Goal: Information Seeking & Learning: Learn about a topic

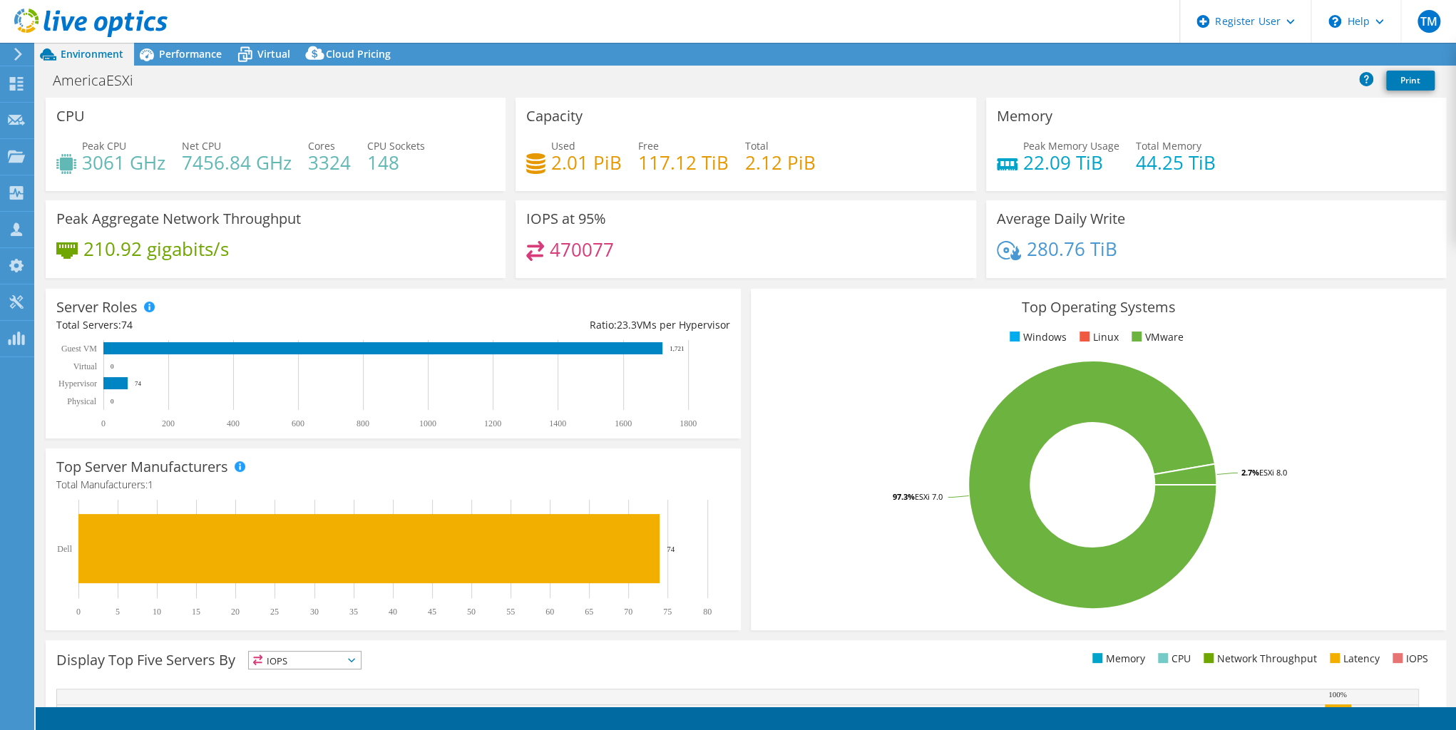
select select "USD"
click at [14, 83] on icon at bounding box center [16, 84] width 17 height 14
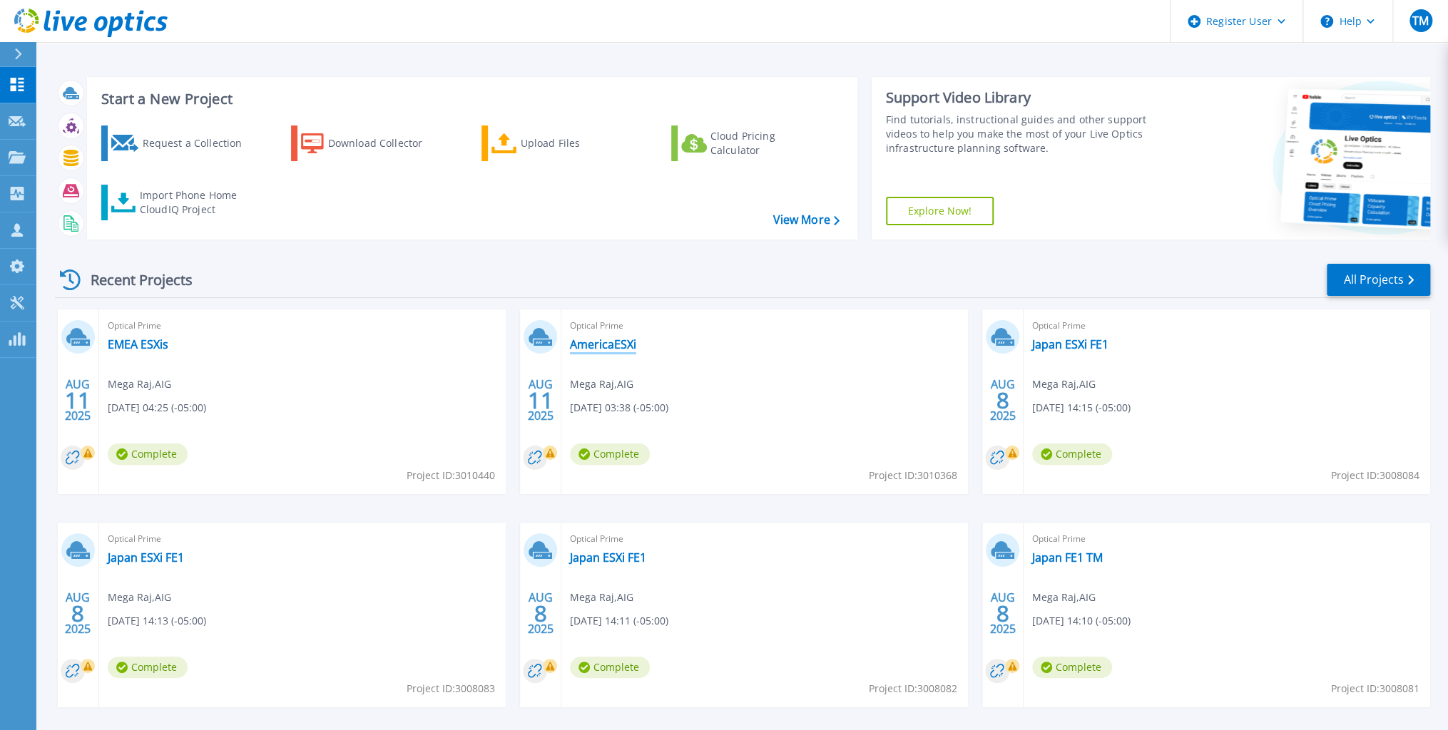
click at [598, 342] on link "AmericaESXi" at bounding box center [603, 344] width 66 height 14
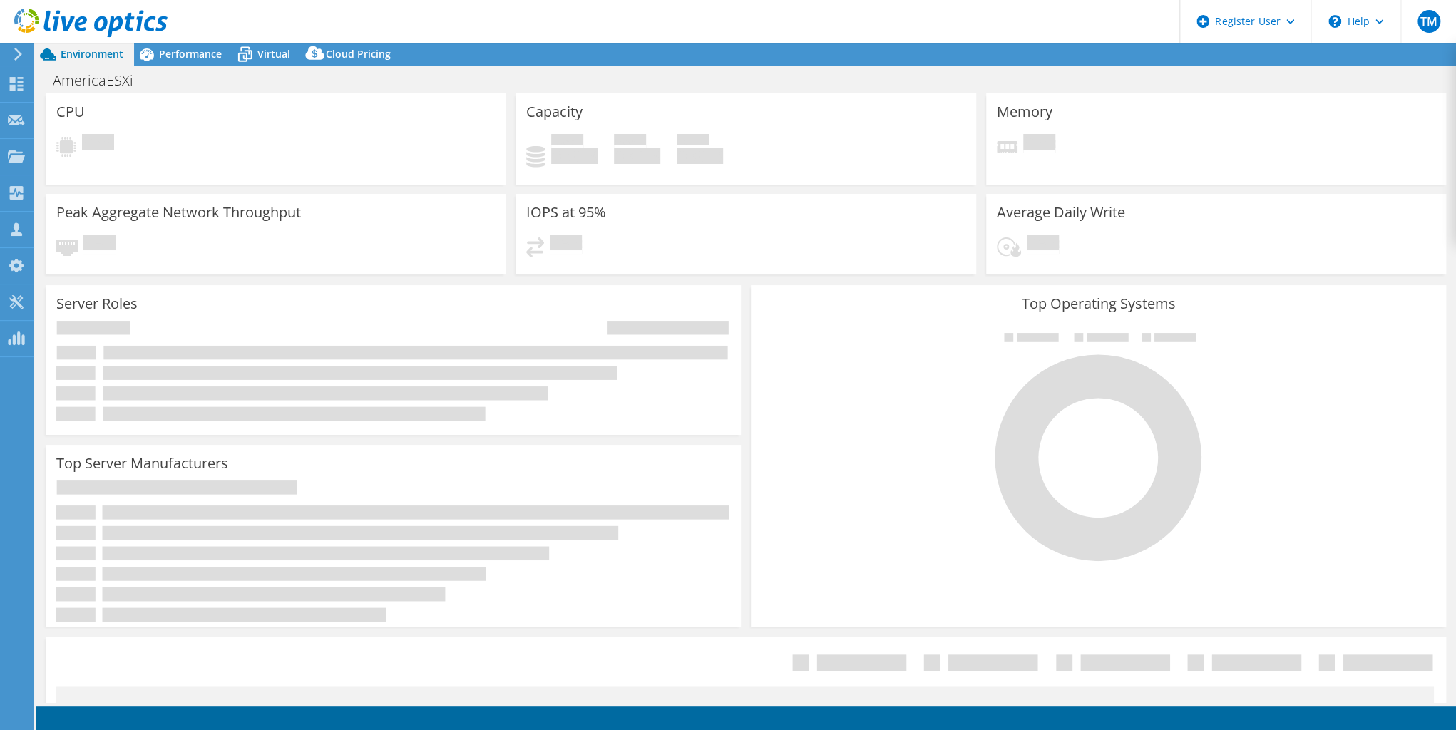
select select "USD"
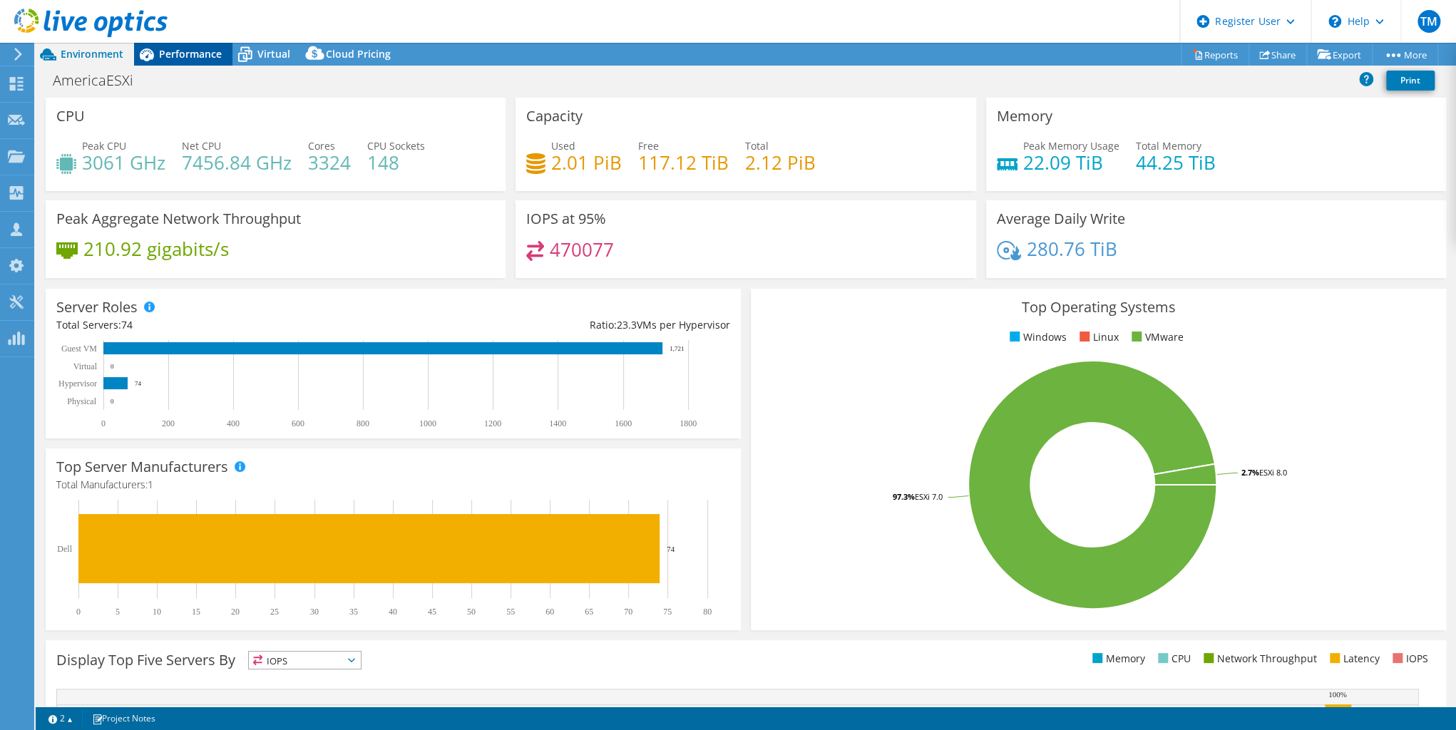
click at [186, 56] on span "Performance" at bounding box center [190, 54] width 63 height 14
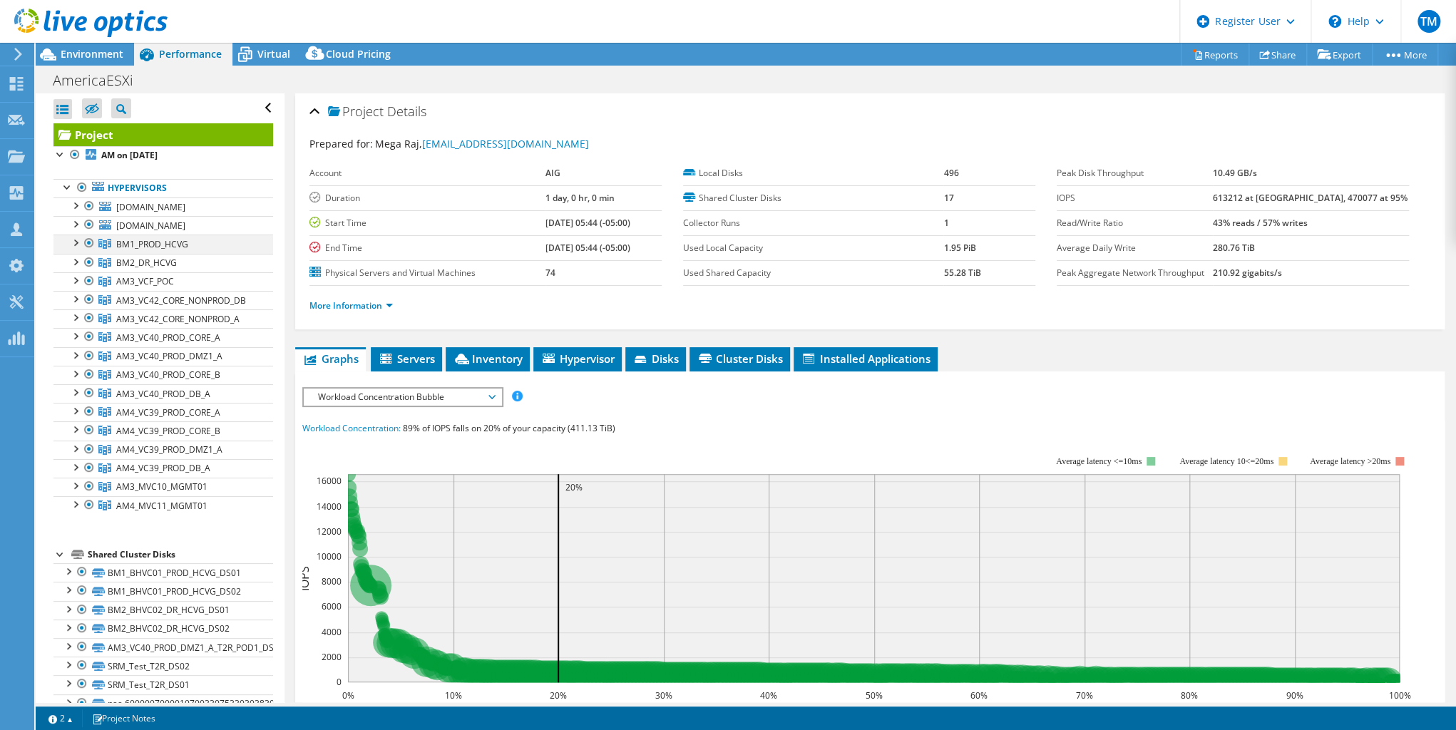
click at [73, 249] on div at bounding box center [75, 242] width 14 height 14
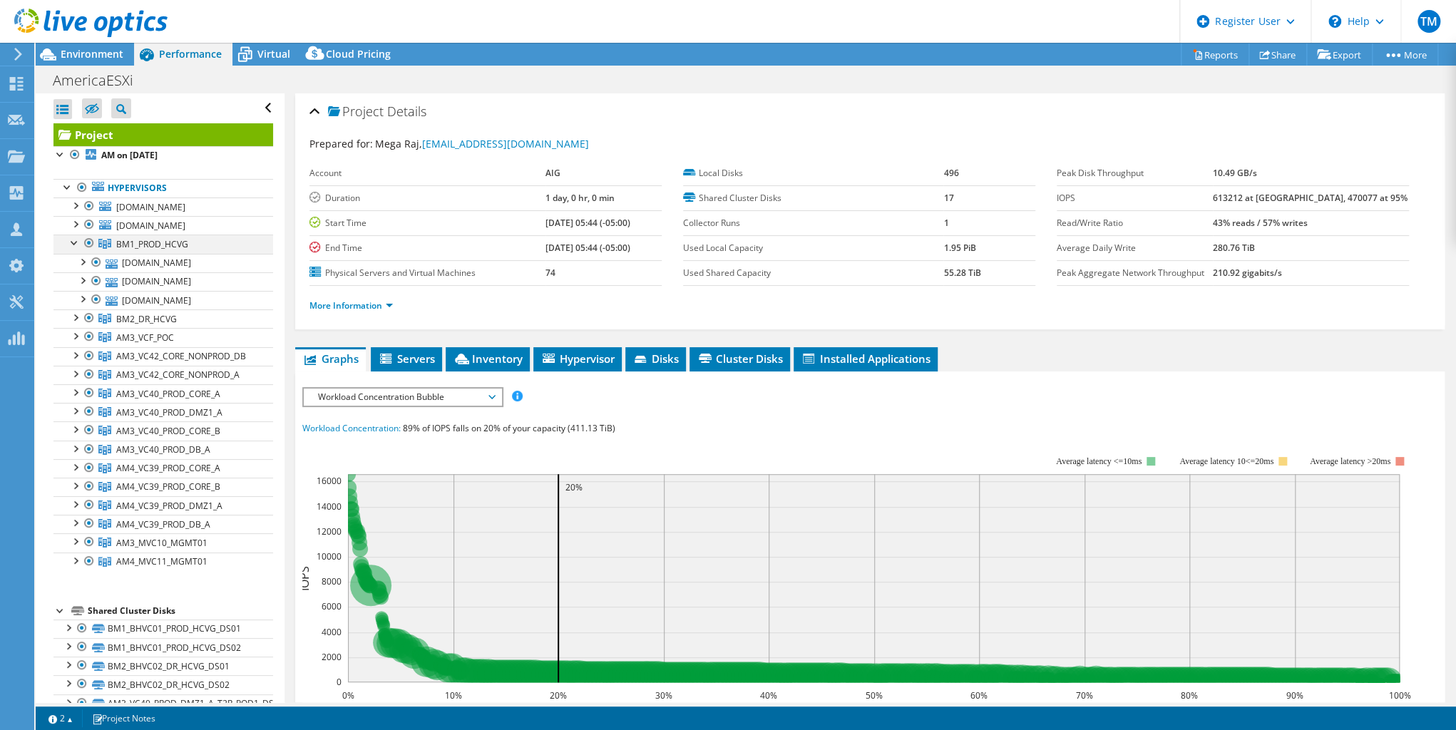
click at [73, 249] on div at bounding box center [75, 242] width 14 height 14
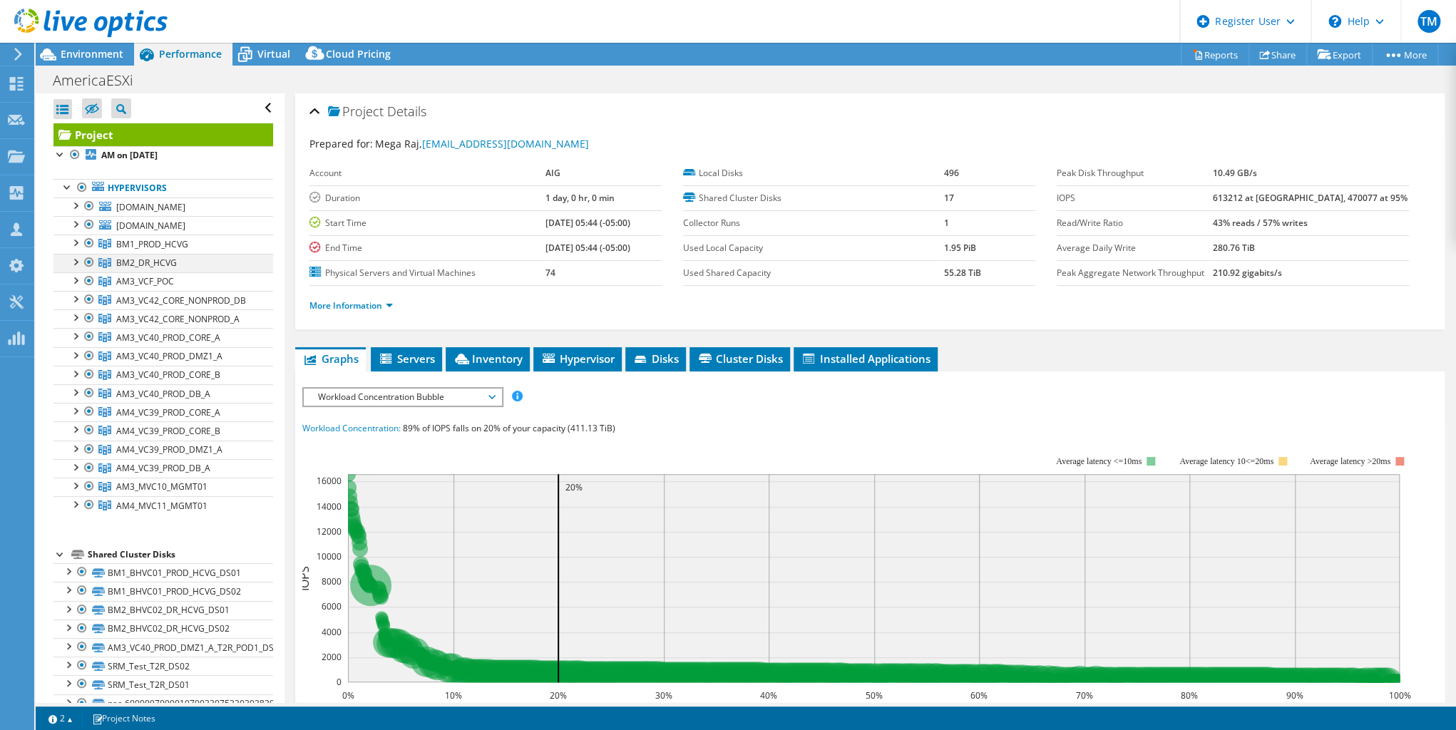
click at [75, 268] on div at bounding box center [75, 261] width 14 height 14
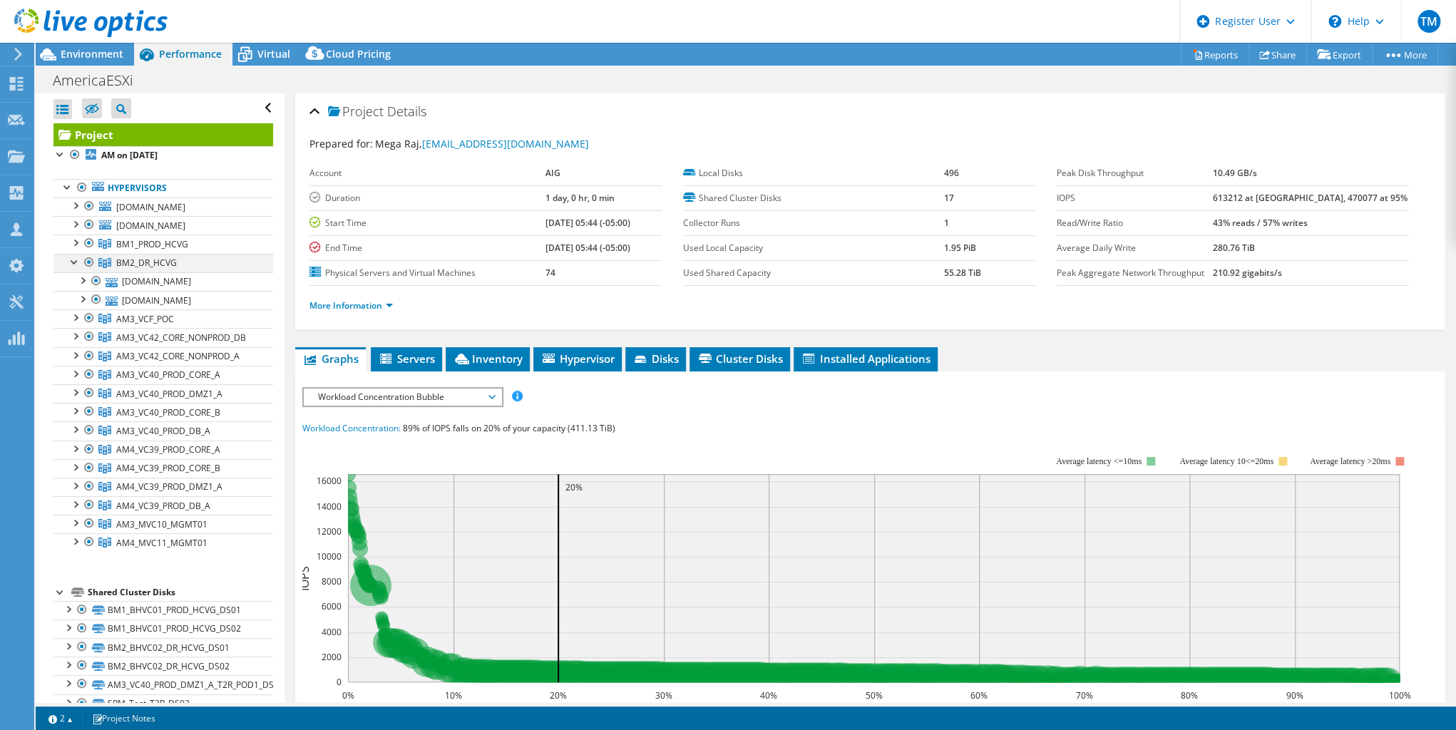
click at [75, 268] on div at bounding box center [75, 261] width 14 height 14
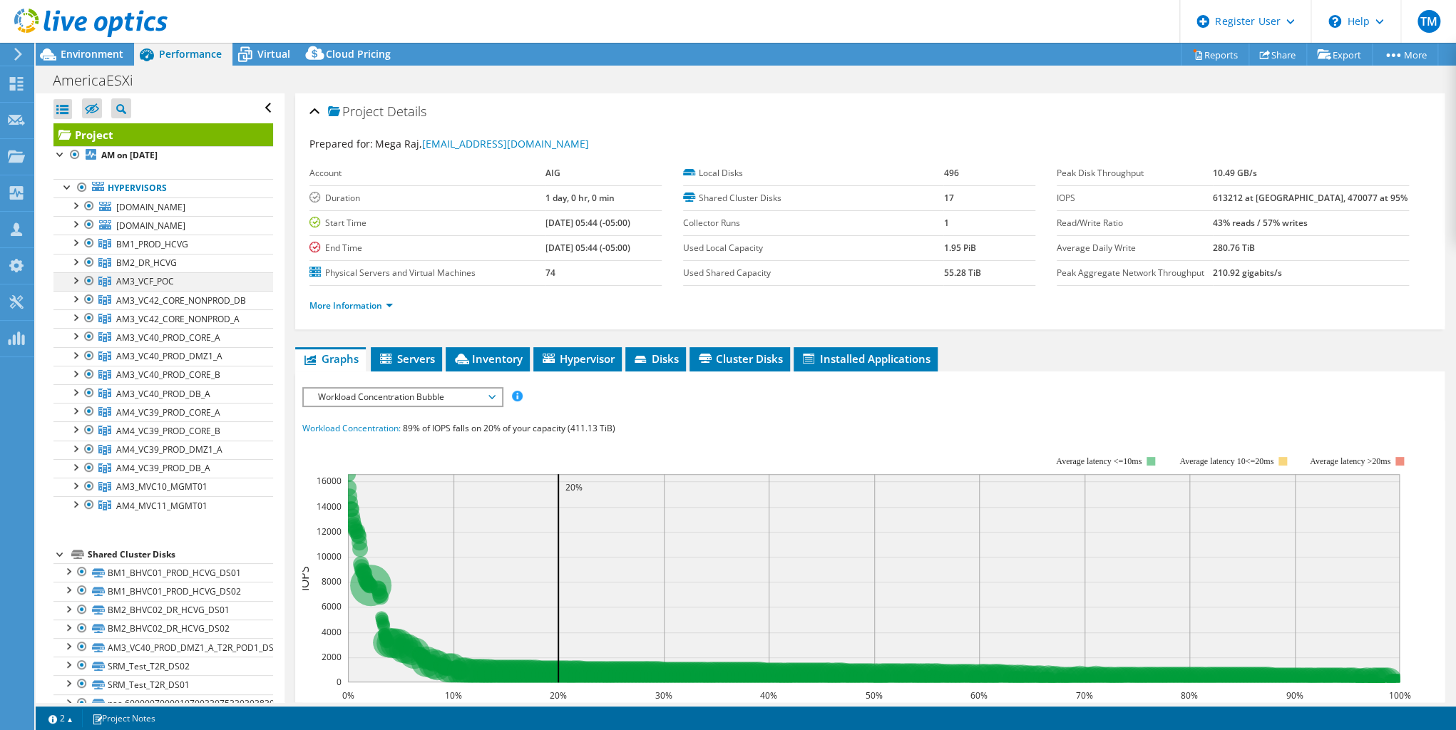
click at [78, 287] on div at bounding box center [75, 279] width 14 height 14
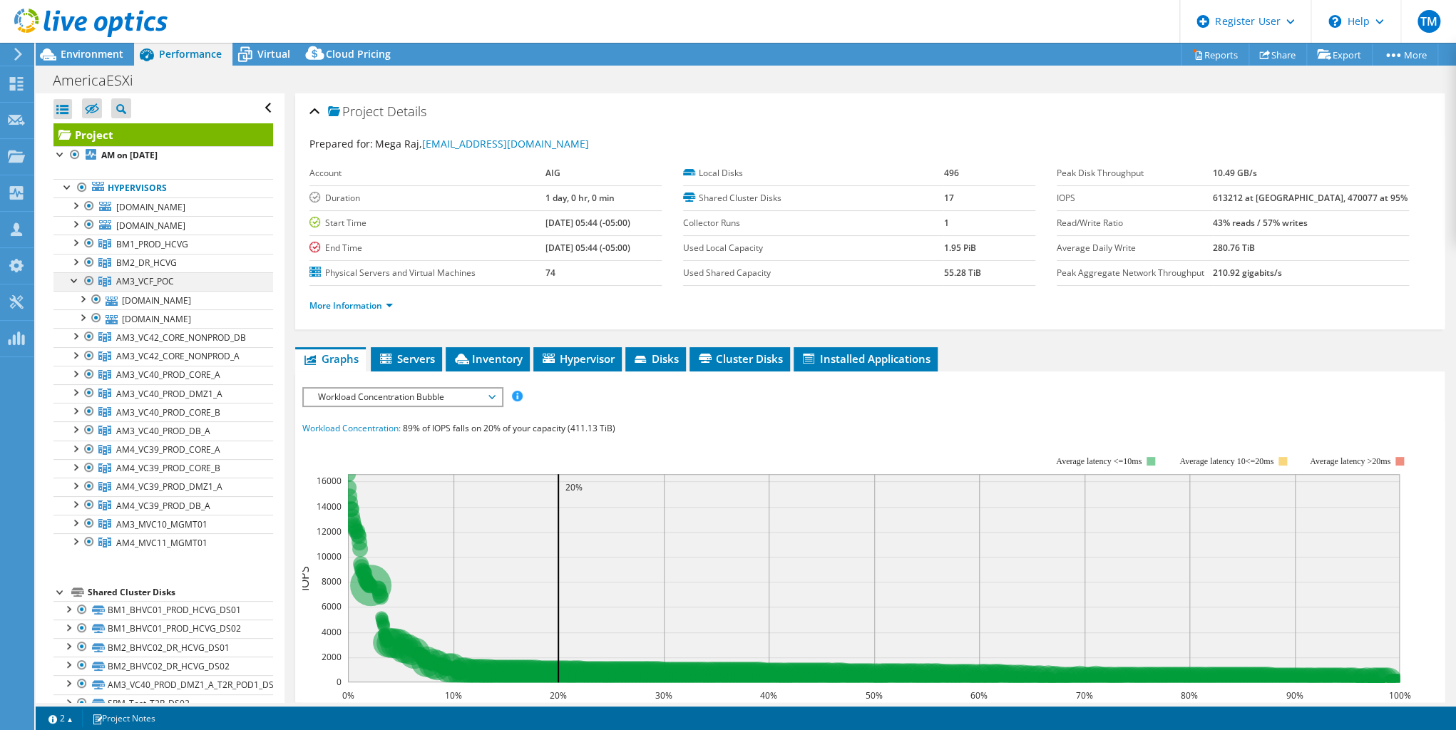
click at [78, 287] on div at bounding box center [75, 279] width 14 height 14
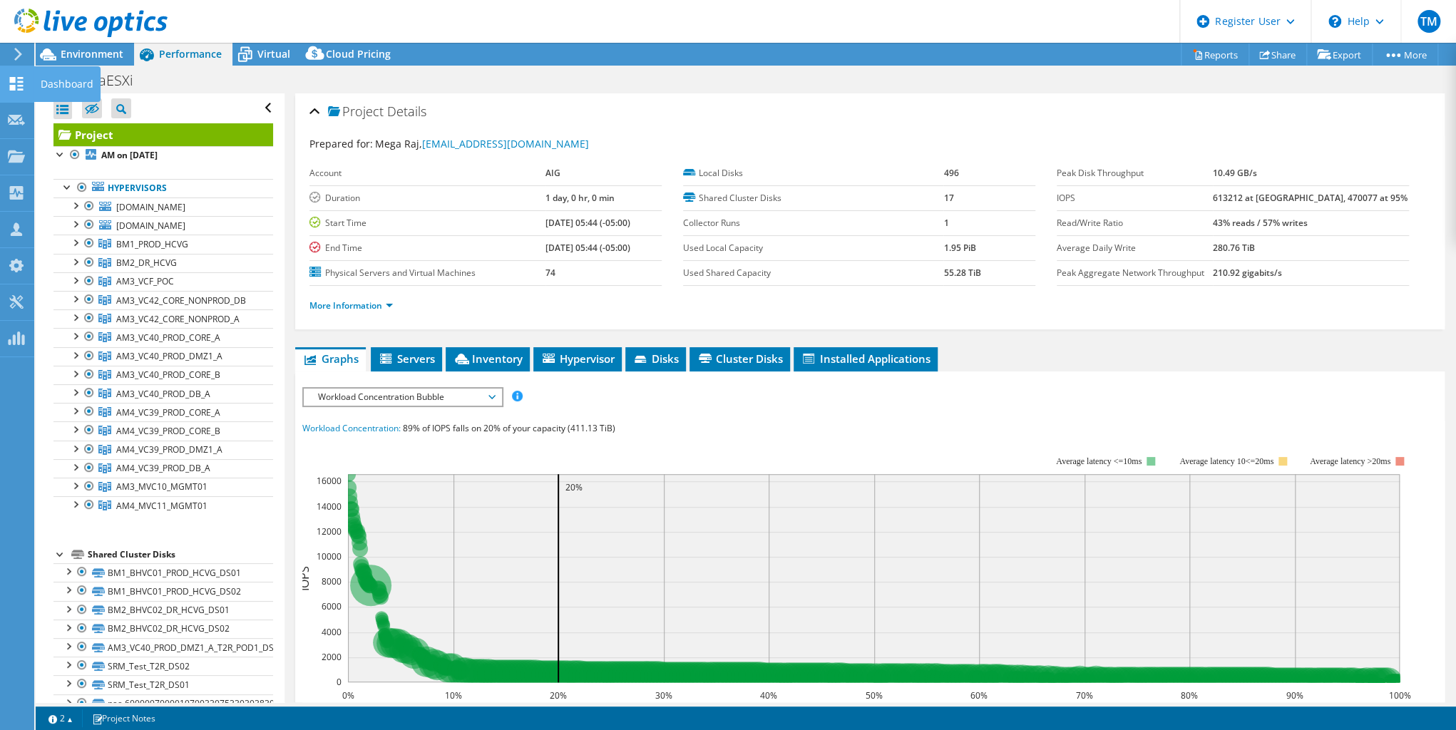
click at [12, 78] on use at bounding box center [17, 84] width 14 height 14
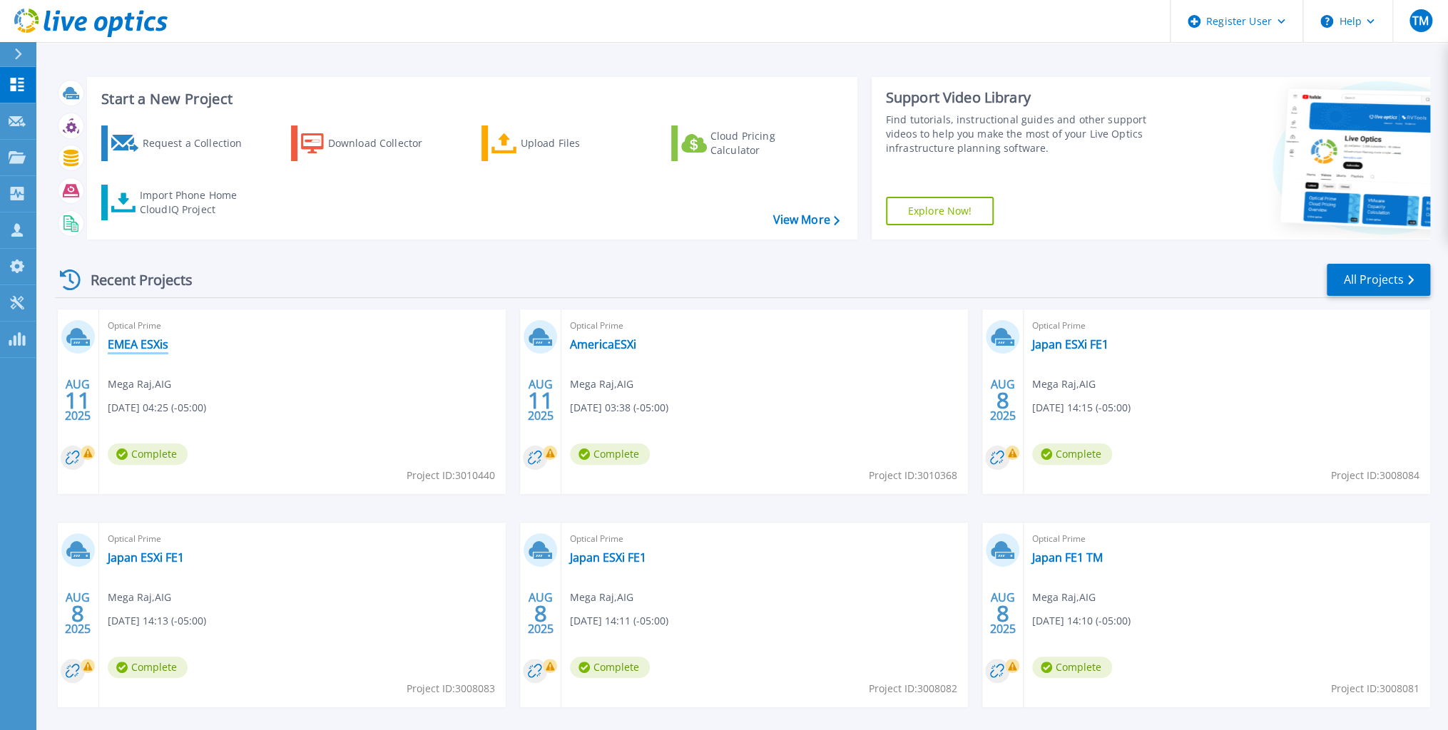
click at [145, 340] on link "EMEA ESXis" at bounding box center [138, 344] width 61 height 14
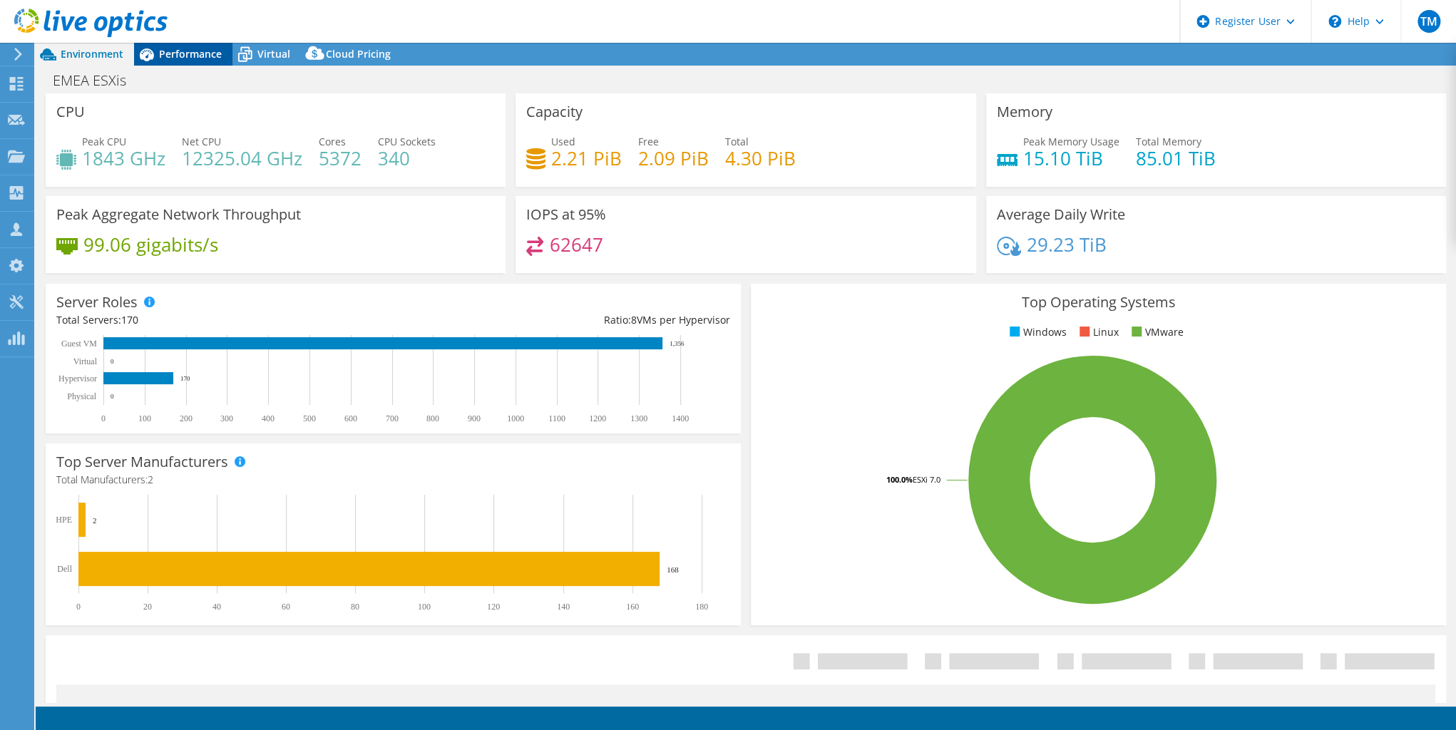
click at [183, 47] on span "Performance" at bounding box center [190, 54] width 63 height 14
select select "USD"
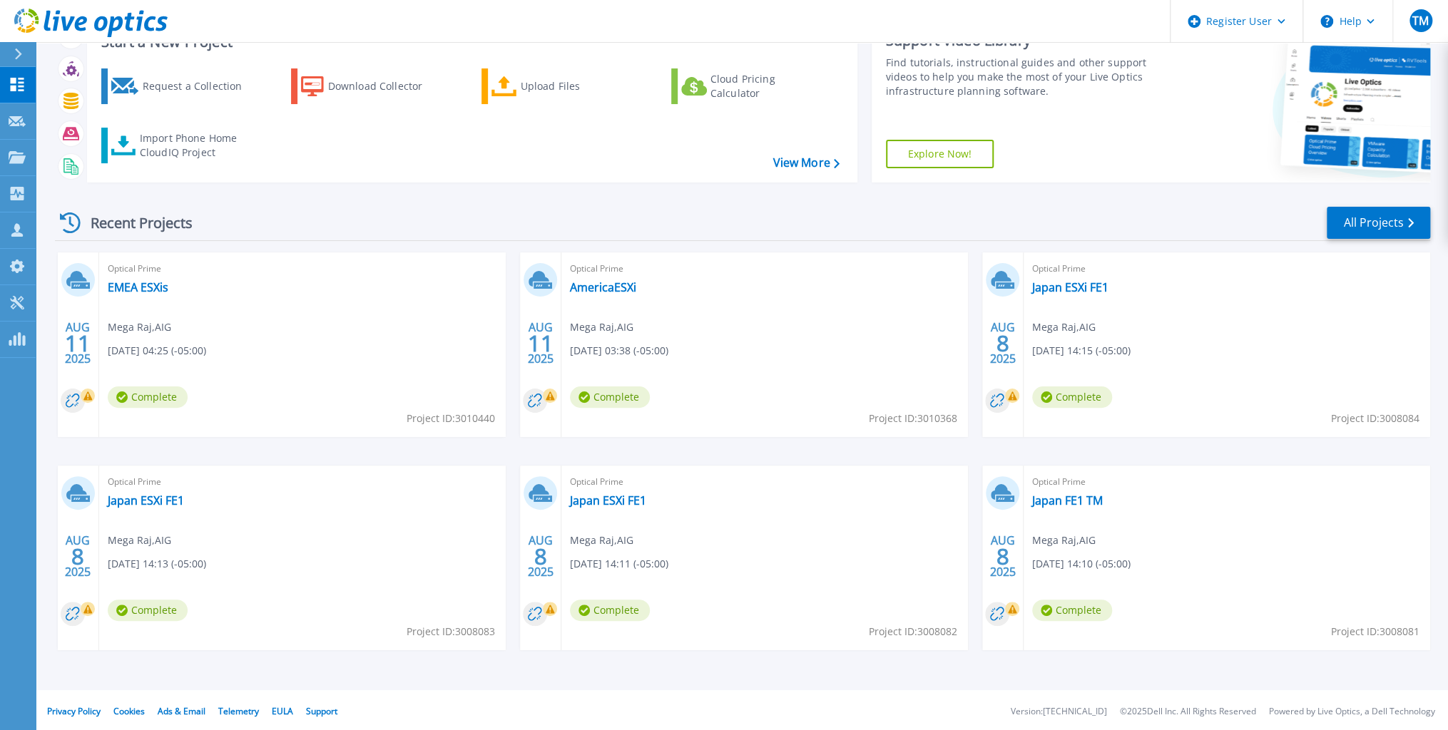
scroll to position [60, 0]
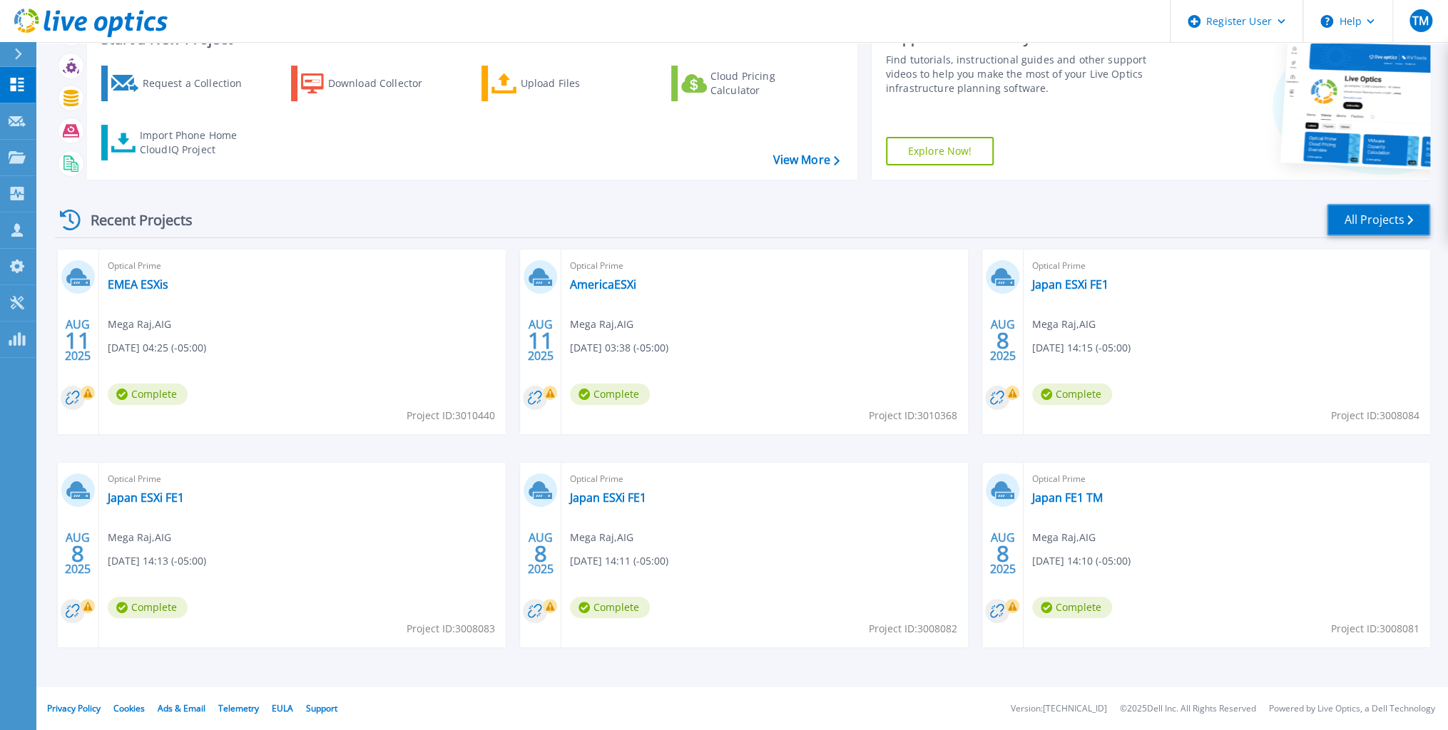
click at [1409, 216] on icon at bounding box center [1410, 219] width 6 height 9
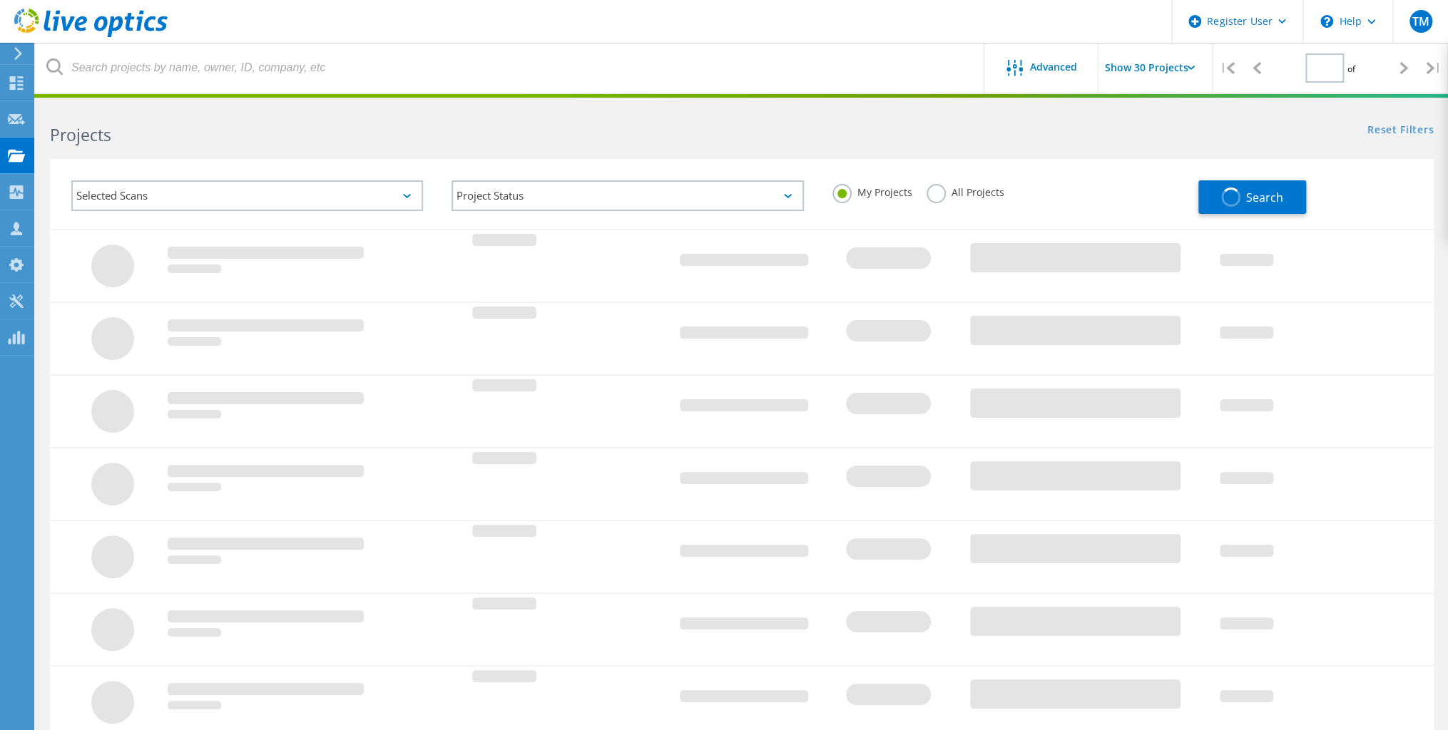
type input "1"
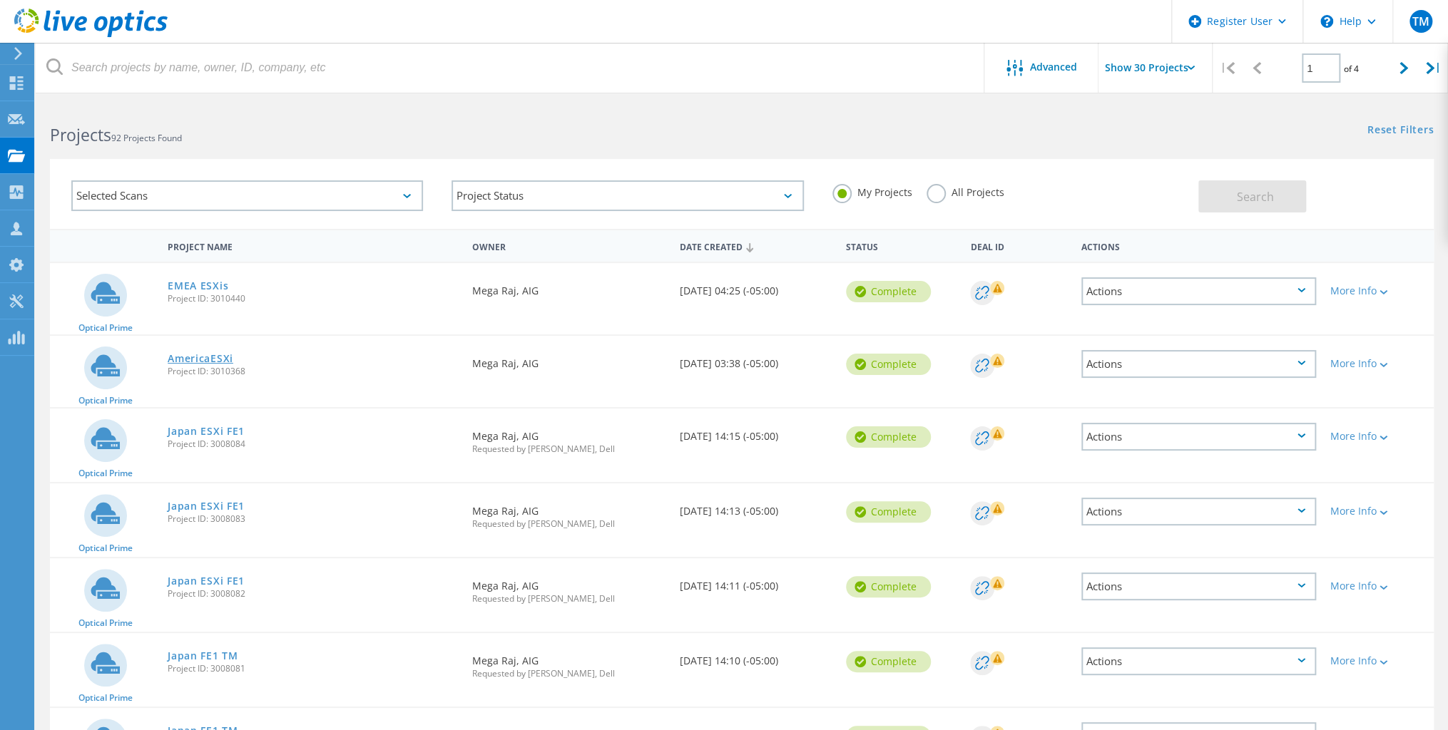
click at [200, 359] on link "AmericaESXi" at bounding box center [201, 359] width 66 height 10
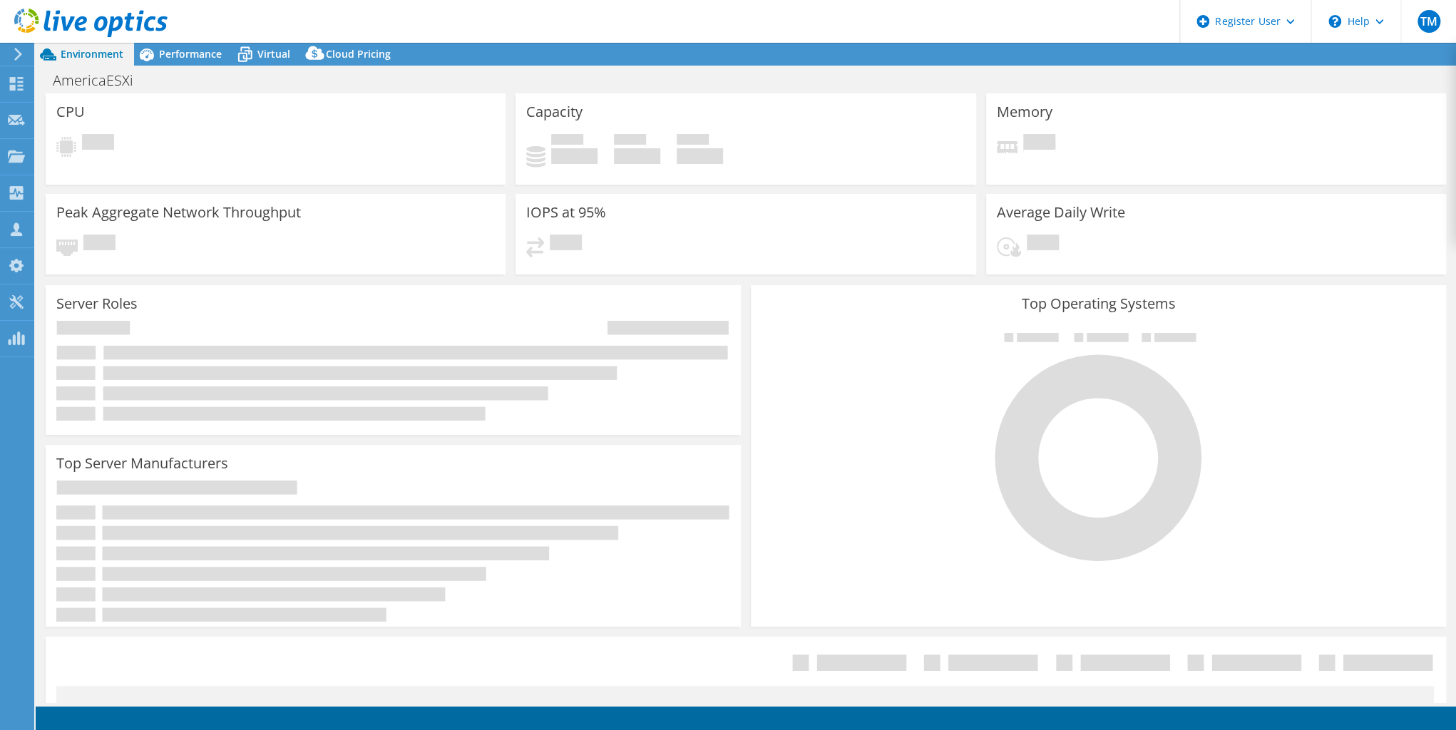
select select "USD"
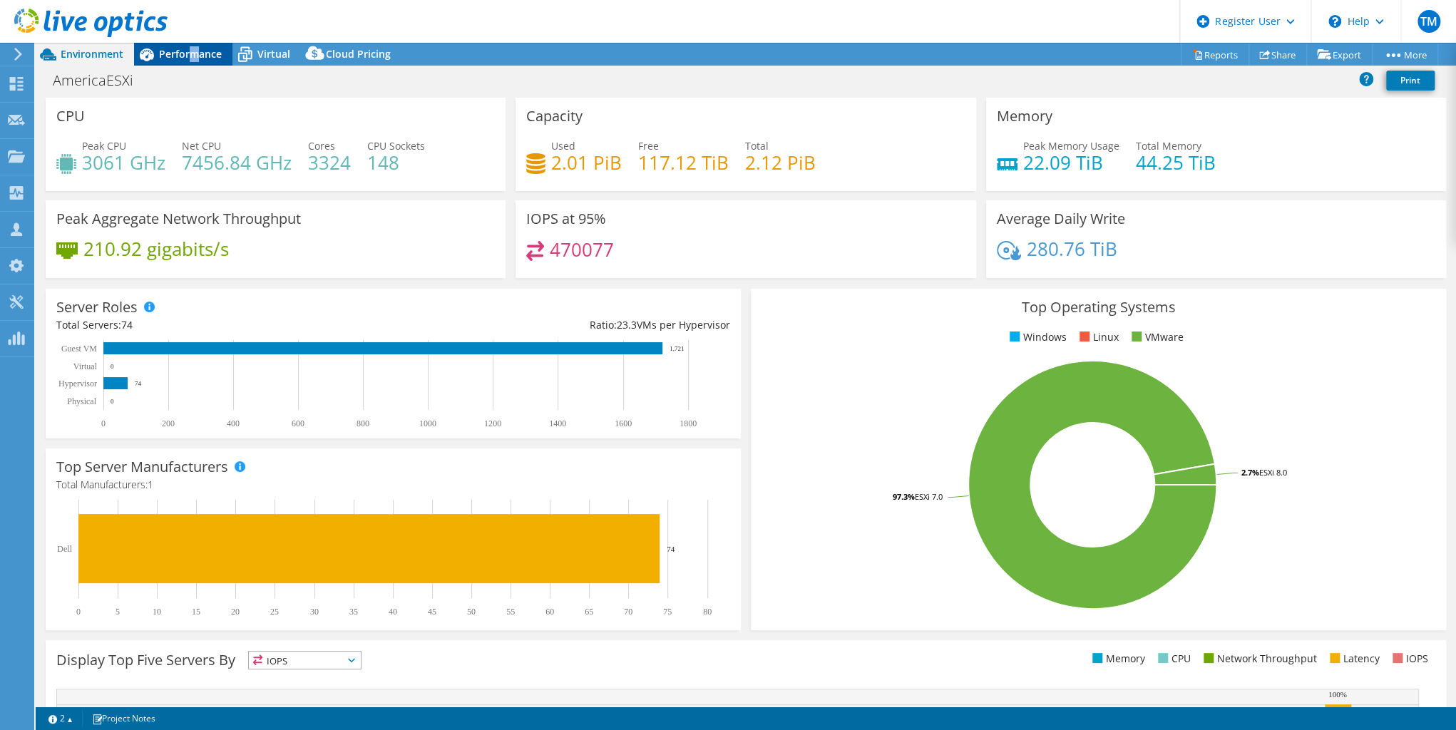
click at [196, 56] on span "Performance" at bounding box center [190, 54] width 63 height 14
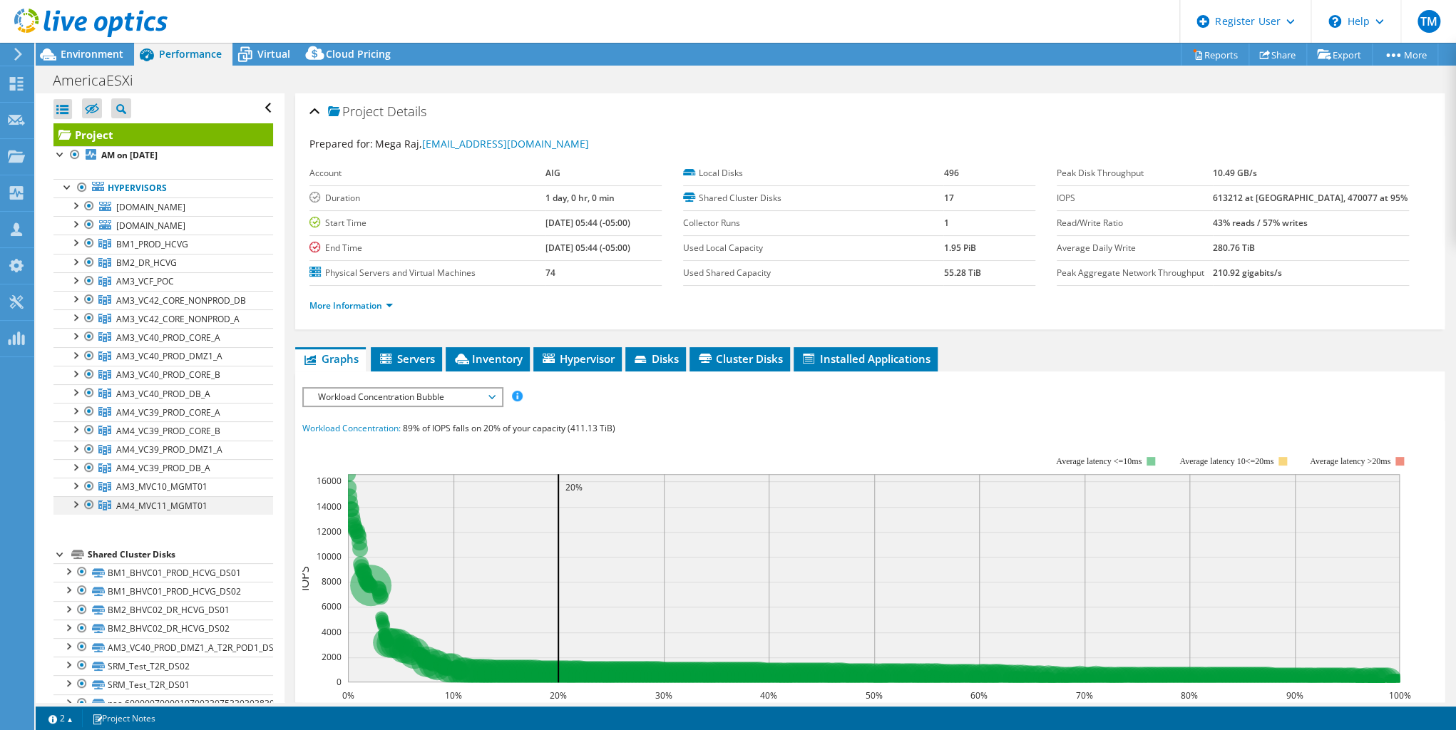
click at [74, 511] on div at bounding box center [75, 503] width 14 height 14
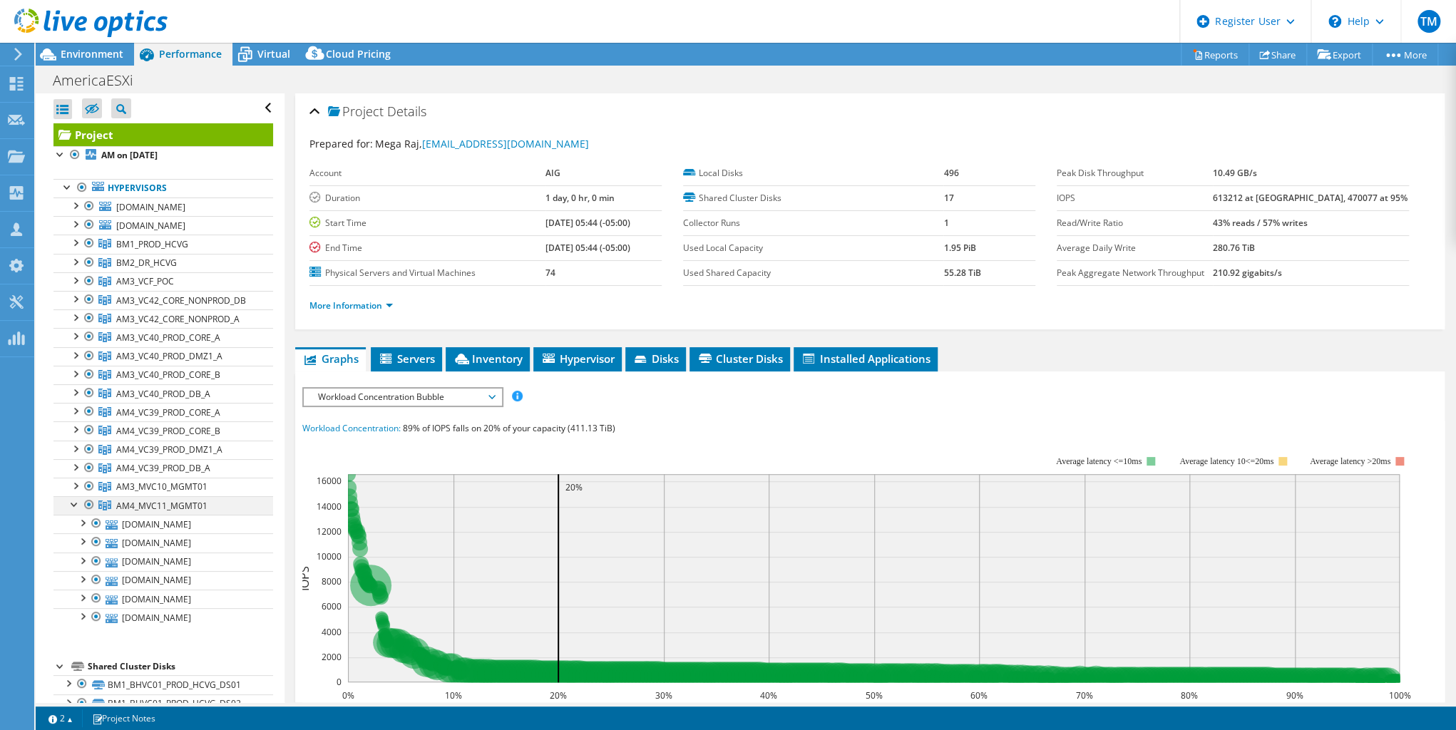
click at [73, 511] on div at bounding box center [75, 503] width 14 height 14
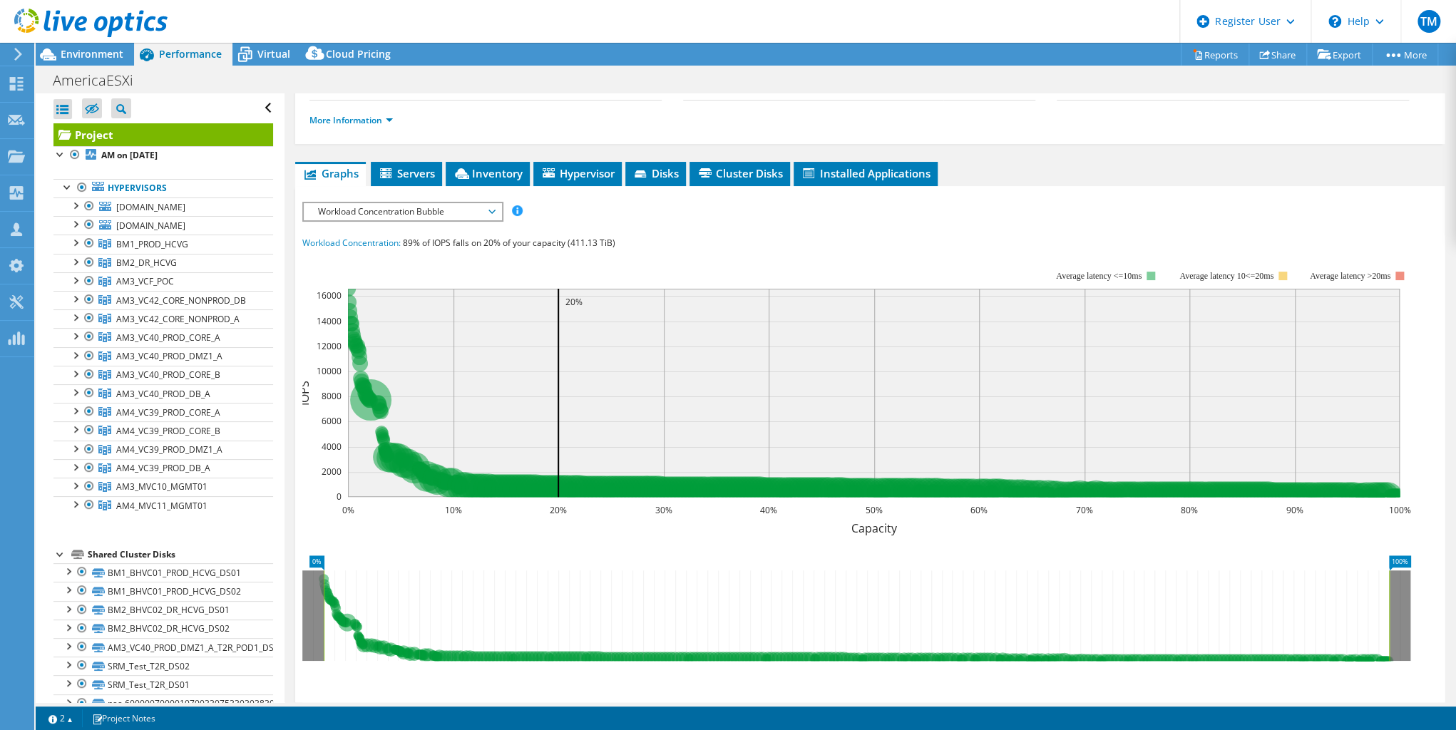
scroll to position [228, 0]
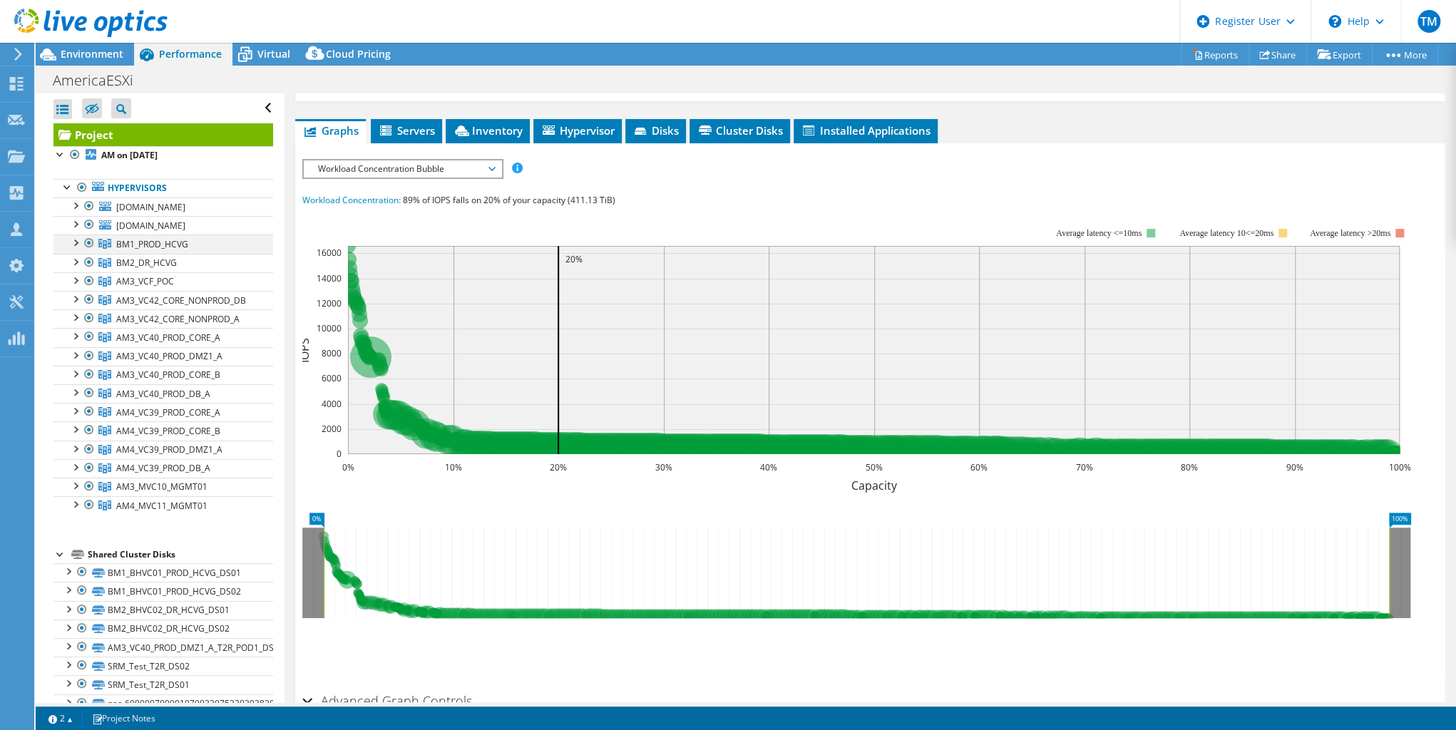
click at [75, 249] on div at bounding box center [75, 242] width 14 height 14
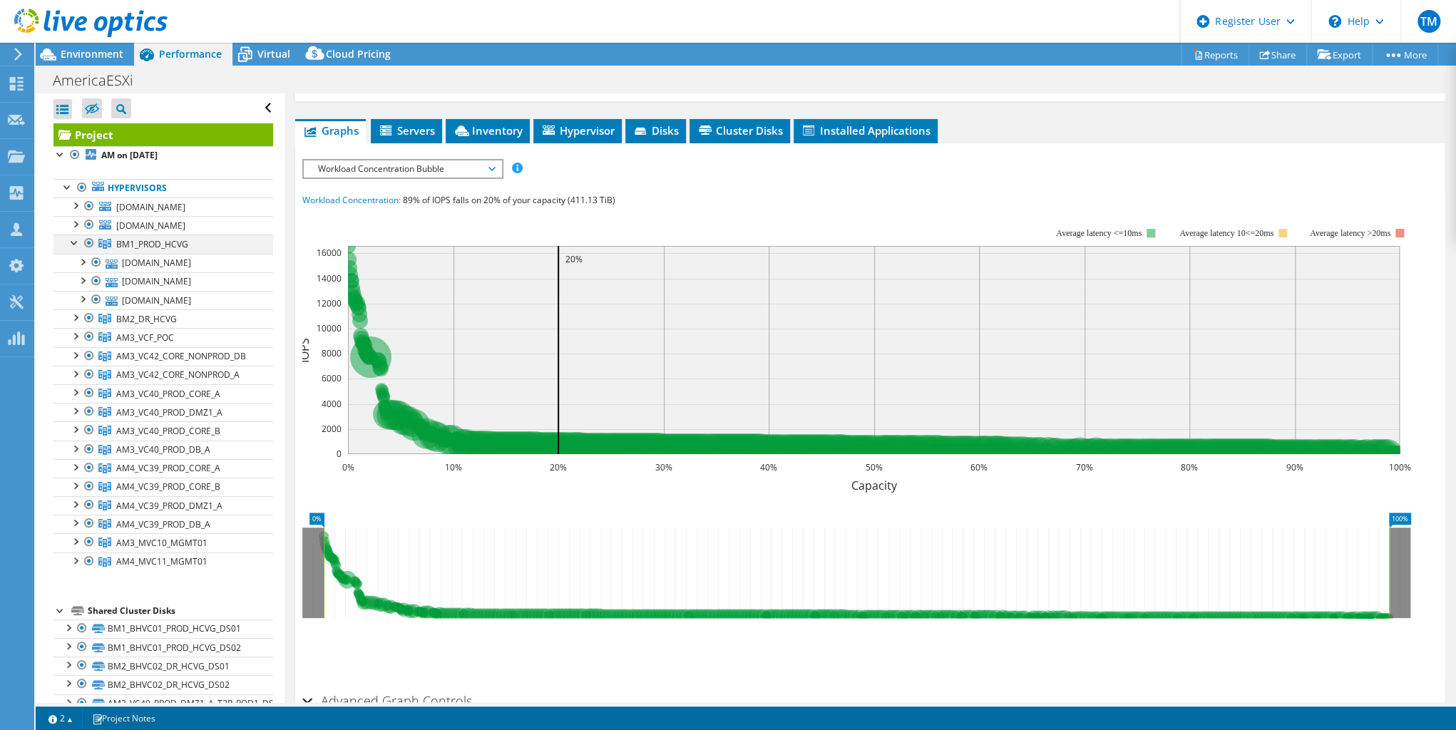
click at [78, 249] on div at bounding box center [75, 242] width 14 height 14
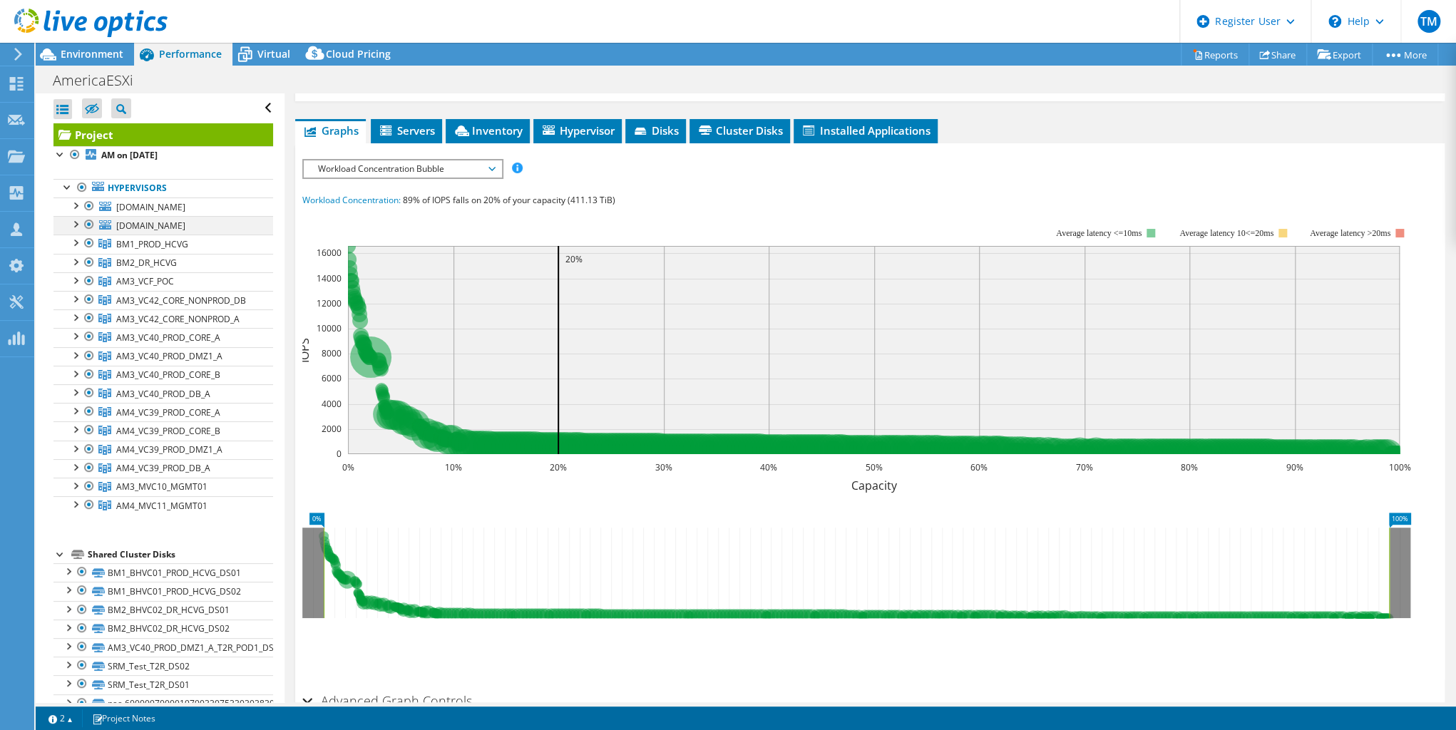
click at [75, 230] on div at bounding box center [75, 223] width 14 height 14
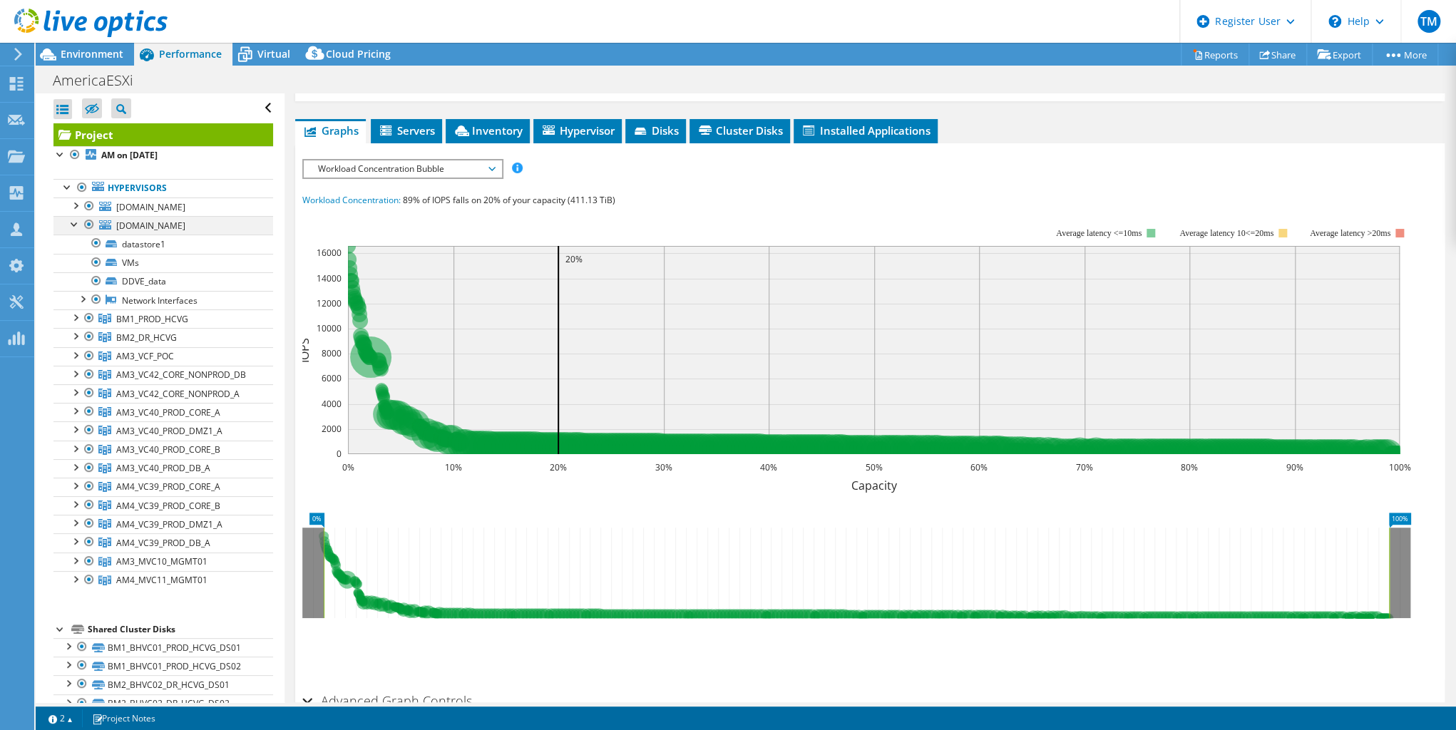
click at [76, 230] on div at bounding box center [75, 223] width 14 height 14
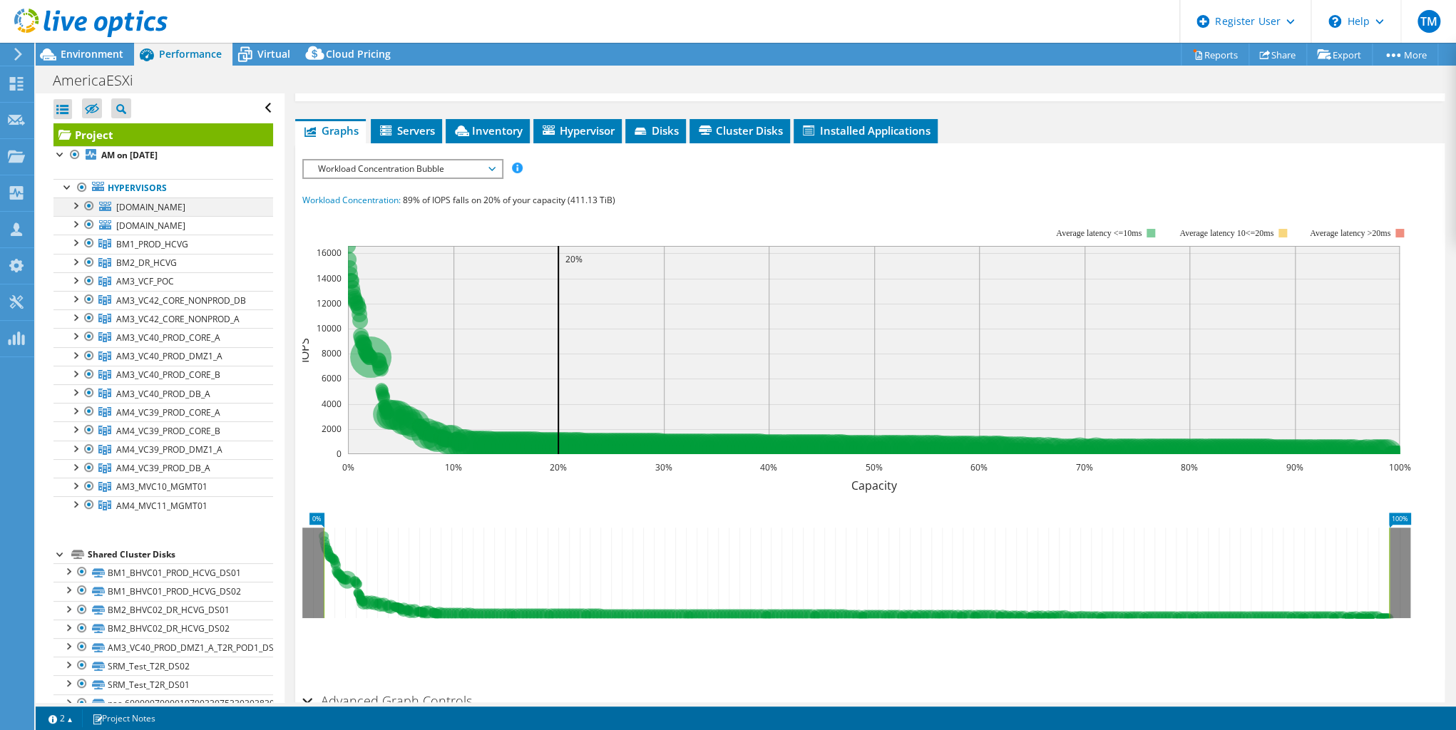
click at [73, 205] on div at bounding box center [75, 205] width 14 height 14
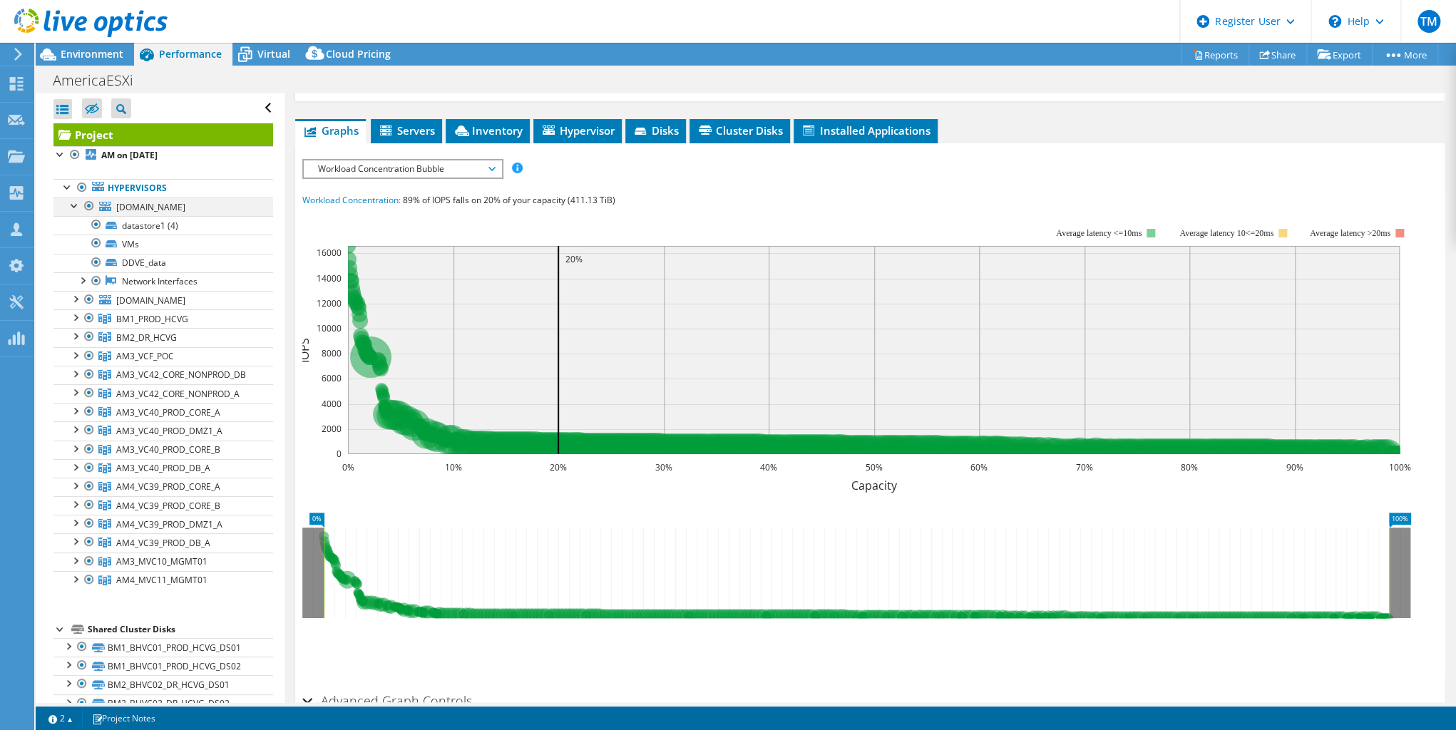
click at [73, 205] on div at bounding box center [75, 205] width 14 height 14
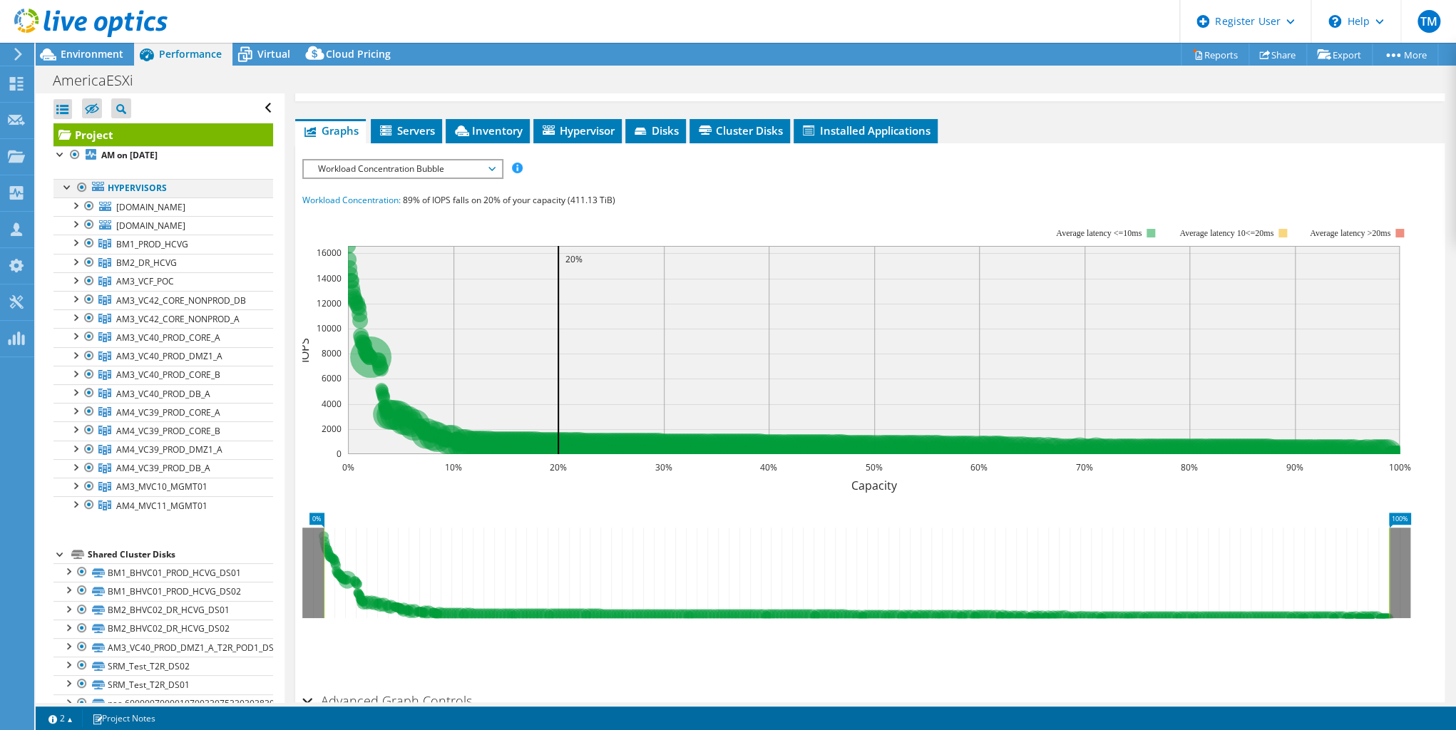
click at [63, 187] on div at bounding box center [68, 186] width 14 height 14
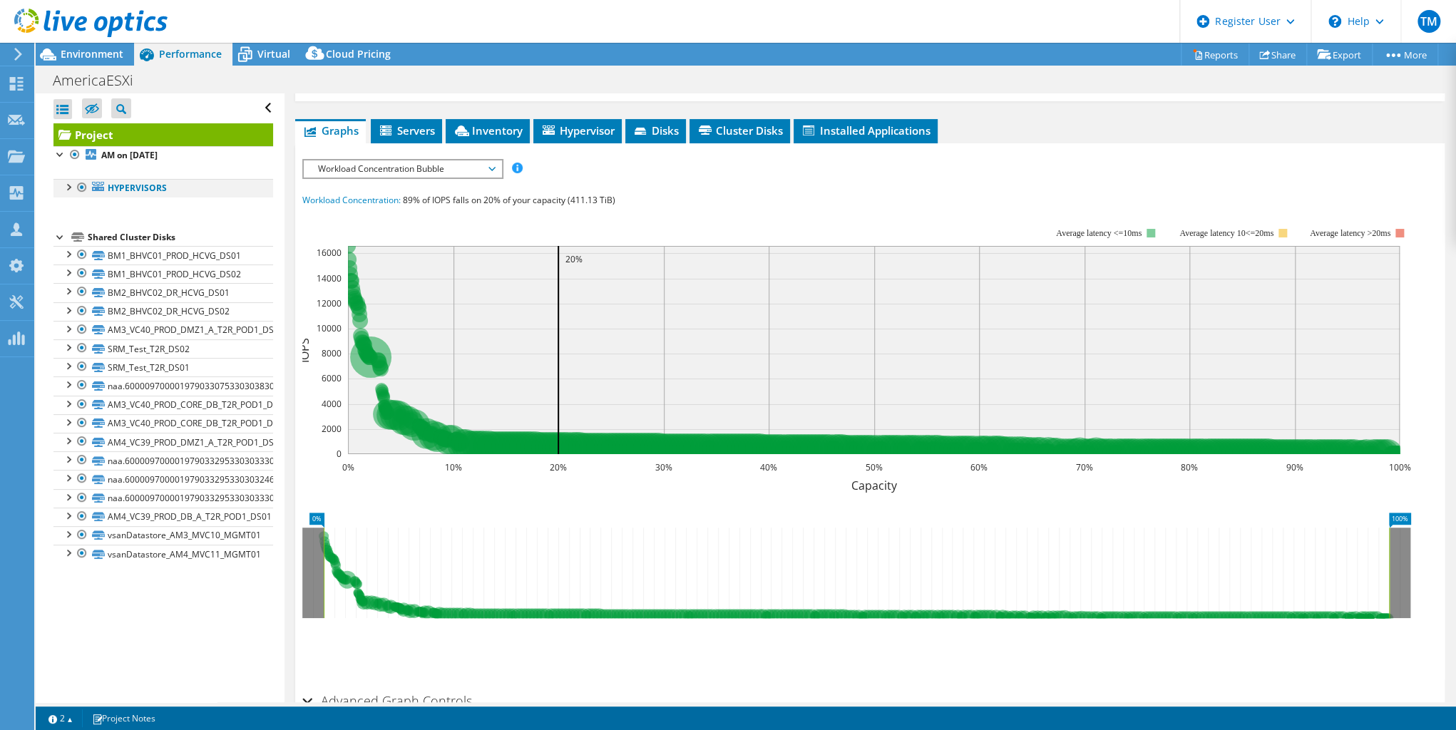
click at [75, 187] on div at bounding box center [82, 187] width 14 height 17
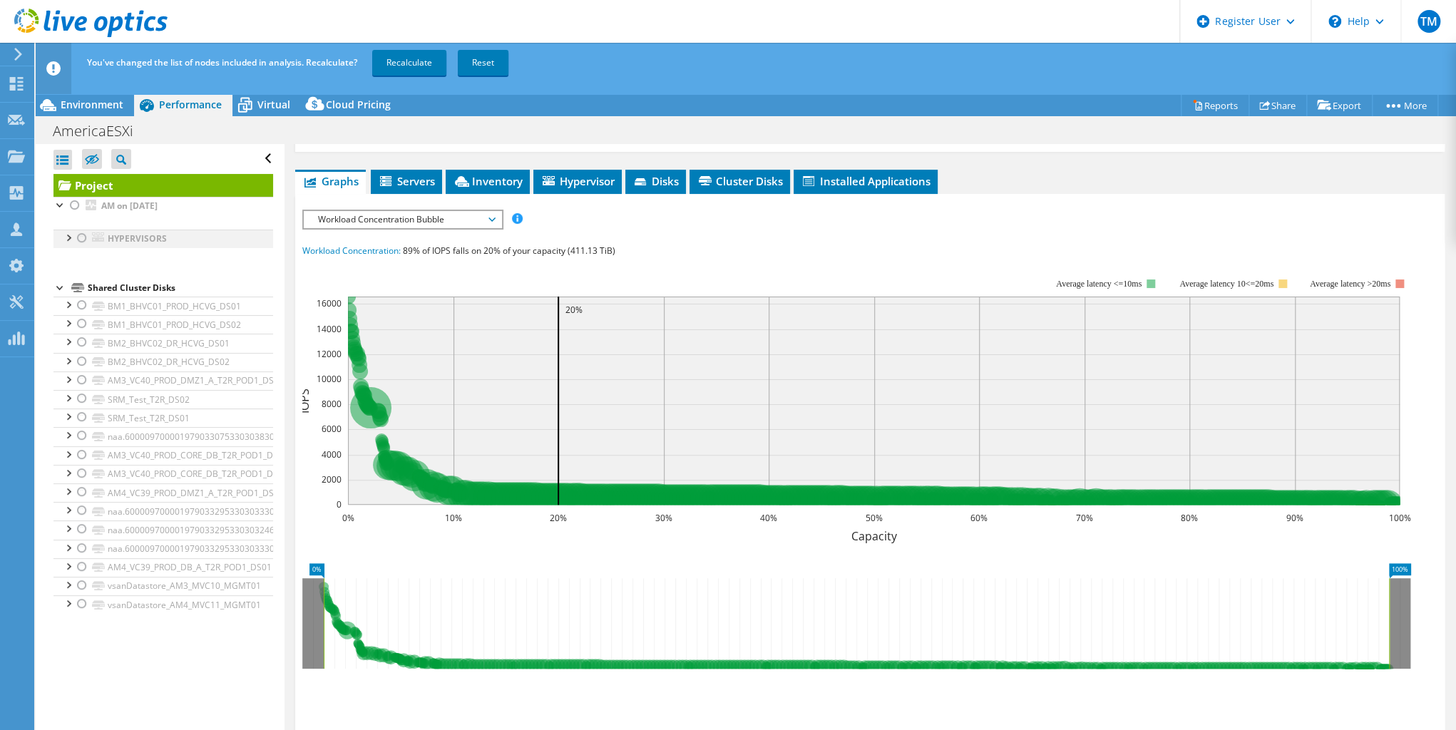
click at [67, 234] on div at bounding box center [68, 237] width 14 height 14
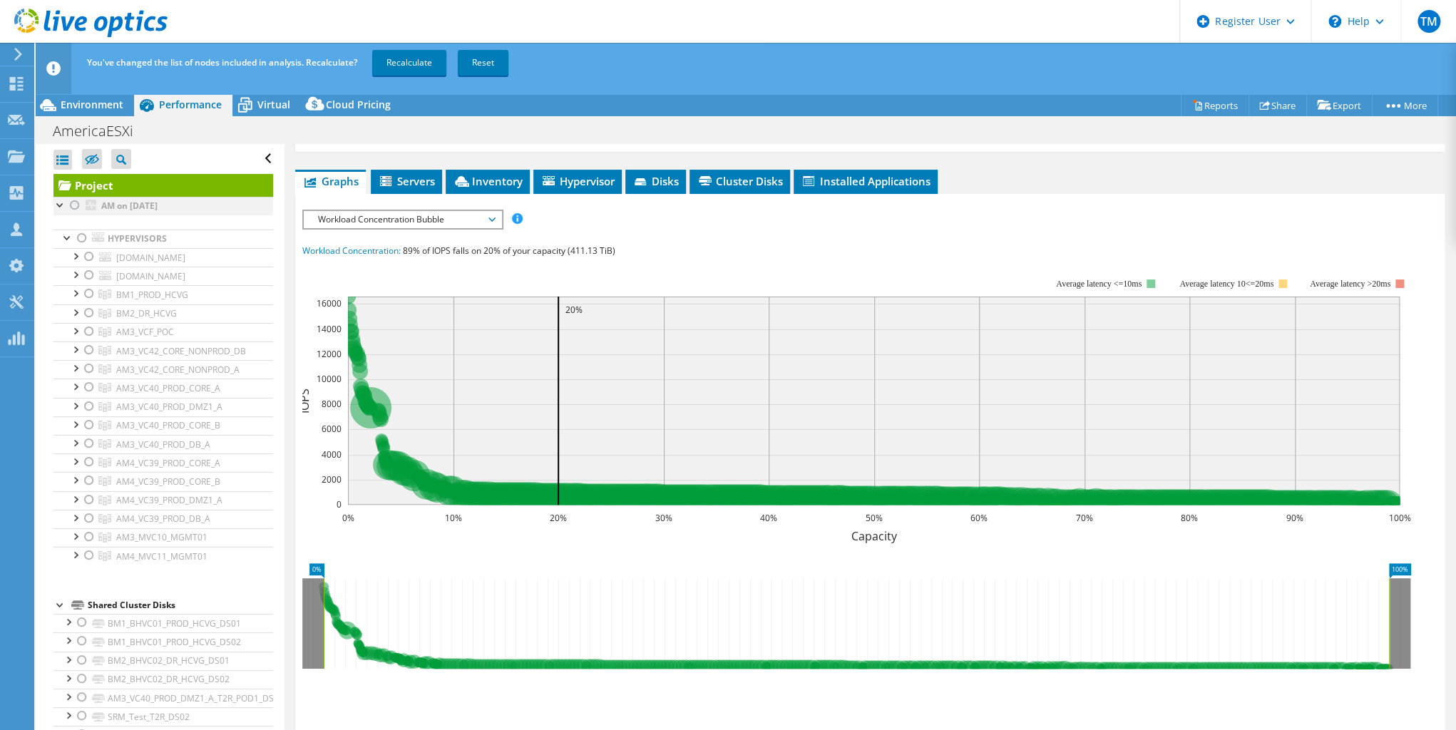
click at [60, 204] on div at bounding box center [60, 204] width 14 height 14
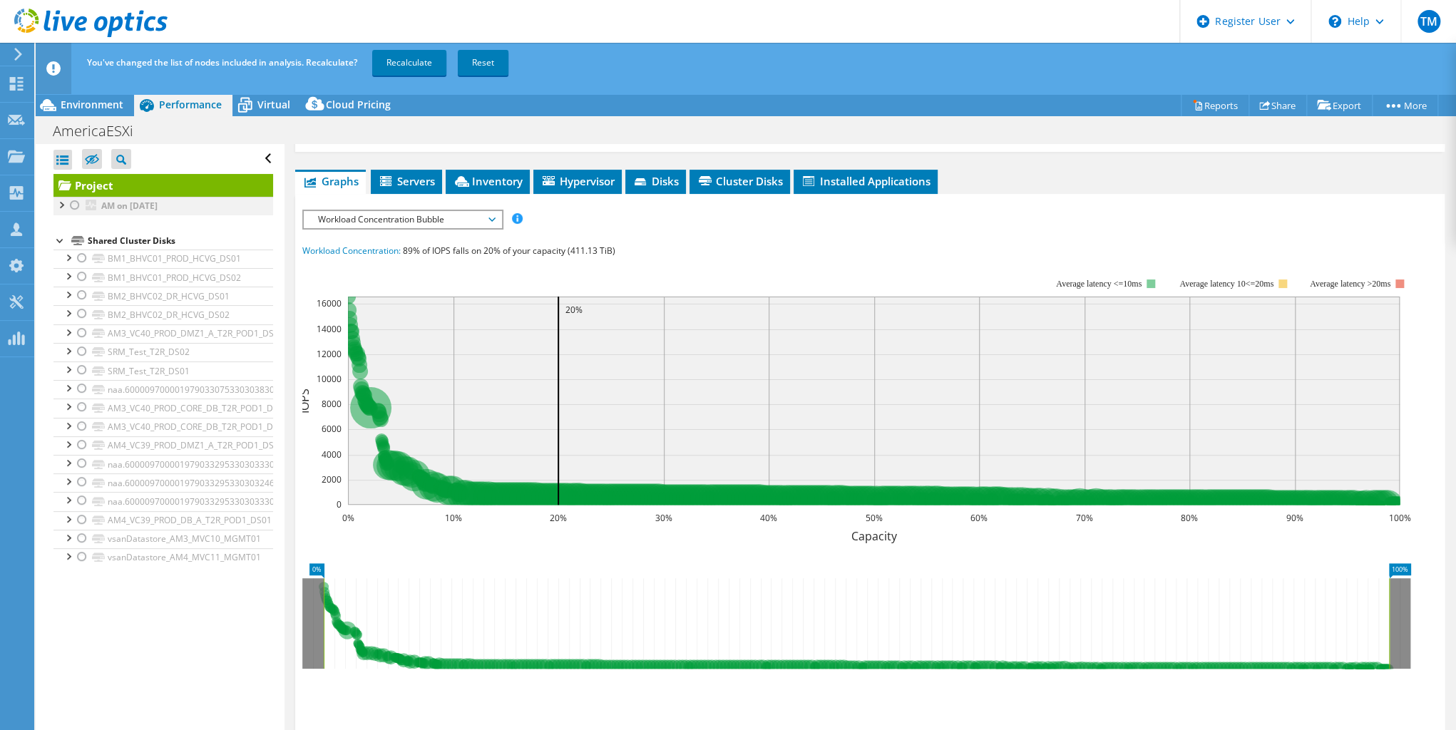
click at [60, 204] on div at bounding box center [60, 204] width 14 height 14
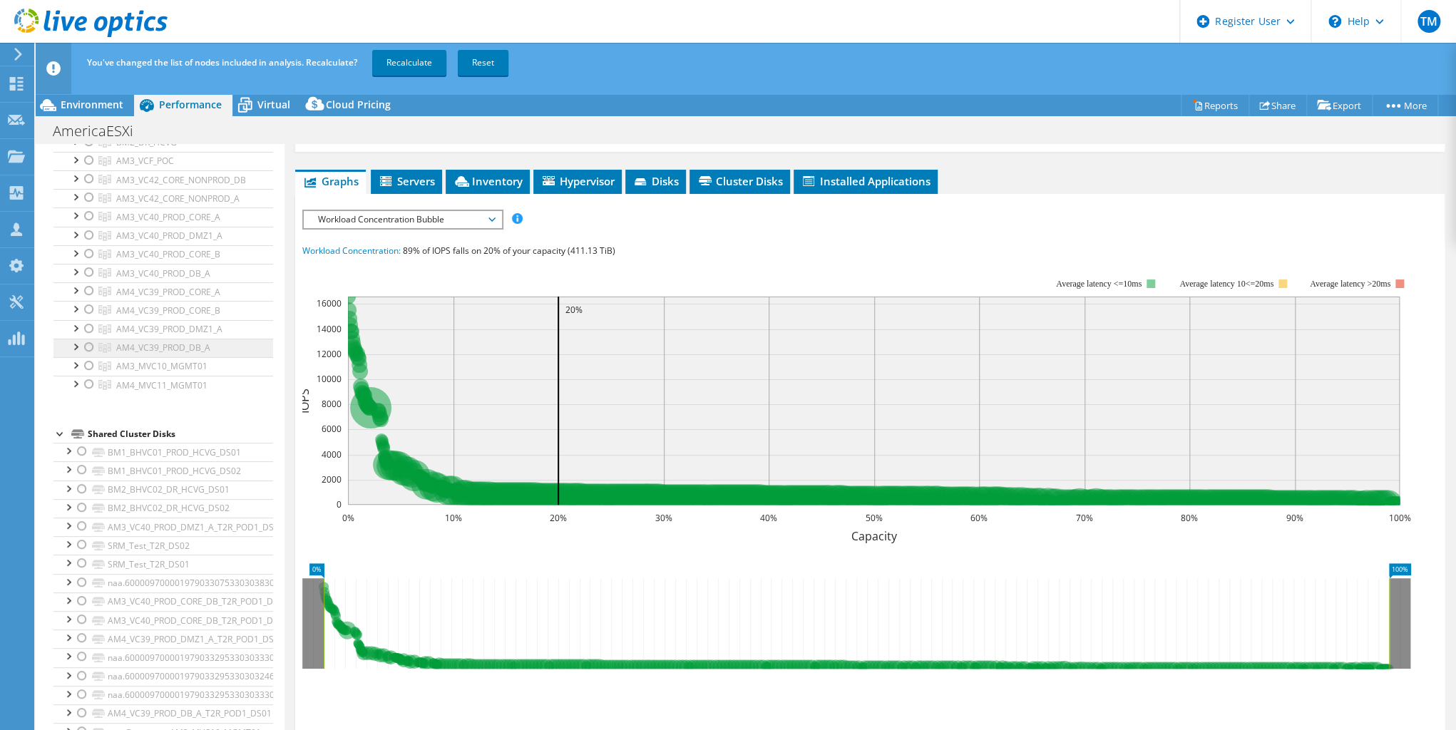
scroll to position [0, 0]
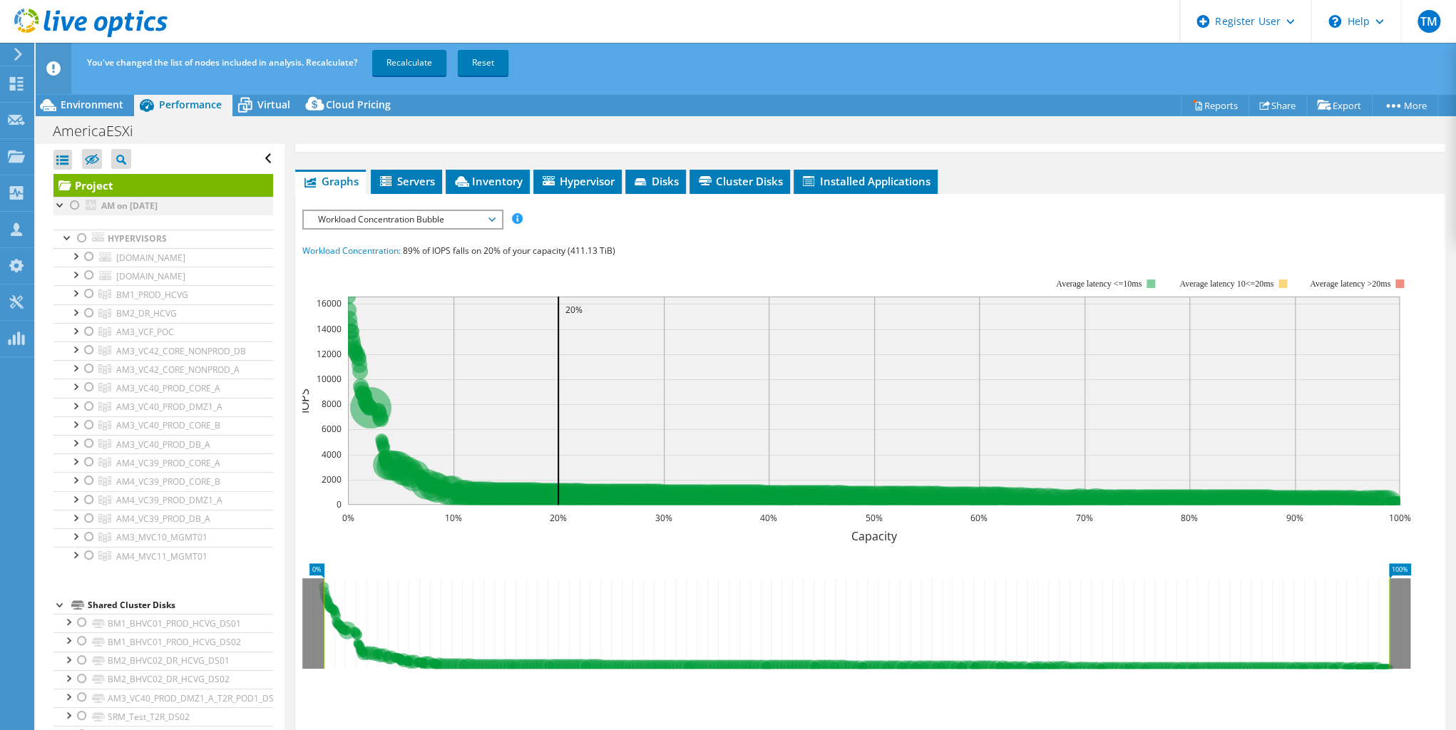
click at [72, 203] on div at bounding box center [75, 205] width 14 height 17
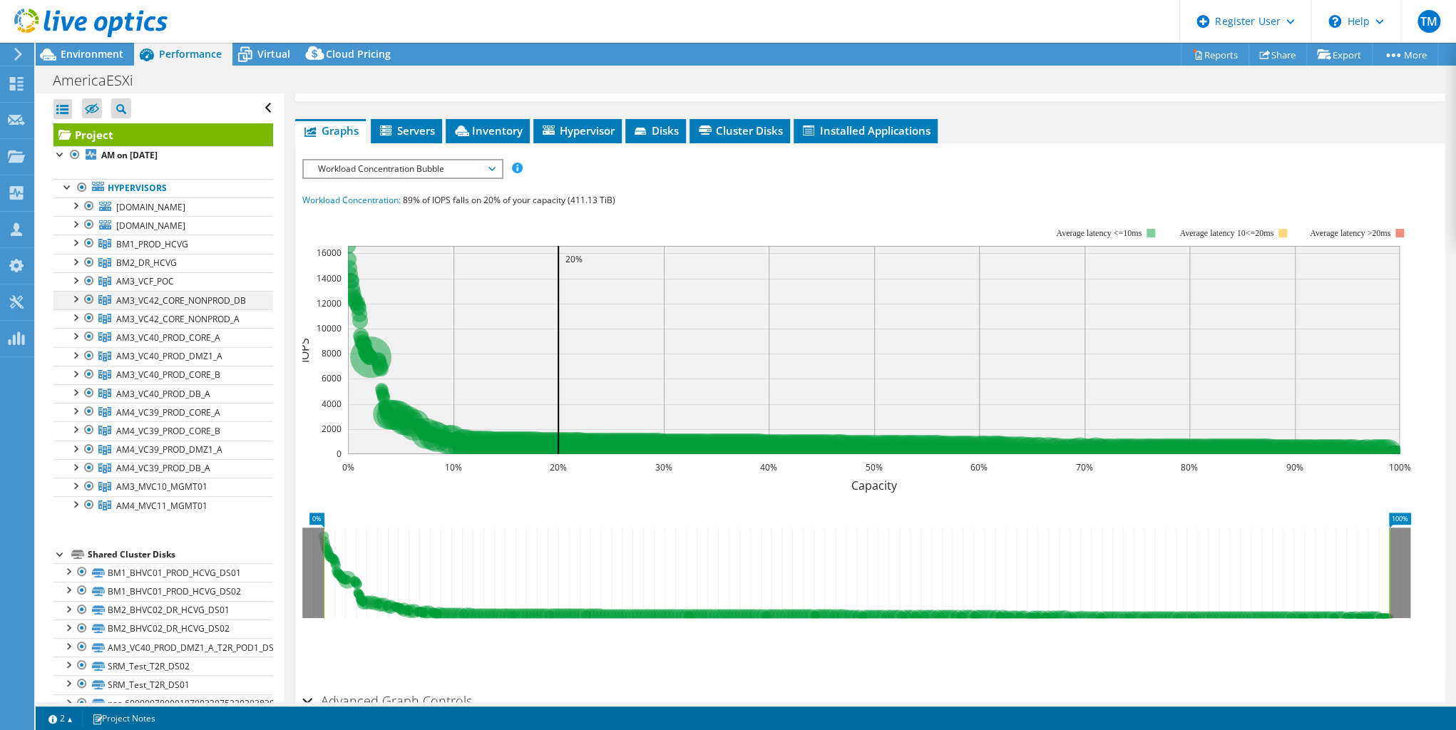
click at [74, 305] on div at bounding box center [75, 298] width 14 height 14
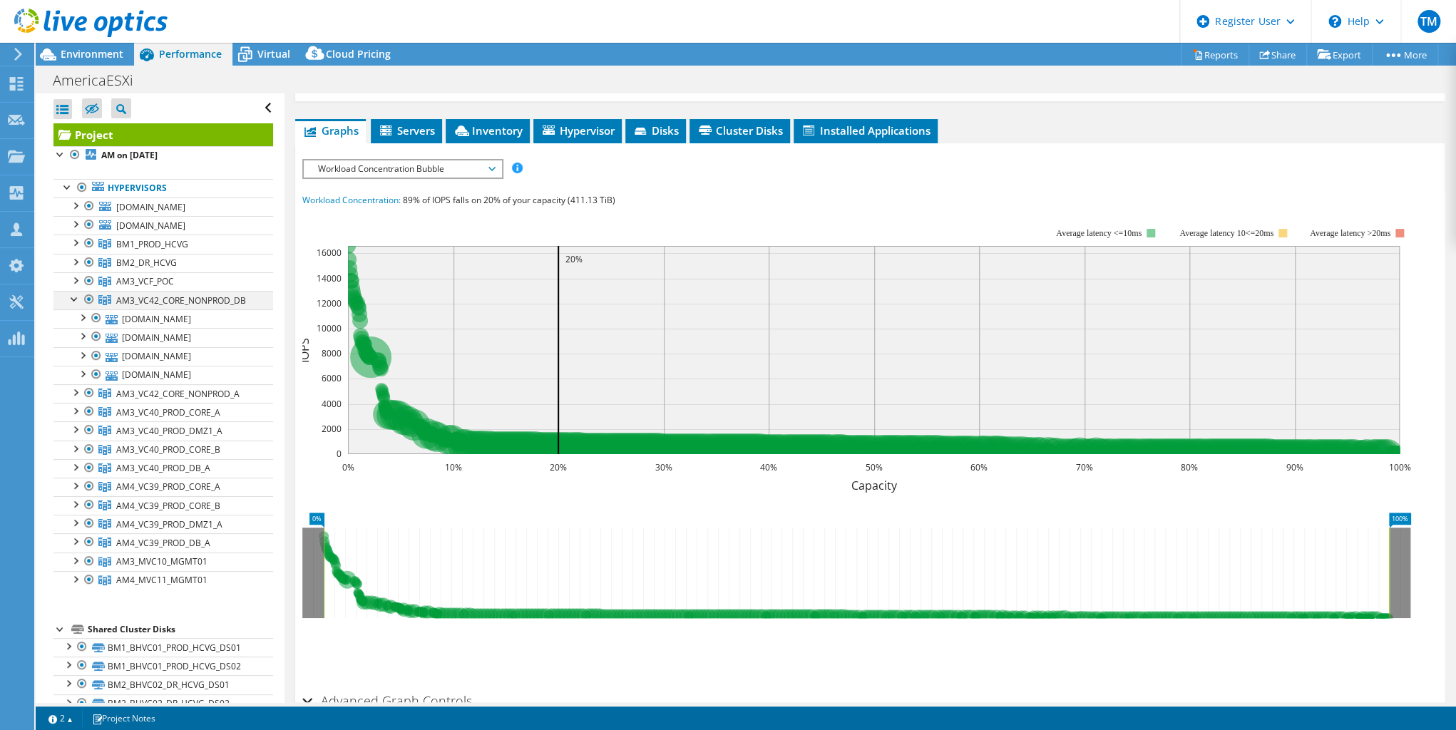
click at [74, 305] on div at bounding box center [75, 298] width 14 height 14
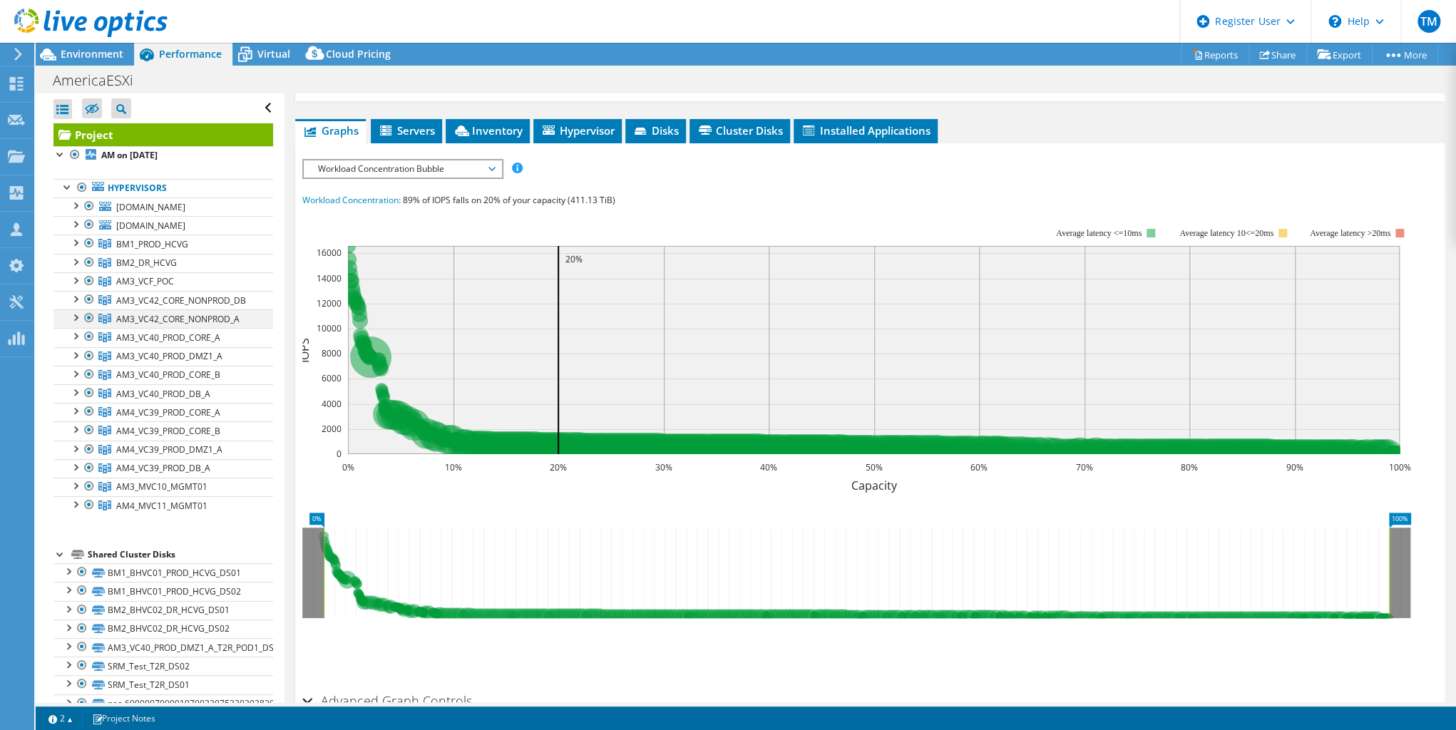
click at [74, 324] on div at bounding box center [75, 316] width 14 height 14
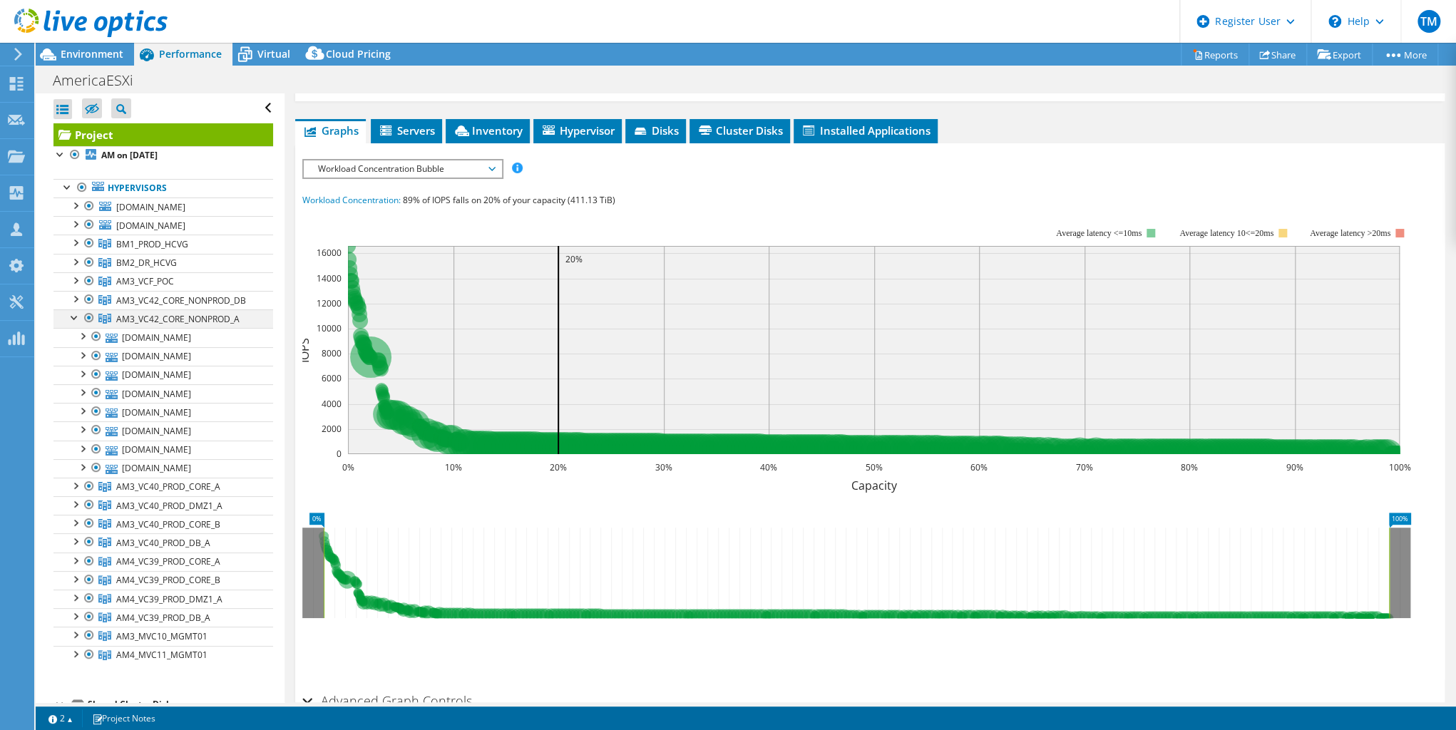
click at [73, 324] on div at bounding box center [75, 316] width 14 height 14
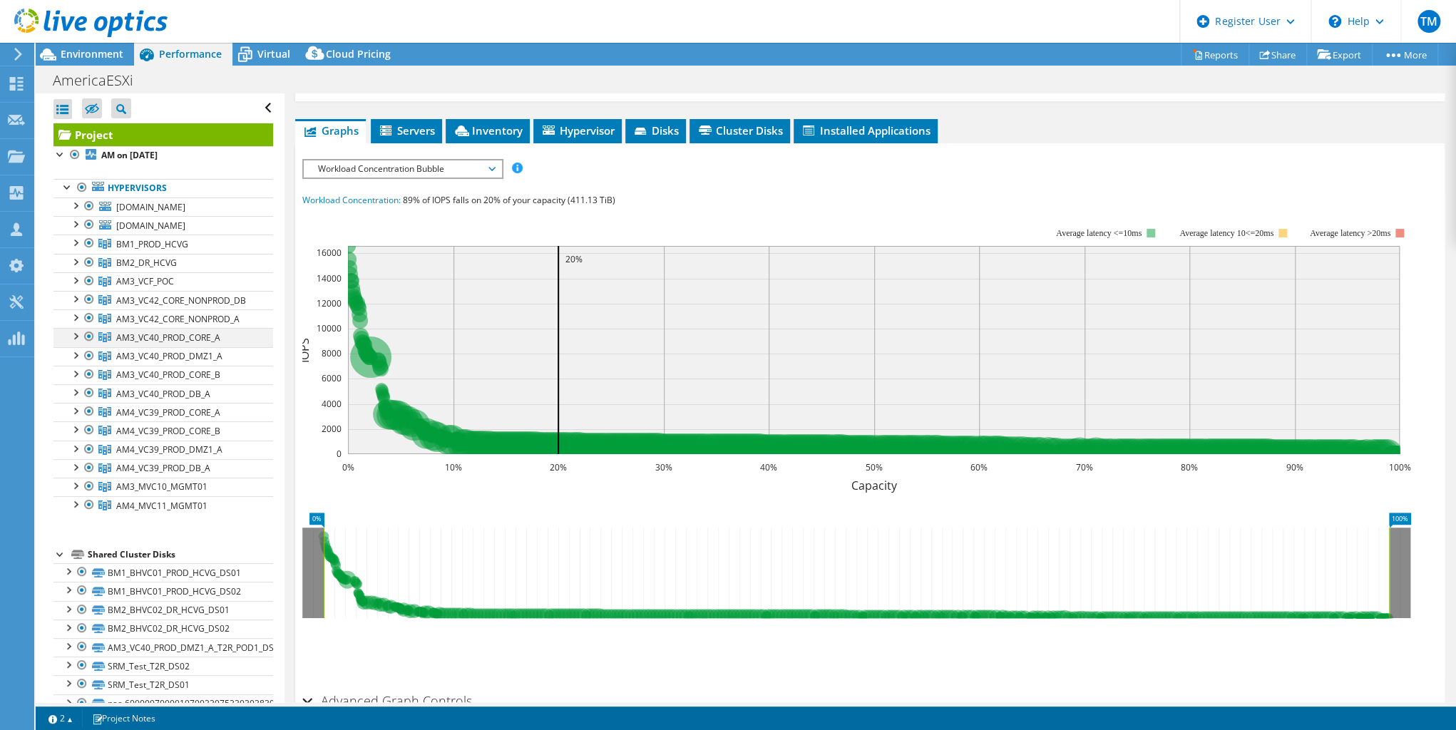
click at [79, 342] on div at bounding box center [75, 335] width 14 height 14
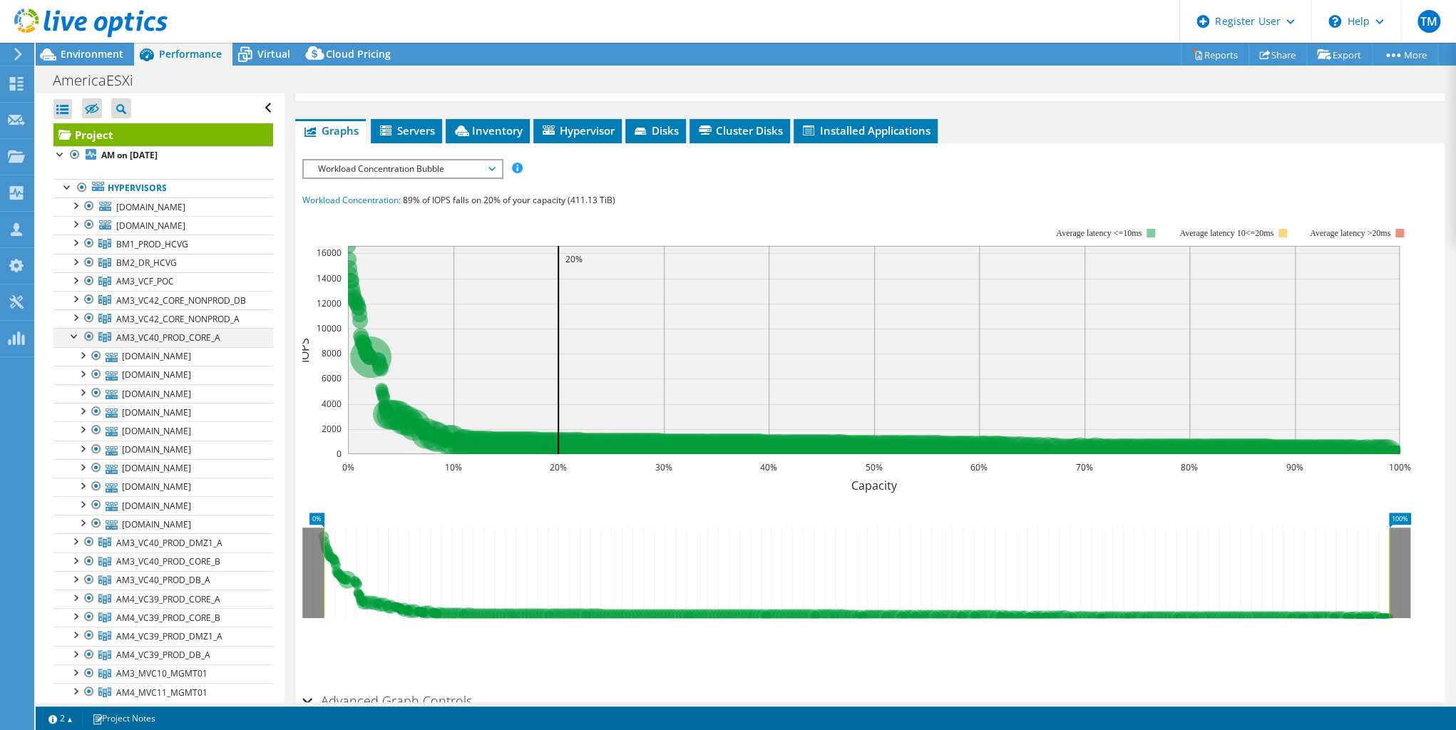
click at [76, 342] on div at bounding box center [75, 335] width 14 height 14
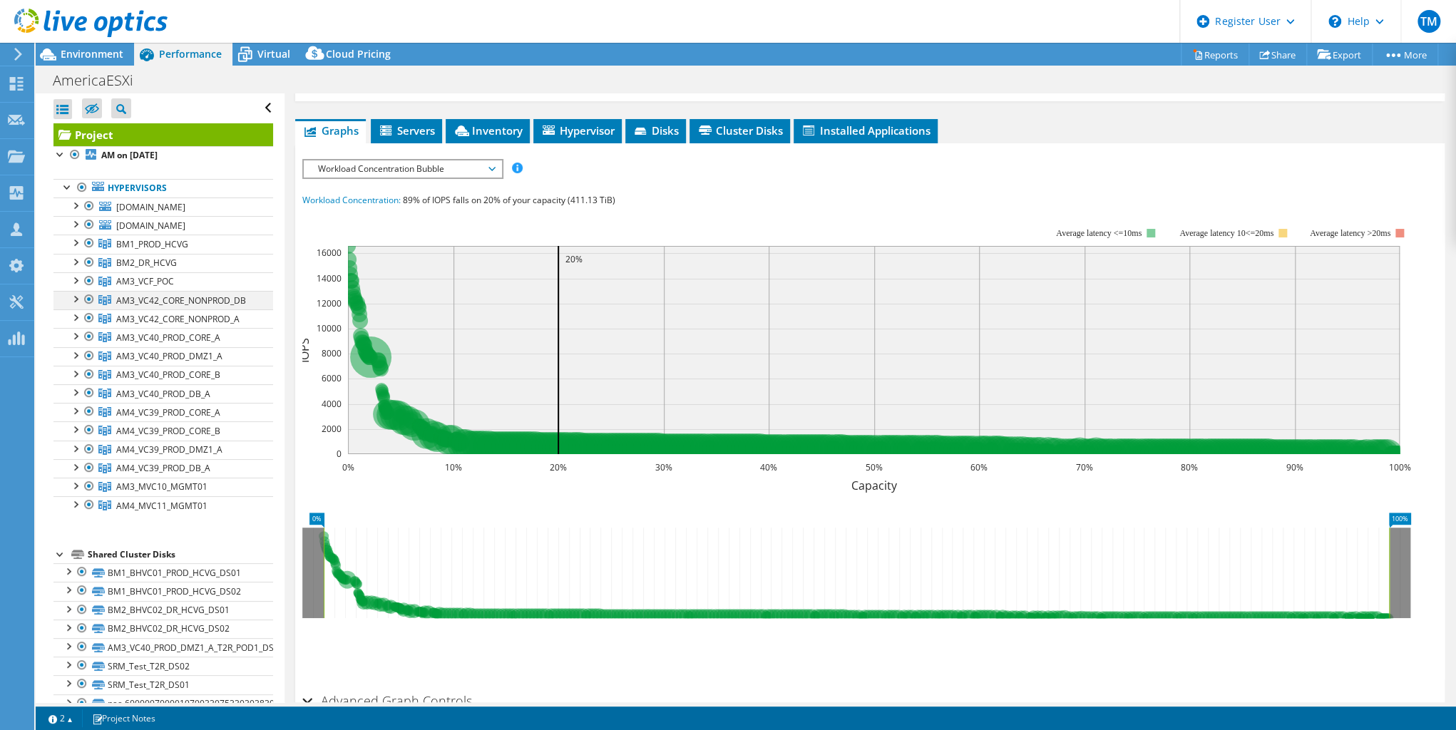
click at [78, 305] on div at bounding box center [75, 298] width 14 height 14
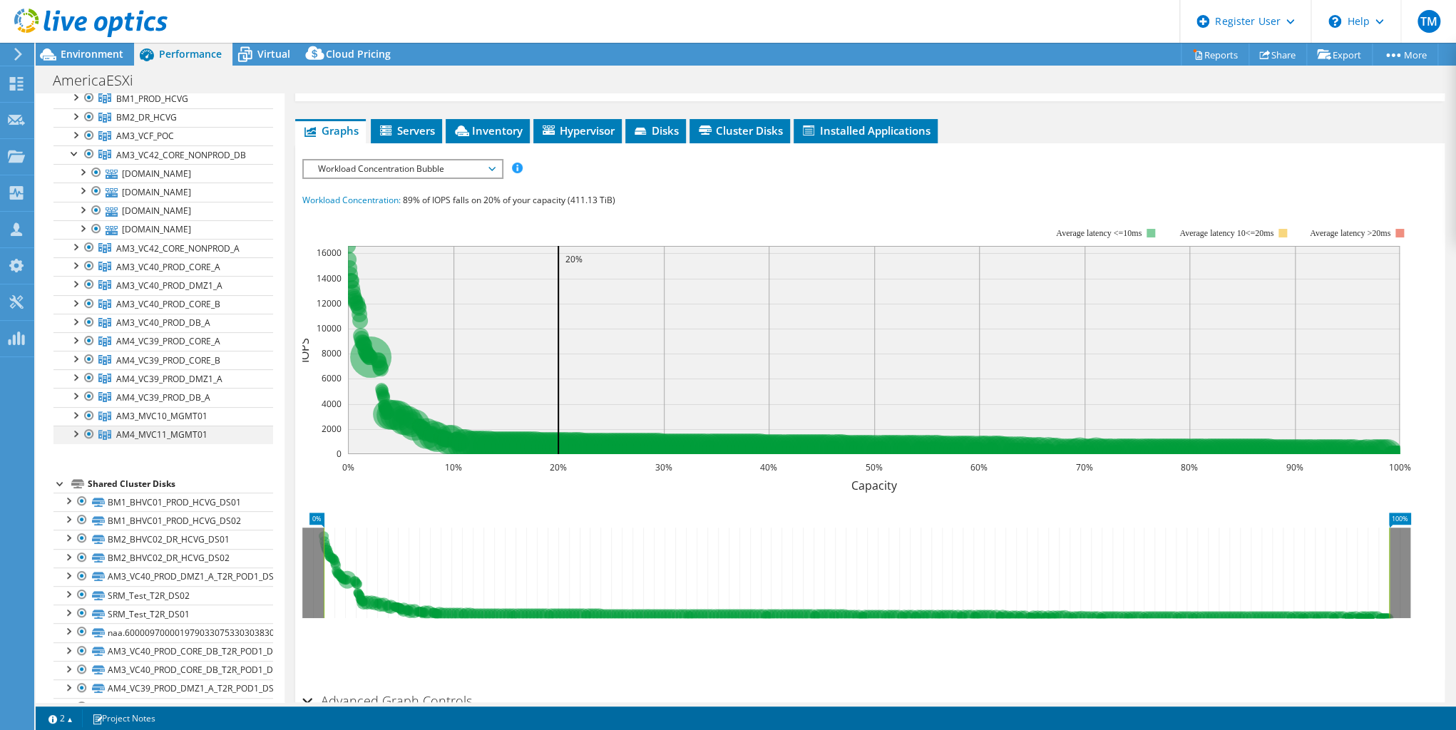
scroll to position [171, 0]
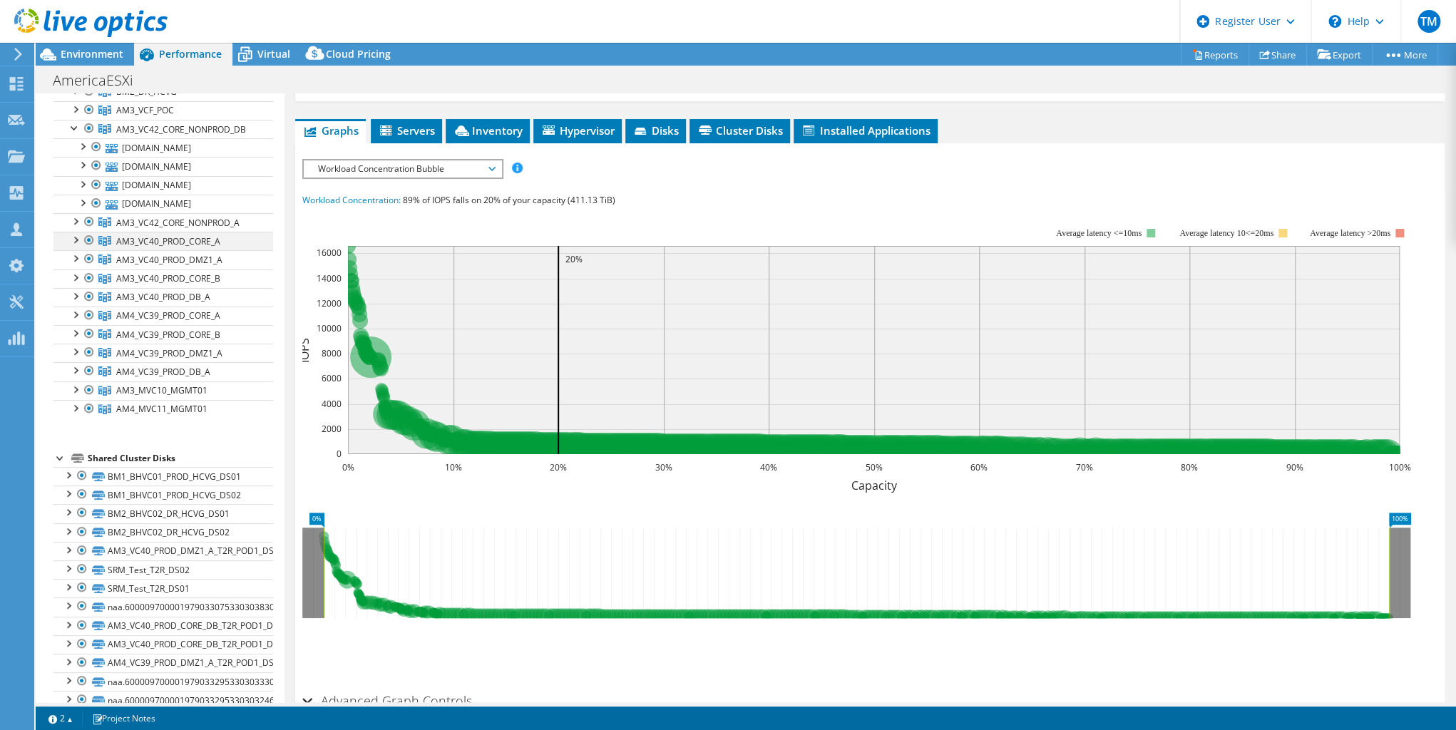
click at [76, 246] on div at bounding box center [75, 239] width 14 height 14
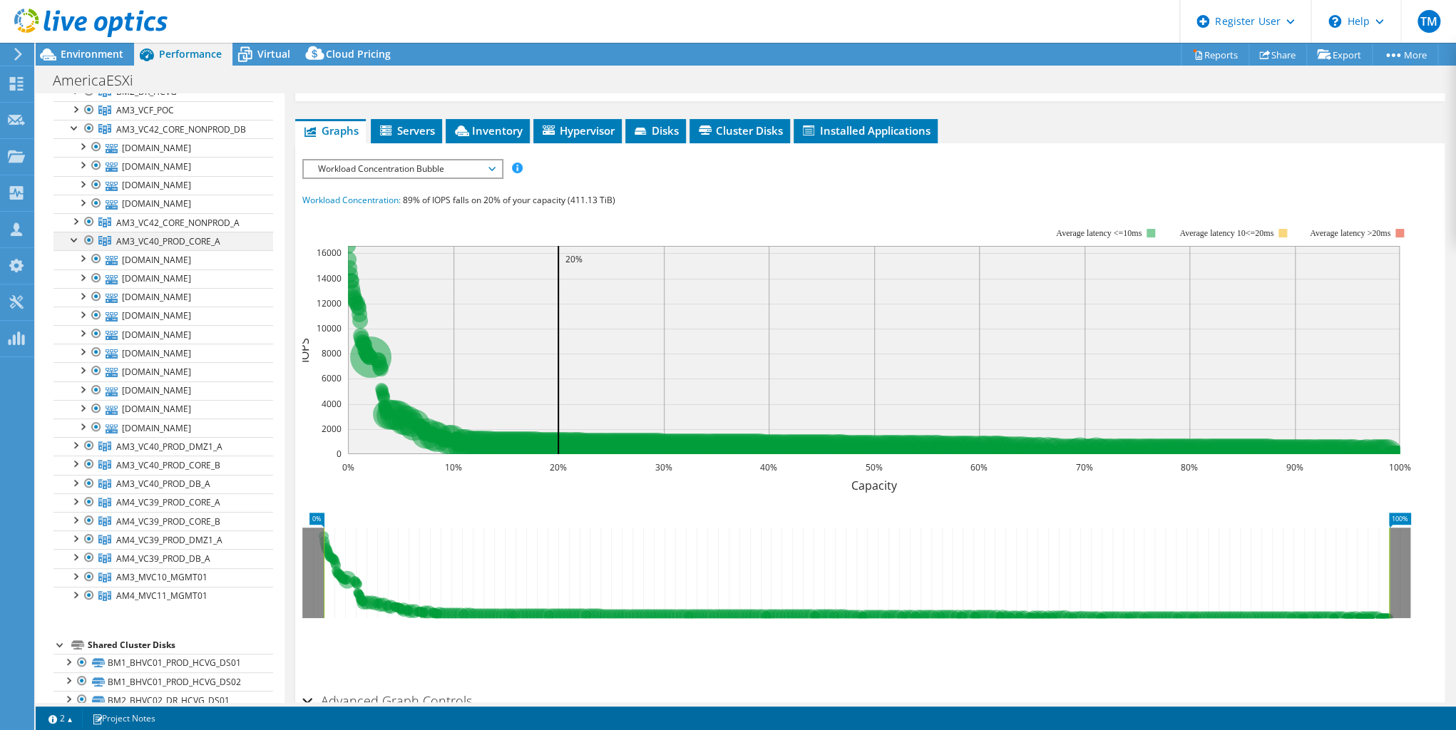
click at [76, 246] on div at bounding box center [75, 239] width 14 height 14
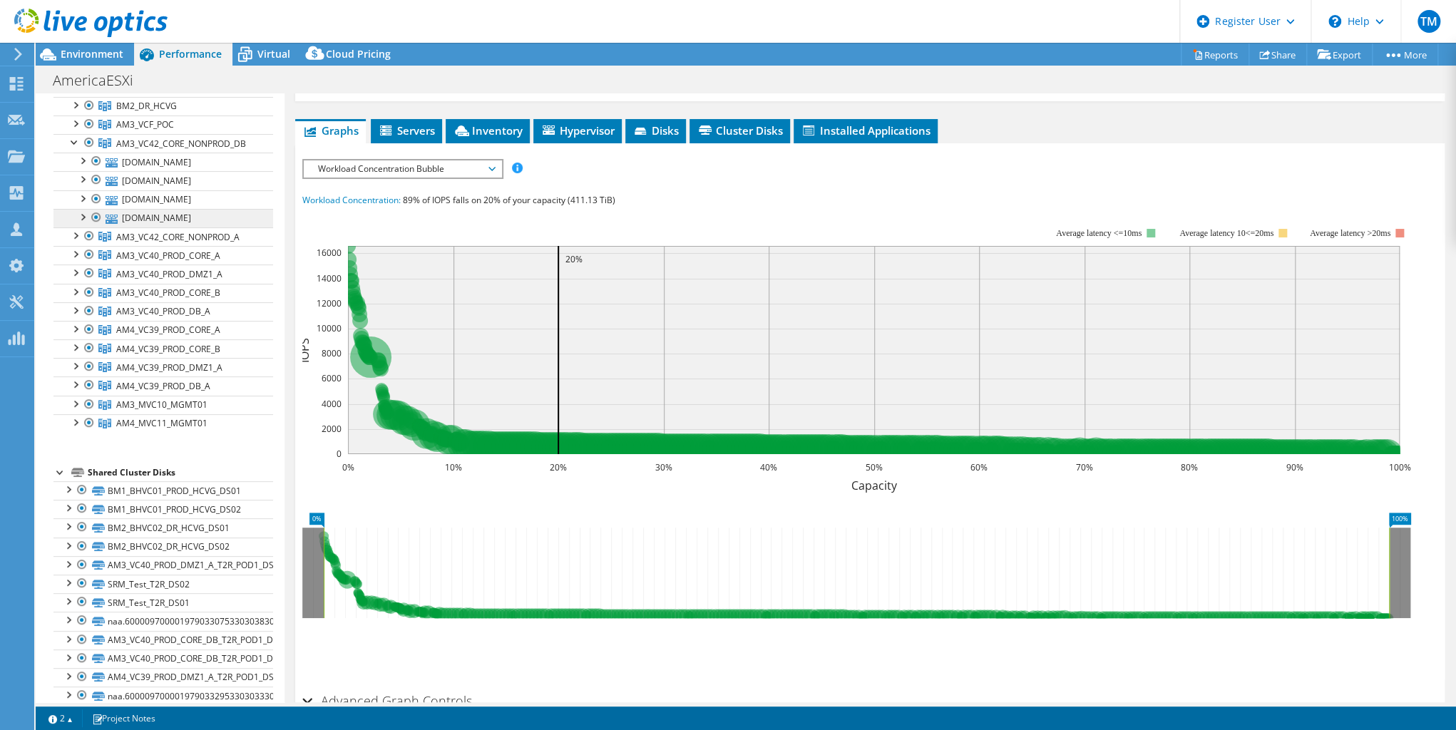
scroll to position [0, 0]
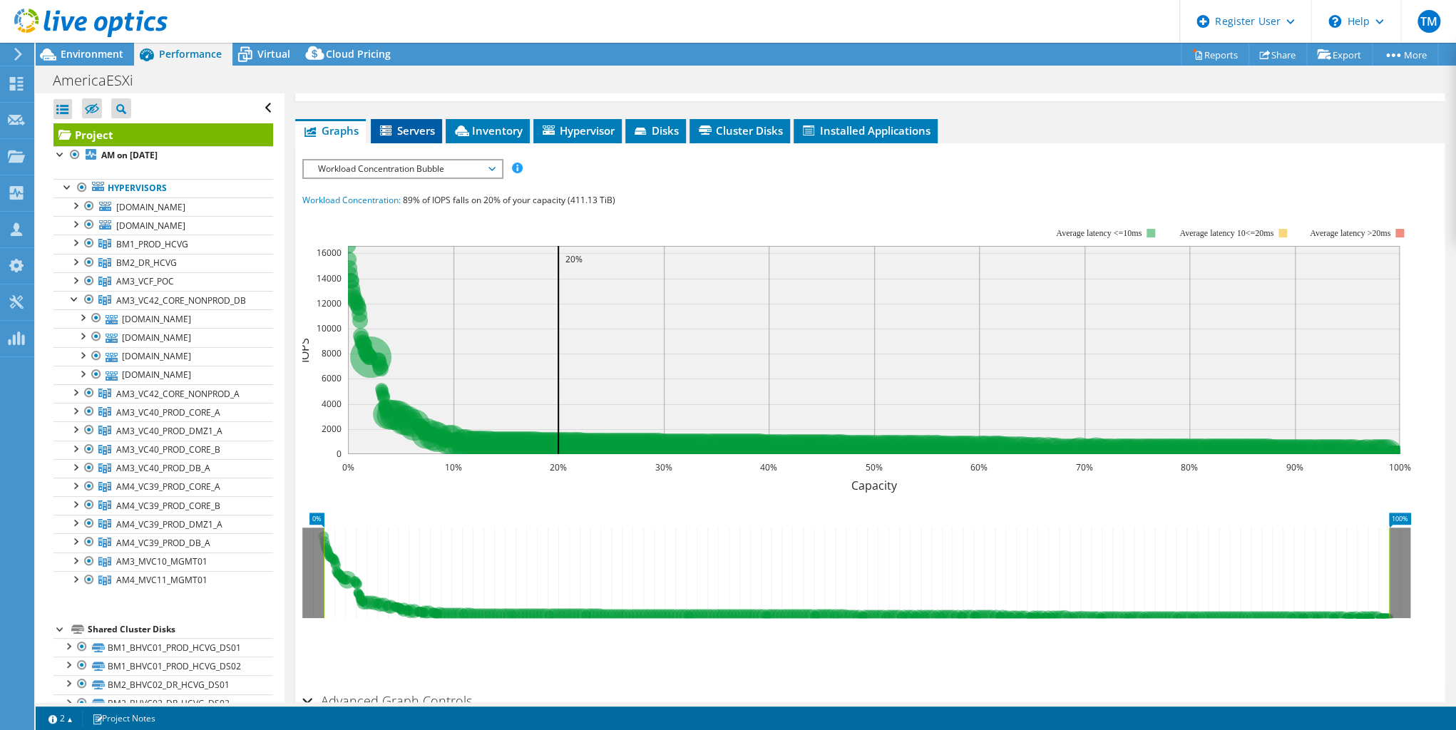
click at [406, 132] on span "Servers" at bounding box center [406, 130] width 57 height 14
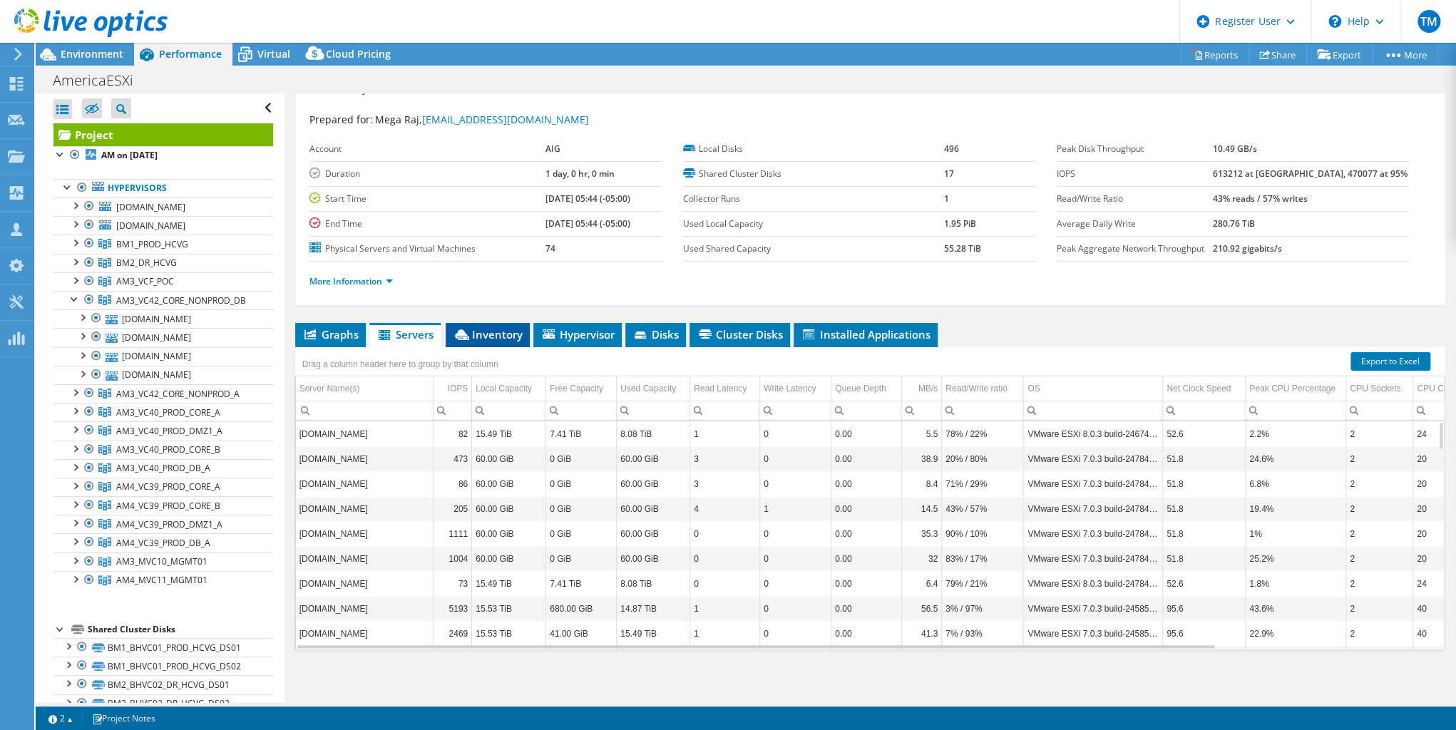
click at [488, 329] on span "Inventory" at bounding box center [488, 334] width 70 height 14
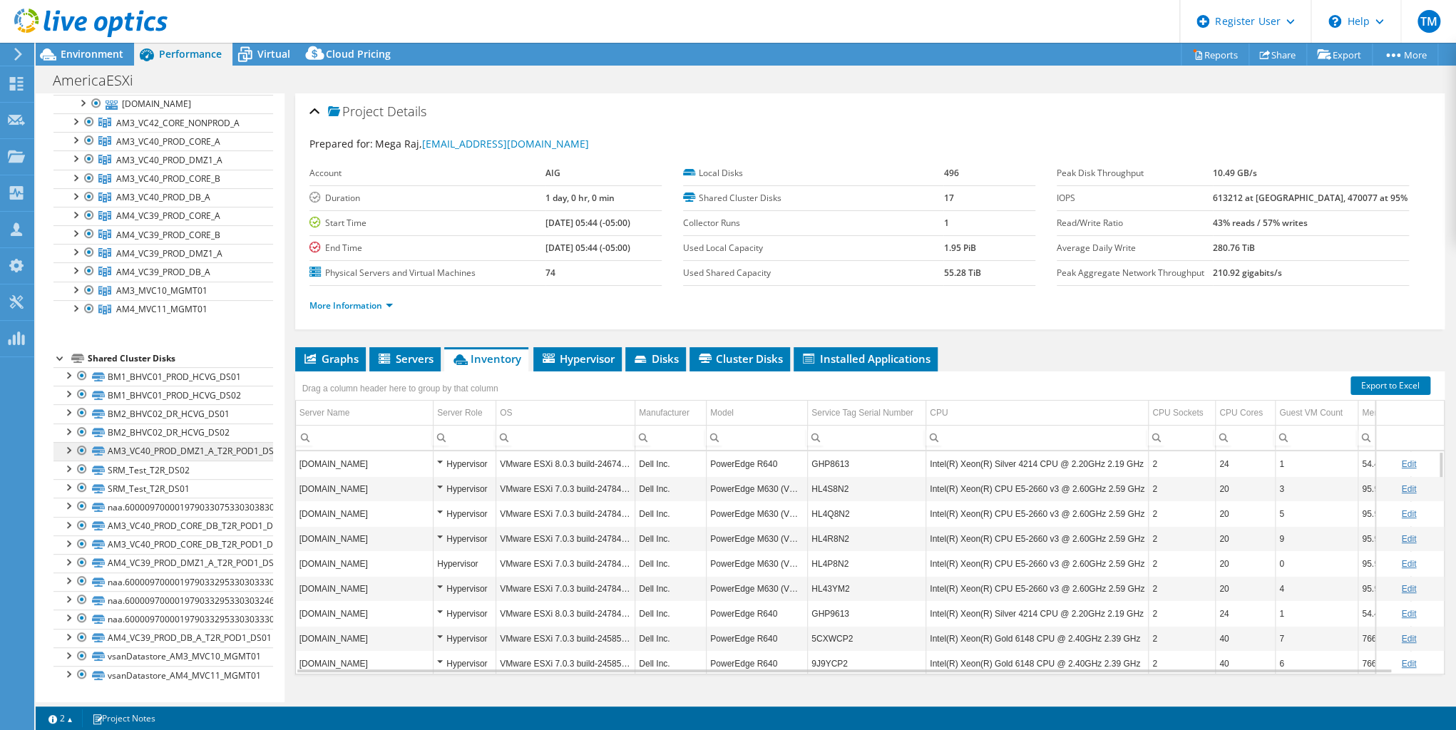
scroll to position [342, 0]
click at [19, 83] on icon at bounding box center [16, 84] width 17 height 14
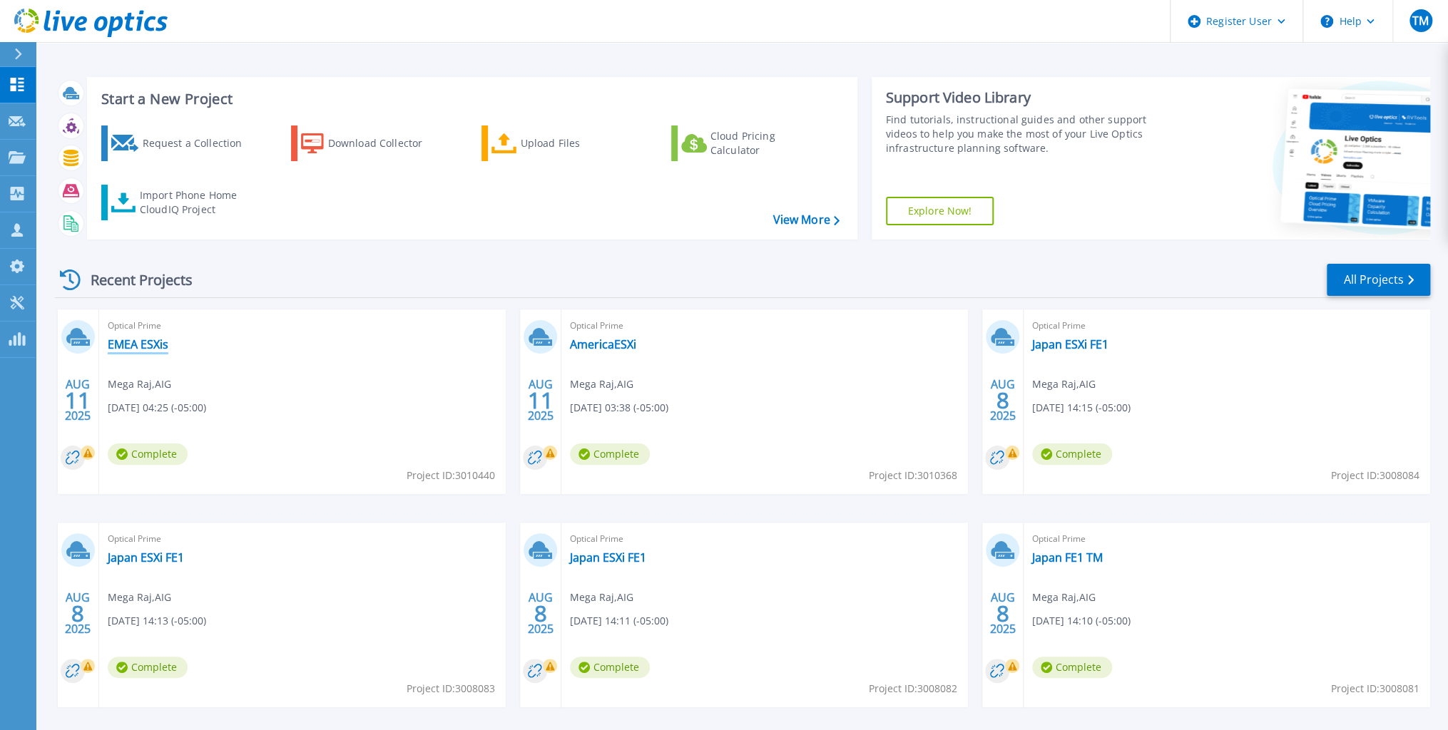
click at [134, 344] on link "EMEA ESXis" at bounding box center [138, 344] width 61 height 14
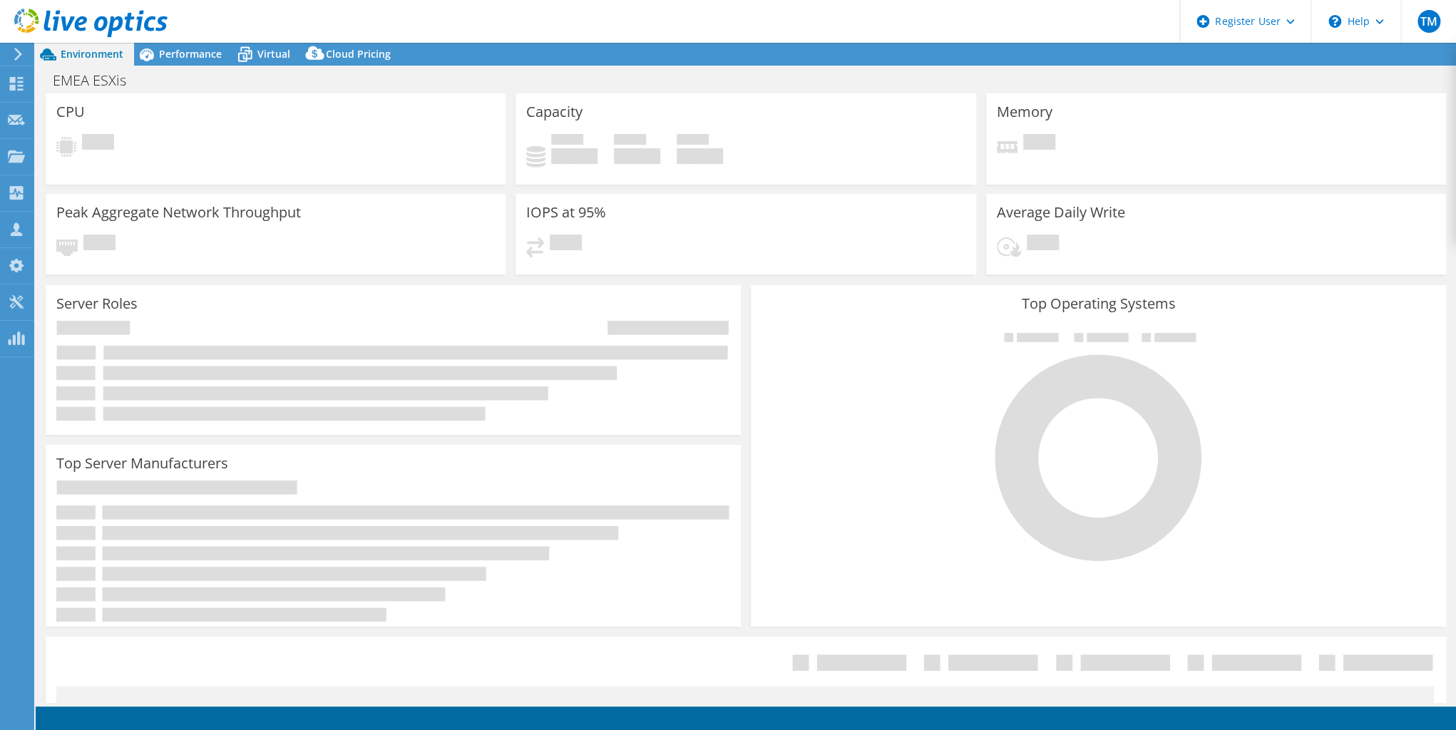
select select "USD"
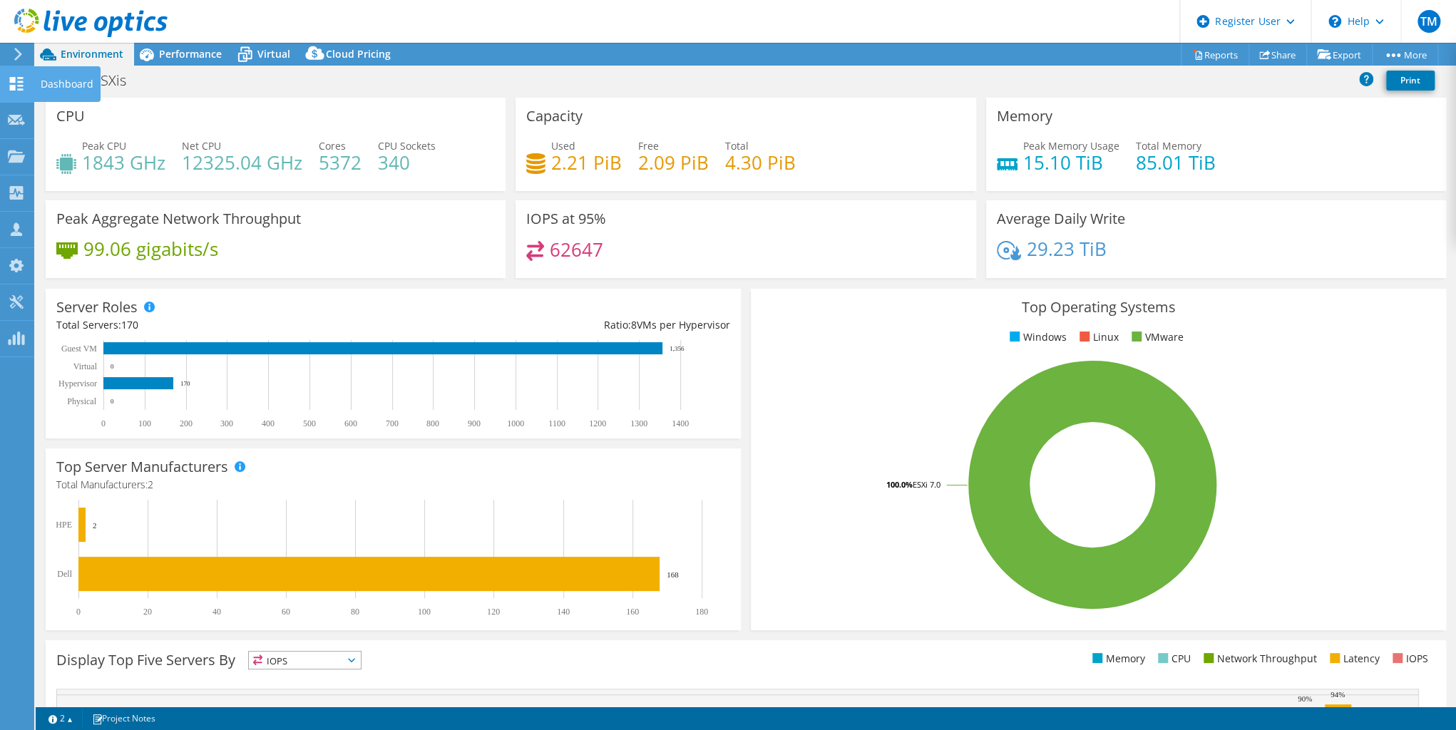
click at [12, 81] on use at bounding box center [17, 84] width 14 height 14
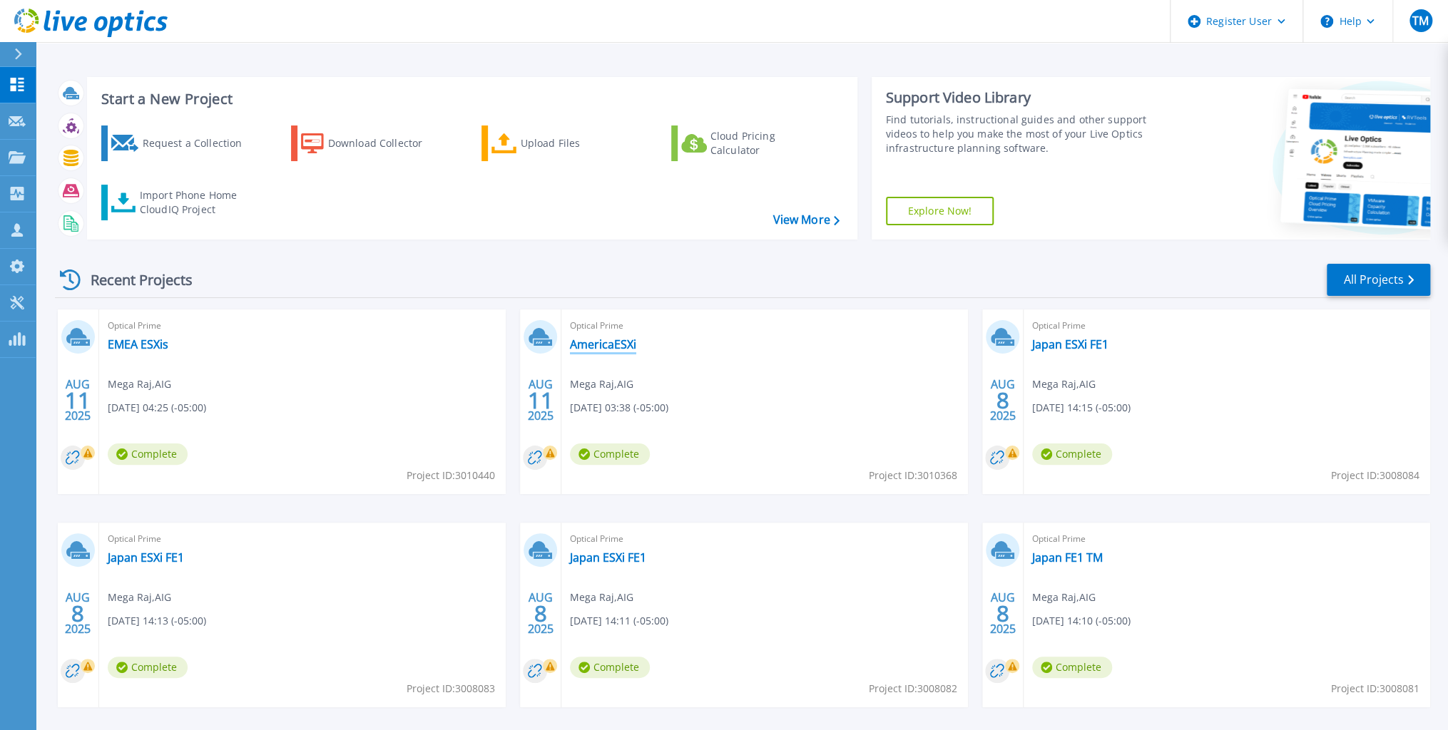
click at [599, 344] on link "AmericaESXi" at bounding box center [603, 344] width 66 height 14
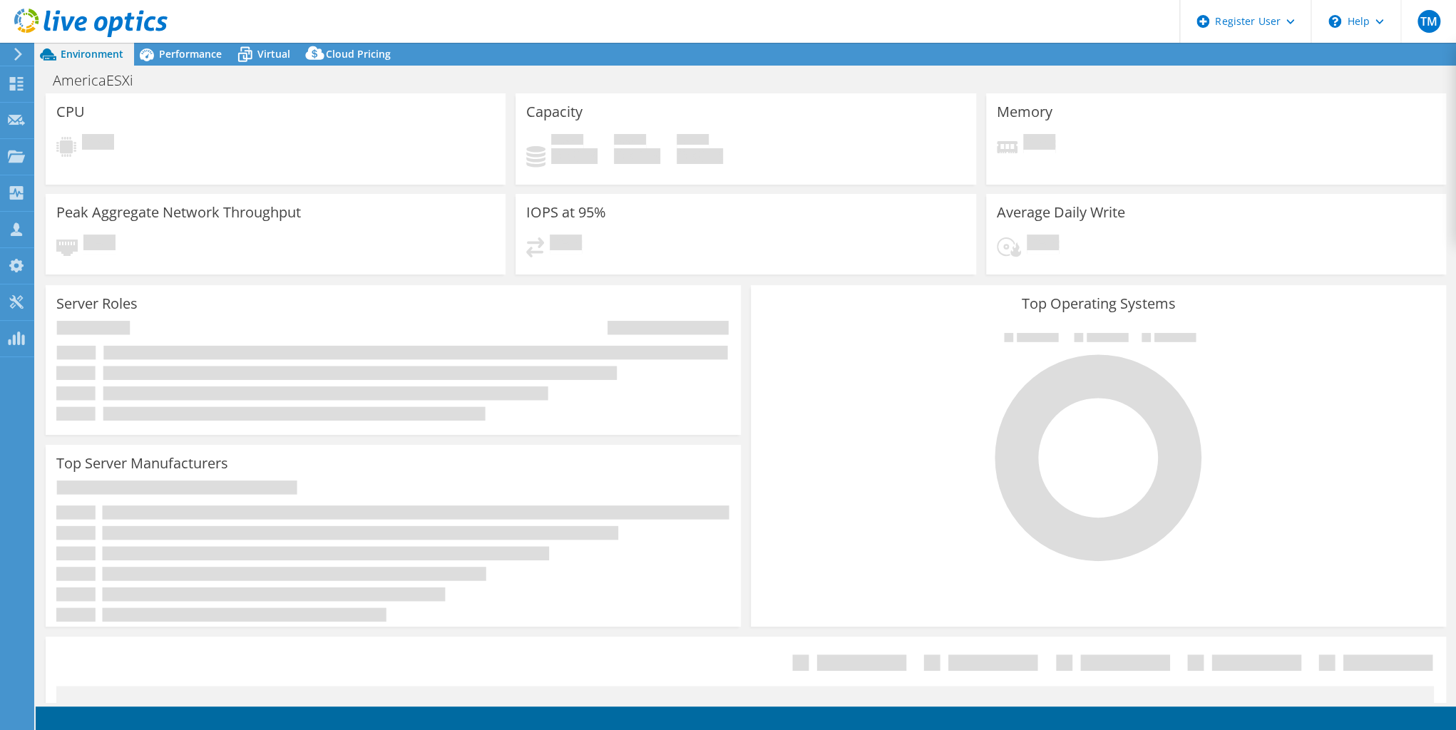
select select "USD"
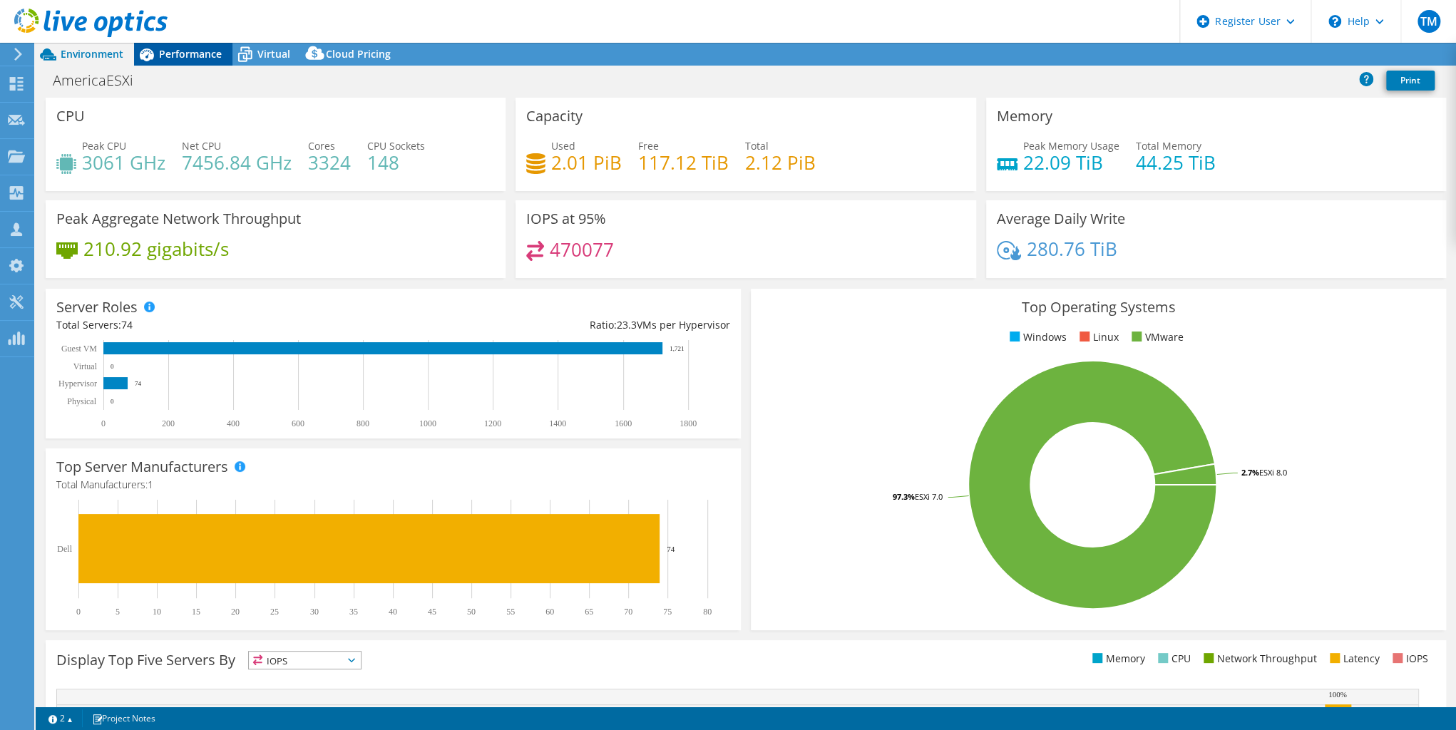
click at [191, 59] on span "Performance" at bounding box center [190, 54] width 63 height 14
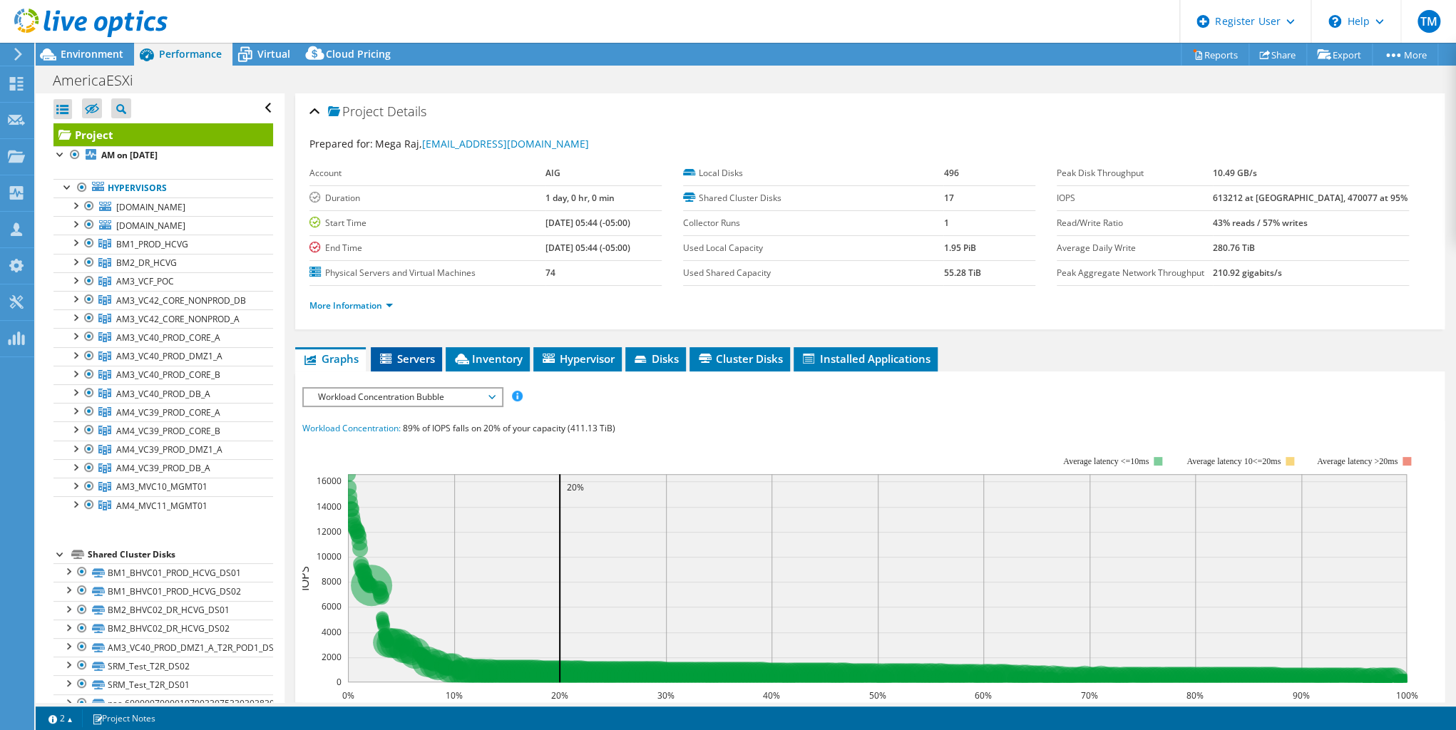
click at [413, 352] on span "Servers" at bounding box center [406, 359] width 57 height 14
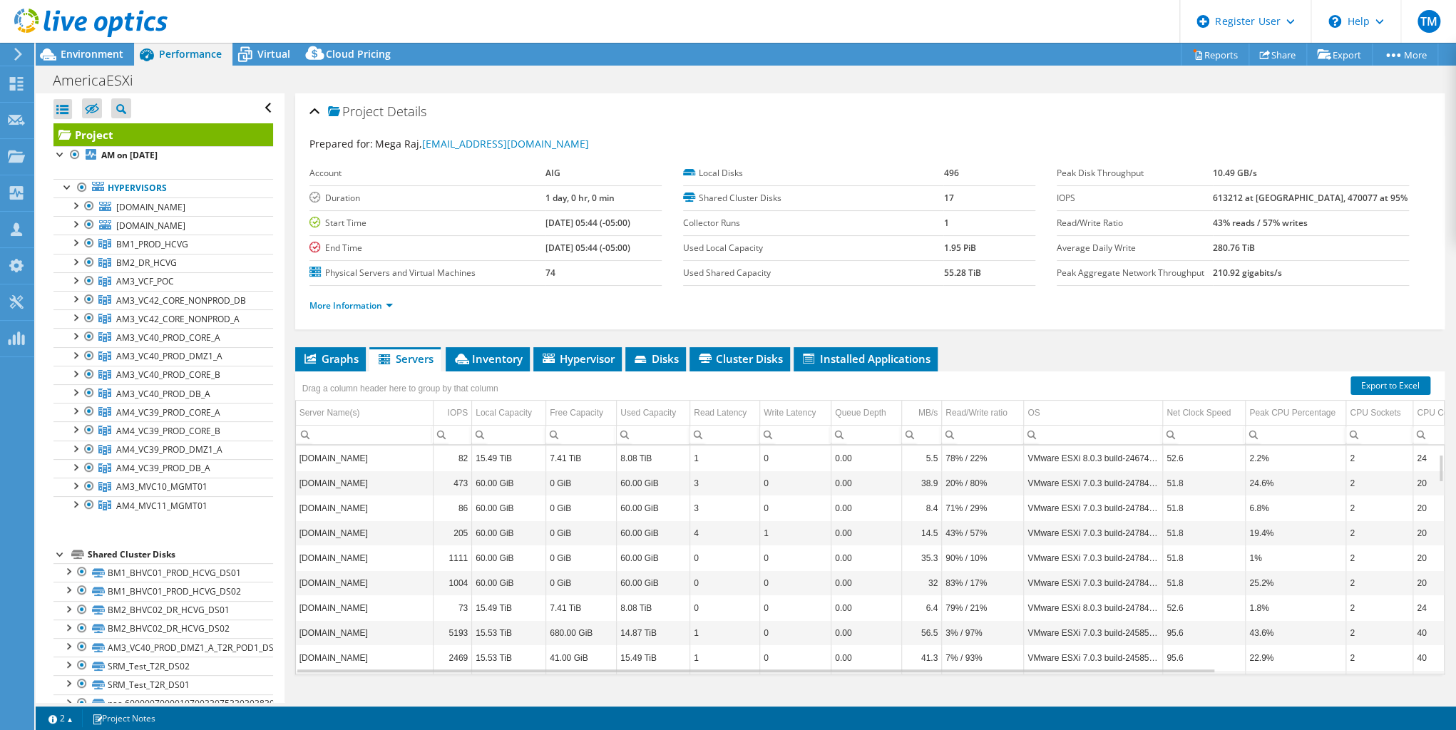
scroll to position [24, 0]
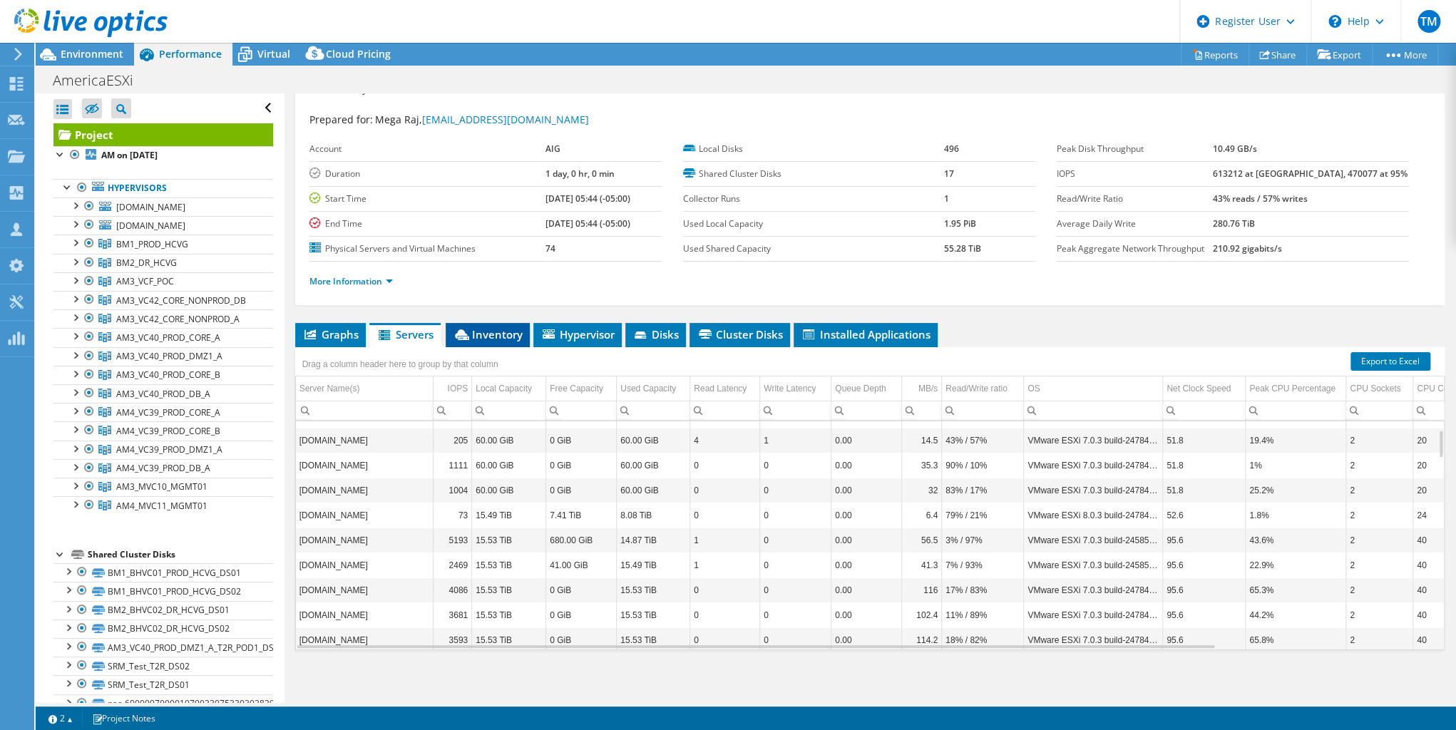
click at [494, 335] on span "Inventory" at bounding box center [488, 334] width 70 height 14
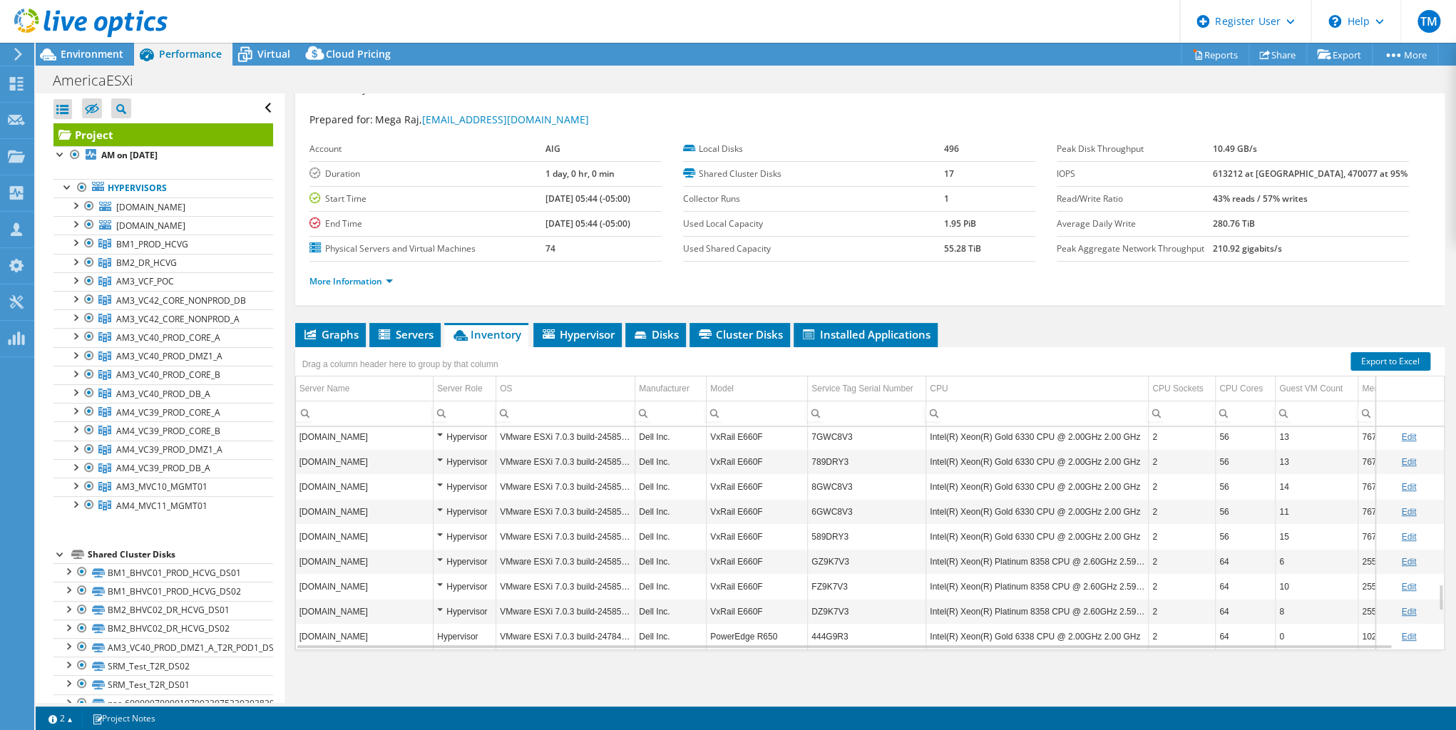
scroll to position [1619, 0]
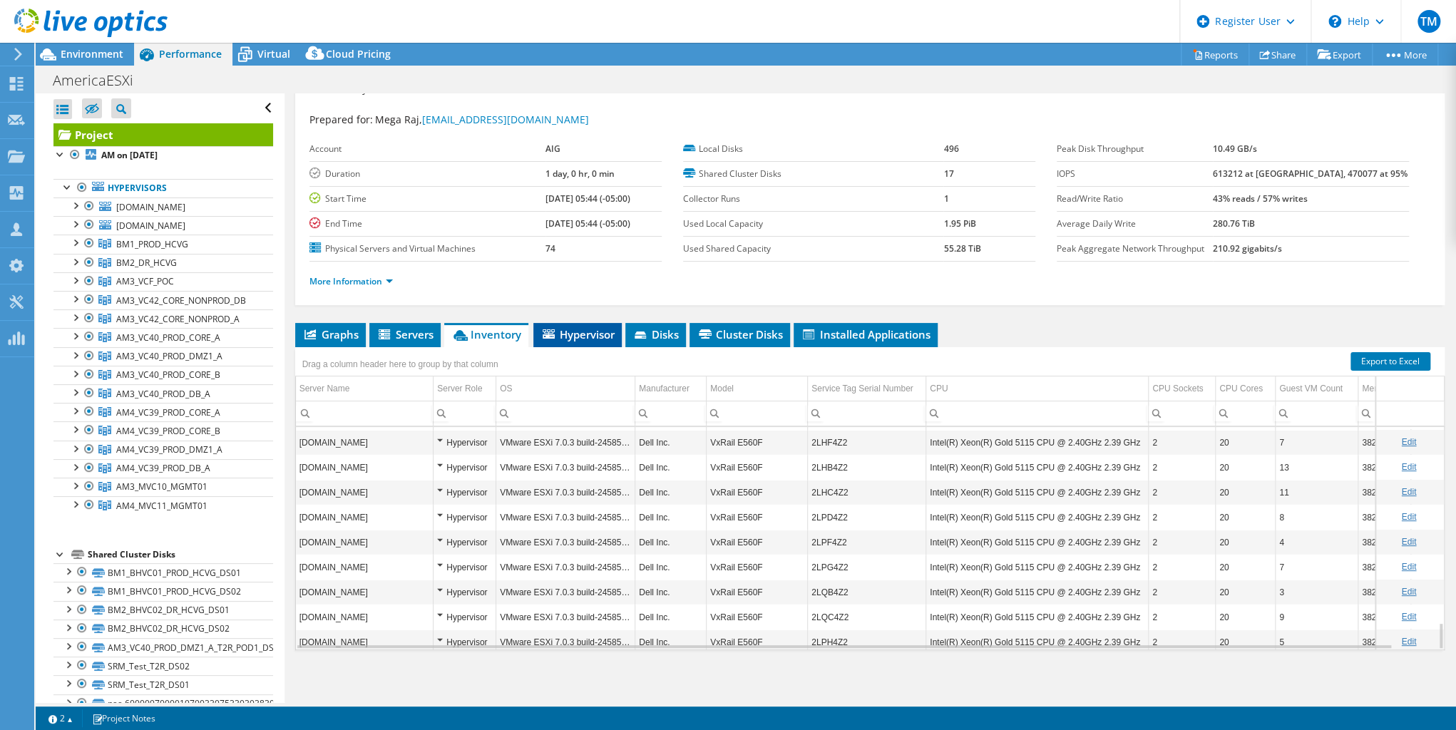
click at [584, 327] on span "Hypervisor" at bounding box center [578, 334] width 74 height 14
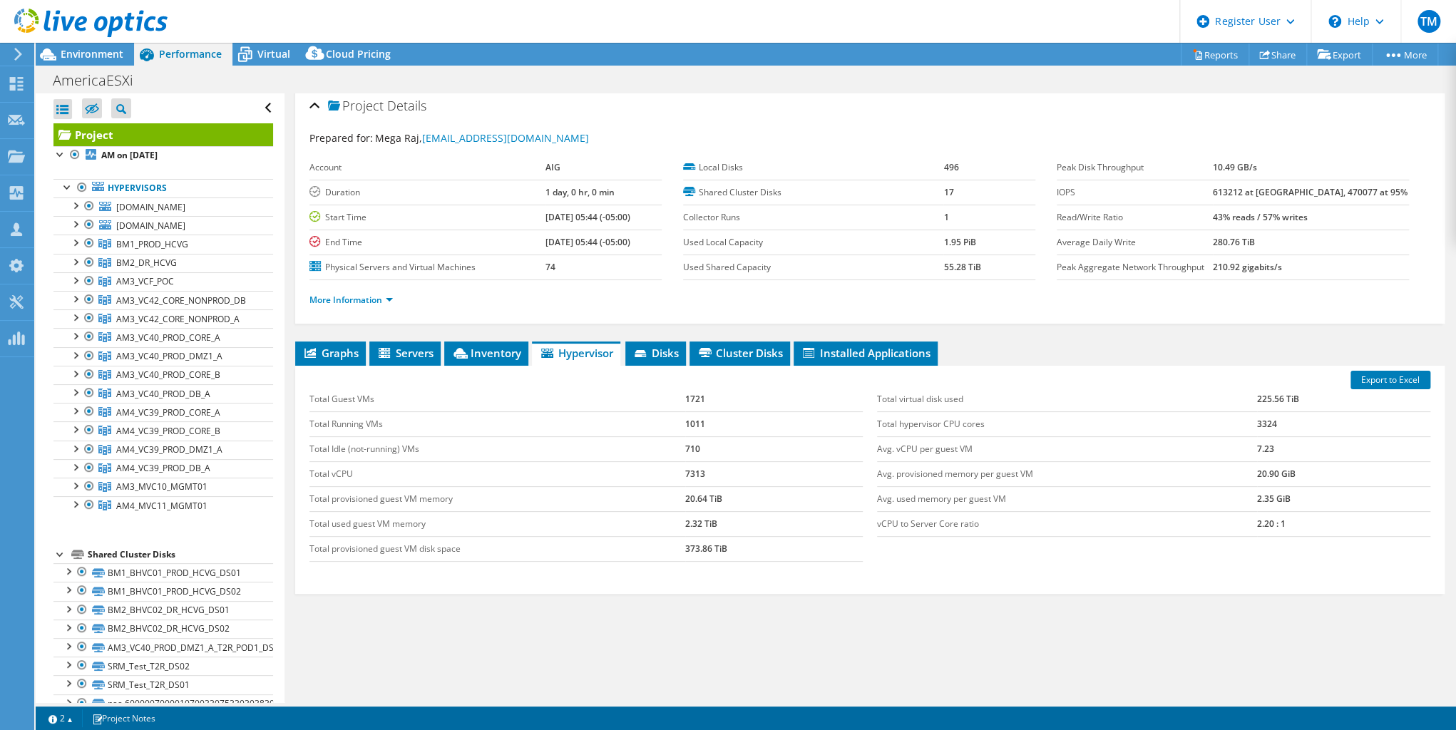
scroll to position [0, 0]
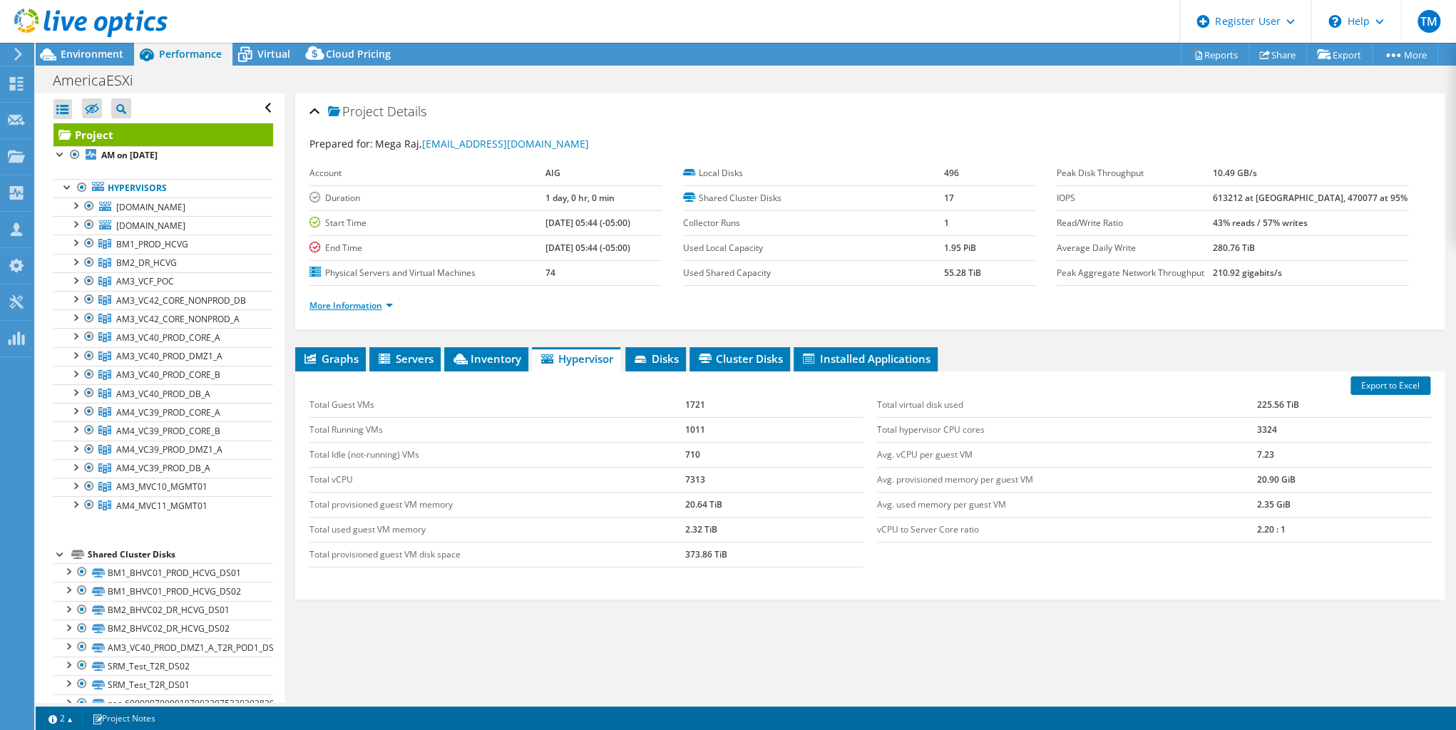
click at [387, 301] on link "More Information" at bounding box center [350, 305] width 83 height 12
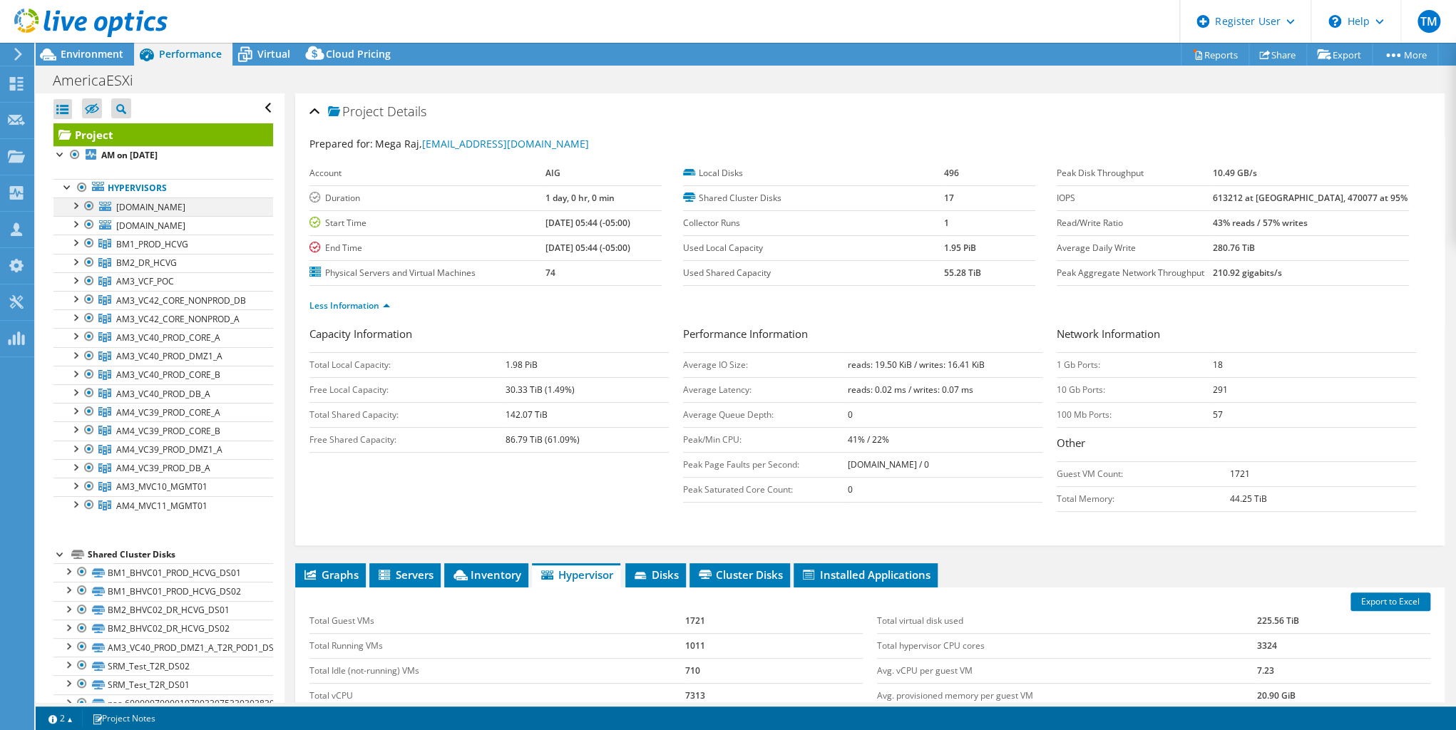
click at [74, 205] on div at bounding box center [75, 205] width 14 height 14
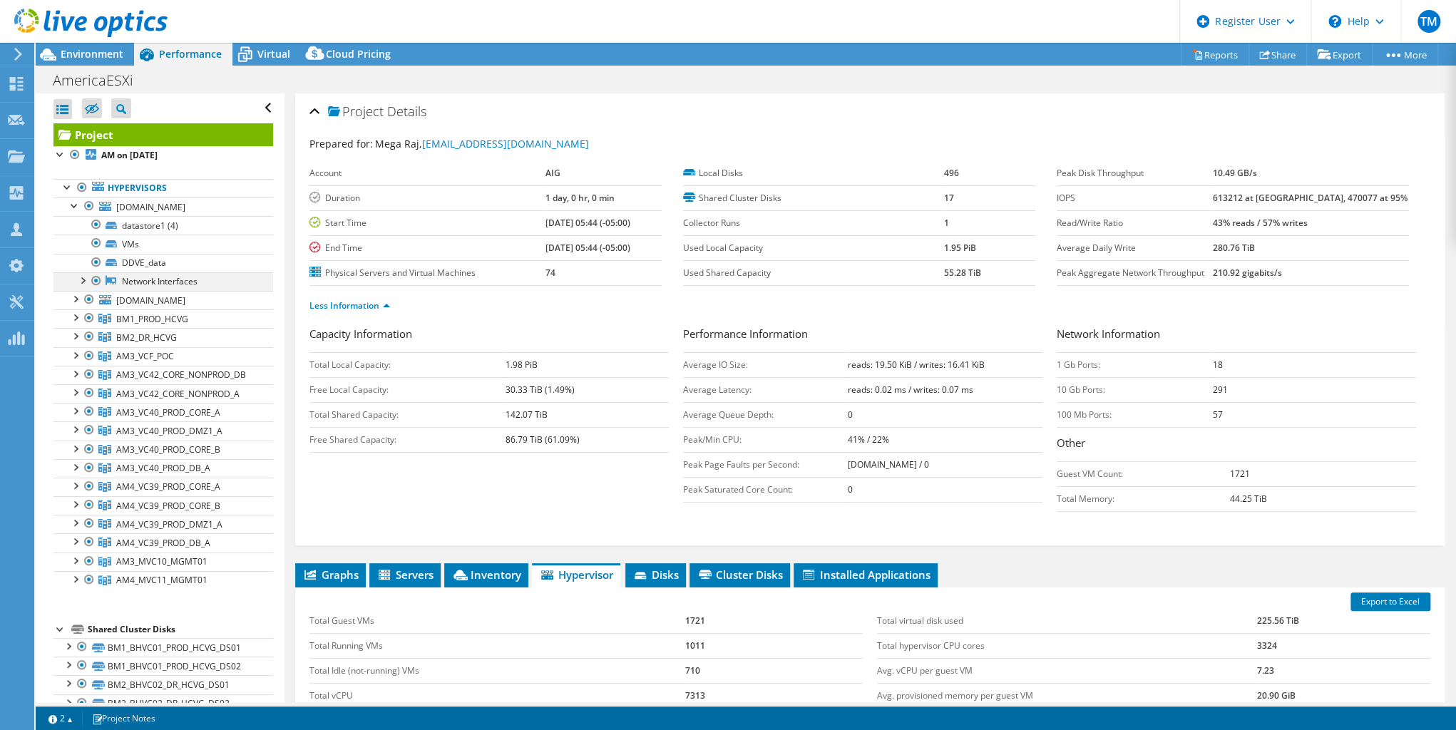
click at [85, 287] on div at bounding box center [82, 279] width 14 height 14
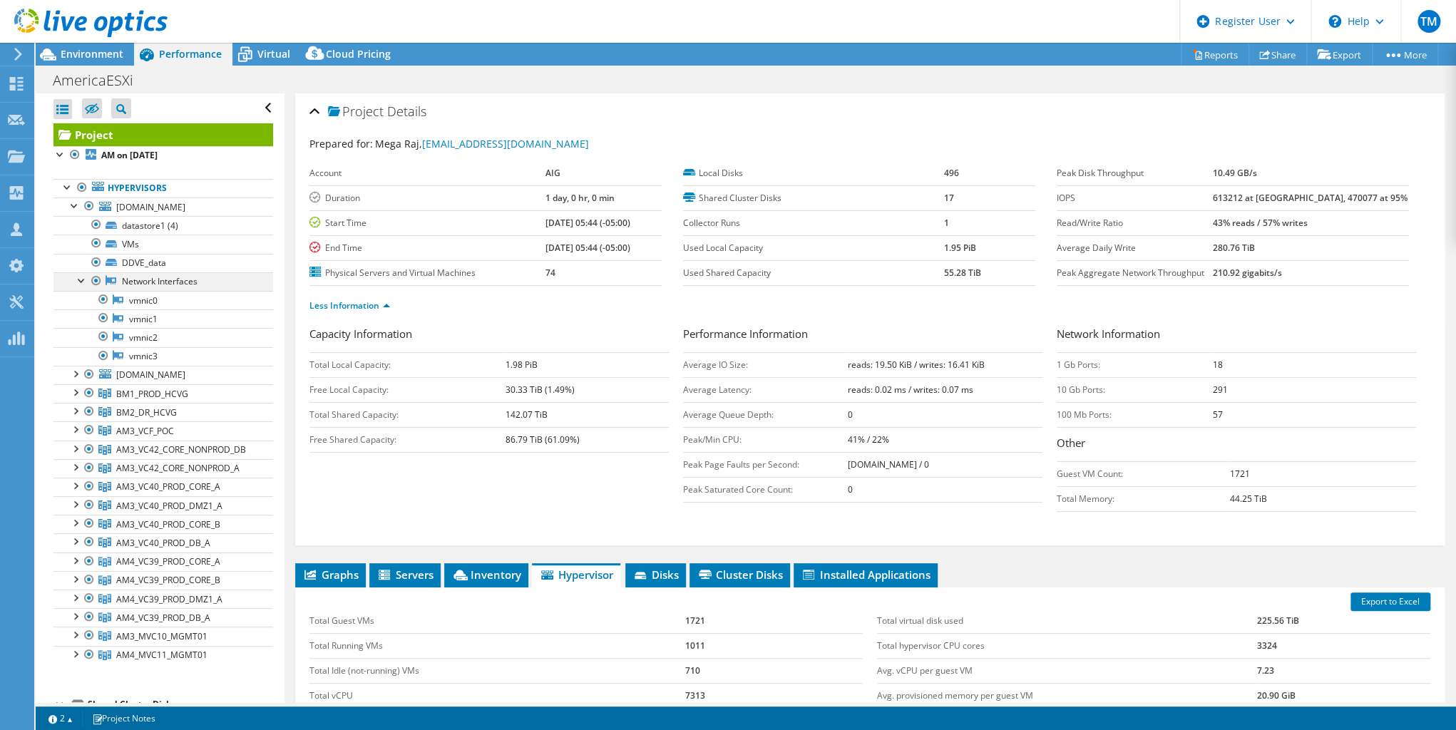
click at [85, 287] on div at bounding box center [82, 279] width 14 height 14
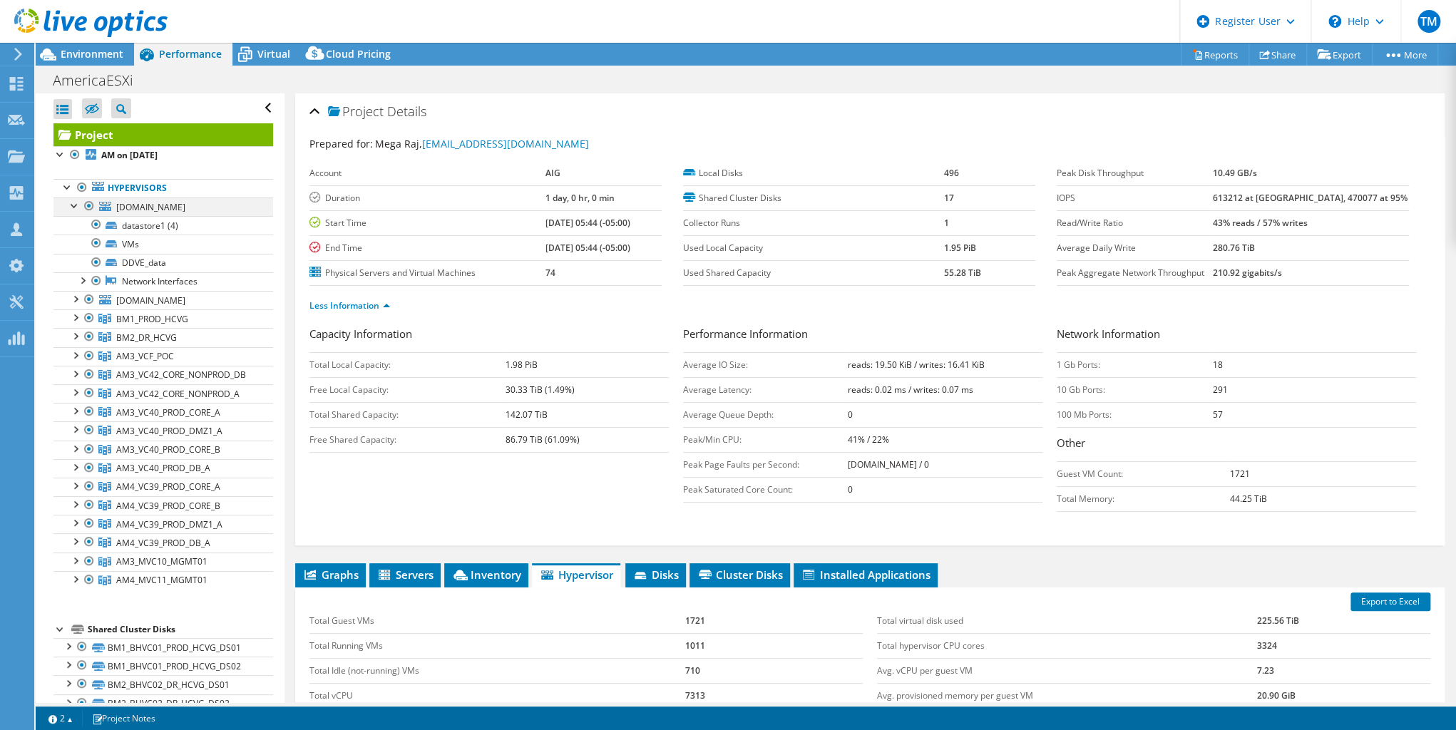
click at [73, 205] on div at bounding box center [75, 205] width 14 height 14
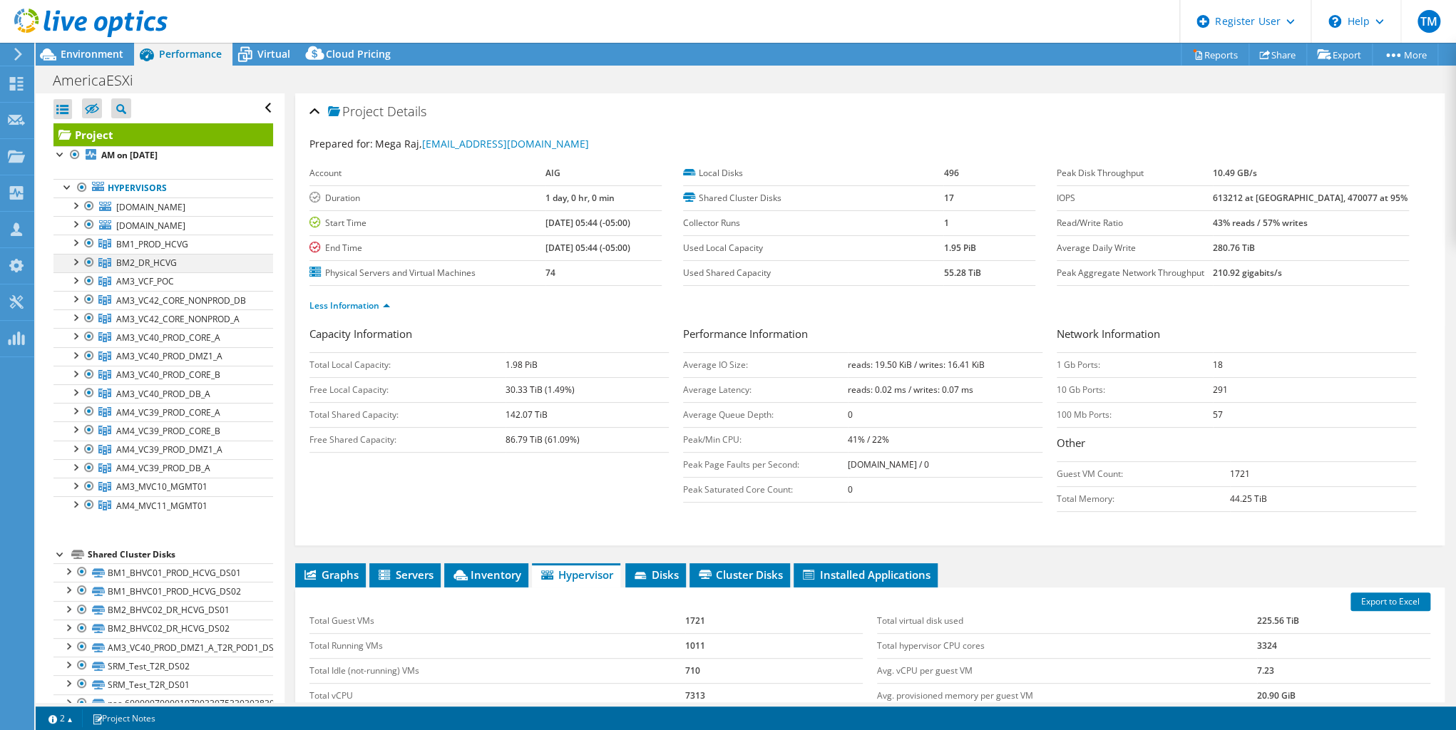
click at [77, 268] on div at bounding box center [75, 261] width 14 height 14
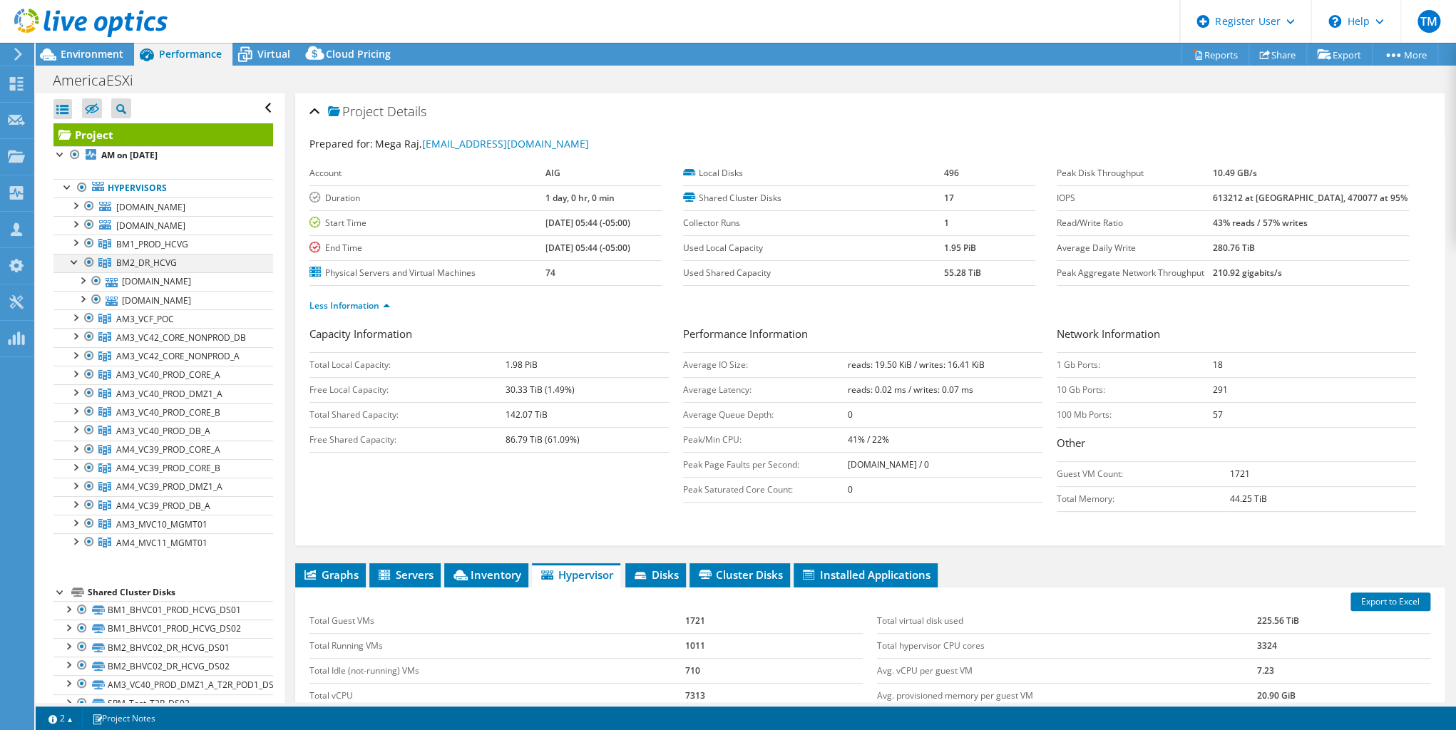
click at [74, 268] on div at bounding box center [75, 261] width 14 height 14
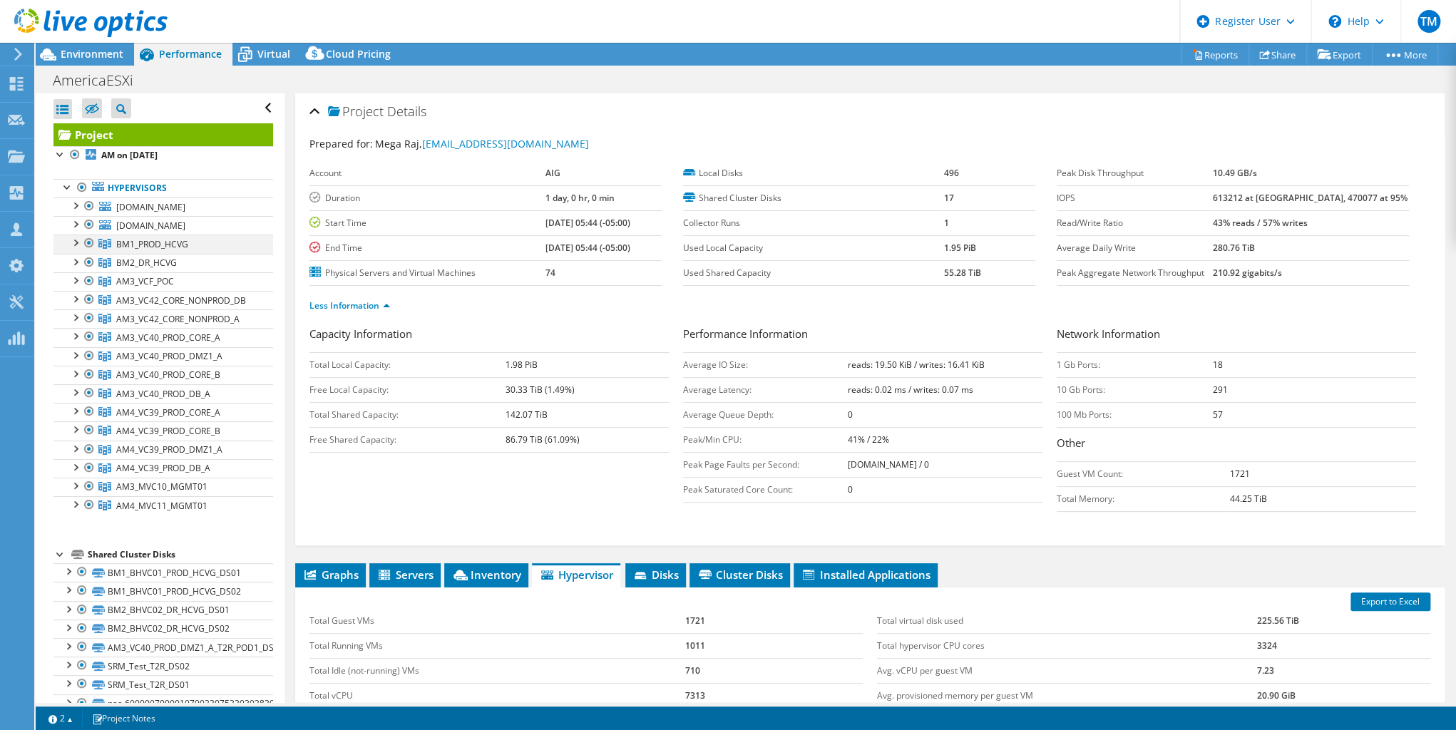
click at [75, 249] on div at bounding box center [75, 242] width 14 height 14
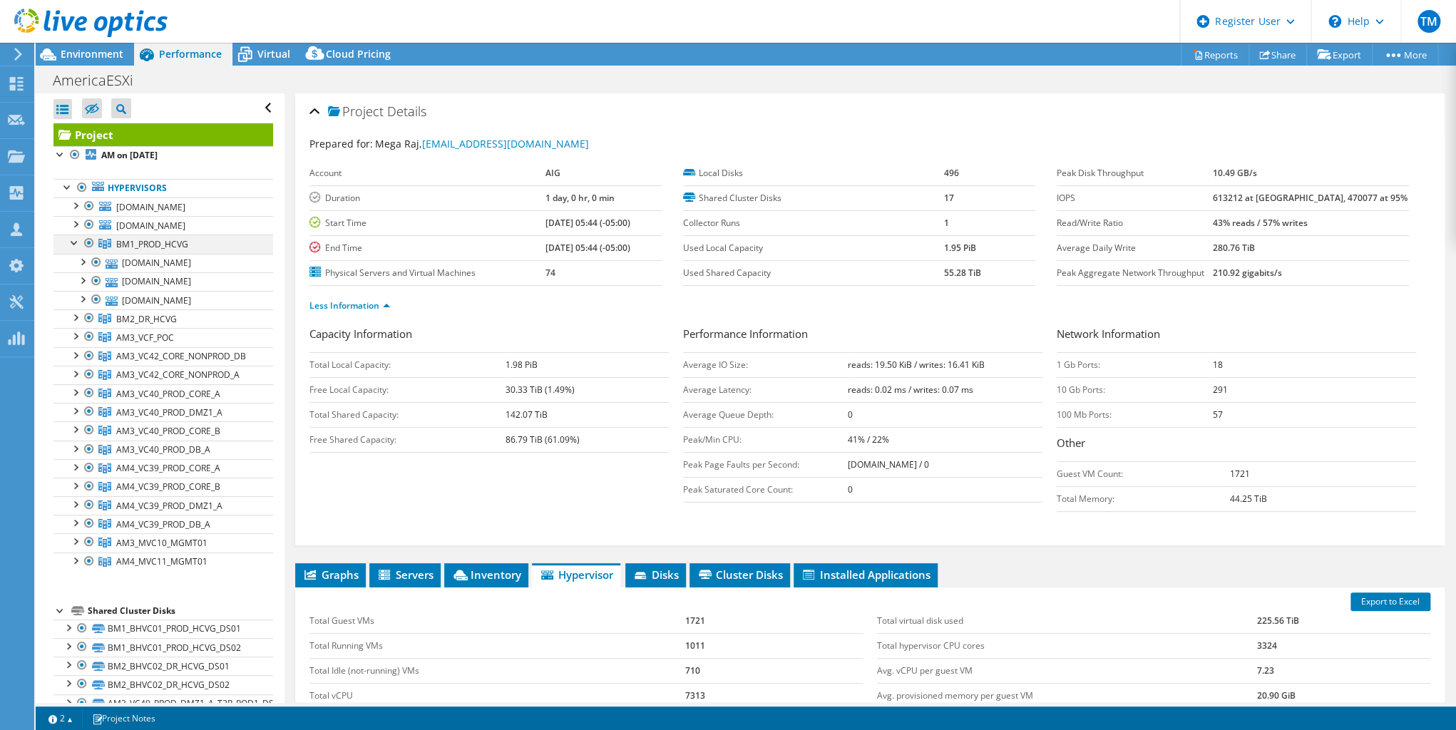
click at [75, 249] on div at bounding box center [75, 242] width 14 height 14
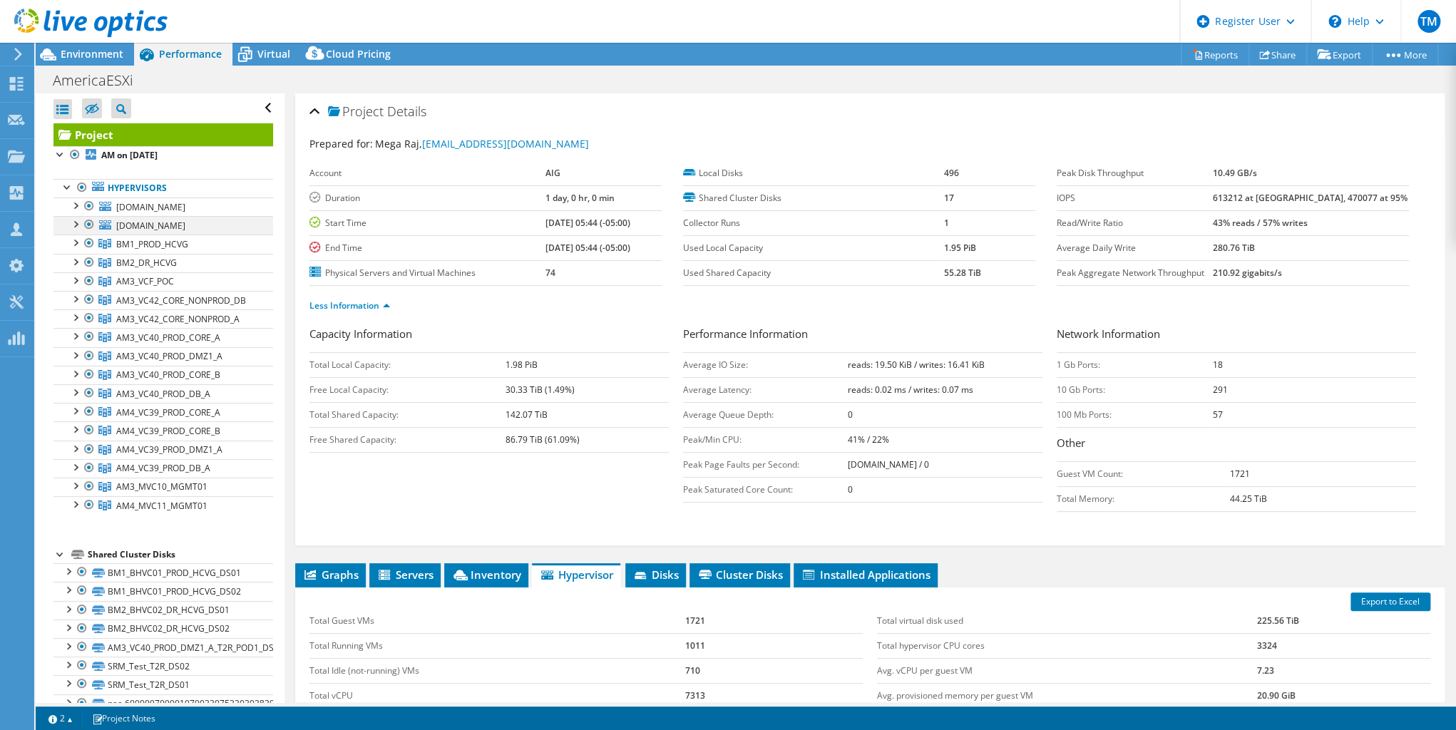
click at [77, 230] on div at bounding box center [75, 223] width 14 height 14
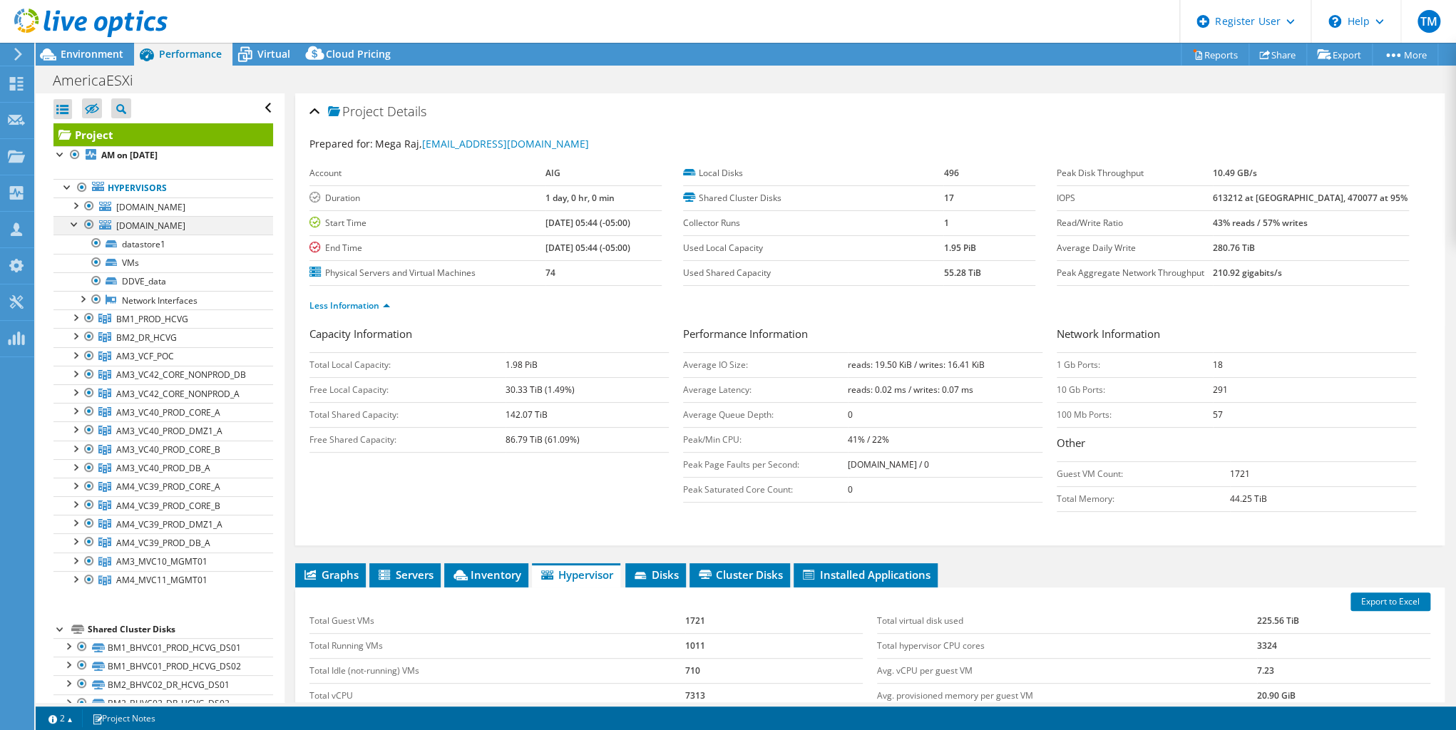
click at [76, 230] on div at bounding box center [75, 223] width 14 height 14
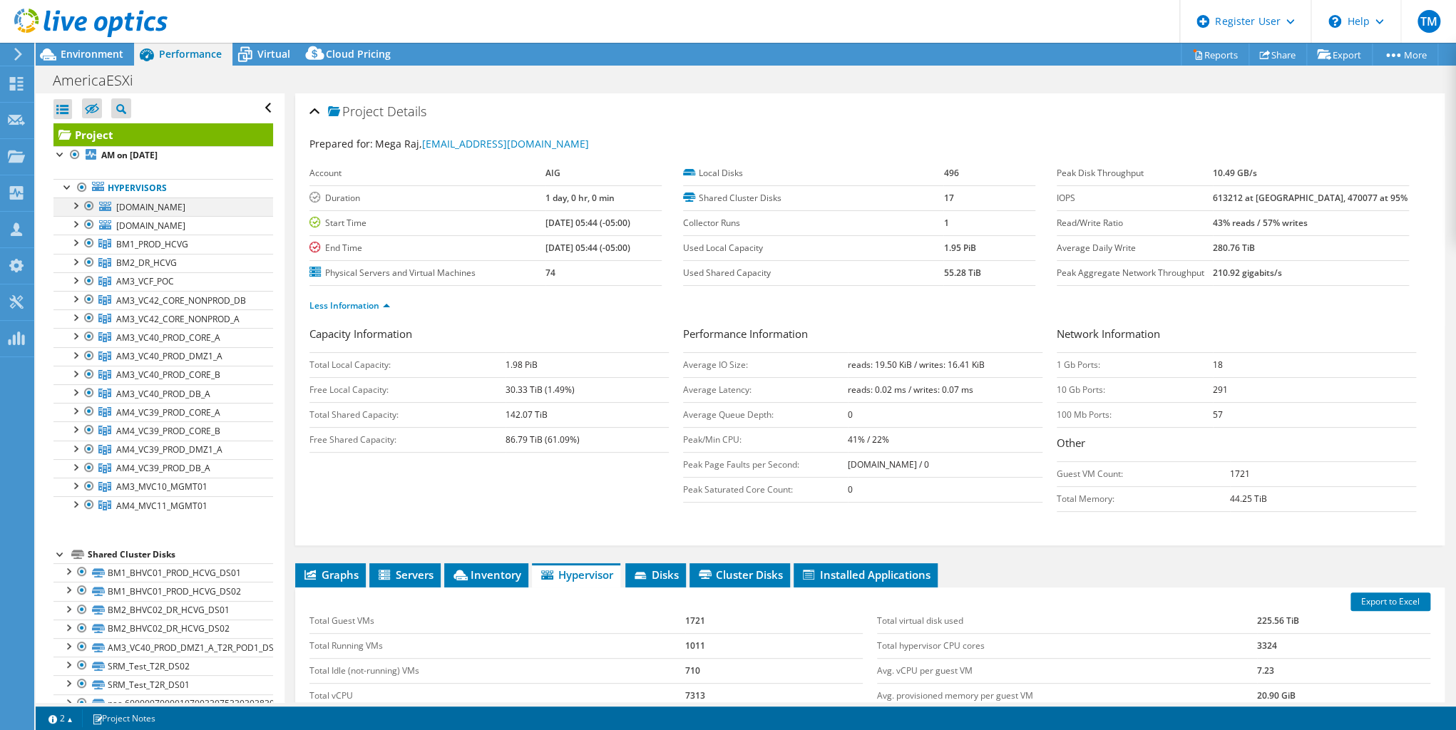
click at [73, 203] on div at bounding box center [75, 205] width 14 height 14
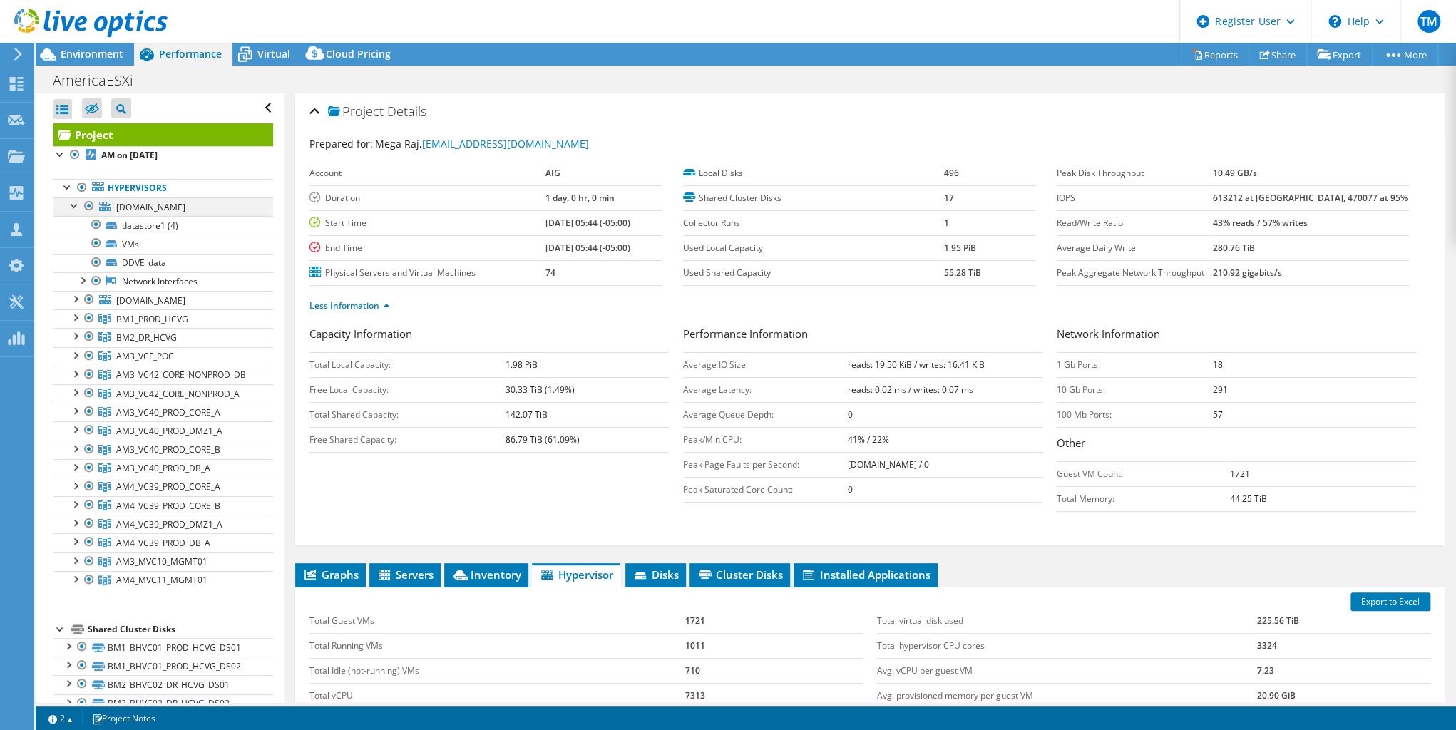
click at [73, 203] on div at bounding box center [75, 205] width 14 height 14
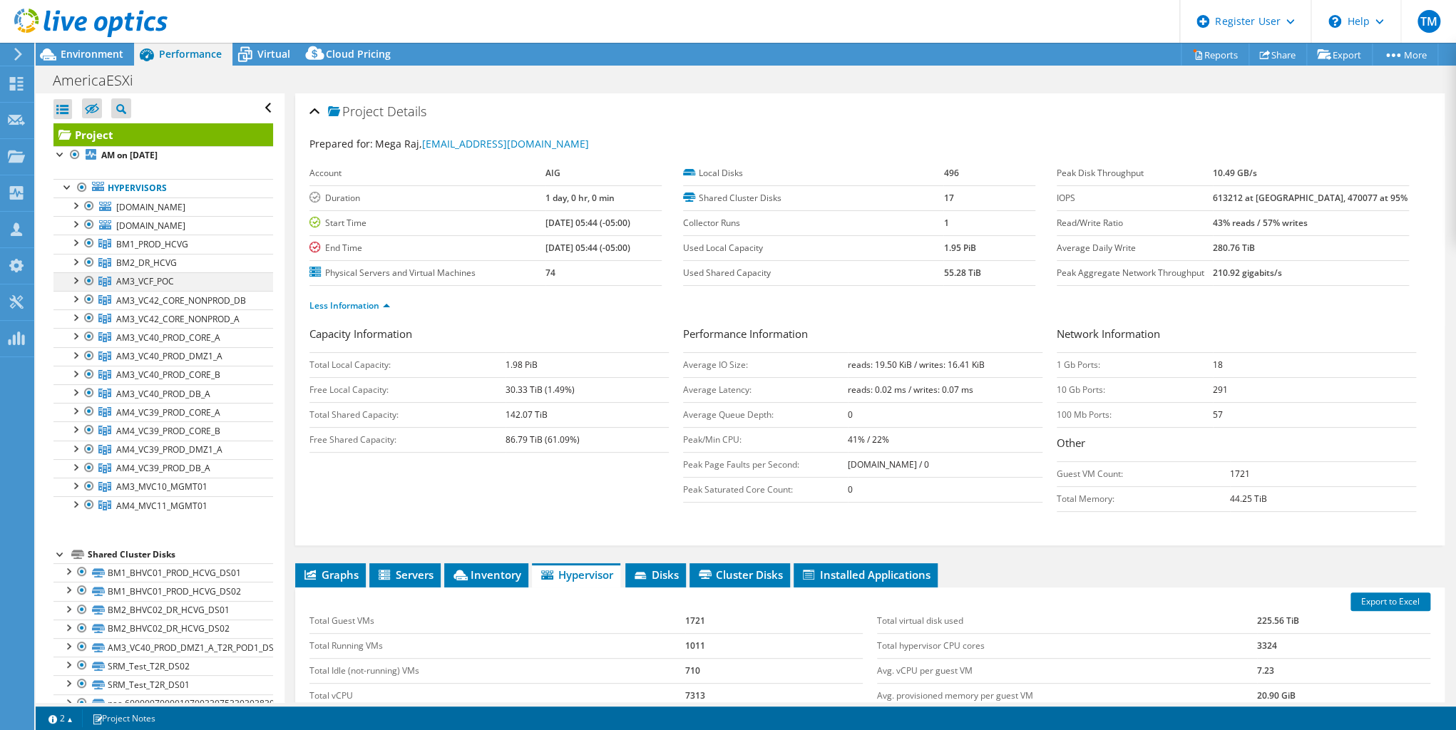
click at [74, 287] on div at bounding box center [75, 279] width 14 height 14
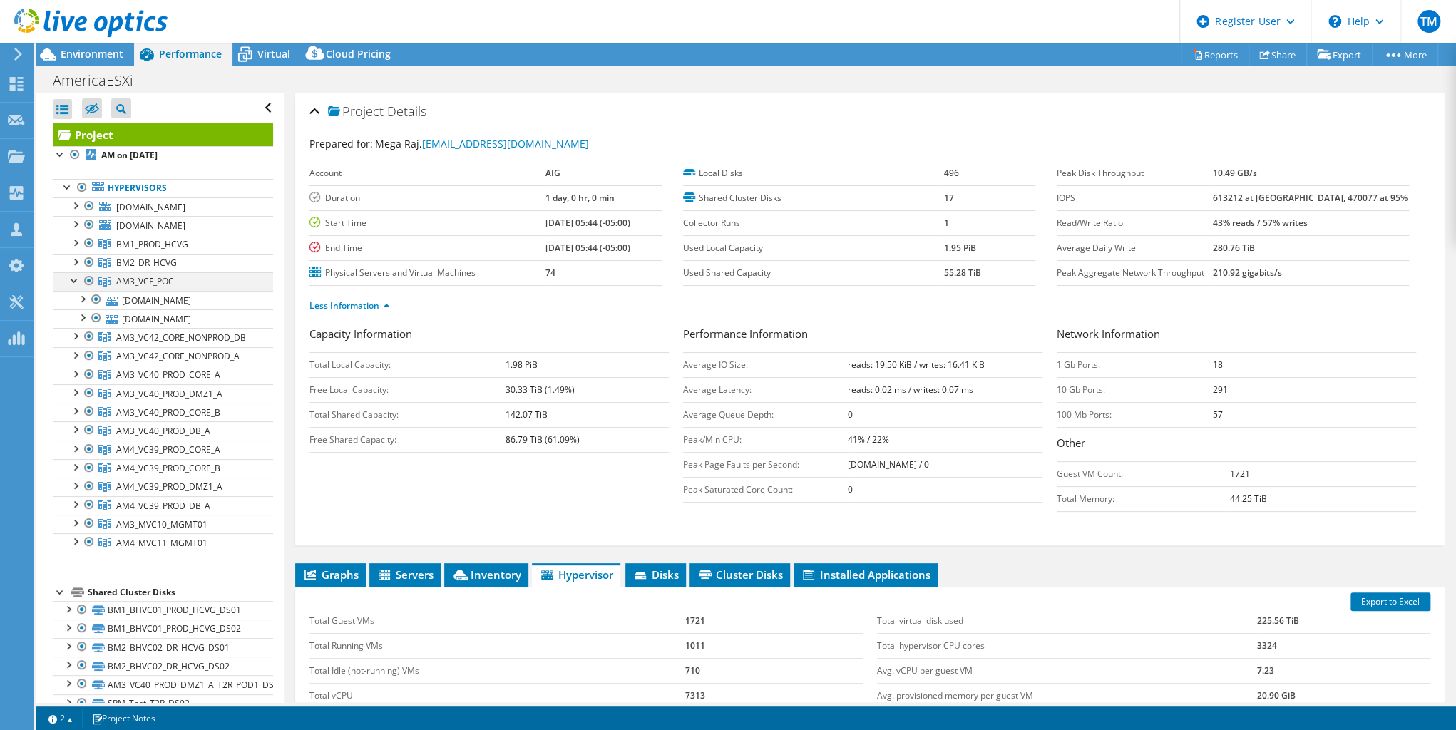
click at [74, 287] on div at bounding box center [75, 279] width 14 height 14
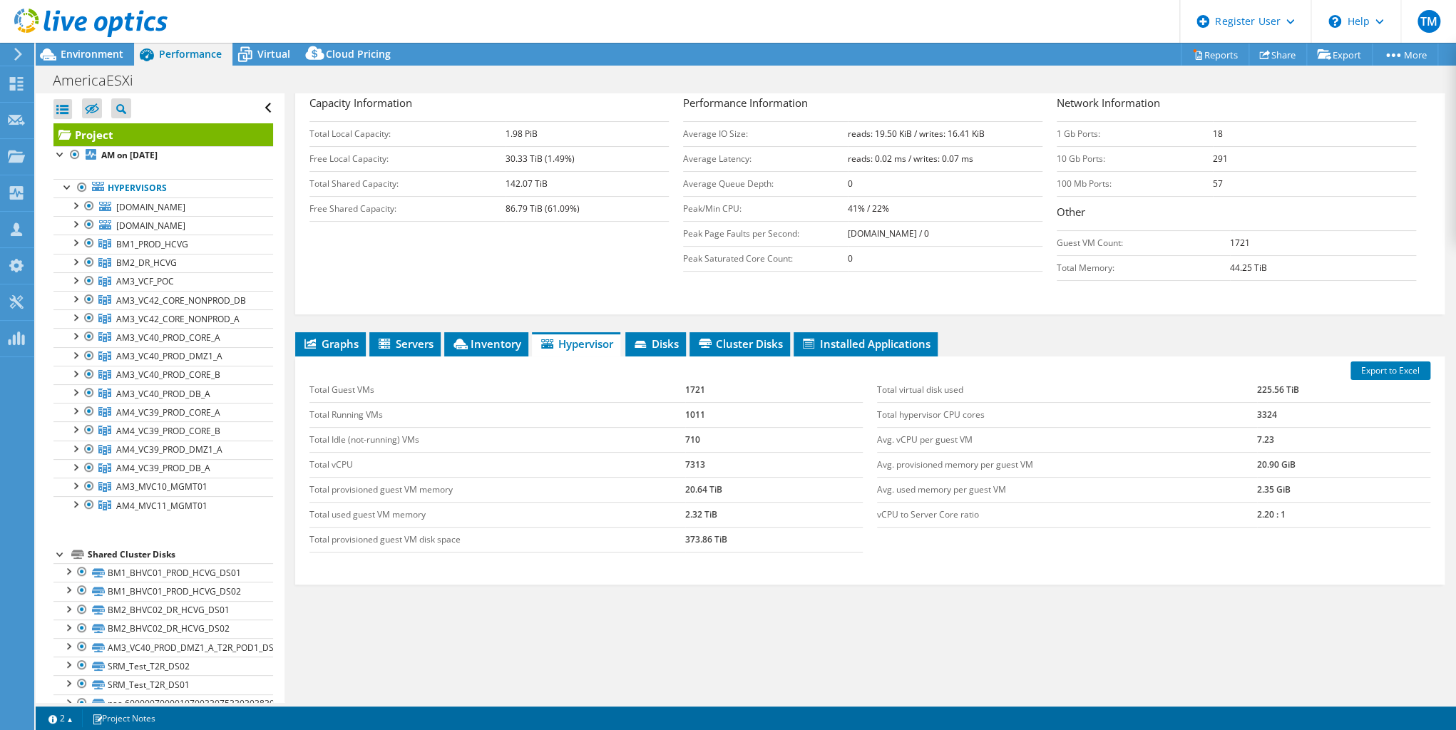
scroll to position [239, 0]
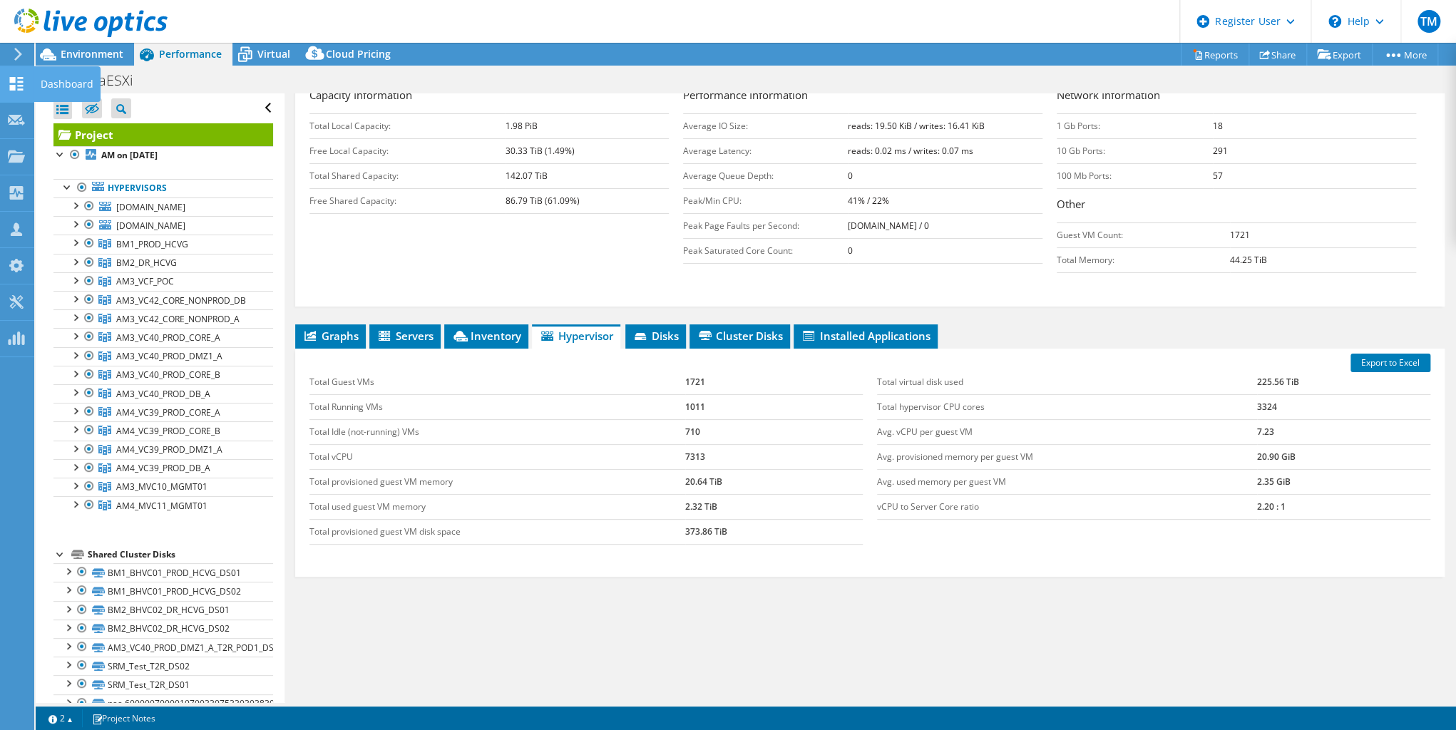
click at [14, 77] on use at bounding box center [17, 84] width 14 height 14
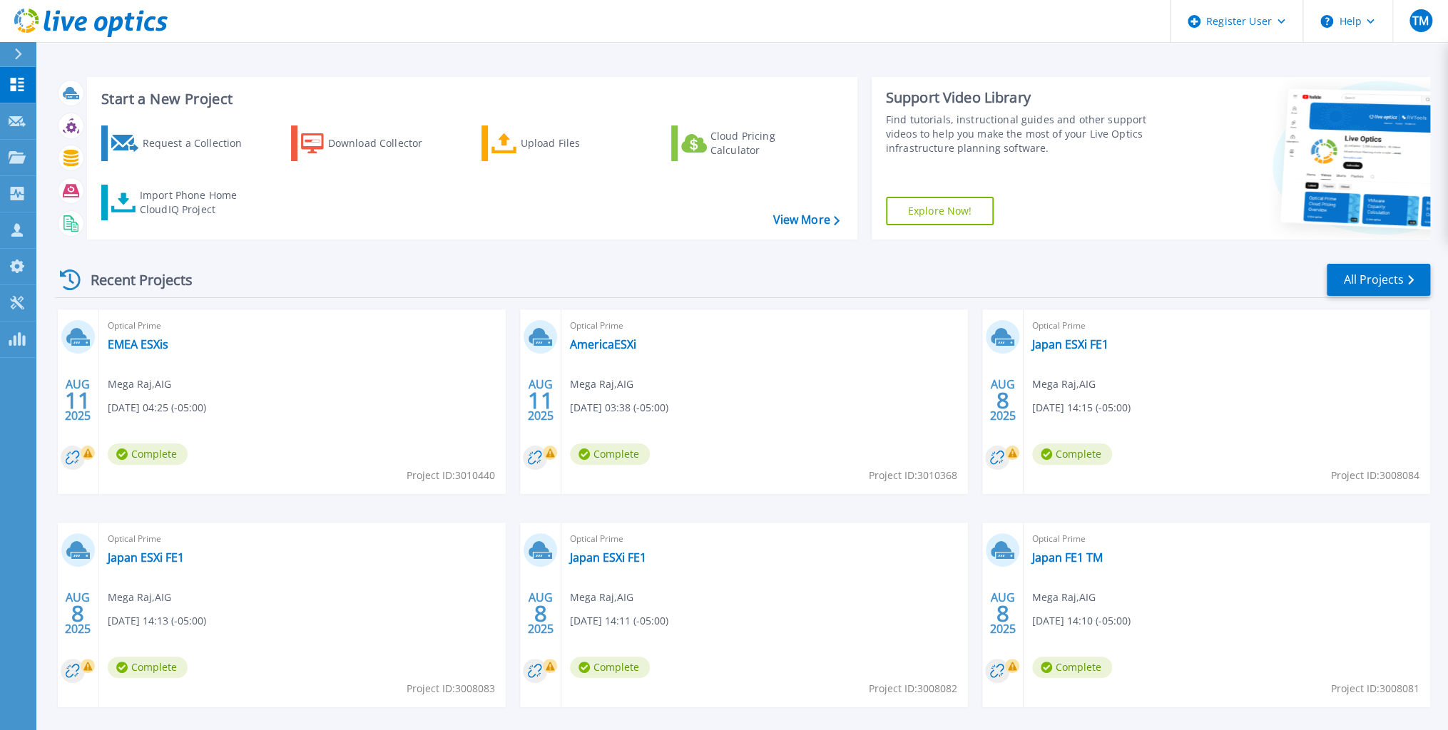
scroll to position [60, 0]
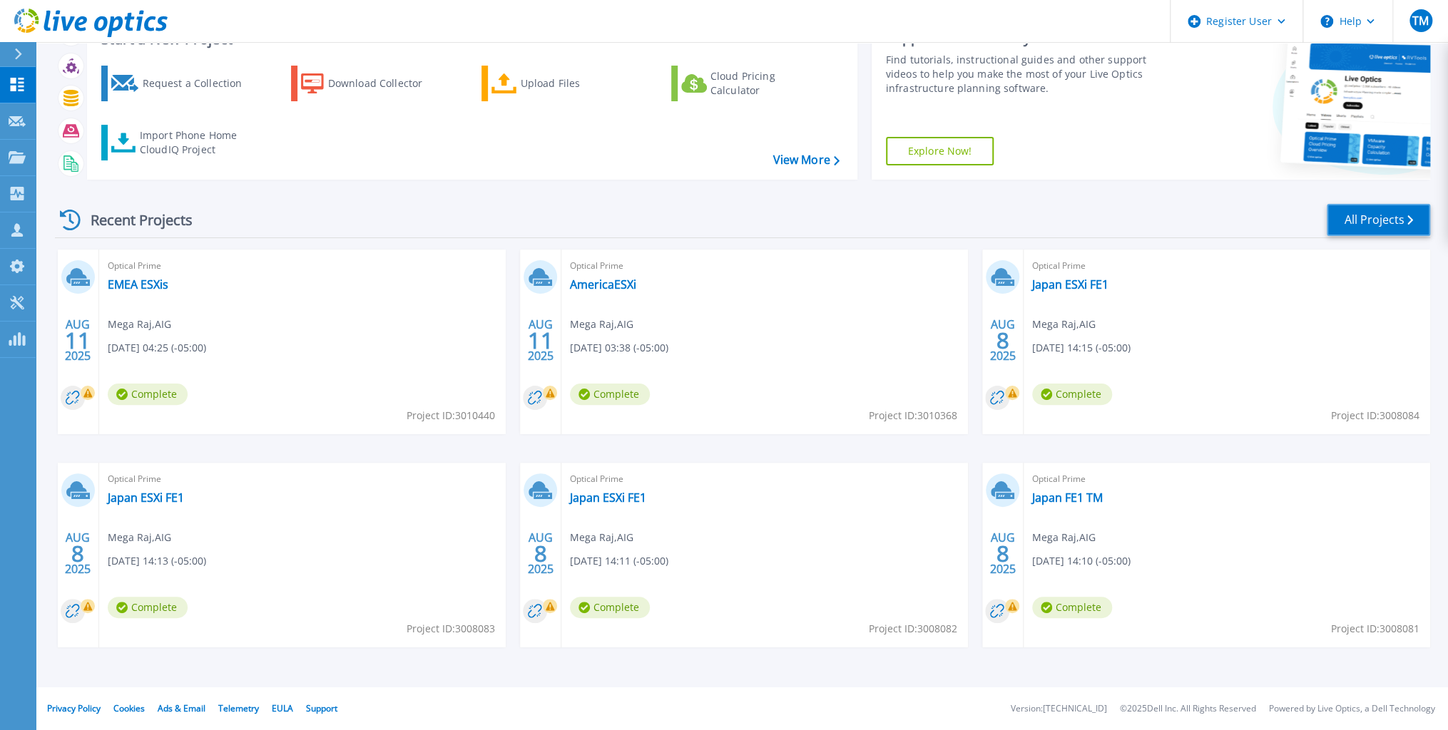
click at [1410, 222] on icon at bounding box center [1410, 219] width 6 height 9
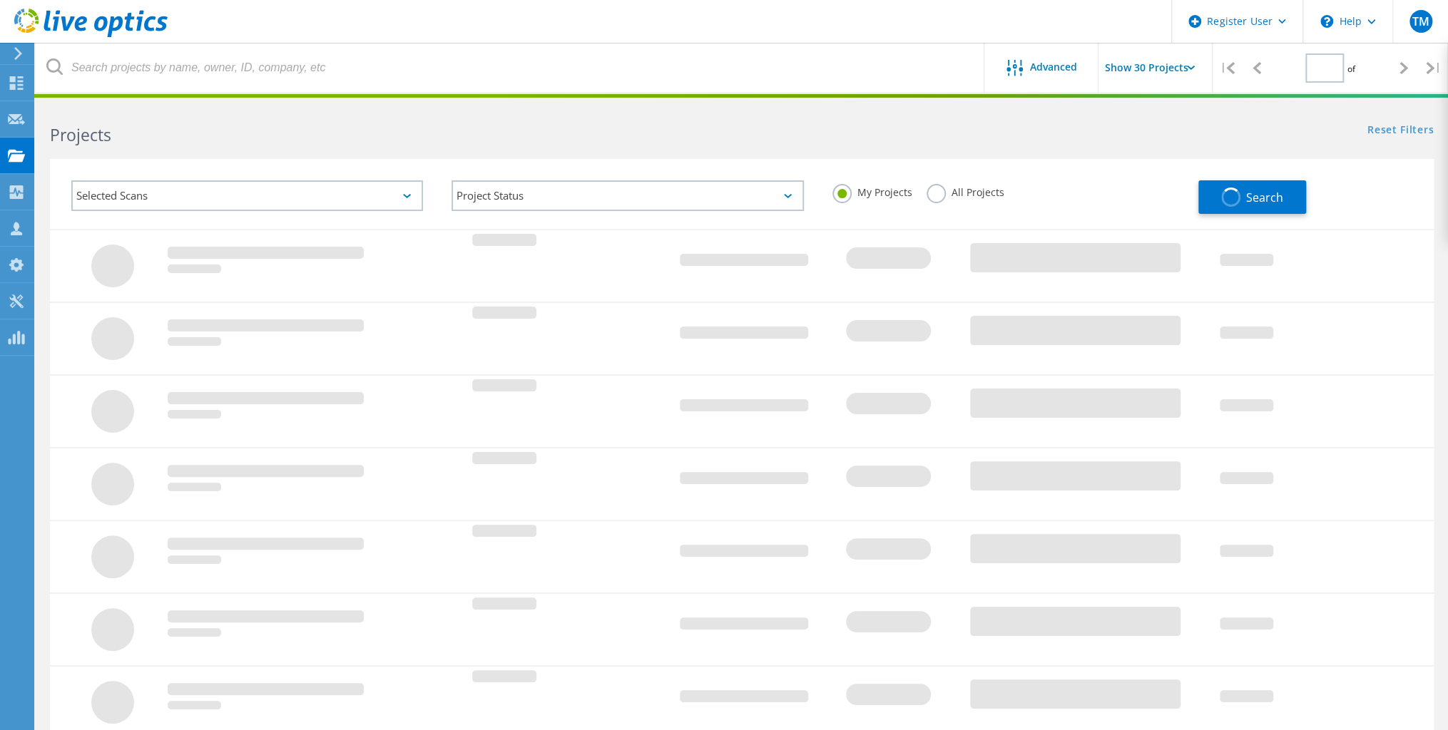
type input "1"
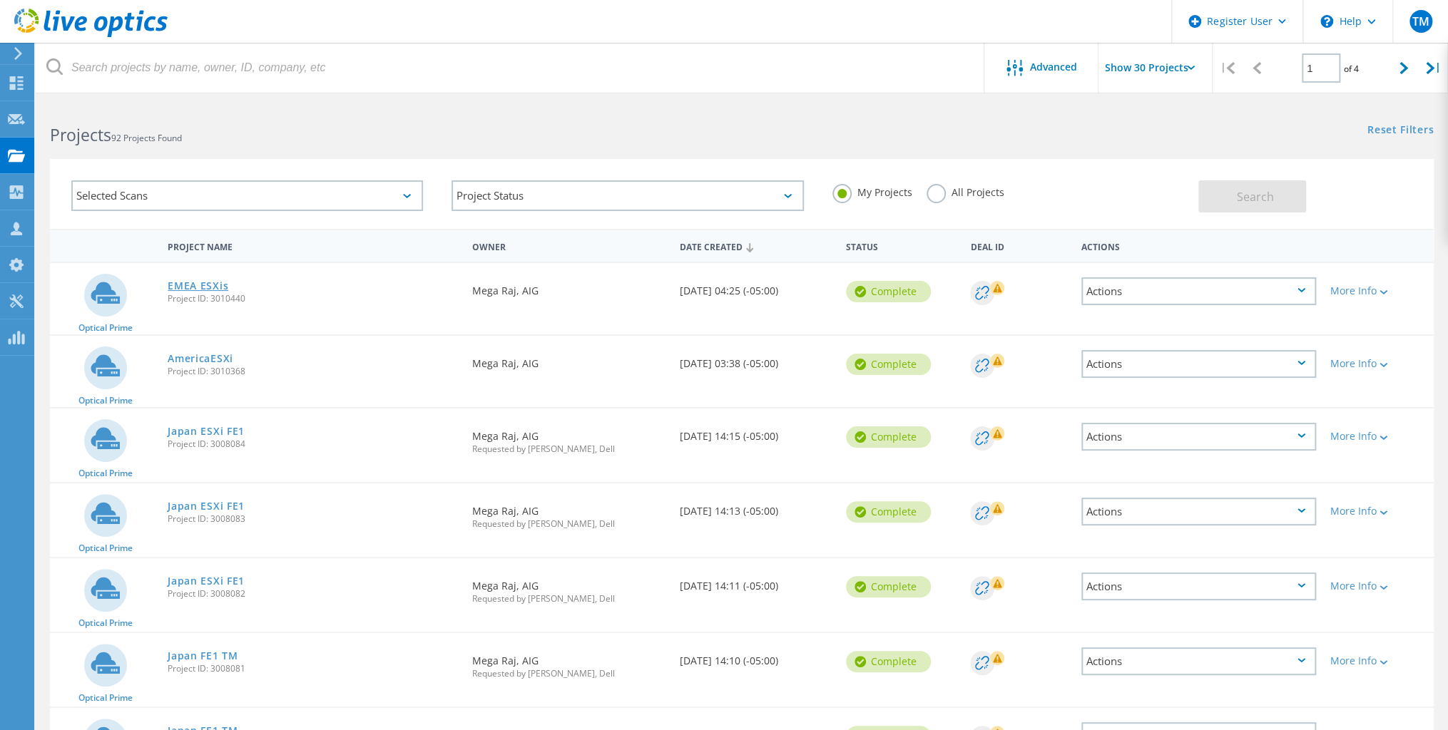
click at [193, 285] on link "EMEA ESXis" at bounding box center [198, 286] width 61 height 10
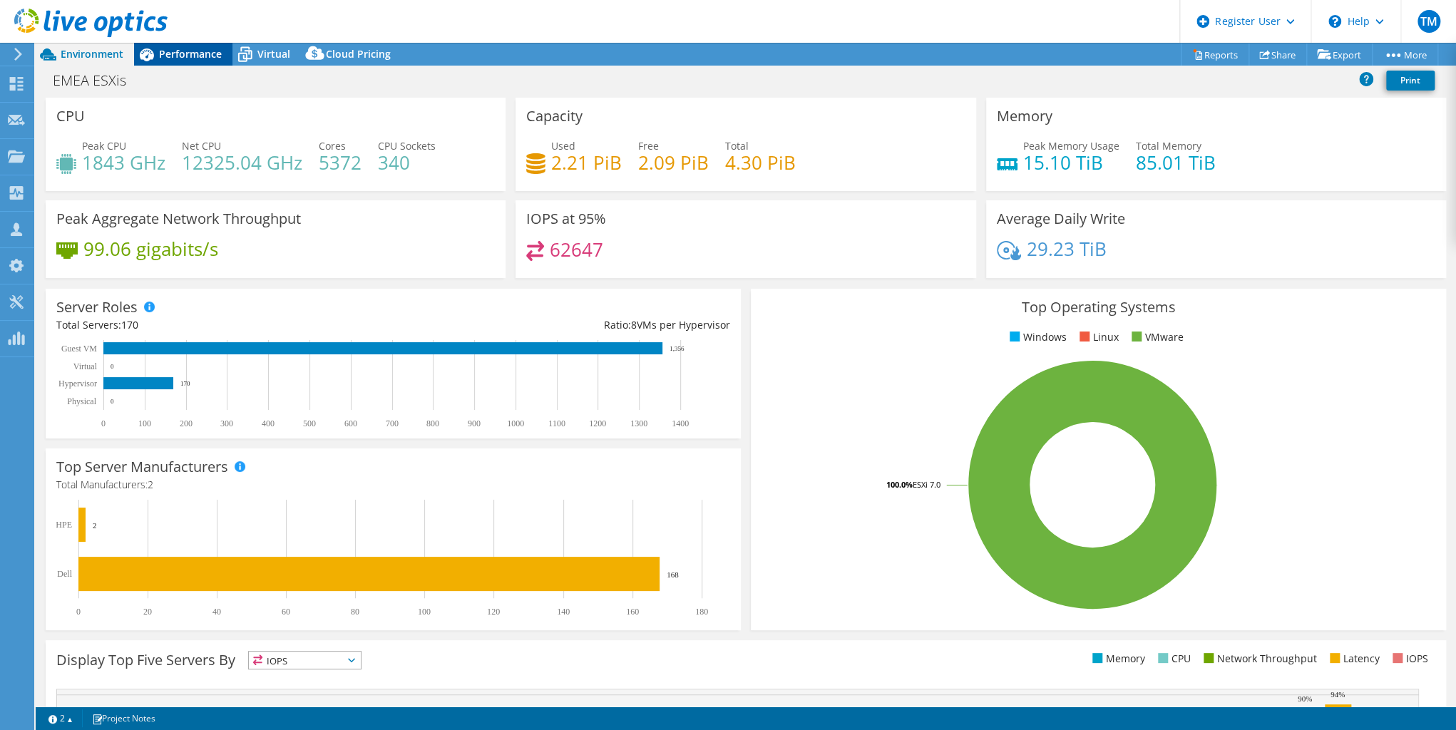
click at [178, 50] on span "Performance" at bounding box center [190, 54] width 63 height 14
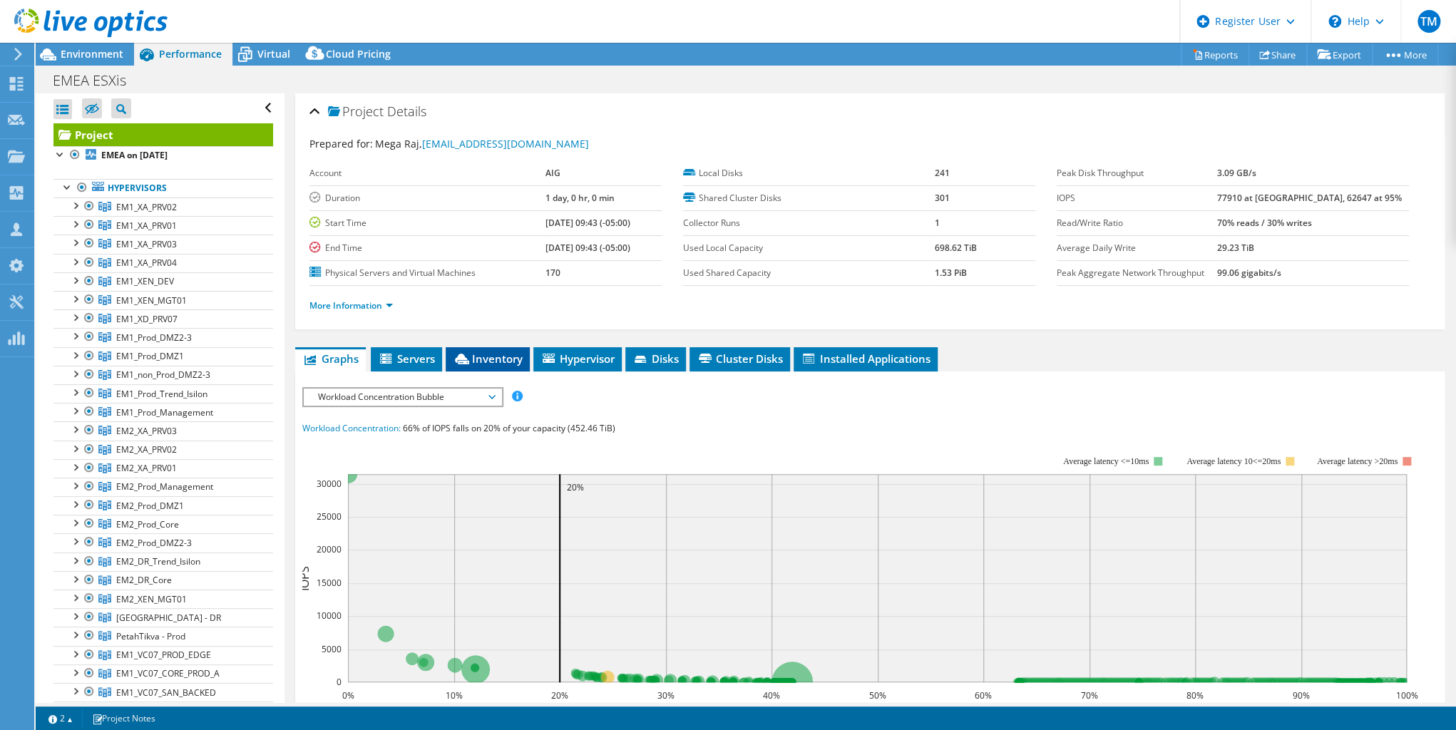
click at [485, 354] on span "Inventory" at bounding box center [488, 359] width 70 height 14
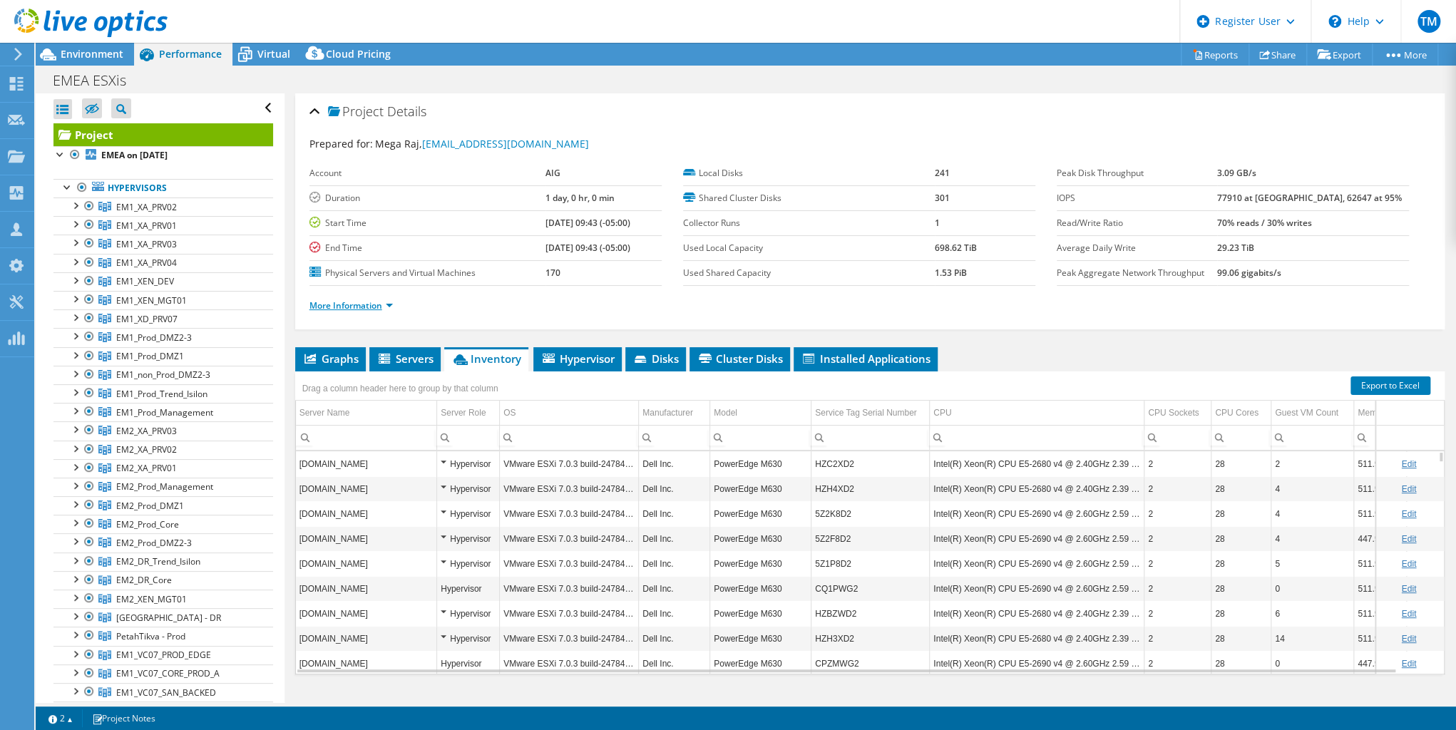
click at [393, 301] on link "More Information" at bounding box center [350, 305] width 83 height 12
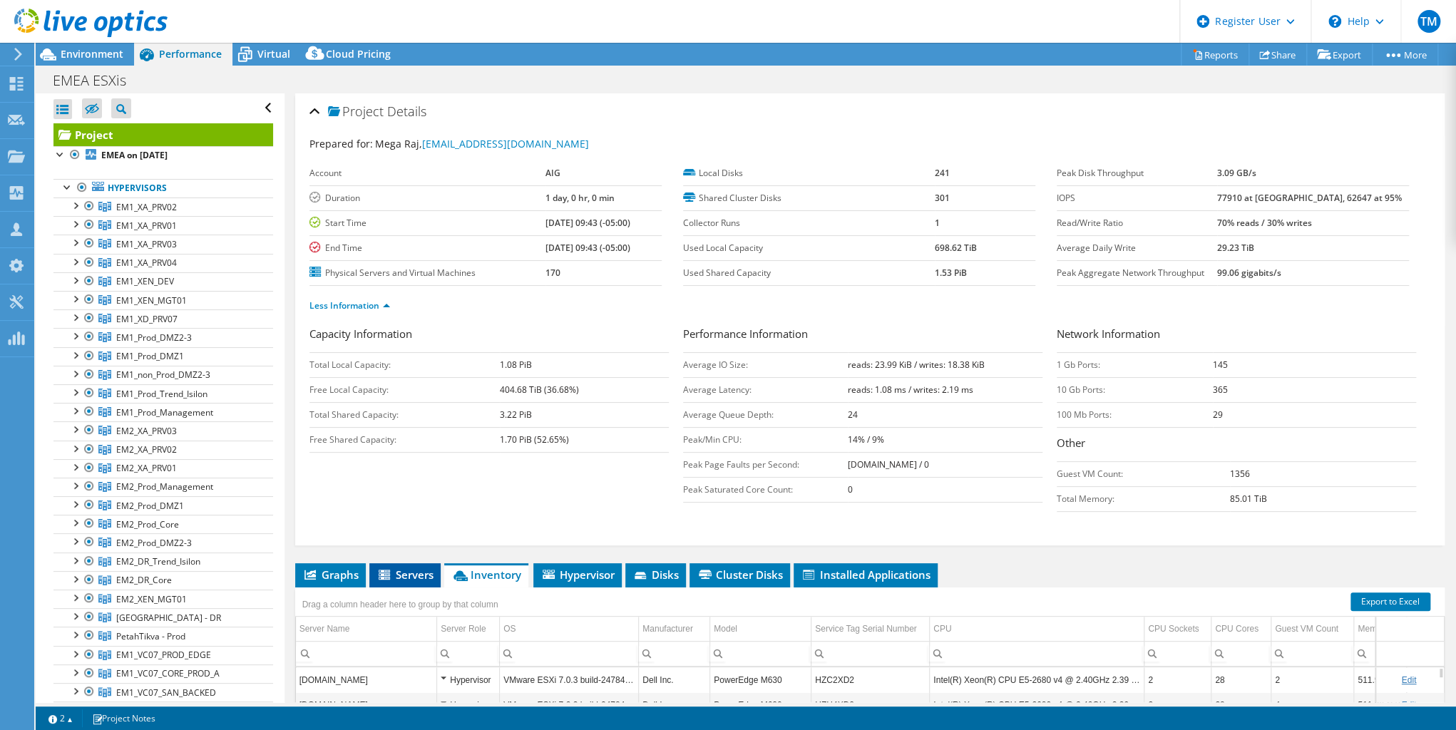
click at [419, 571] on span "Servers" at bounding box center [405, 575] width 57 height 14
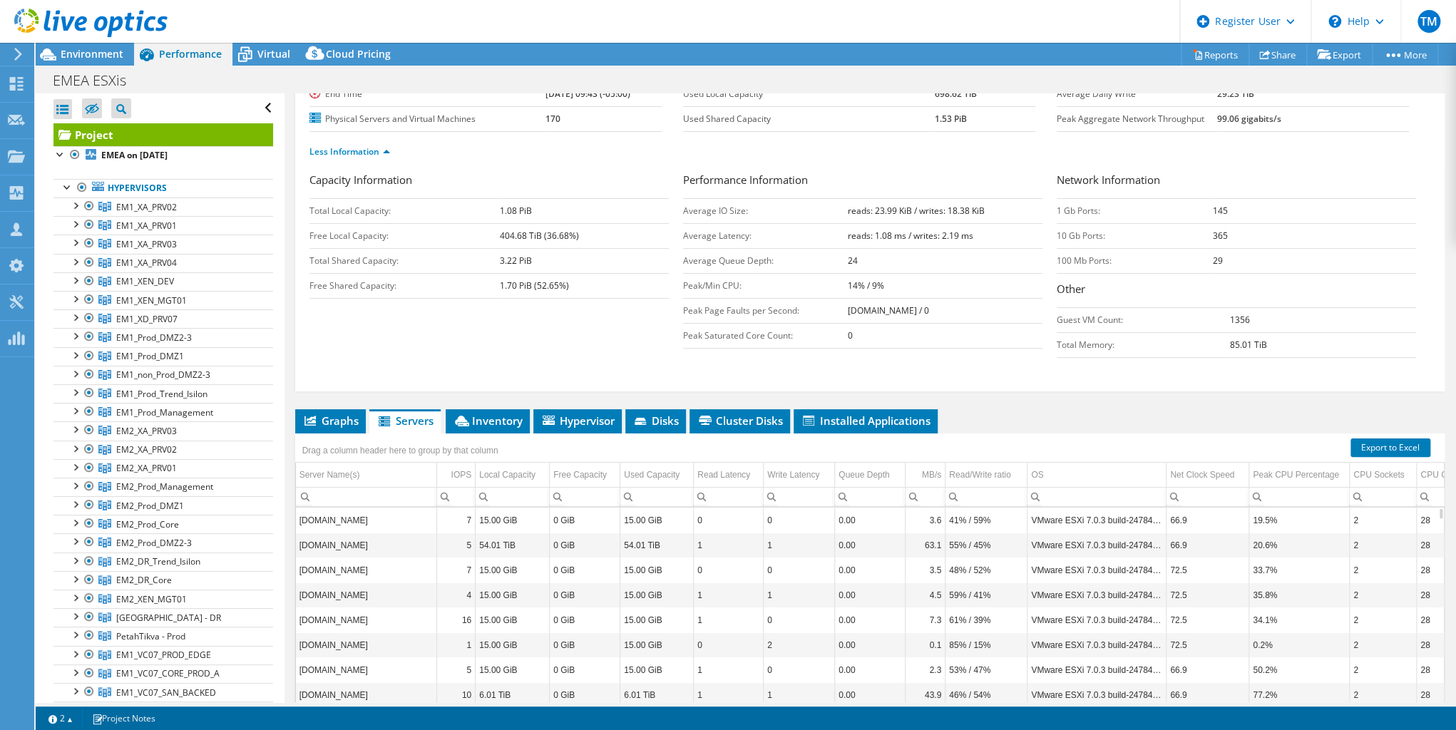
scroll to position [171, 0]
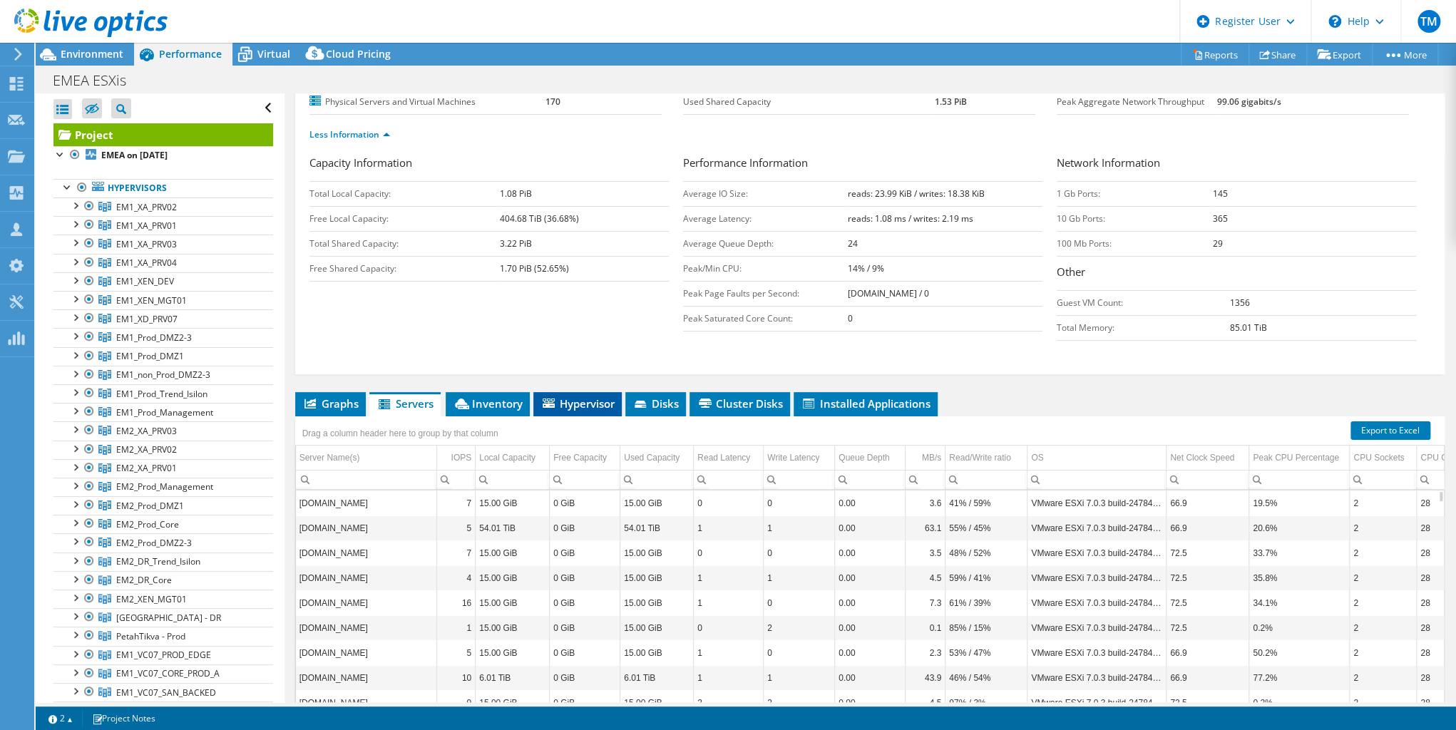
click at [579, 392] on li "Hypervisor" at bounding box center [577, 404] width 88 height 24
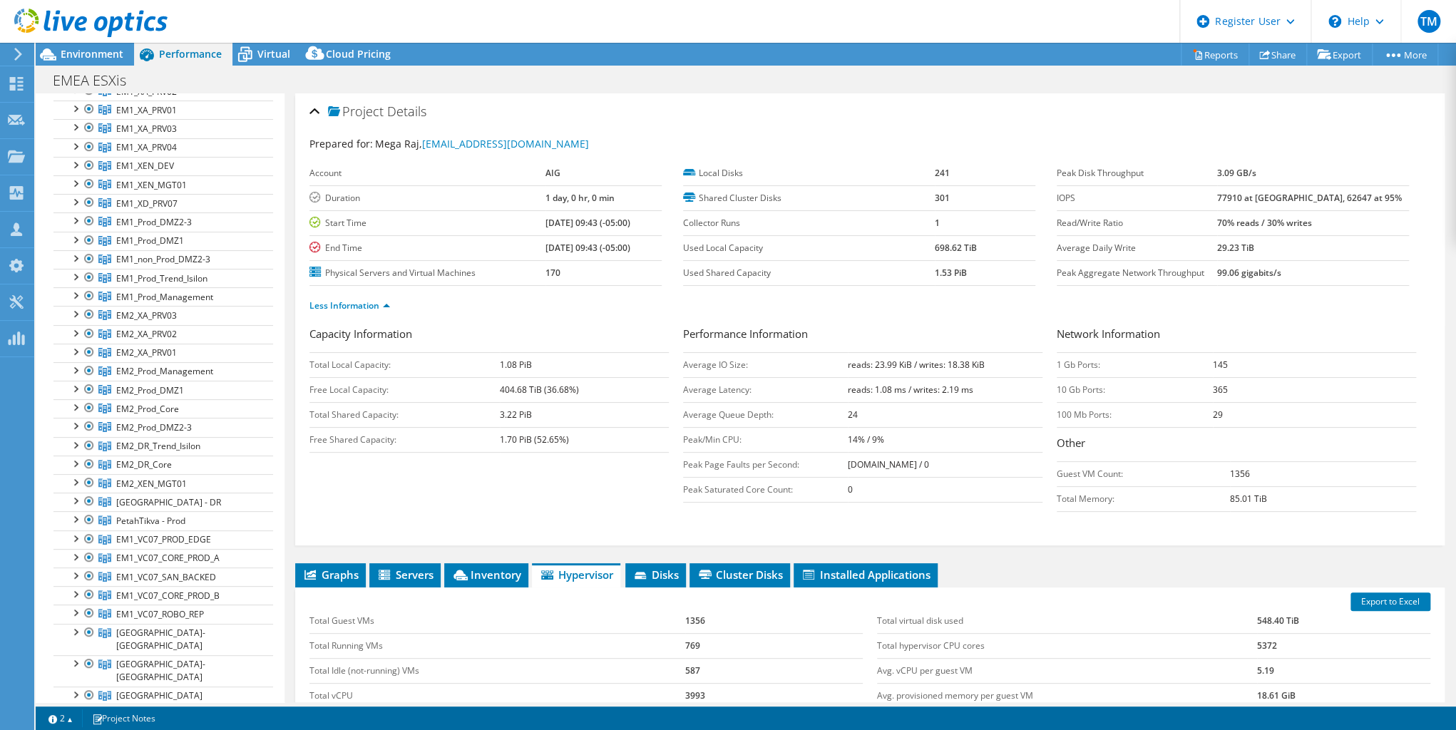
scroll to position [0, 0]
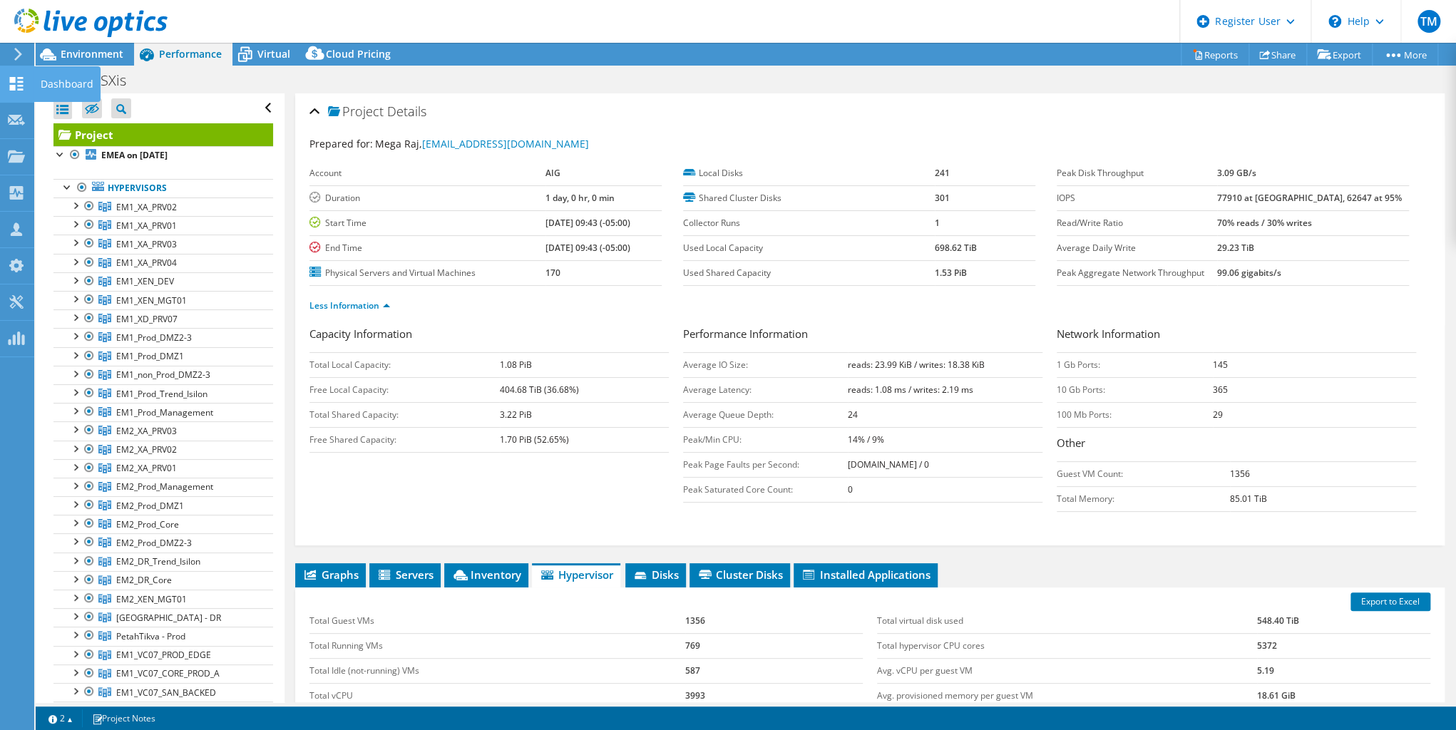
click at [12, 84] on use at bounding box center [17, 84] width 14 height 14
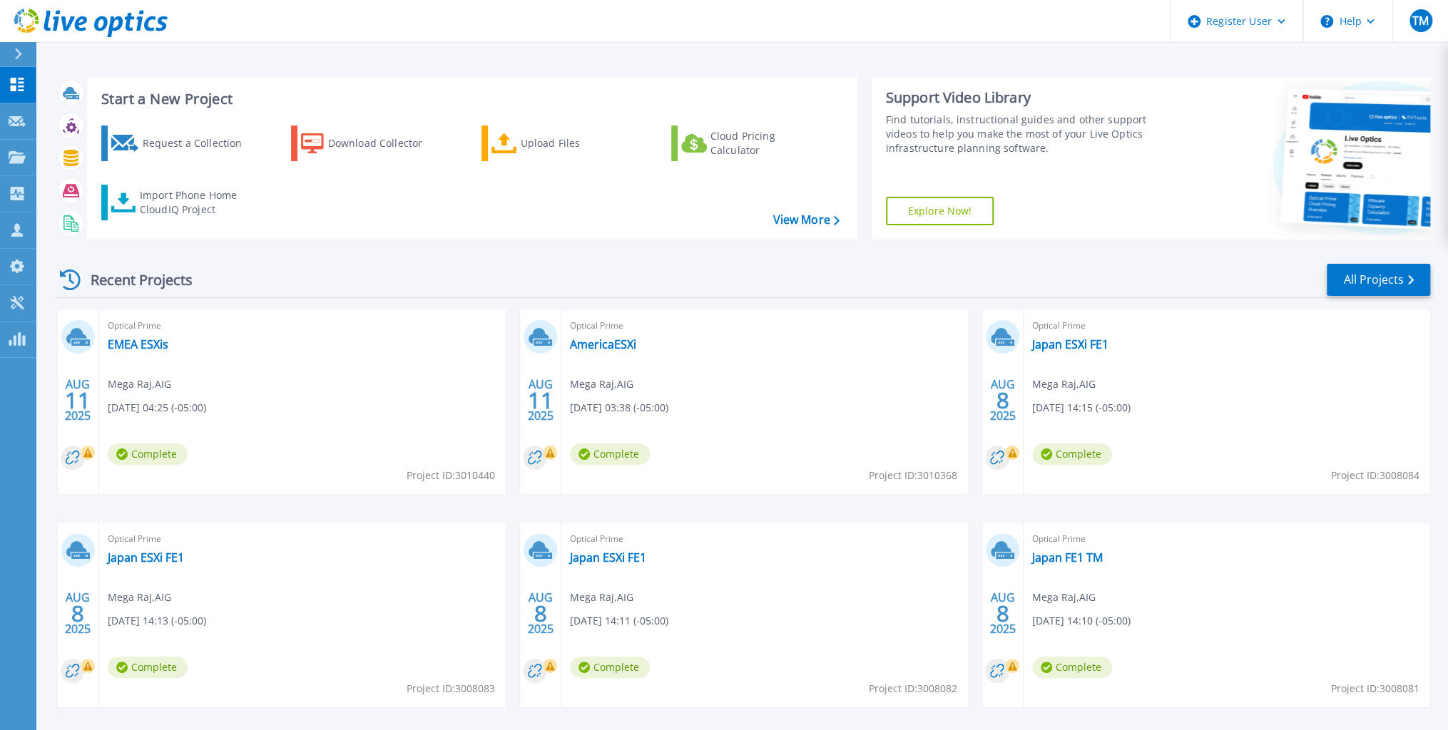
scroll to position [60, 0]
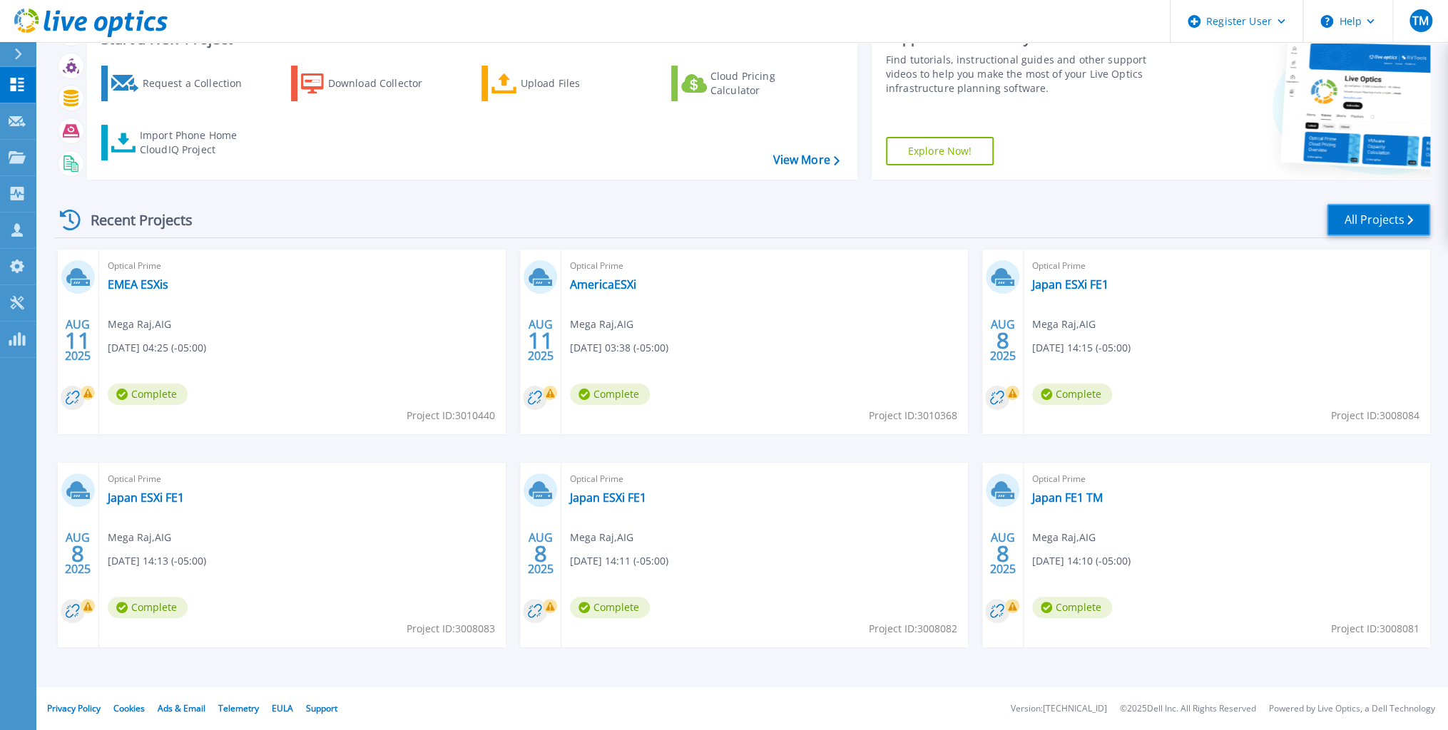
click at [1375, 211] on link "All Projects" at bounding box center [1377, 220] width 103 height 32
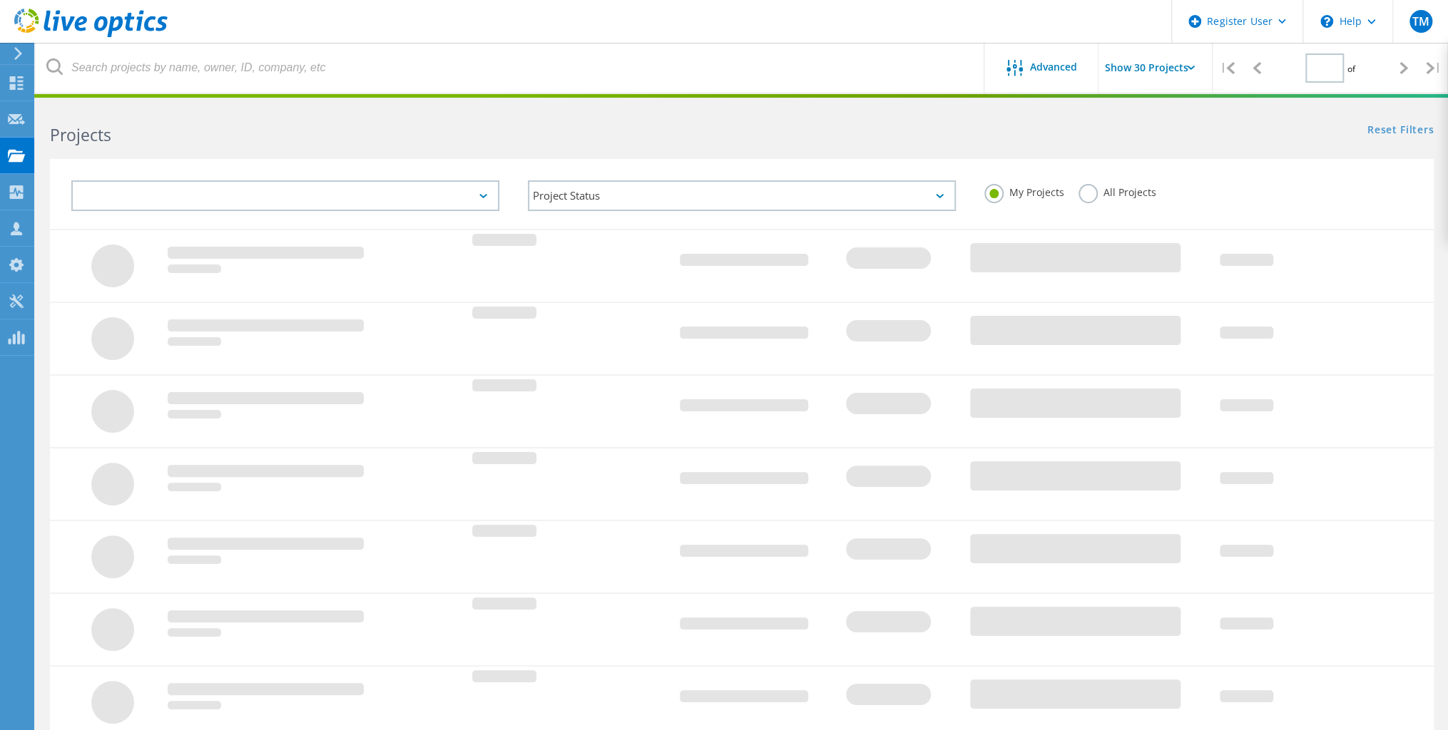
type input "1"
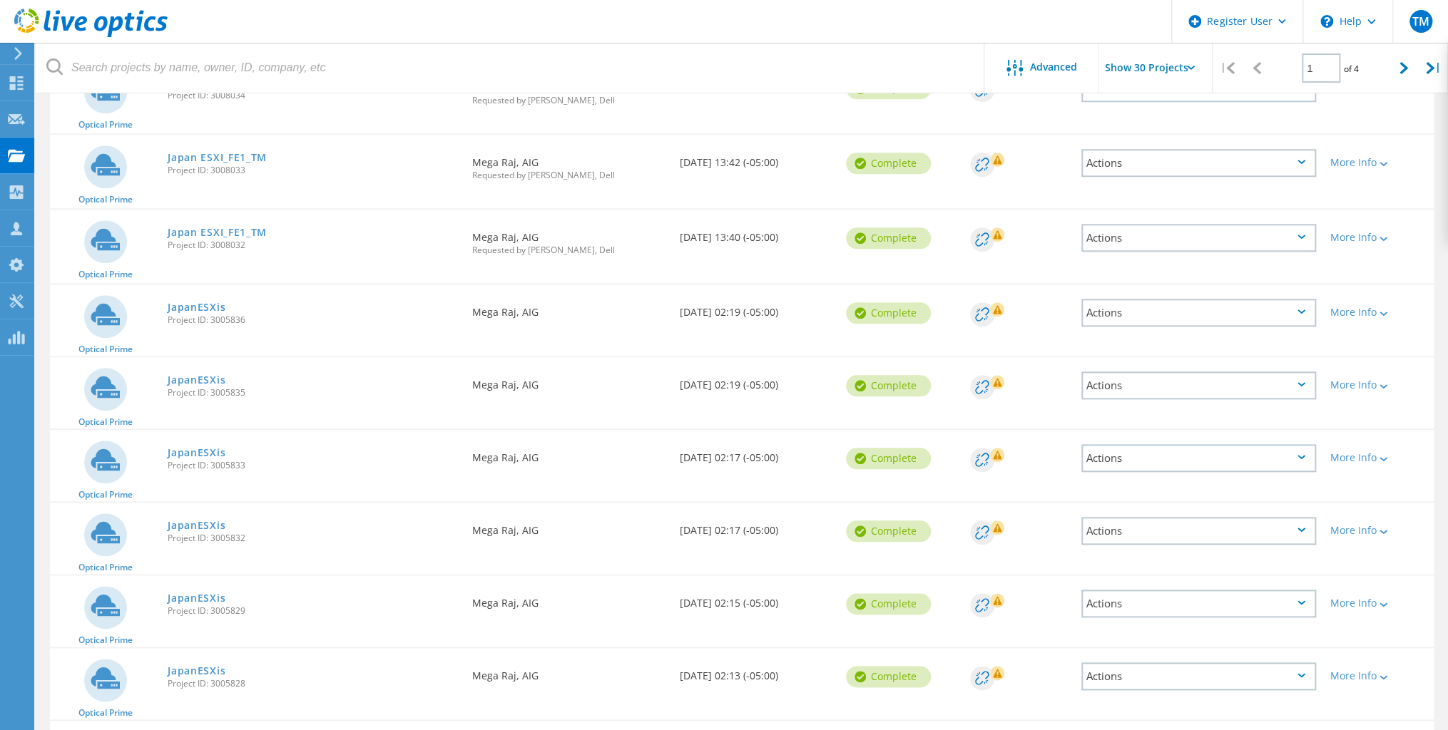
scroll to position [799, 0]
click at [1298, 309] on icon at bounding box center [1301, 311] width 8 height 4
click at [1386, 311] on icon at bounding box center [1383, 313] width 8 height 4
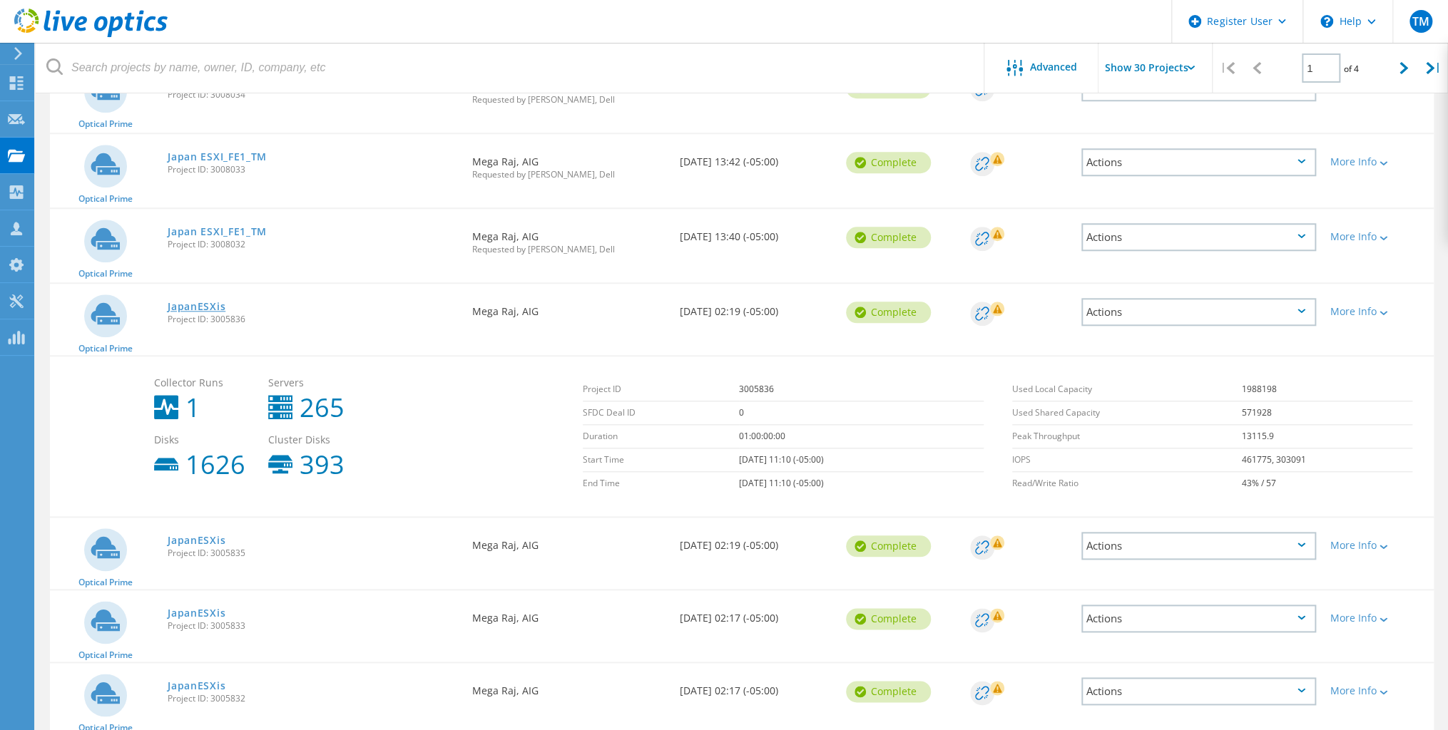
click at [188, 302] on link "JapanESXis" at bounding box center [197, 307] width 58 height 10
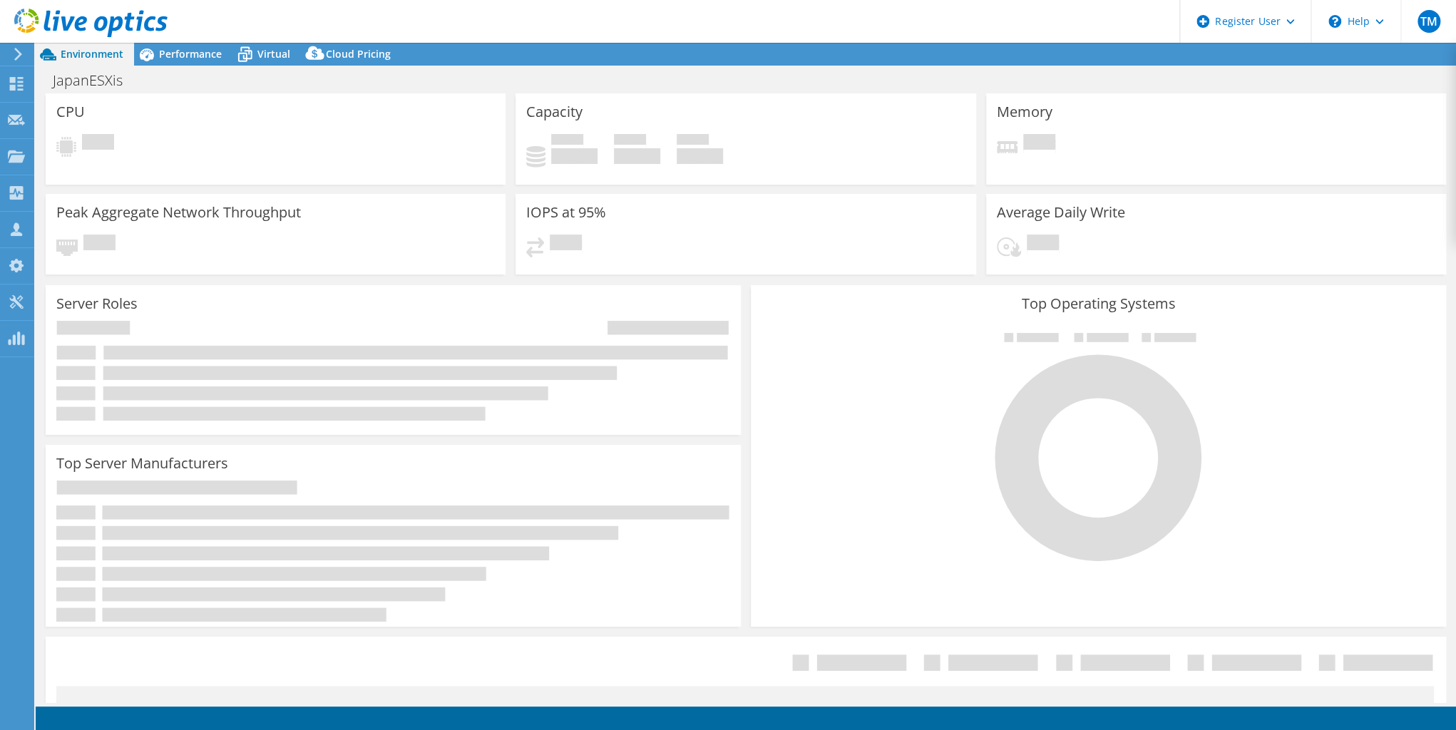
select select "USD"
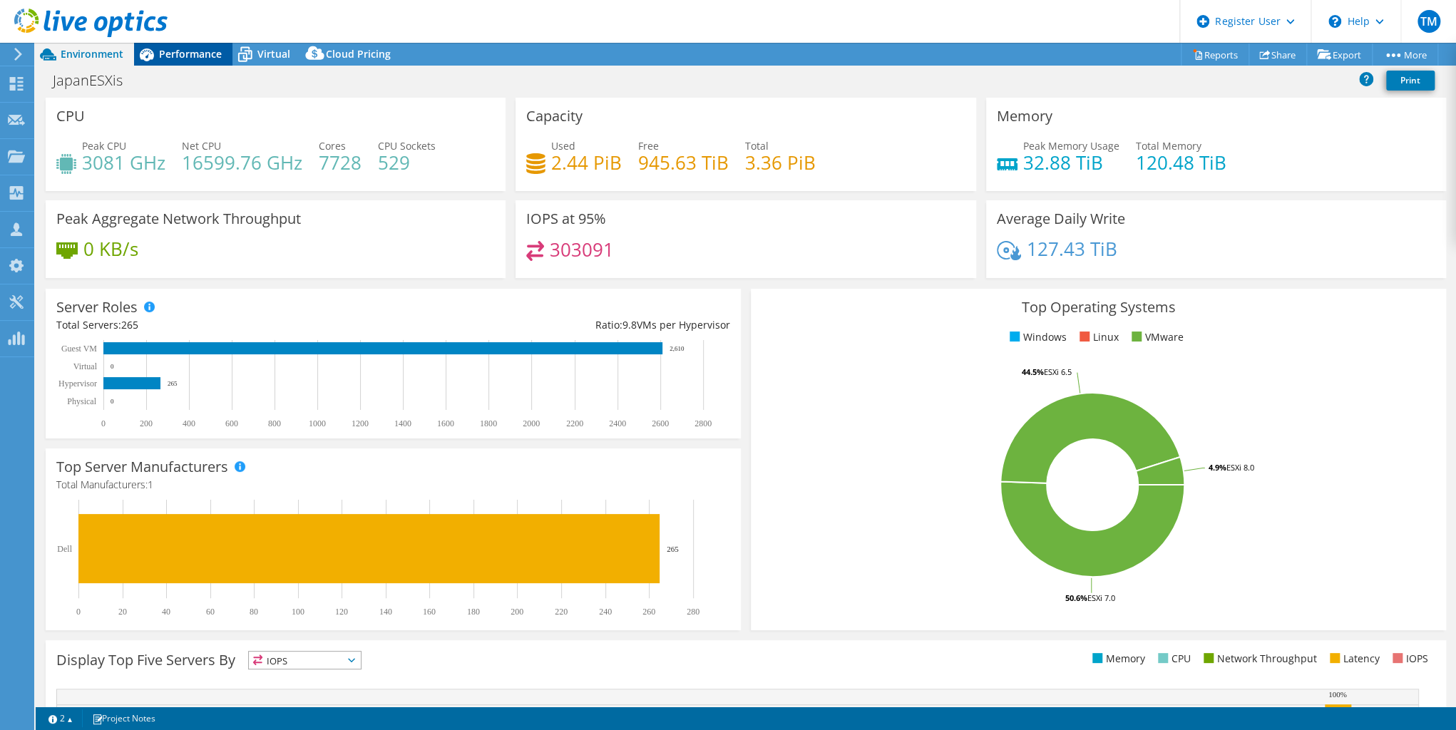
click at [186, 51] on span "Performance" at bounding box center [190, 54] width 63 height 14
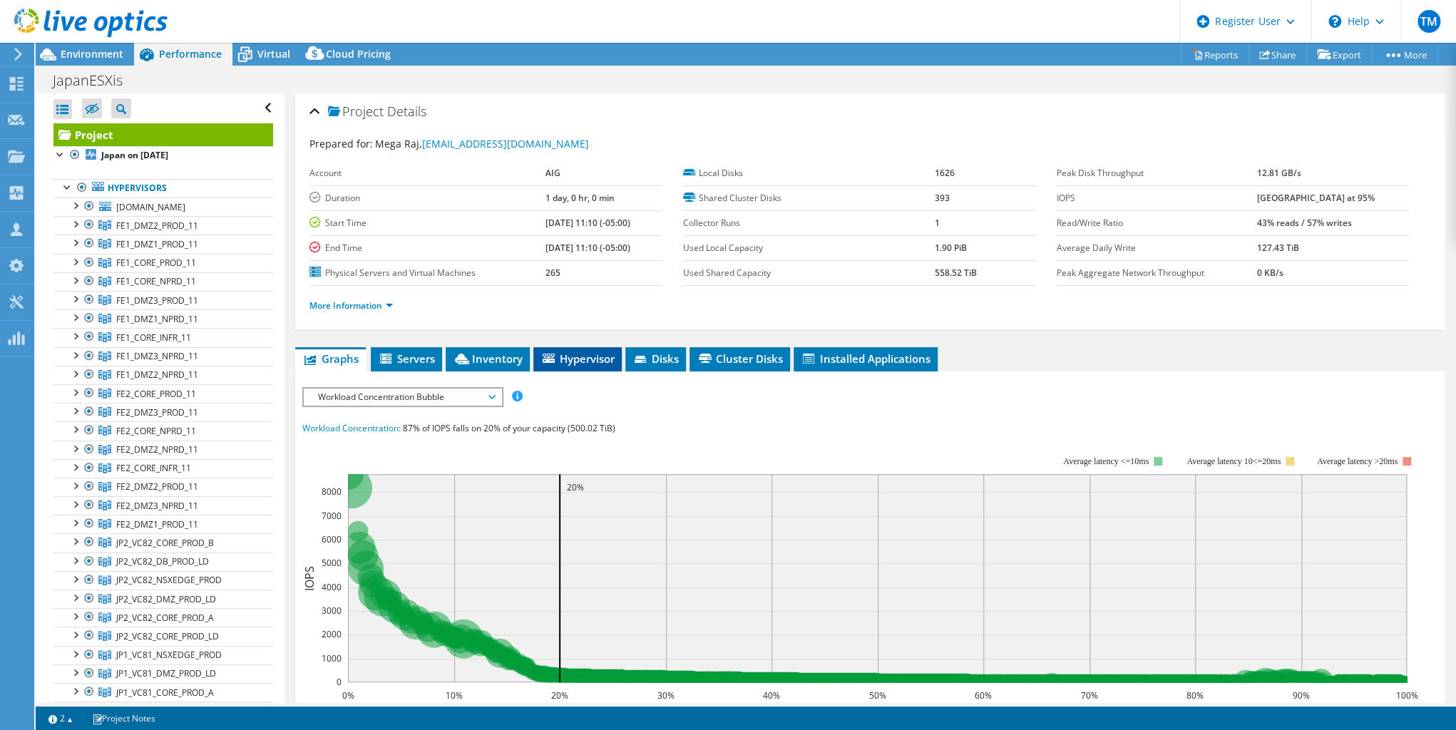
click at [585, 354] on span "Hypervisor" at bounding box center [578, 359] width 74 height 14
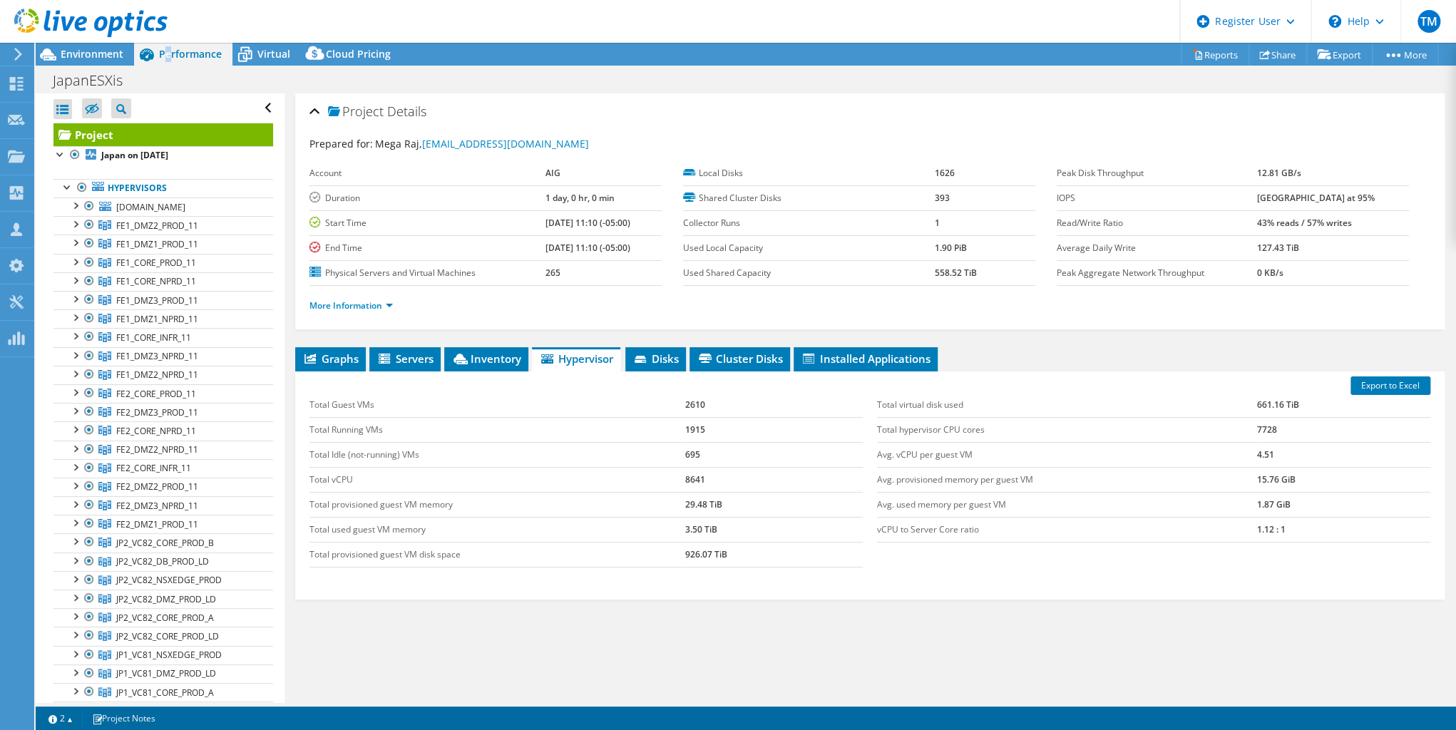
click at [168, 54] on span "Performance" at bounding box center [190, 54] width 63 height 14
click at [256, 50] on icon at bounding box center [244, 54] width 25 height 25
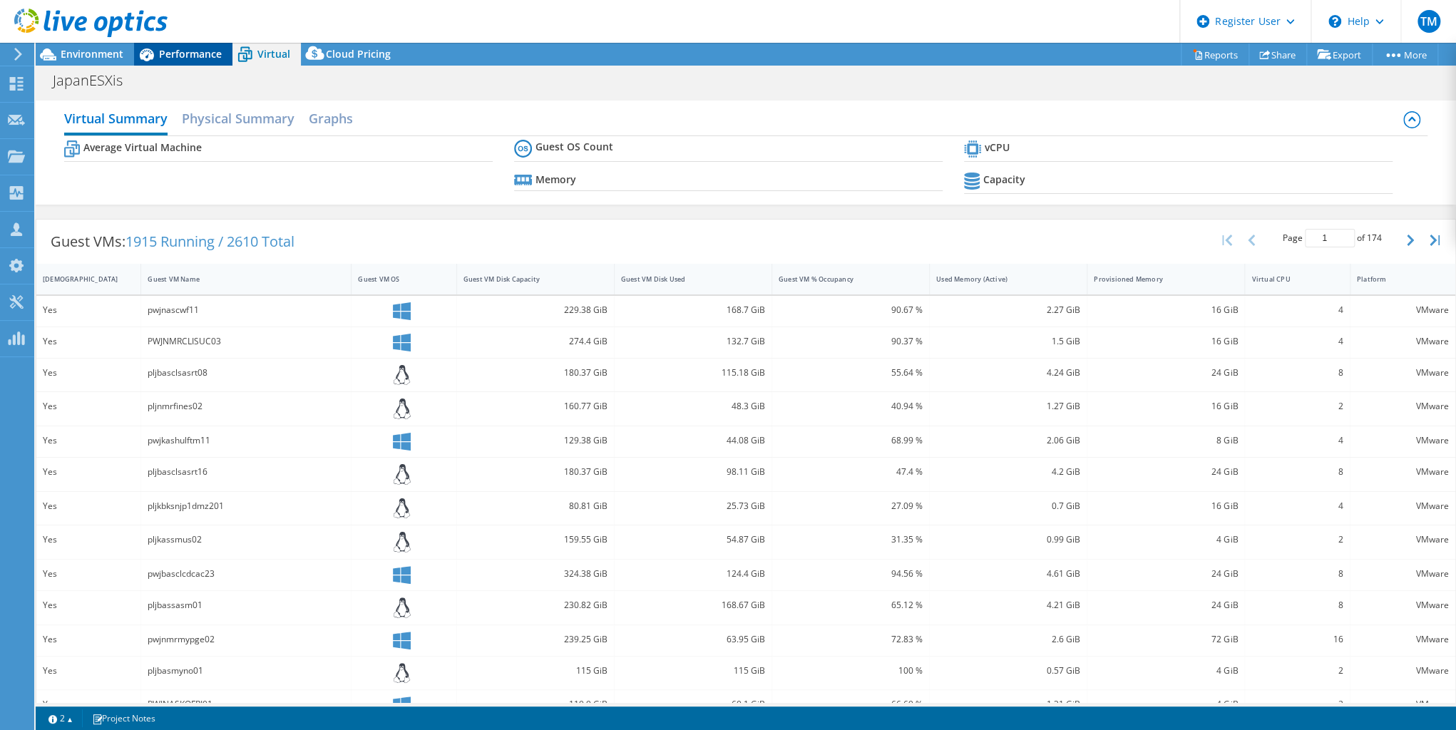
click at [171, 48] on span "Performance" at bounding box center [190, 54] width 63 height 14
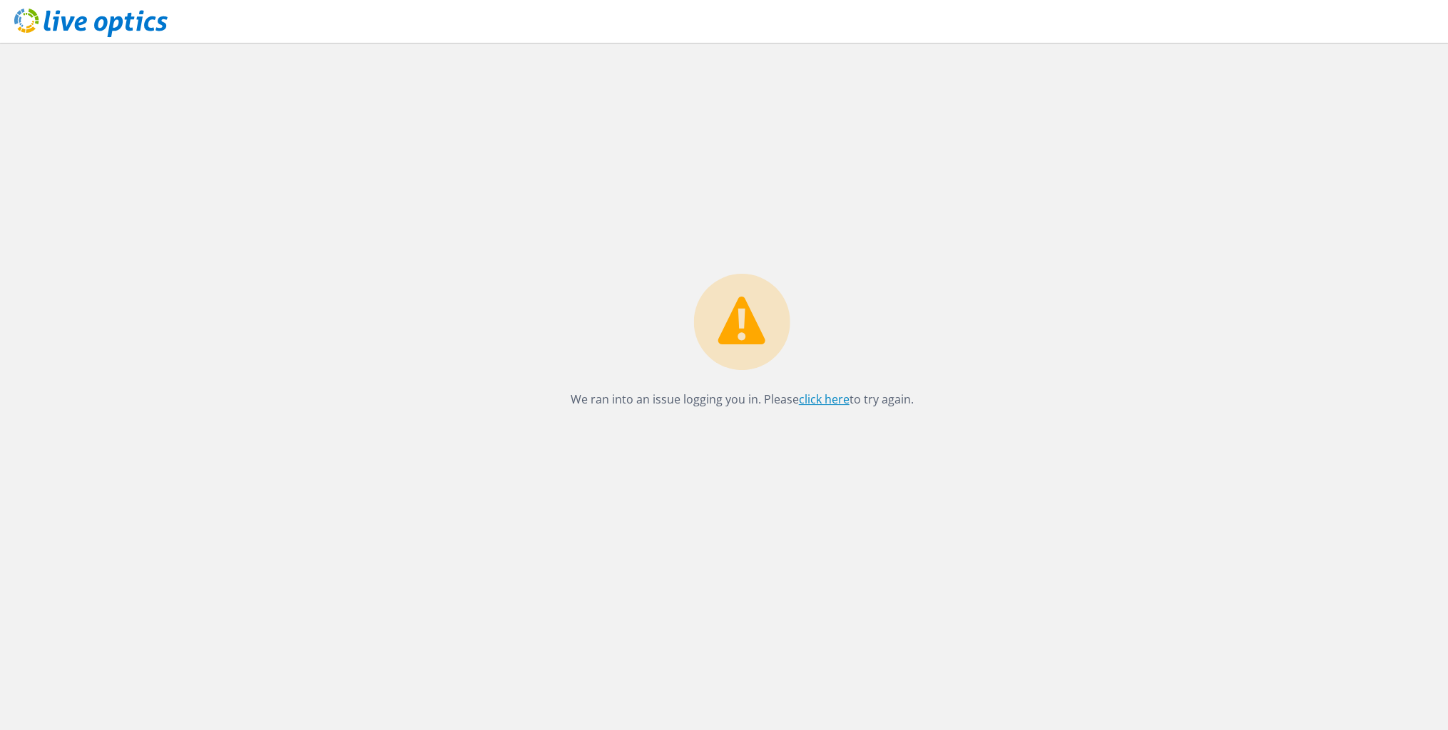
click at [826, 400] on link "click here" at bounding box center [824, 399] width 51 height 16
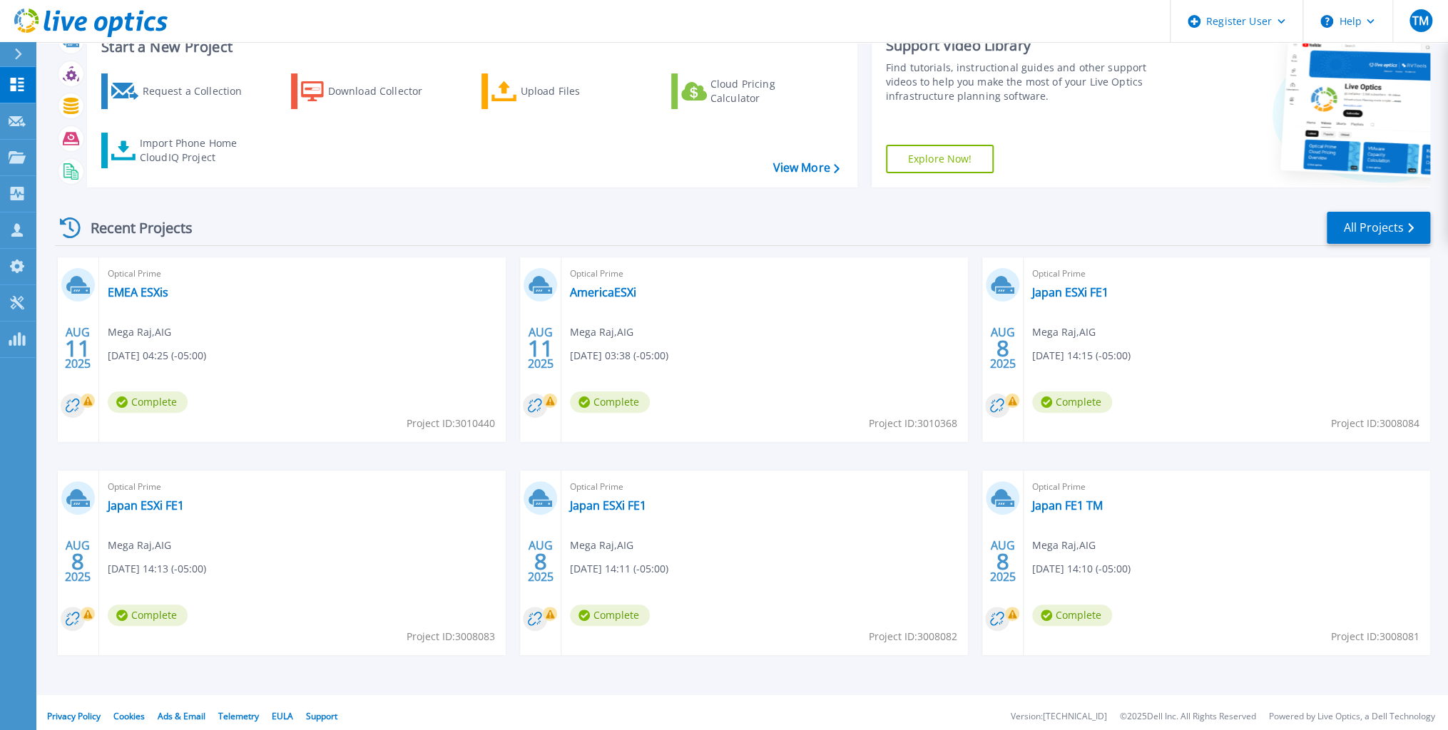
scroll to position [60, 0]
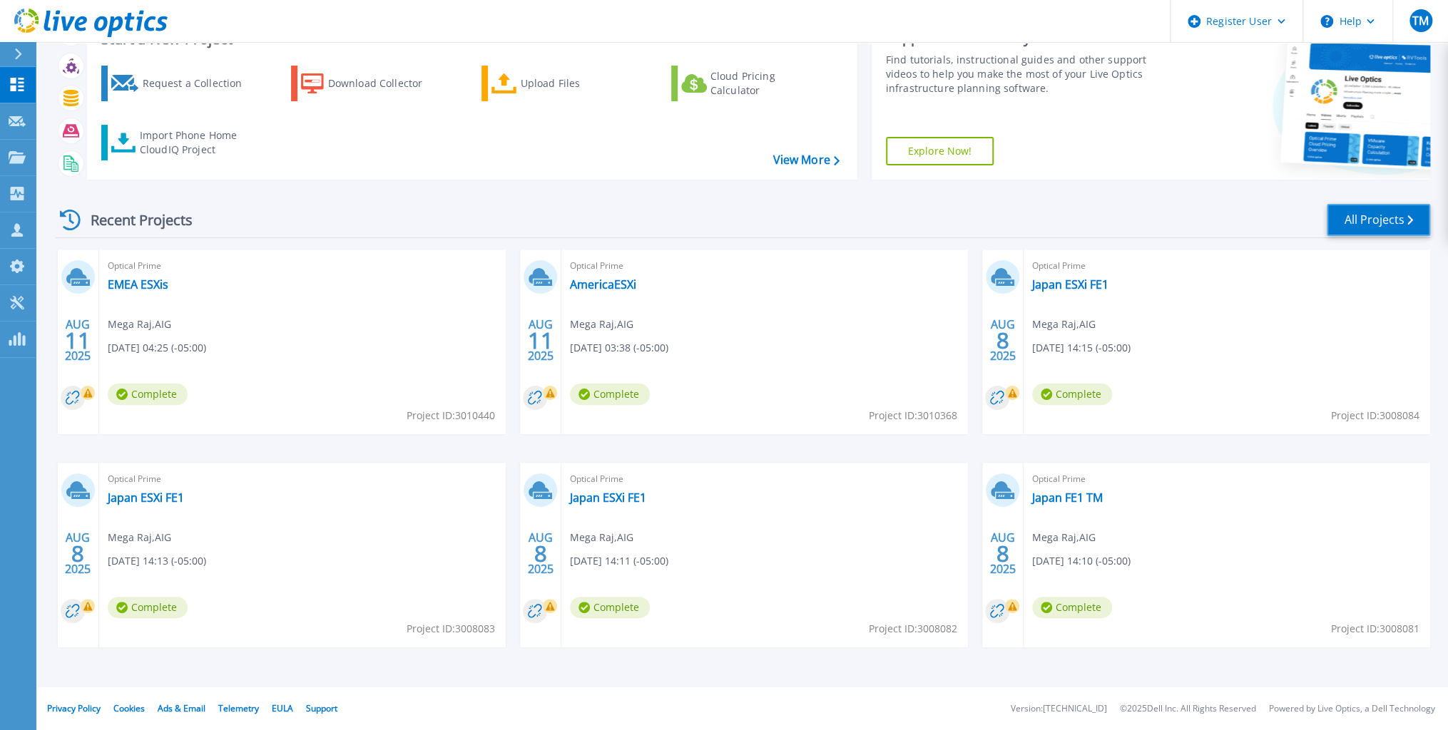
drag, startPoint x: 1376, startPoint y: 215, endPoint x: 1359, endPoint y: 221, distance: 17.6
click at [1376, 215] on link "All Projects" at bounding box center [1377, 220] width 103 height 32
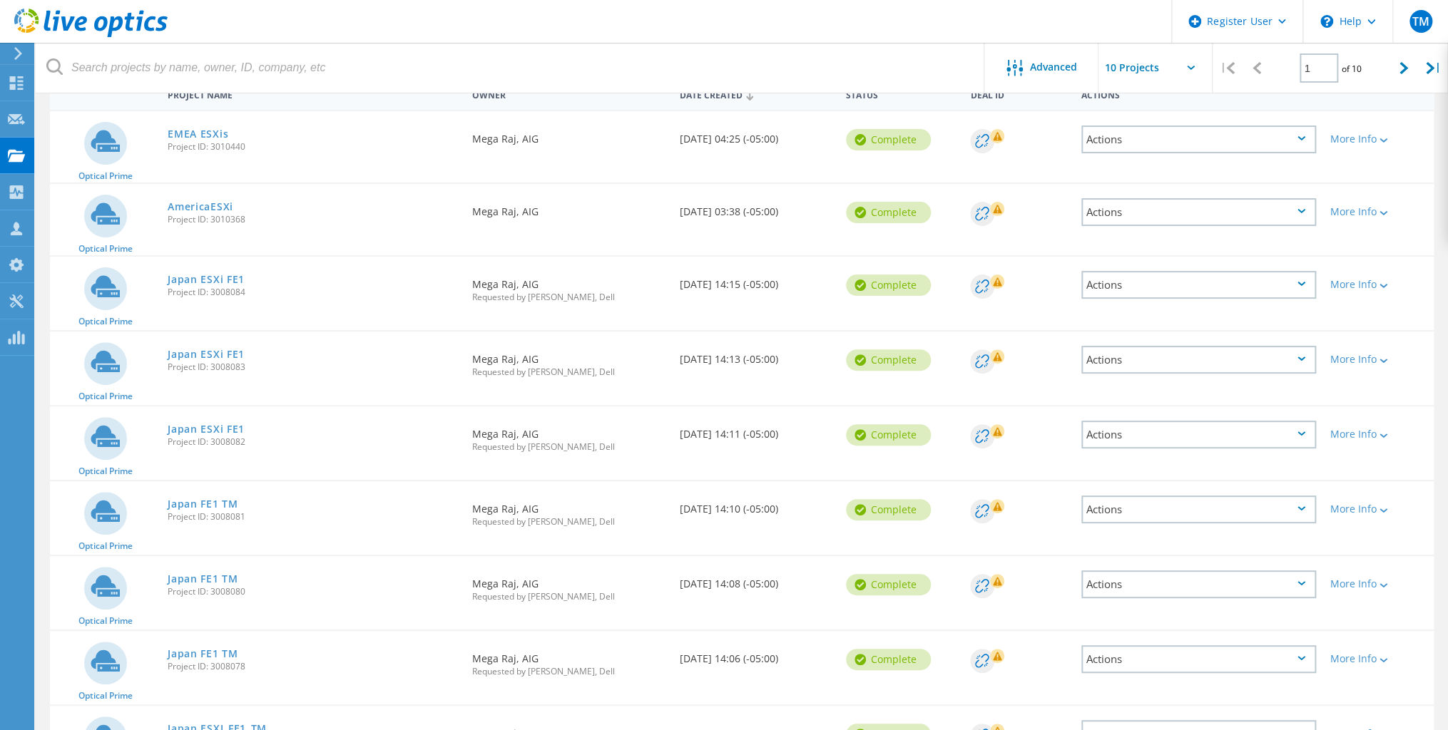
scroll to position [44, 0]
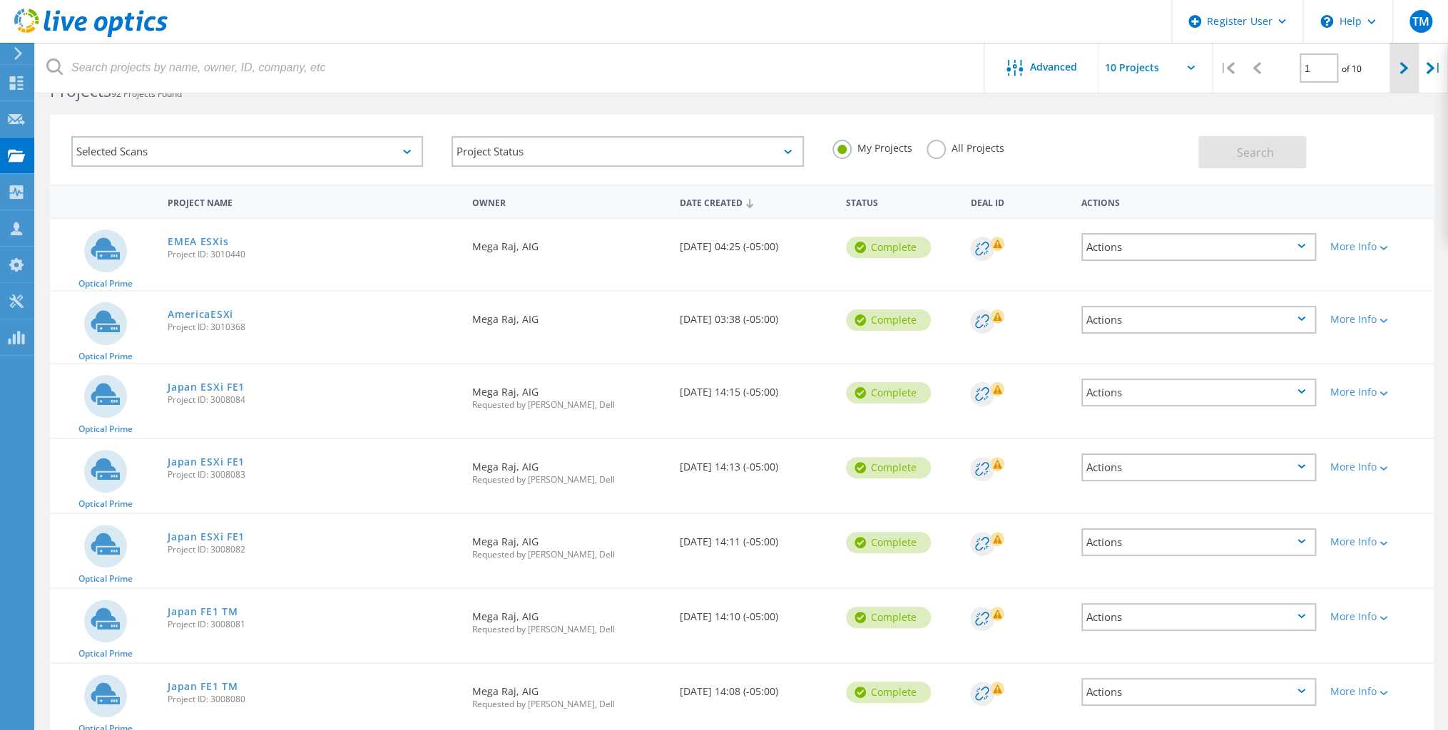
click at [1395, 68] on div at bounding box center [1403, 68] width 29 height 51
type input "2"
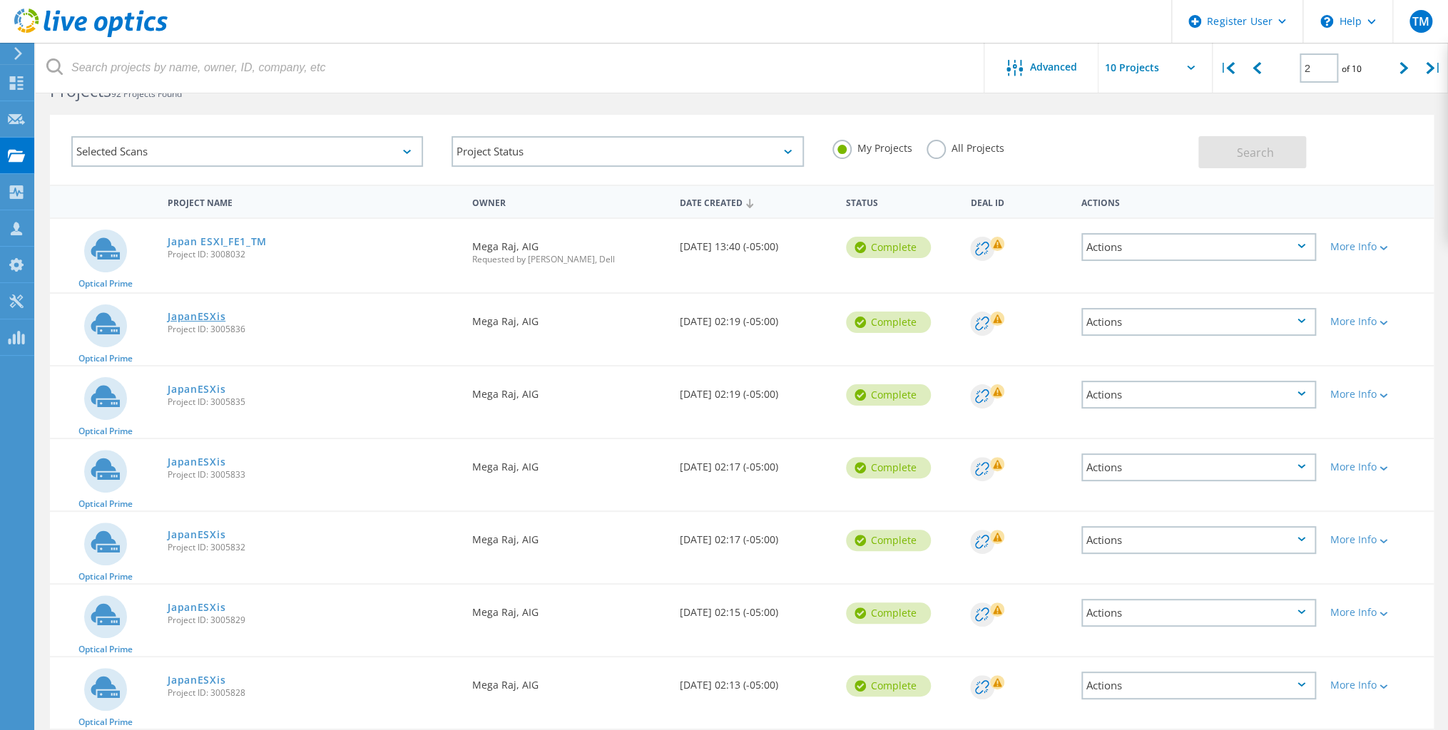
click at [203, 316] on link "JapanESXis" at bounding box center [197, 317] width 58 height 10
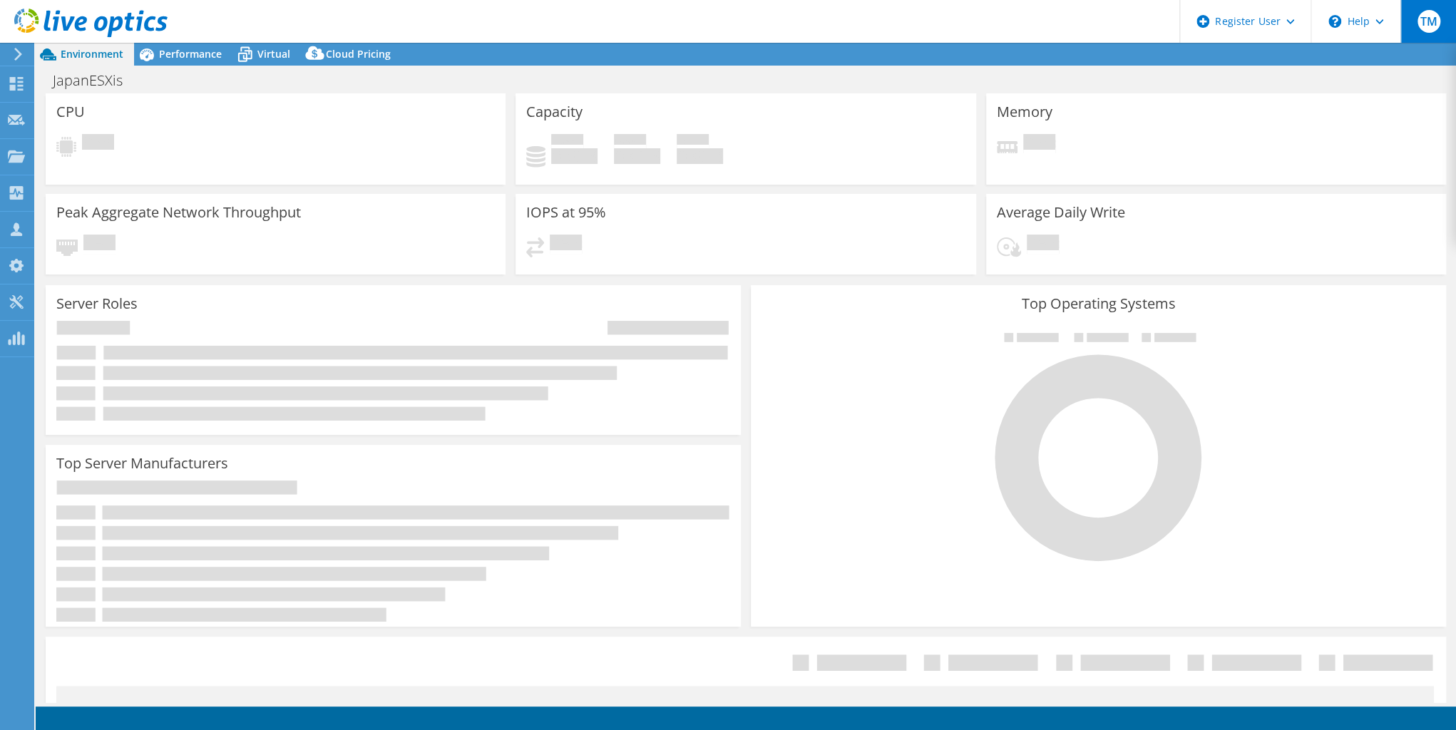
select select "USD"
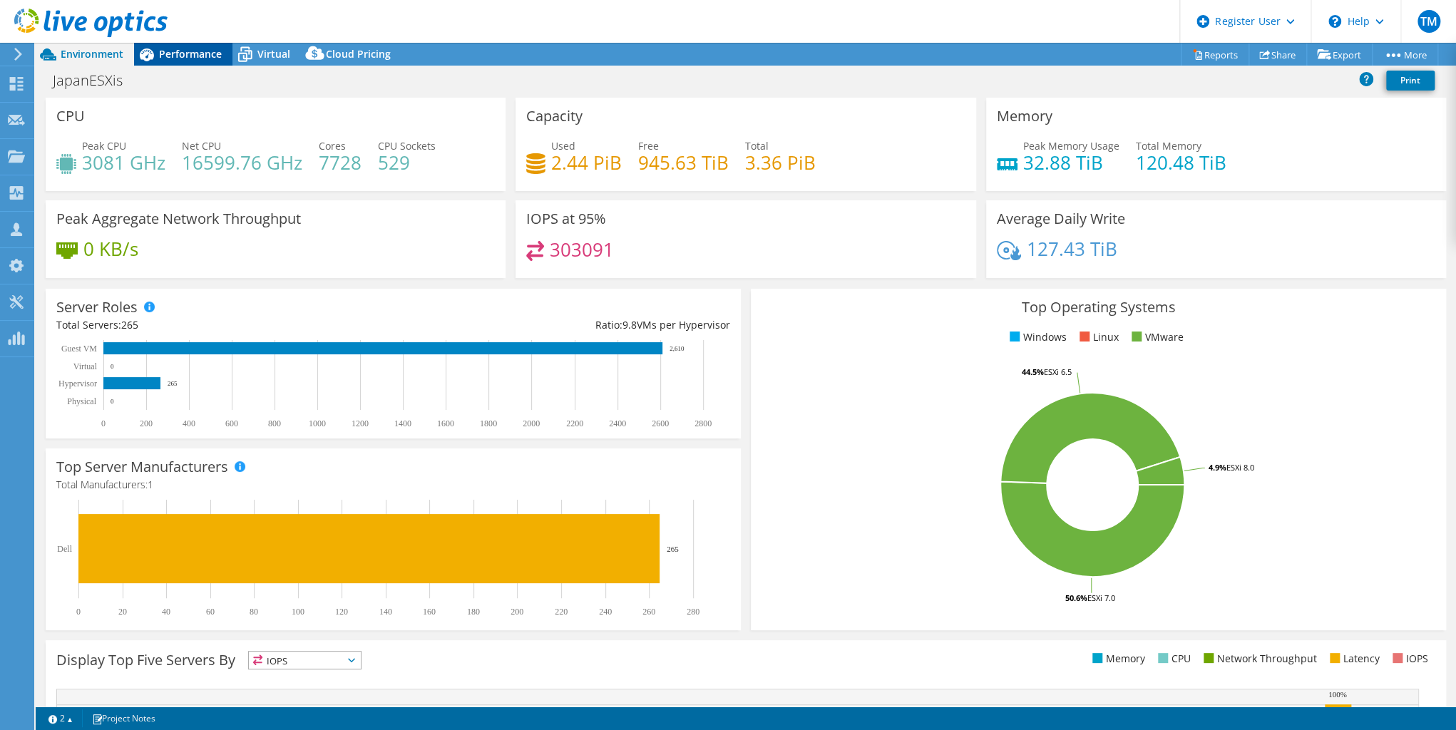
click at [200, 51] on span "Performance" at bounding box center [190, 54] width 63 height 14
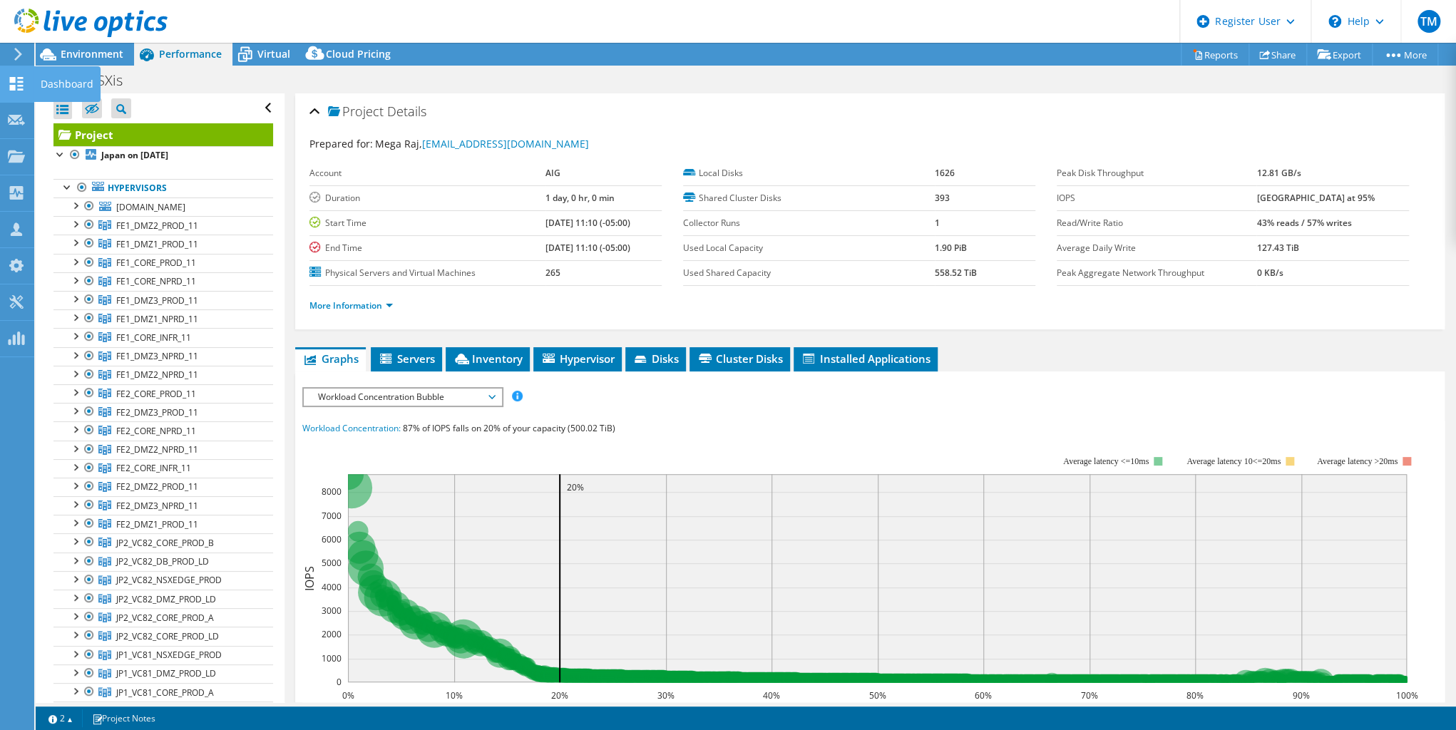
click at [19, 80] on use at bounding box center [17, 84] width 14 height 14
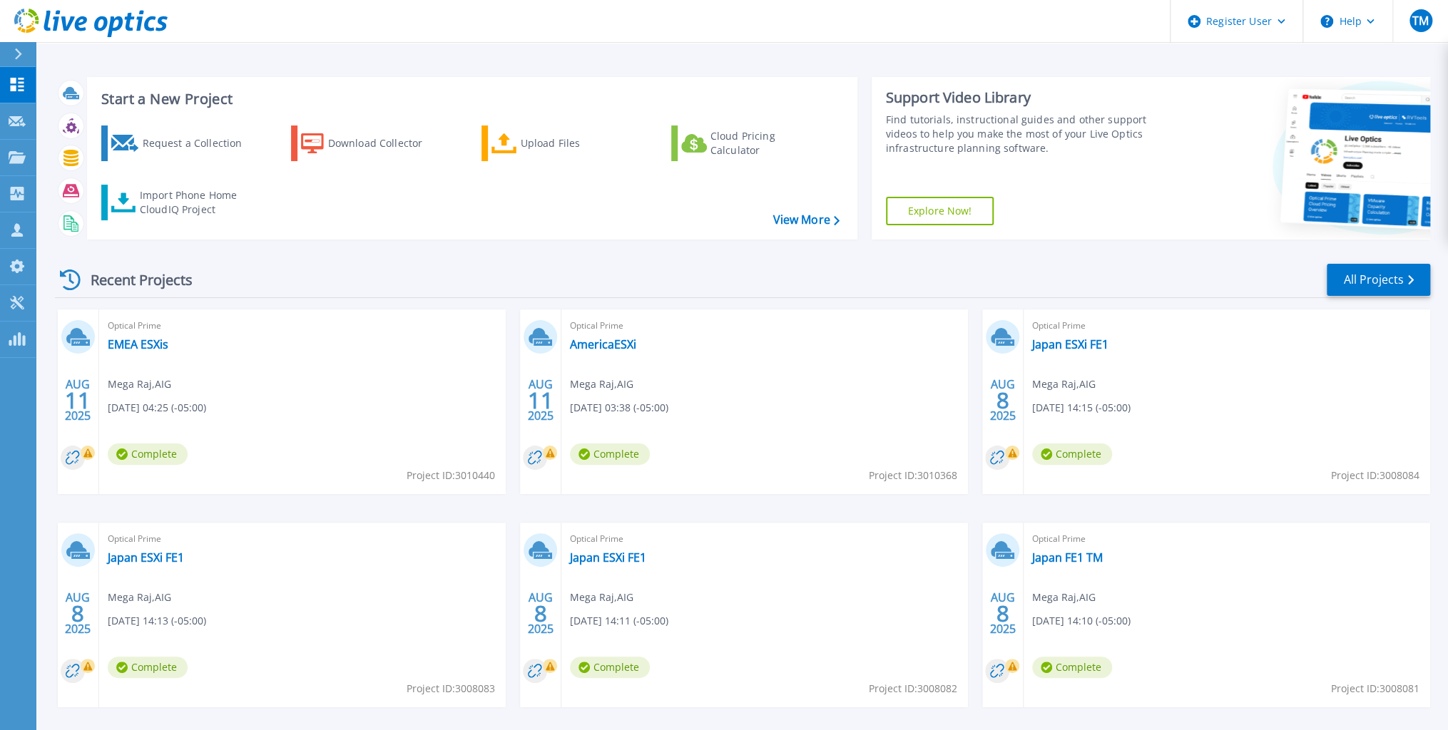
click at [188, 453] on span "Complete" at bounding box center [148, 454] width 80 height 21
click at [597, 343] on link "AmericaESXi" at bounding box center [603, 344] width 66 height 14
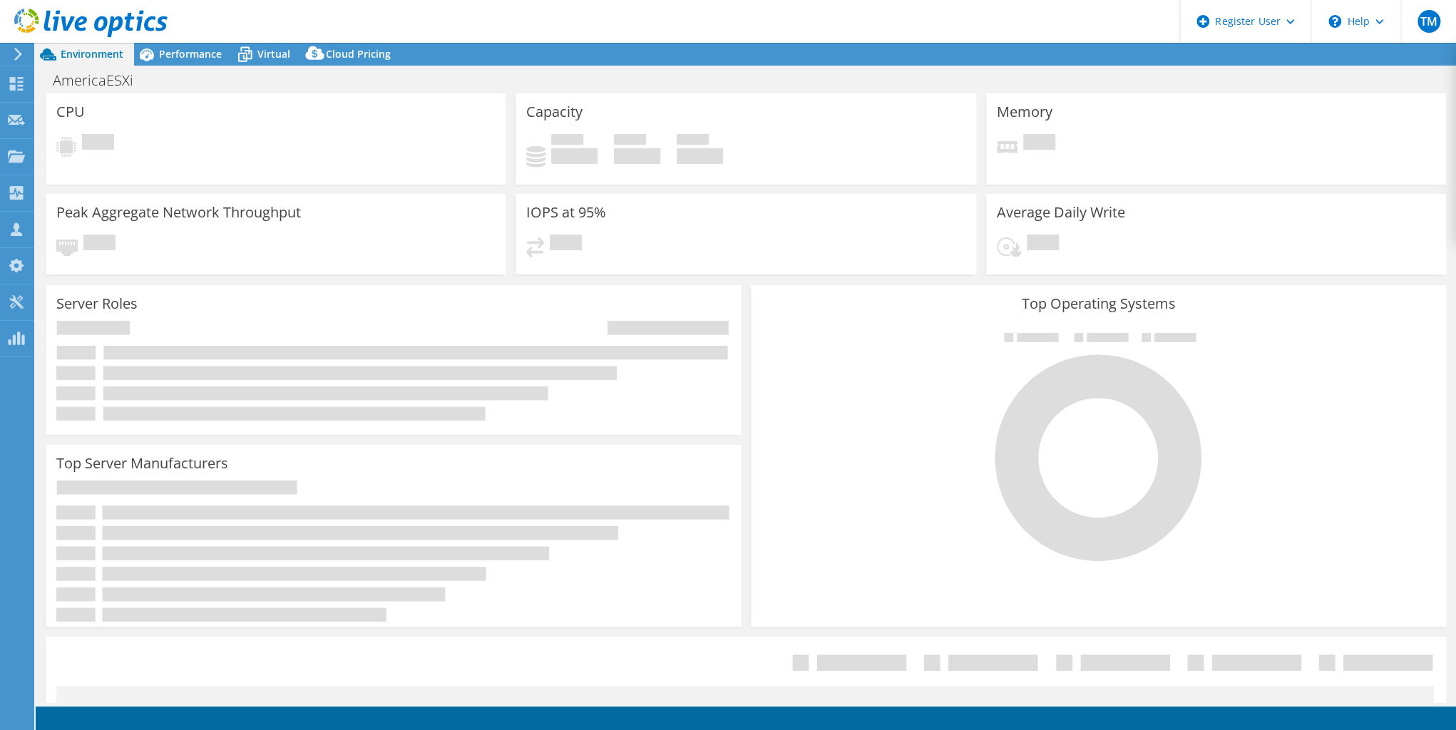
select select "USD"
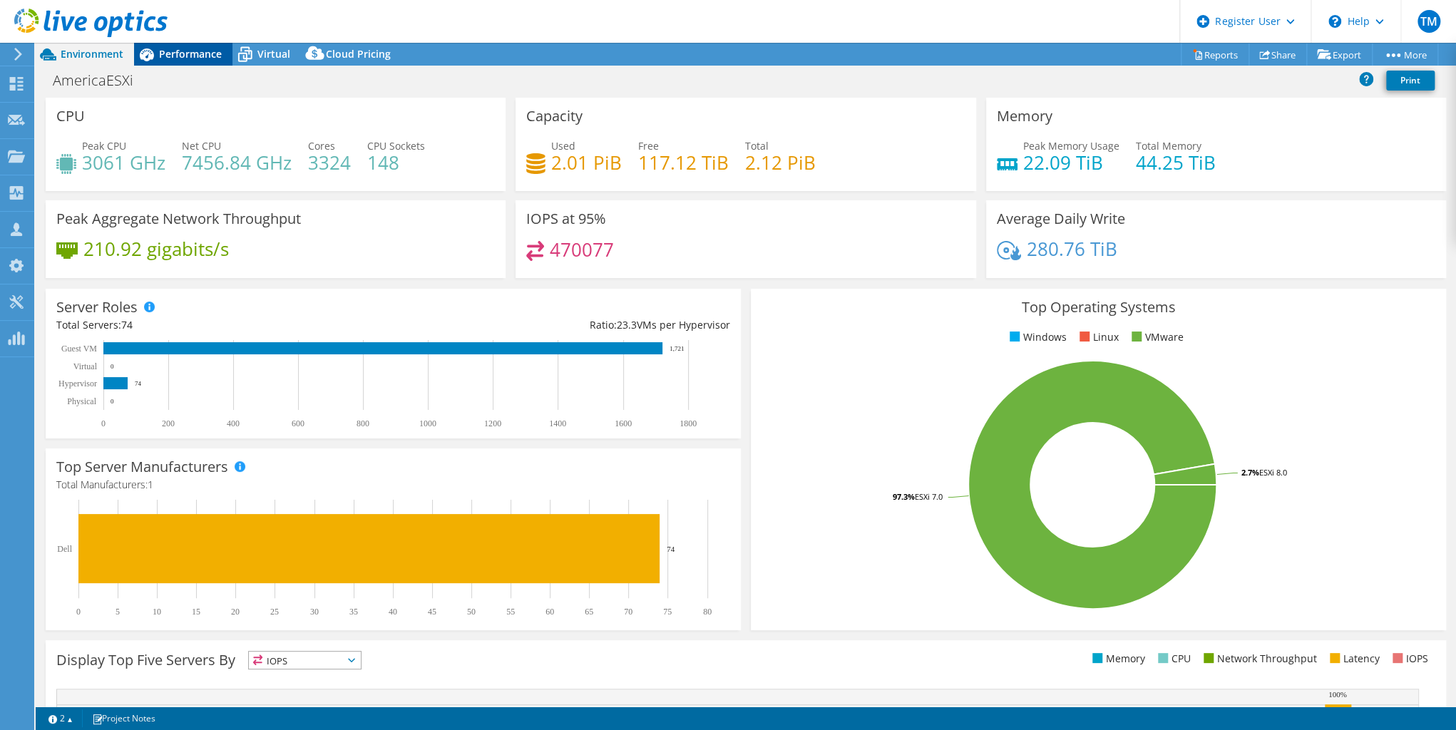
click at [185, 50] on span "Performance" at bounding box center [190, 54] width 63 height 14
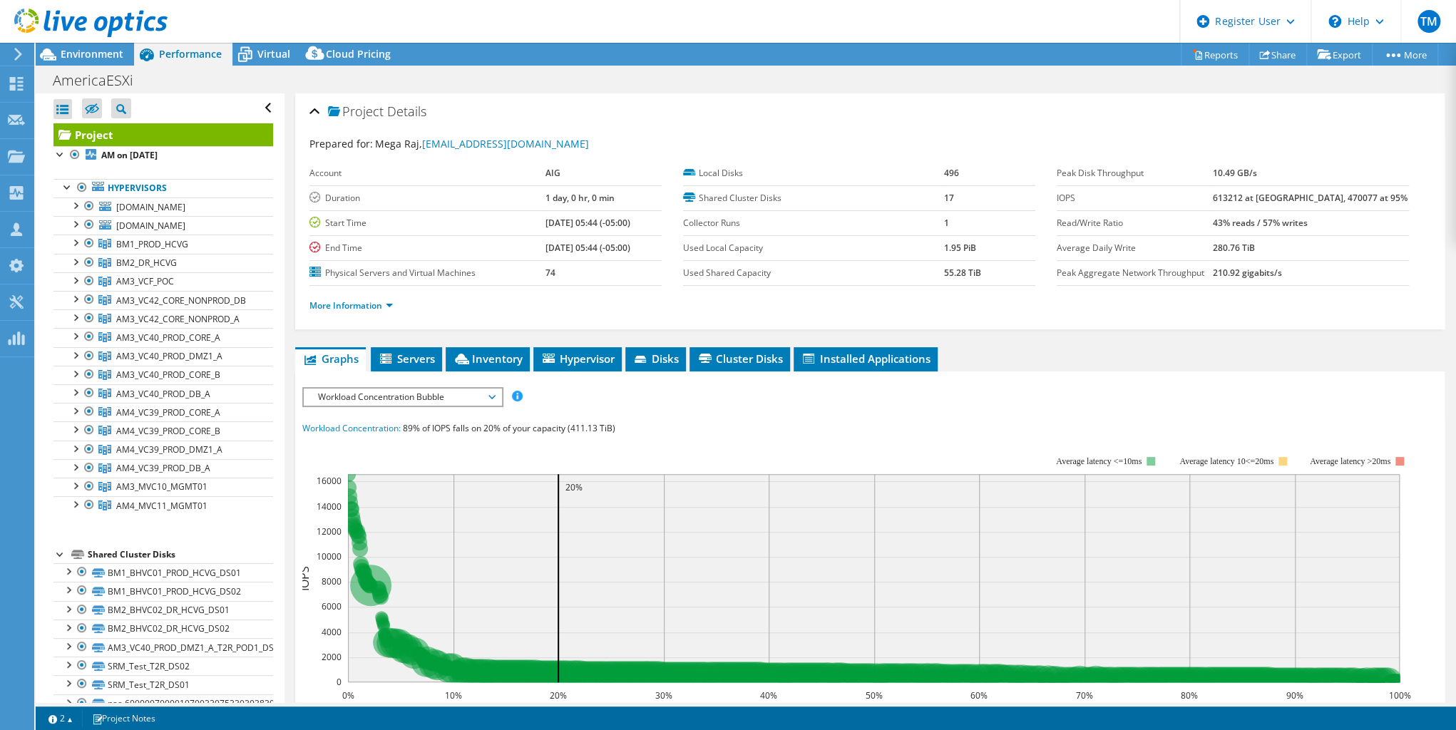
drag, startPoint x: 75, startPoint y: 265, endPoint x: 69, endPoint y: 278, distance: 14.7
click at [74, 249] on div at bounding box center [75, 242] width 14 height 14
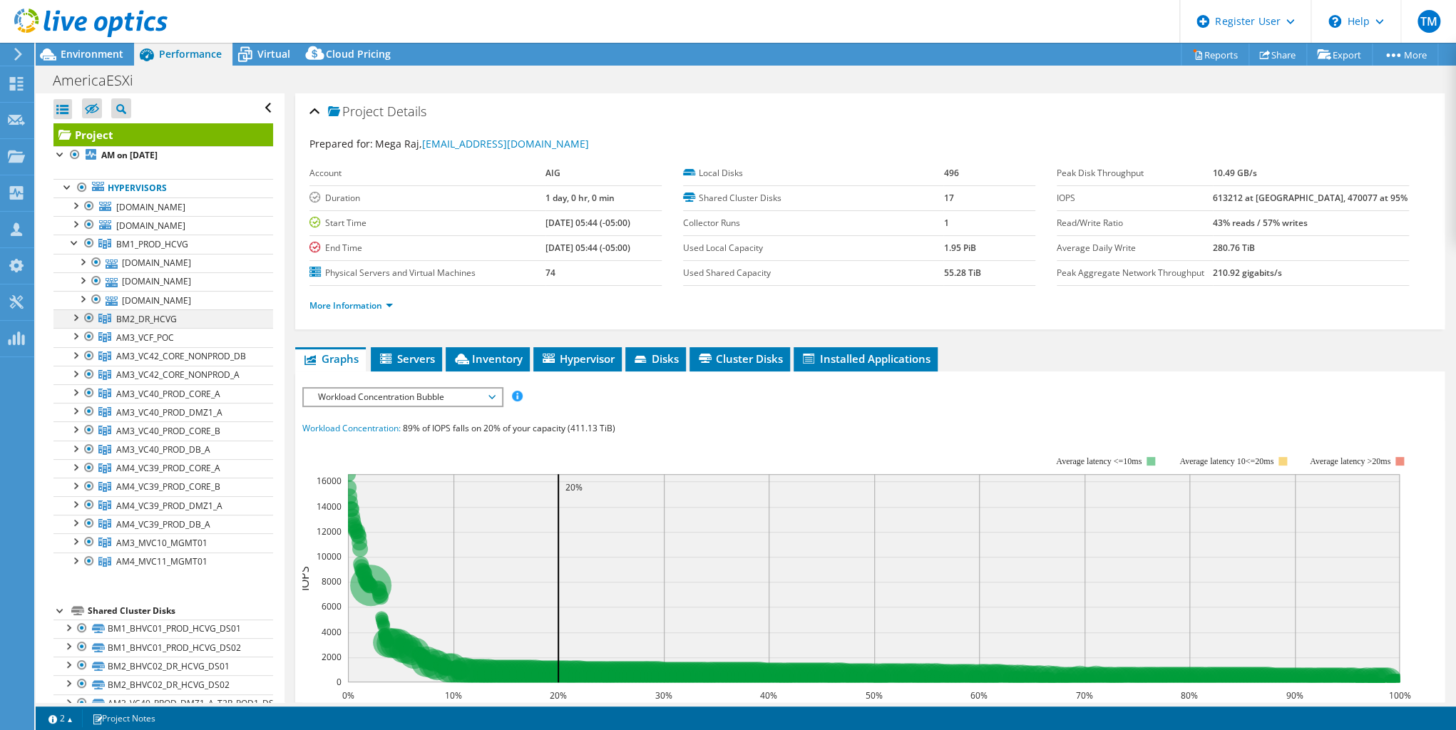
click at [76, 324] on div at bounding box center [75, 316] width 14 height 14
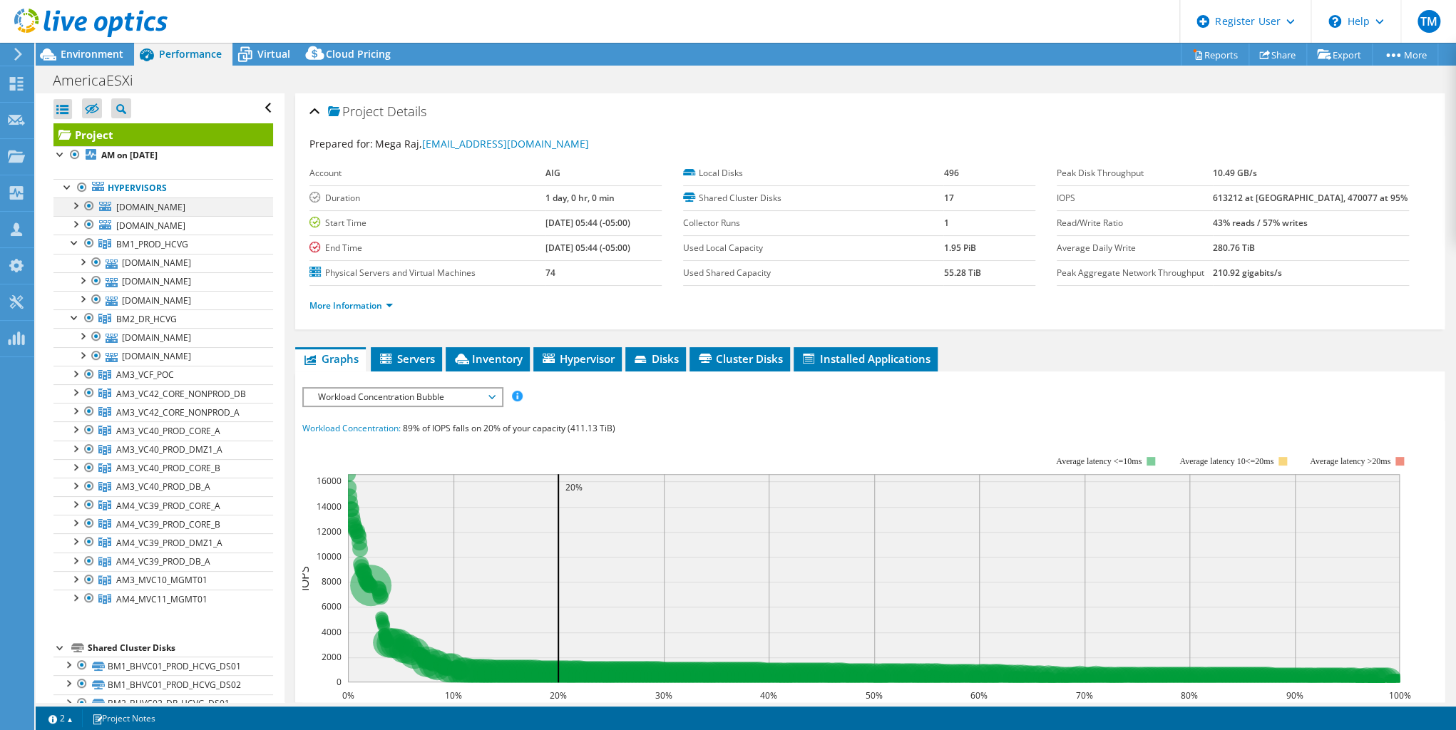
click at [76, 205] on div at bounding box center [75, 205] width 14 height 14
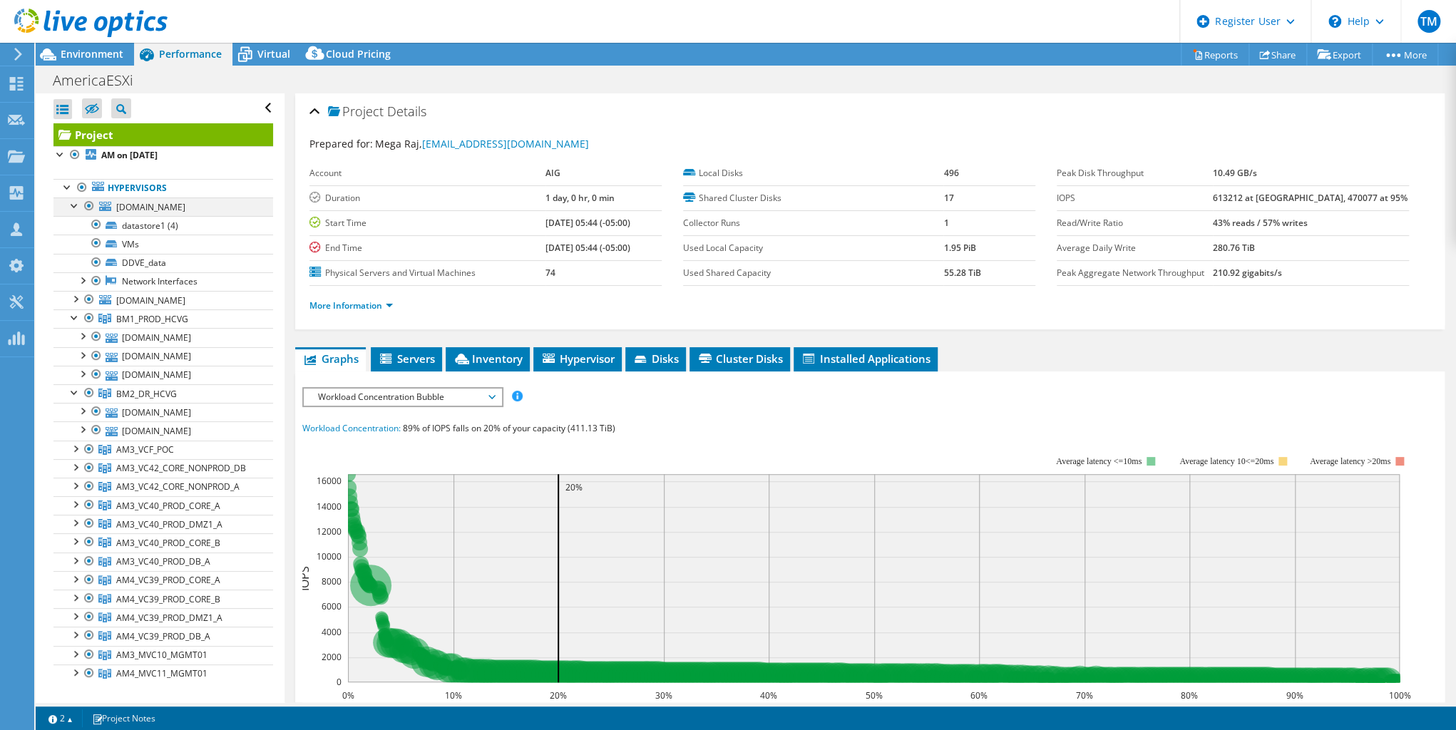
click at [73, 204] on div at bounding box center [75, 205] width 14 height 14
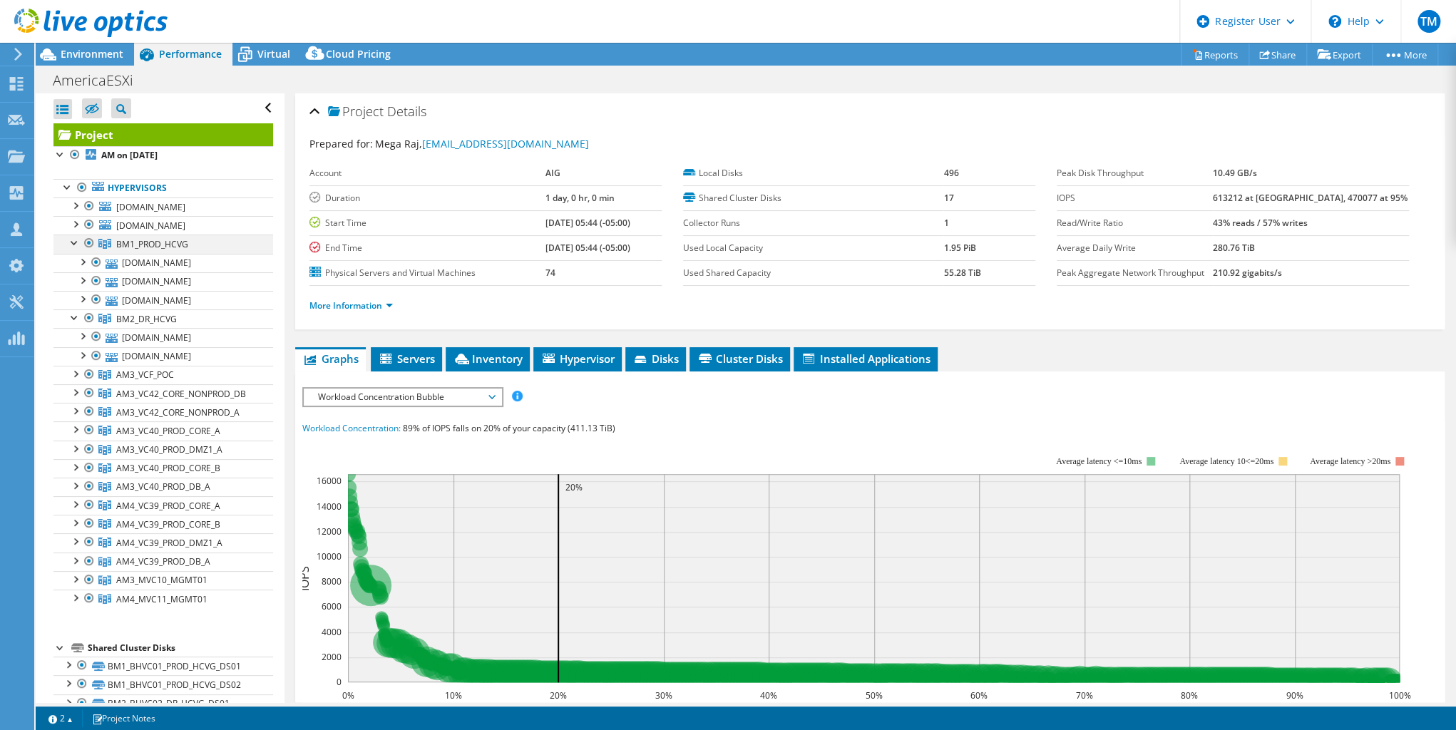
click at [72, 249] on div at bounding box center [75, 242] width 14 height 14
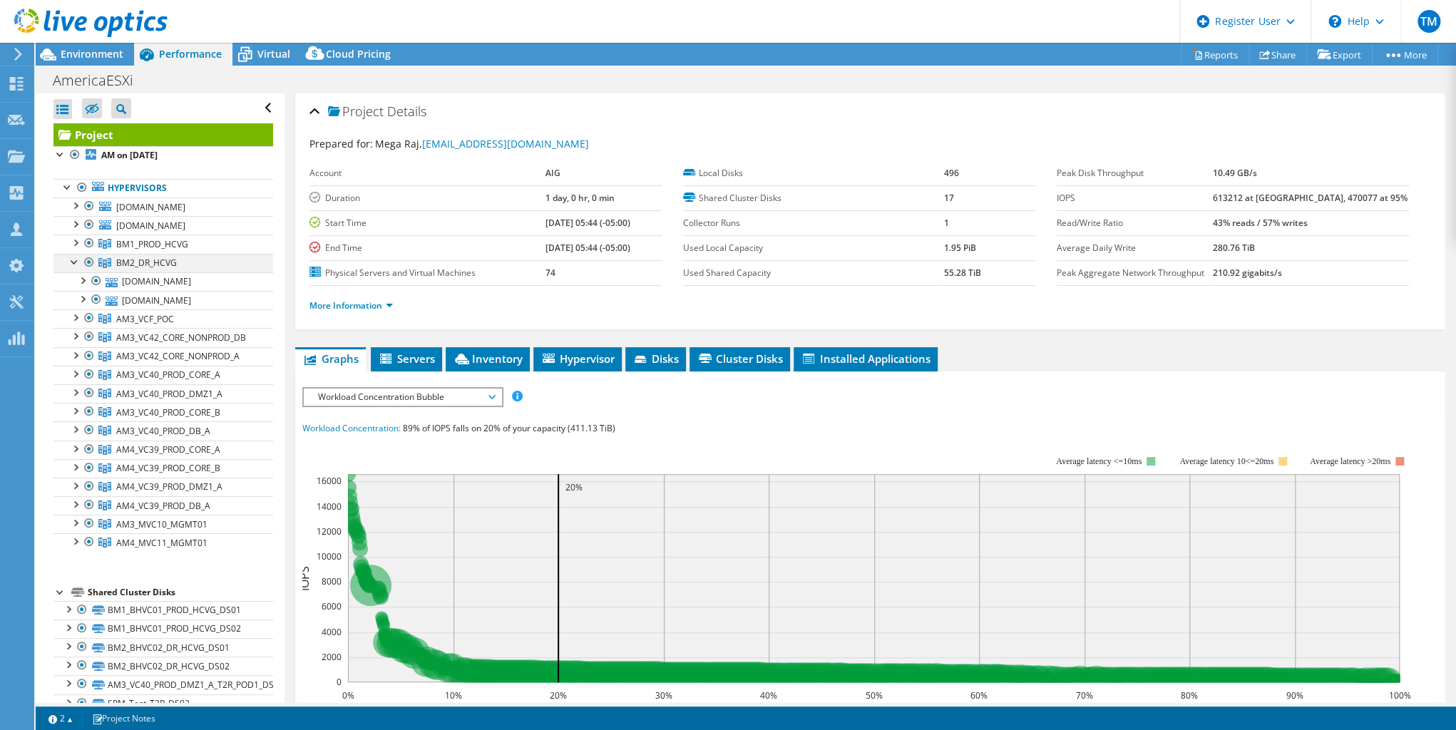
click at [71, 268] on div at bounding box center [75, 261] width 14 height 14
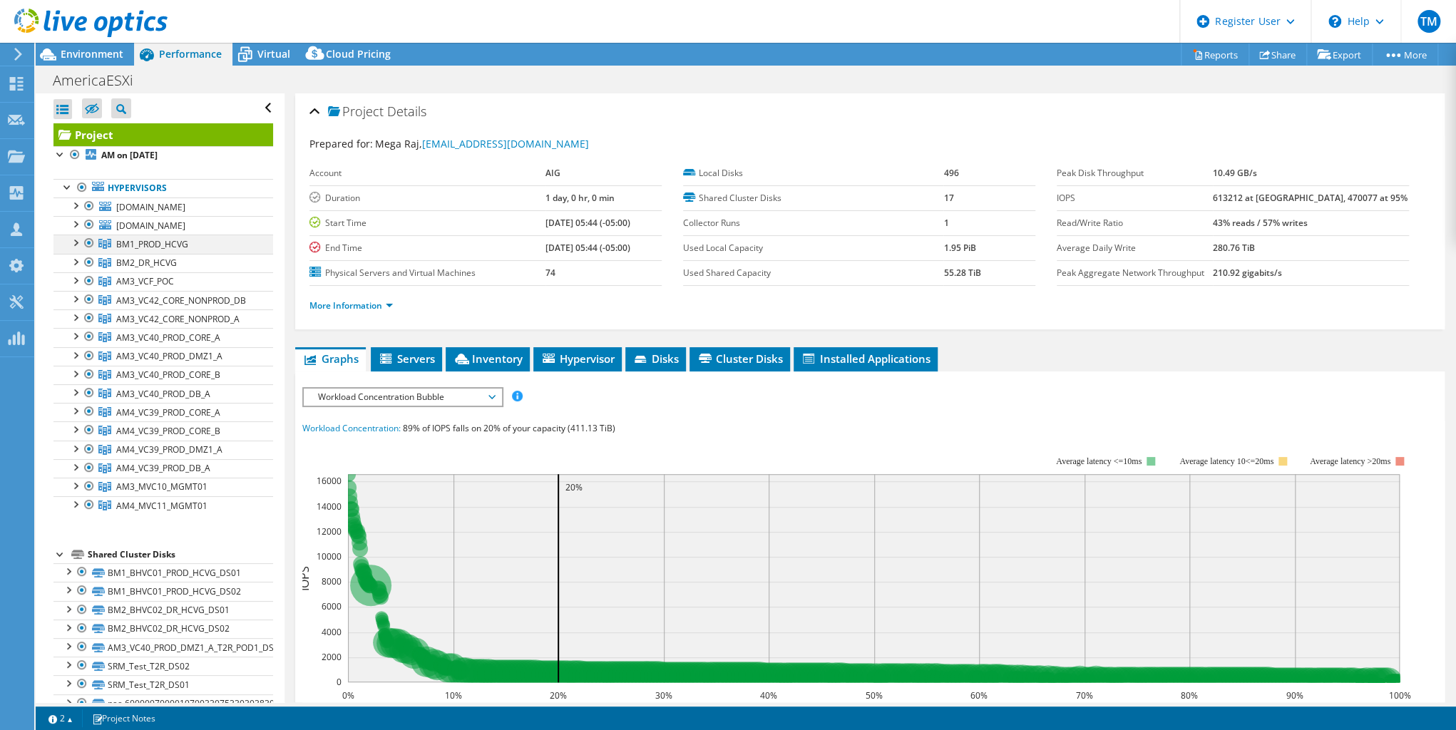
click at [76, 249] on div at bounding box center [75, 242] width 14 height 14
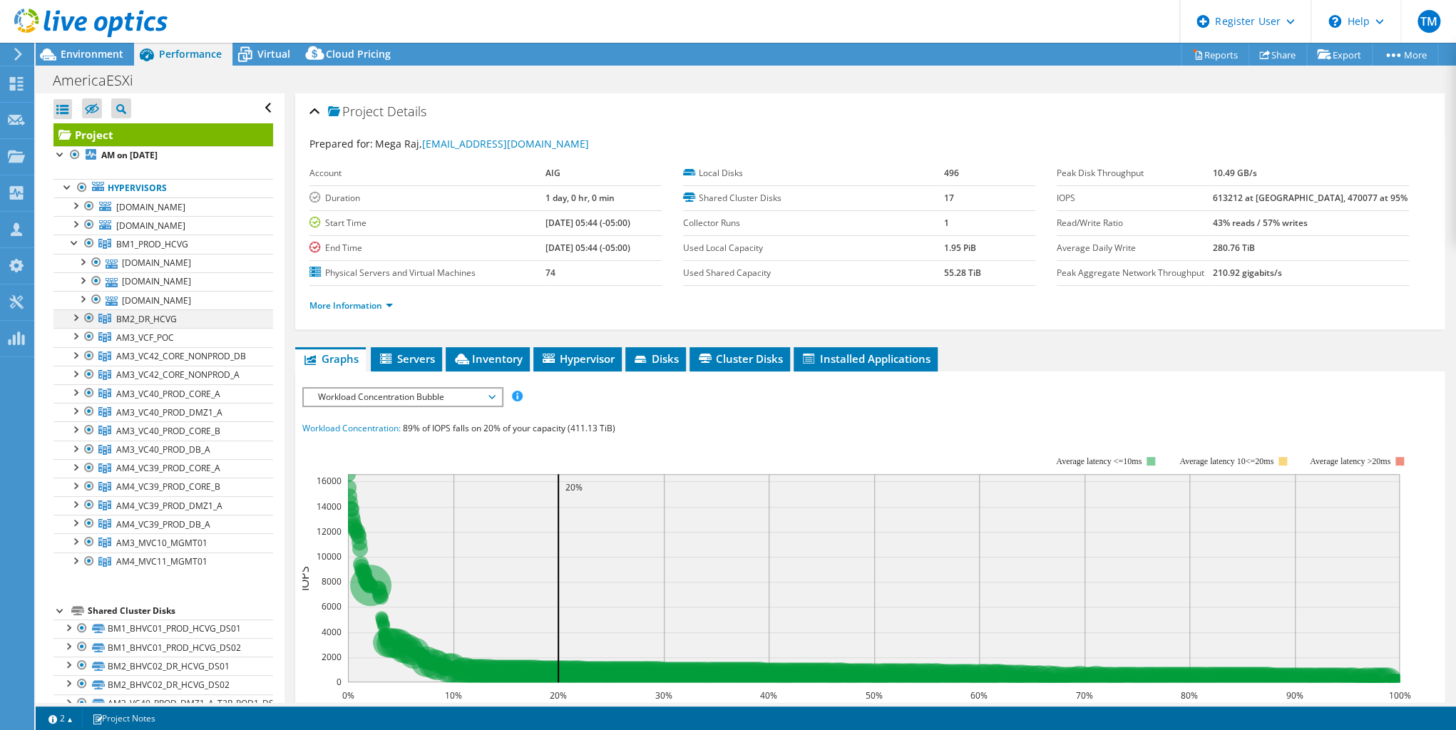
click at [74, 324] on div at bounding box center [75, 316] width 14 height 14
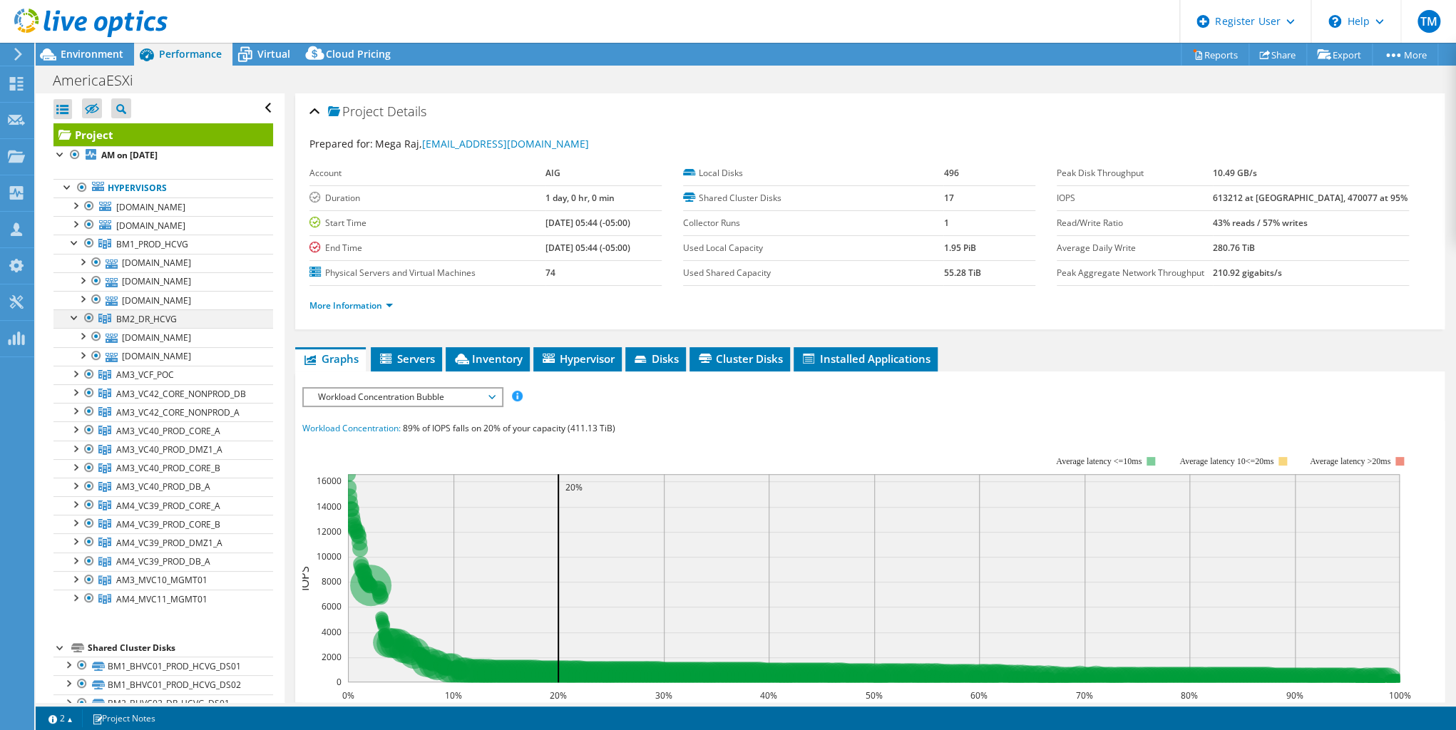
click at [76, 324] on div at bounding box center [75, 316] width 14 height 14
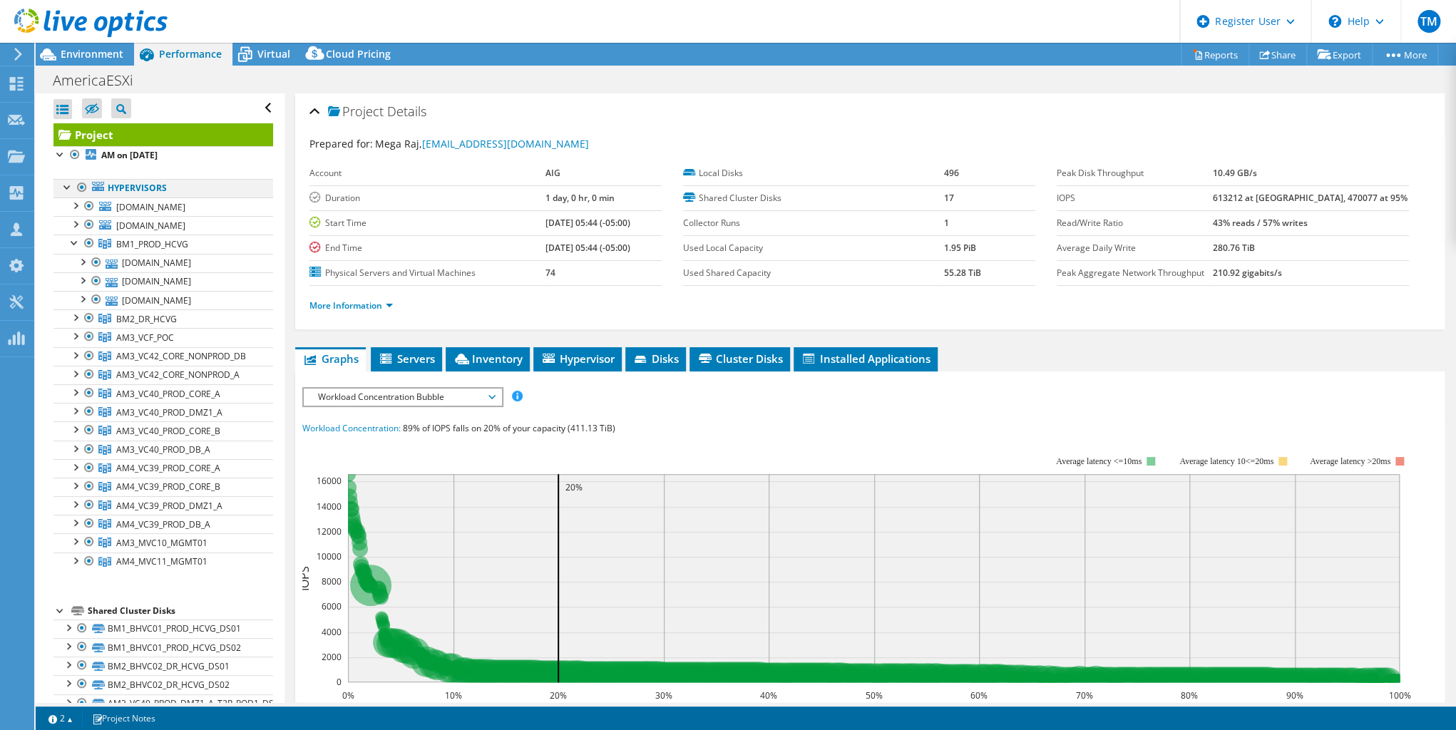
click at [63, 191] on div at bounding box center [68, 186] width 14 height 14
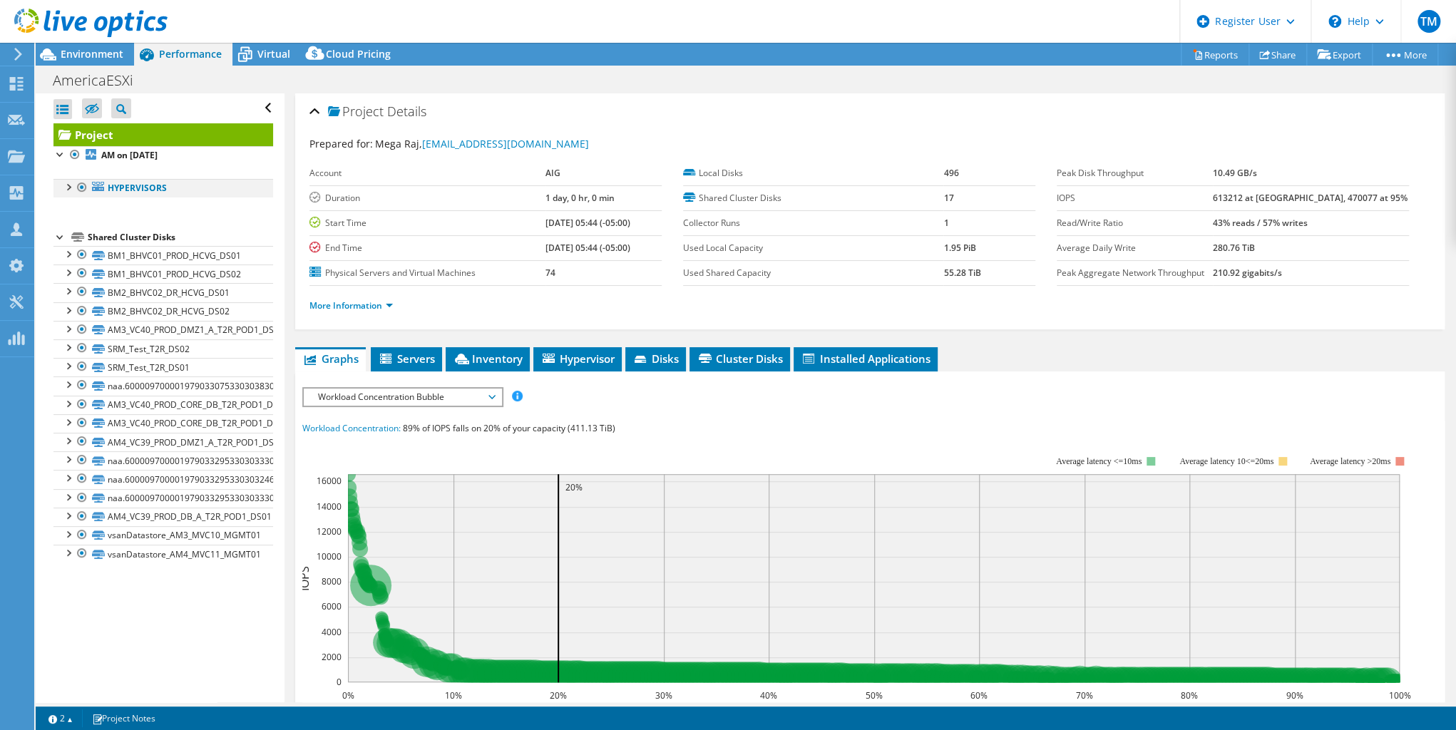
click at [64, 185] on div at bounding box center [68, 186] width 14 height 14
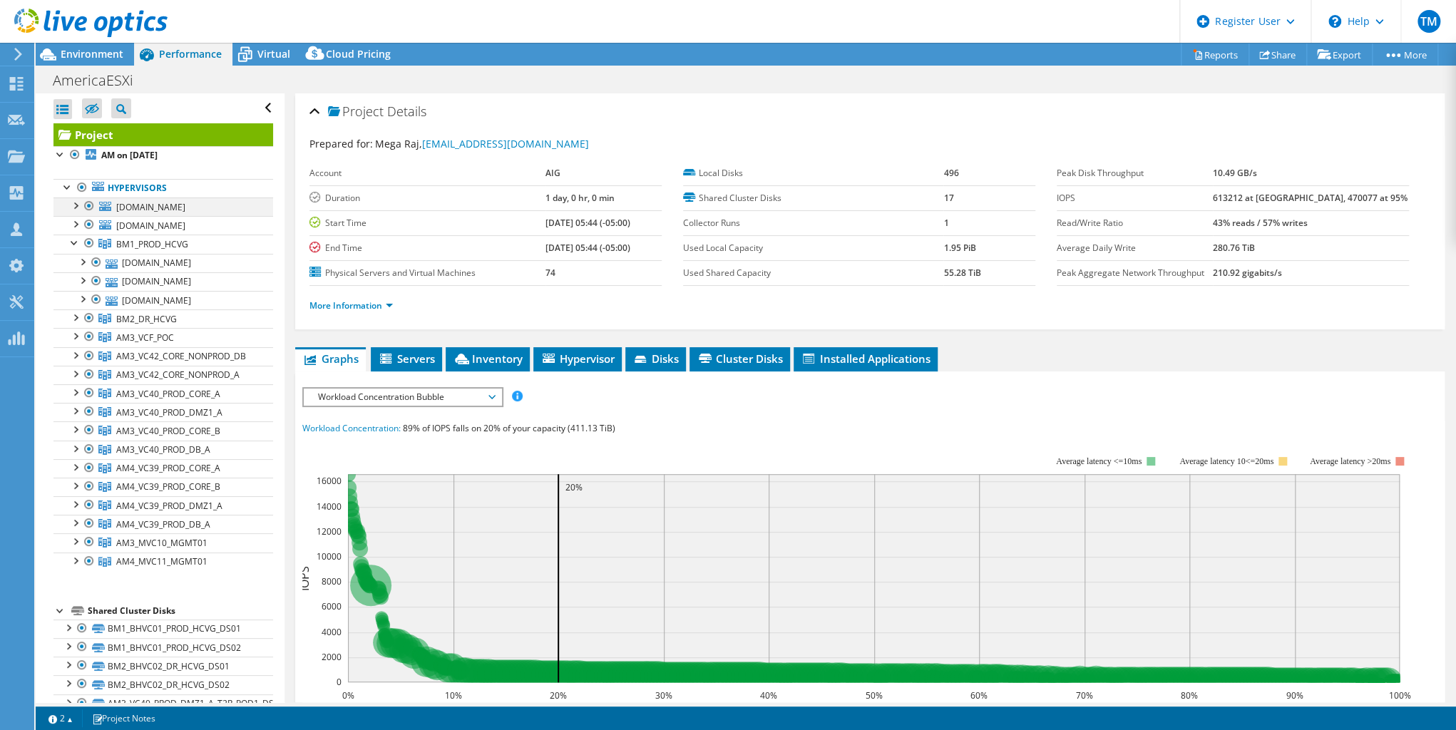
click at [74, 205] on div at bounding box center [75, 205] width 14 height 14
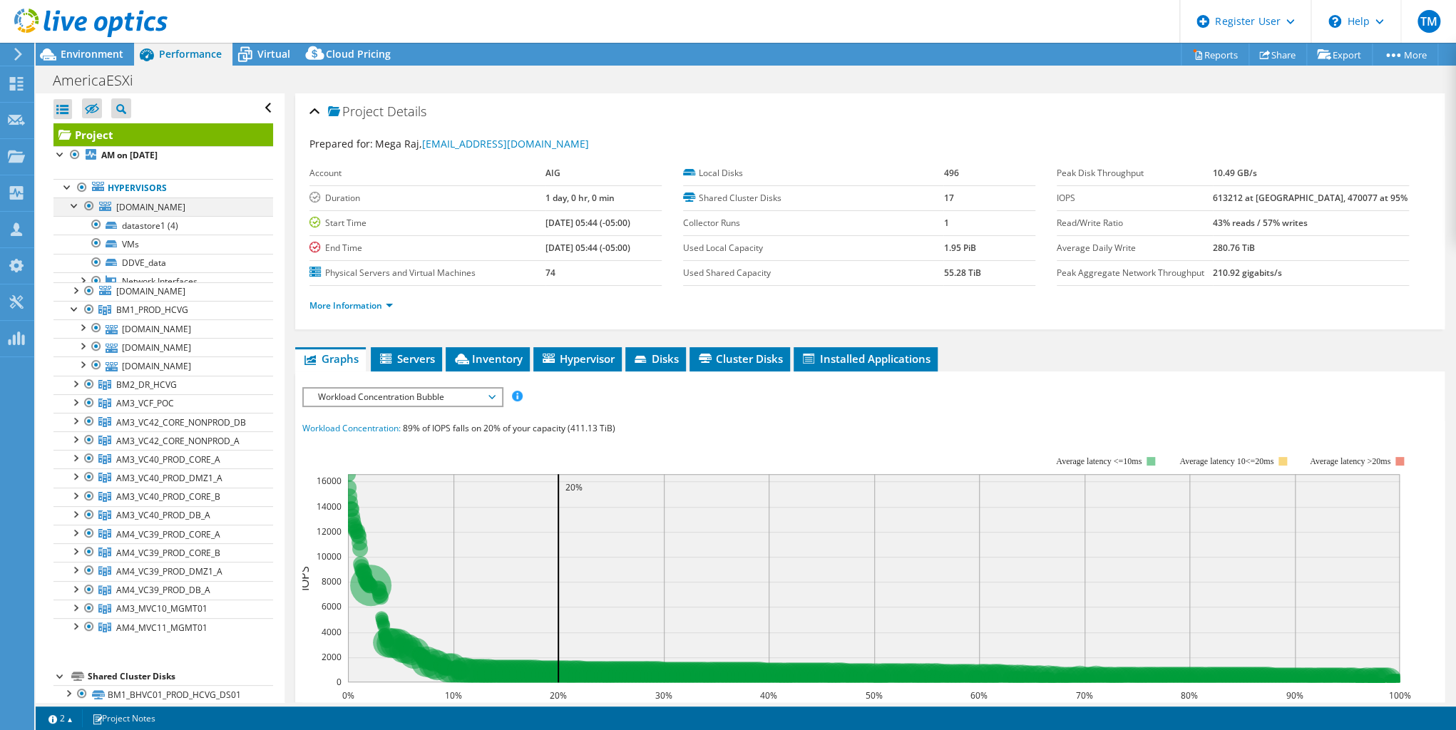
click at [74, 205] on div at bounding box center [75, 205] width 14 height 14
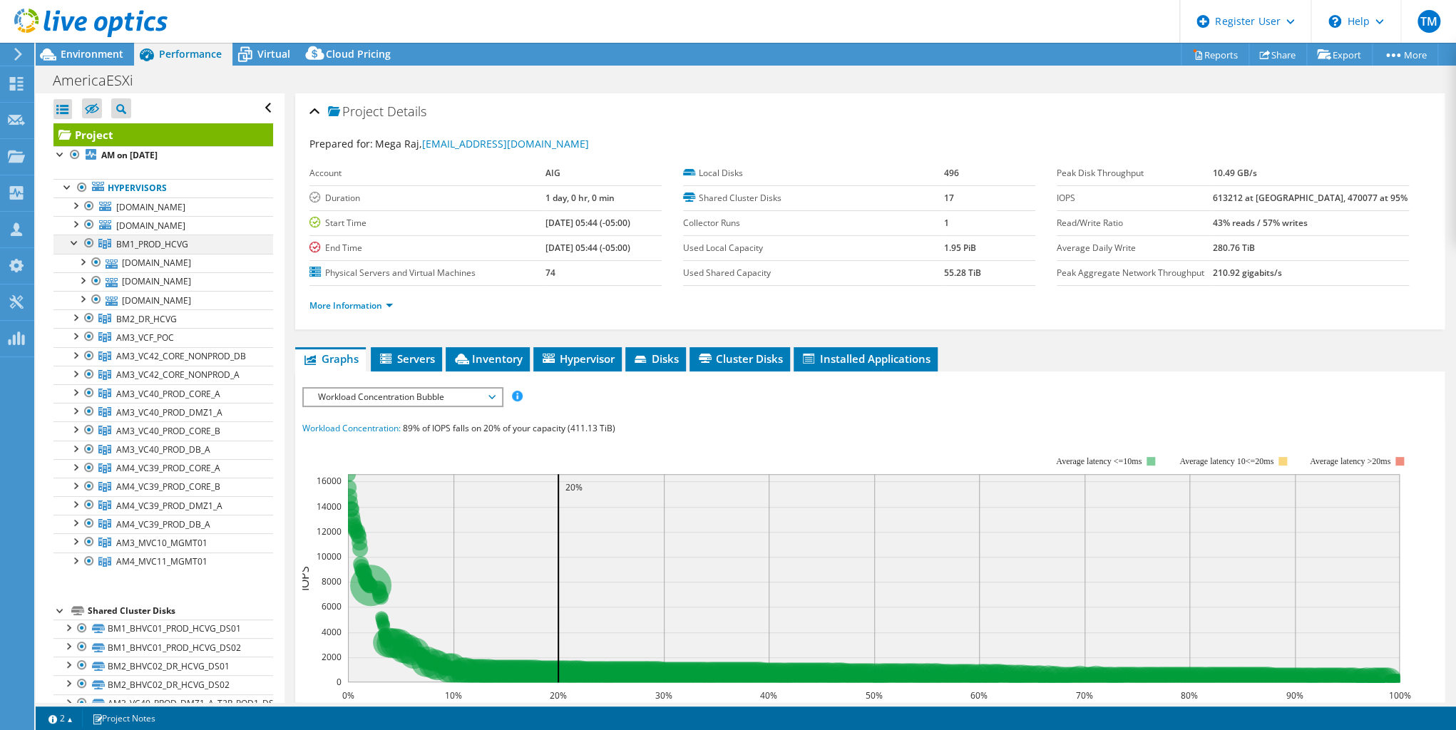
click at [71, 249] on div at bounding box center [75, 242] width 14 height 14
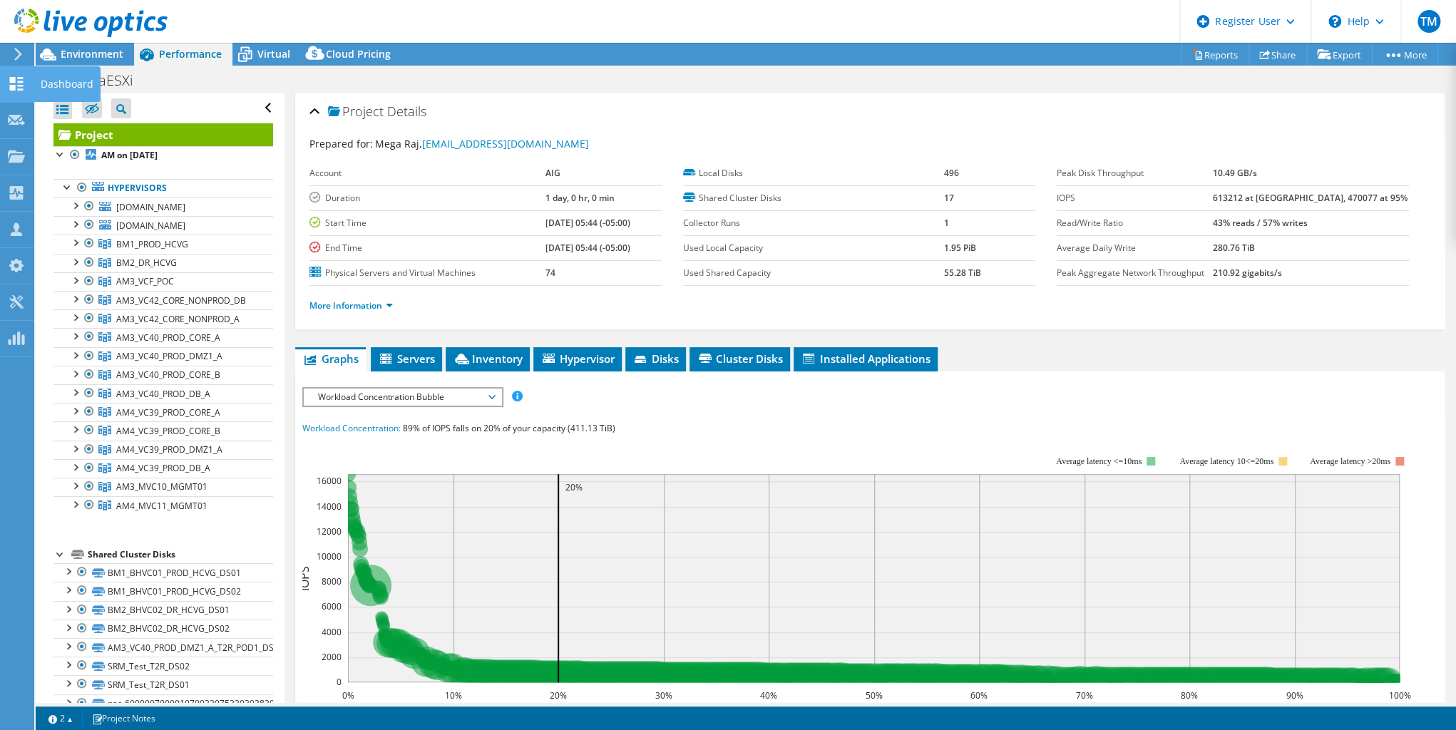
click at [18, 83] on icon at bounding box center [16, 84] width 17 height 14
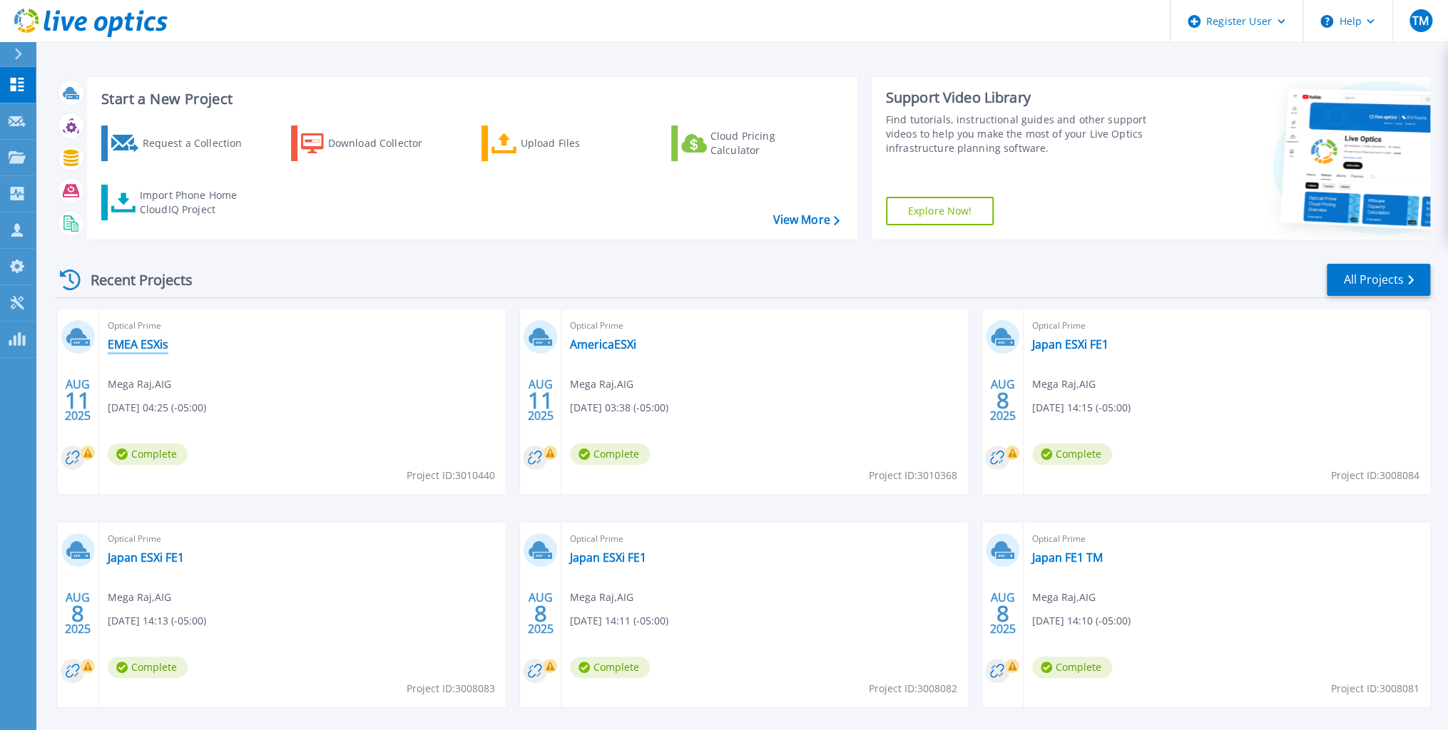
click at [135, 349] on link "EMEA ESXis" at bounding box center [138, 344] width 61 height 14
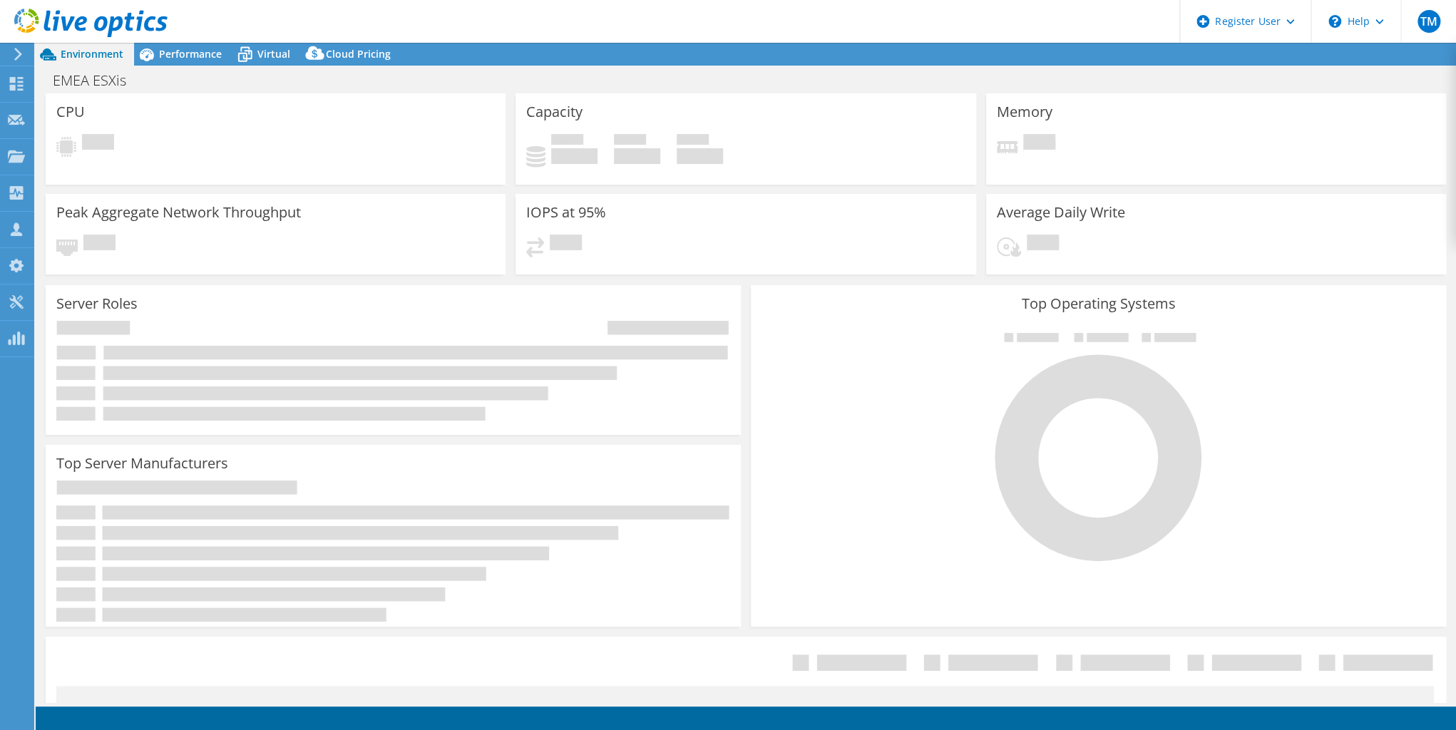
select select "USD"
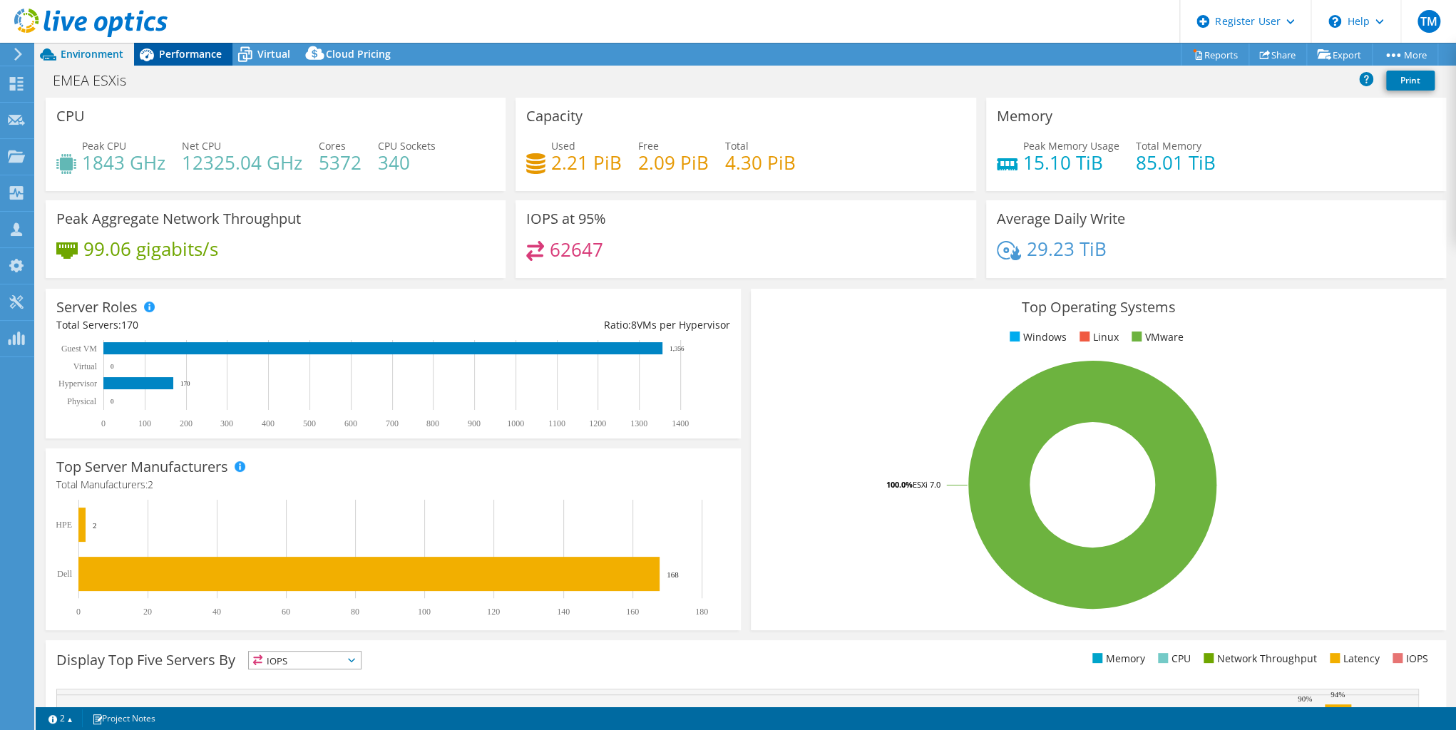
click at [171, 52] on span "Performance" at bounding box center [190, 54] width 63 height 14
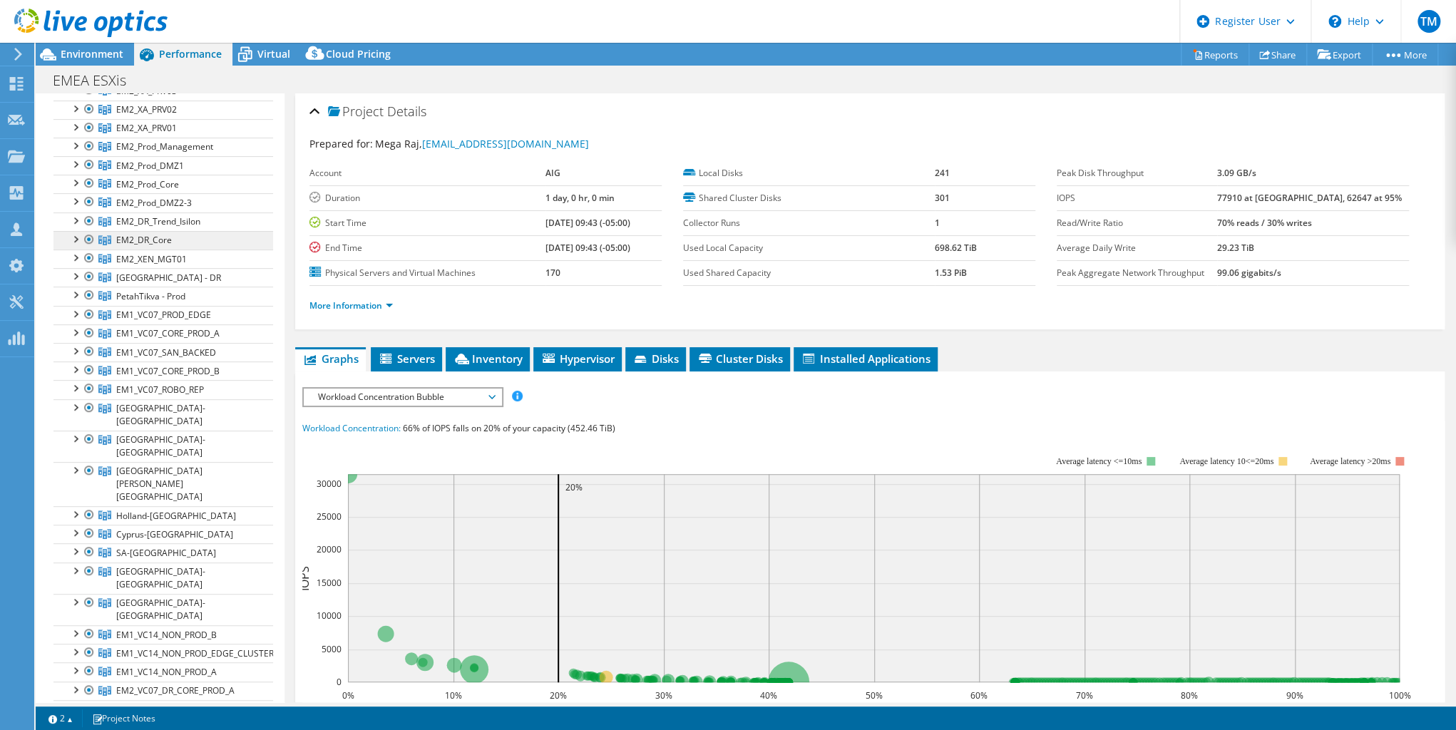
scroll to position [399, 0]
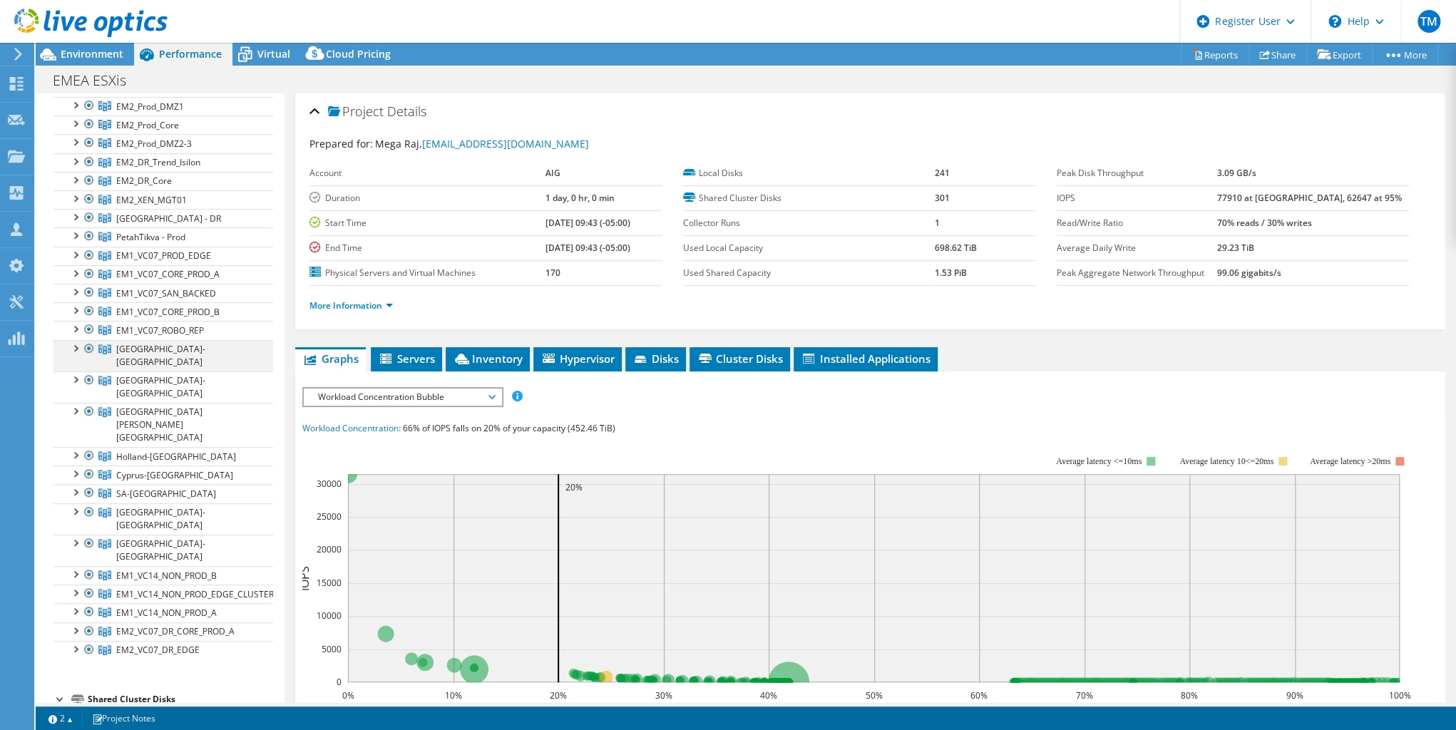
click at [75, 345] on div at bounding box center [75, 347] width 14 height 14
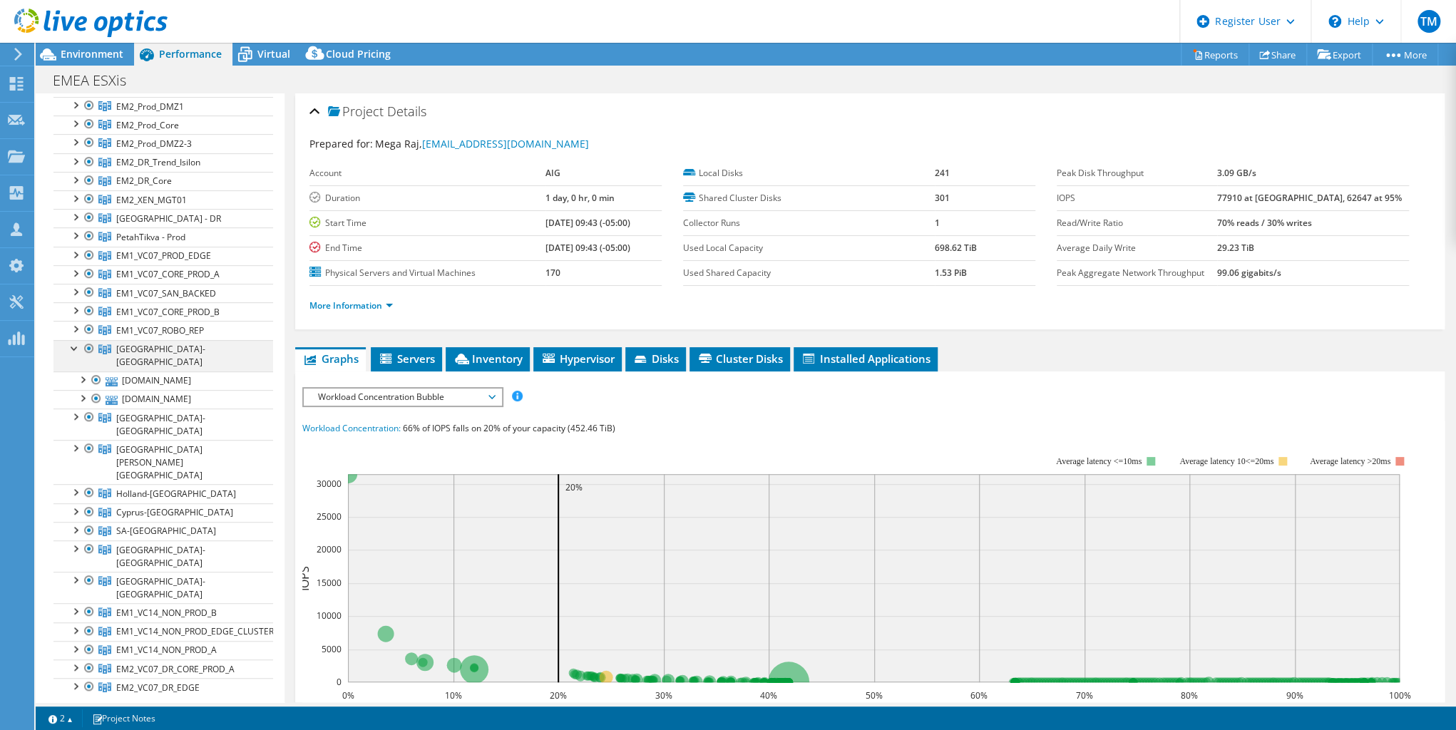
click at [75, 345] on div at bounding box center [75, 347] width 14 height 14
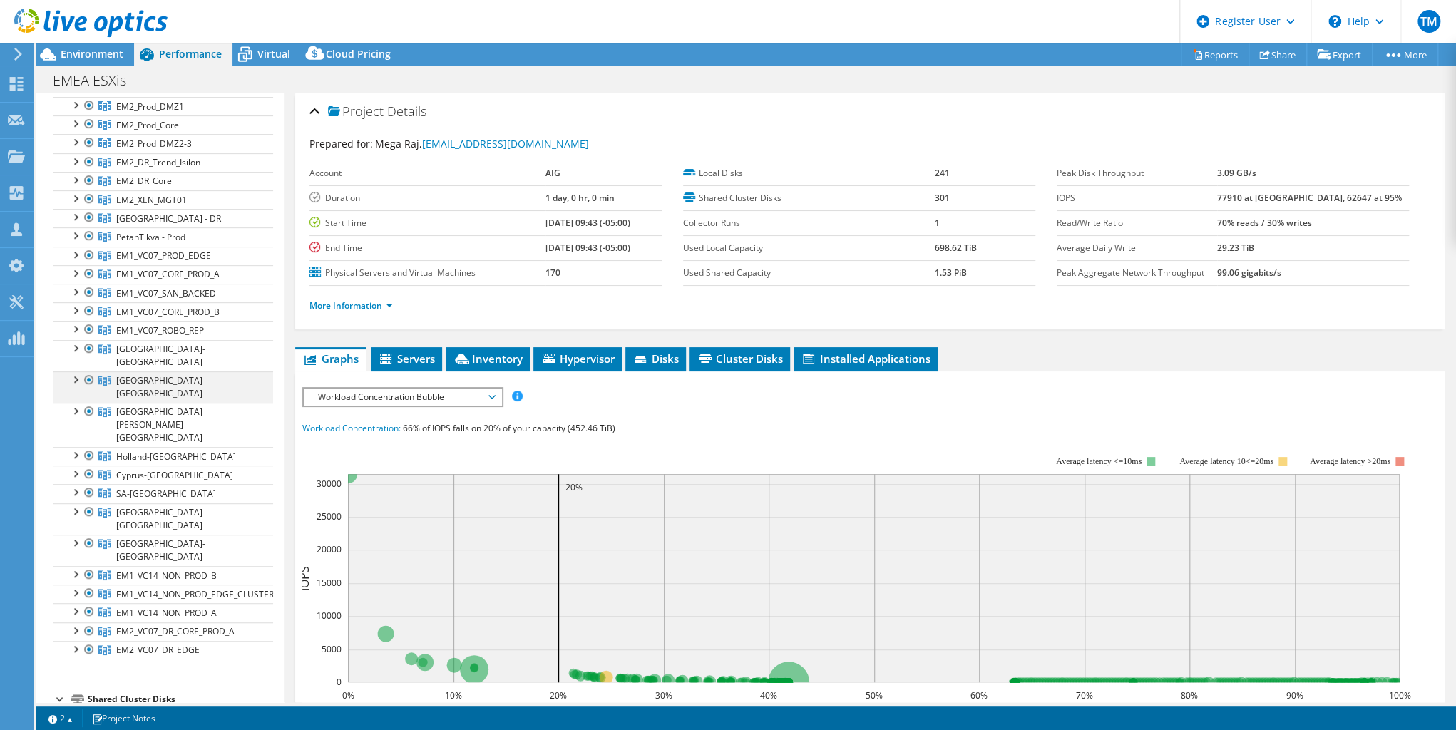
click at [77, 372] on div at bounding box center [75, 379] width 14 height 14
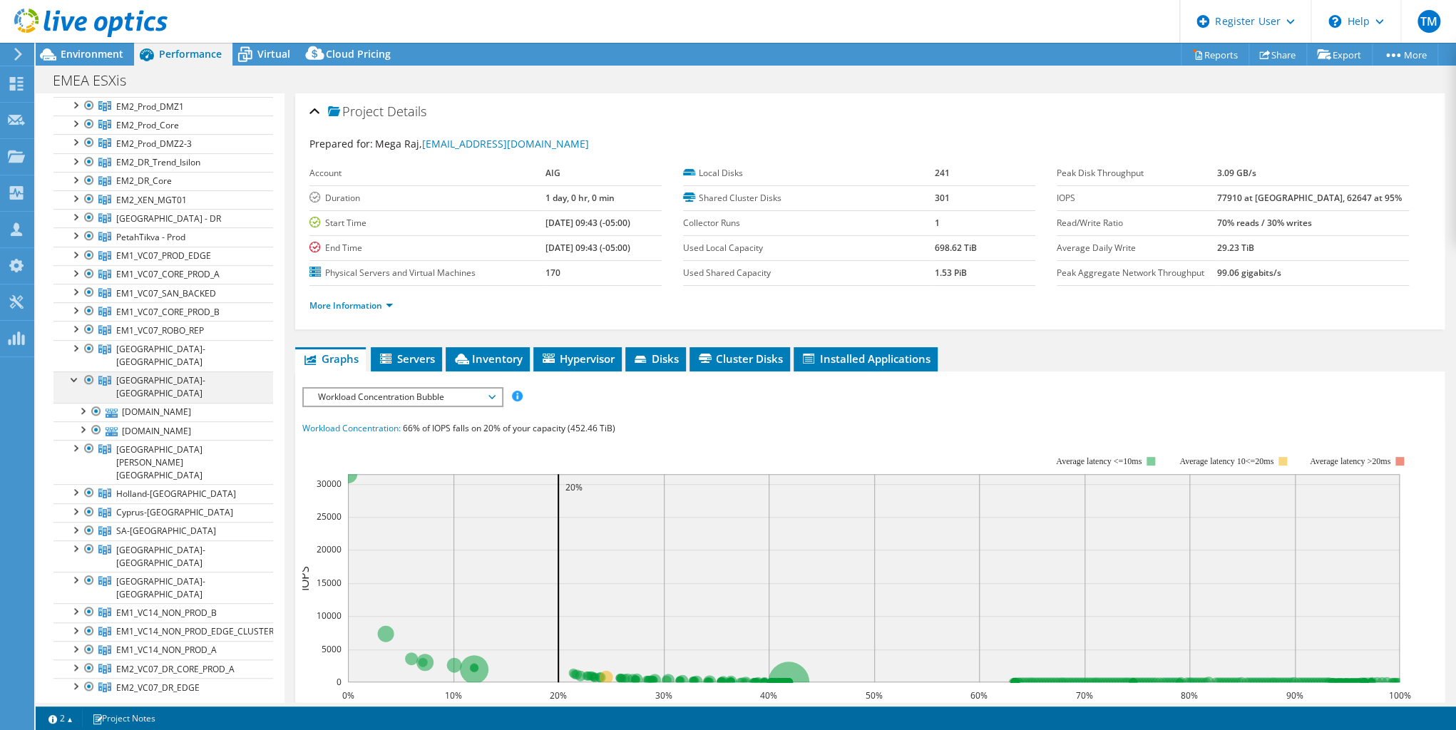
click at [77, 372] on div at bounding box center [75, 379] width 14 height 14
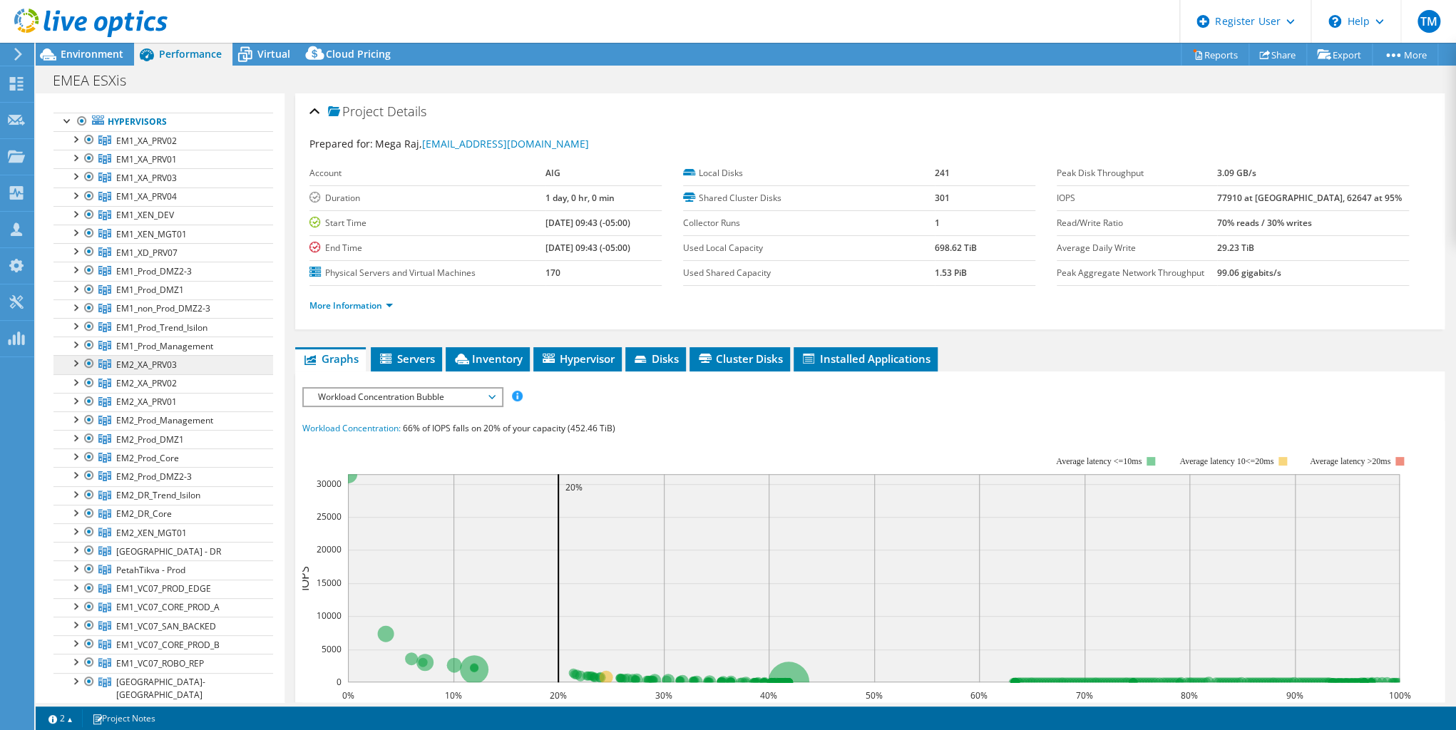
scroll to position [0, 0]
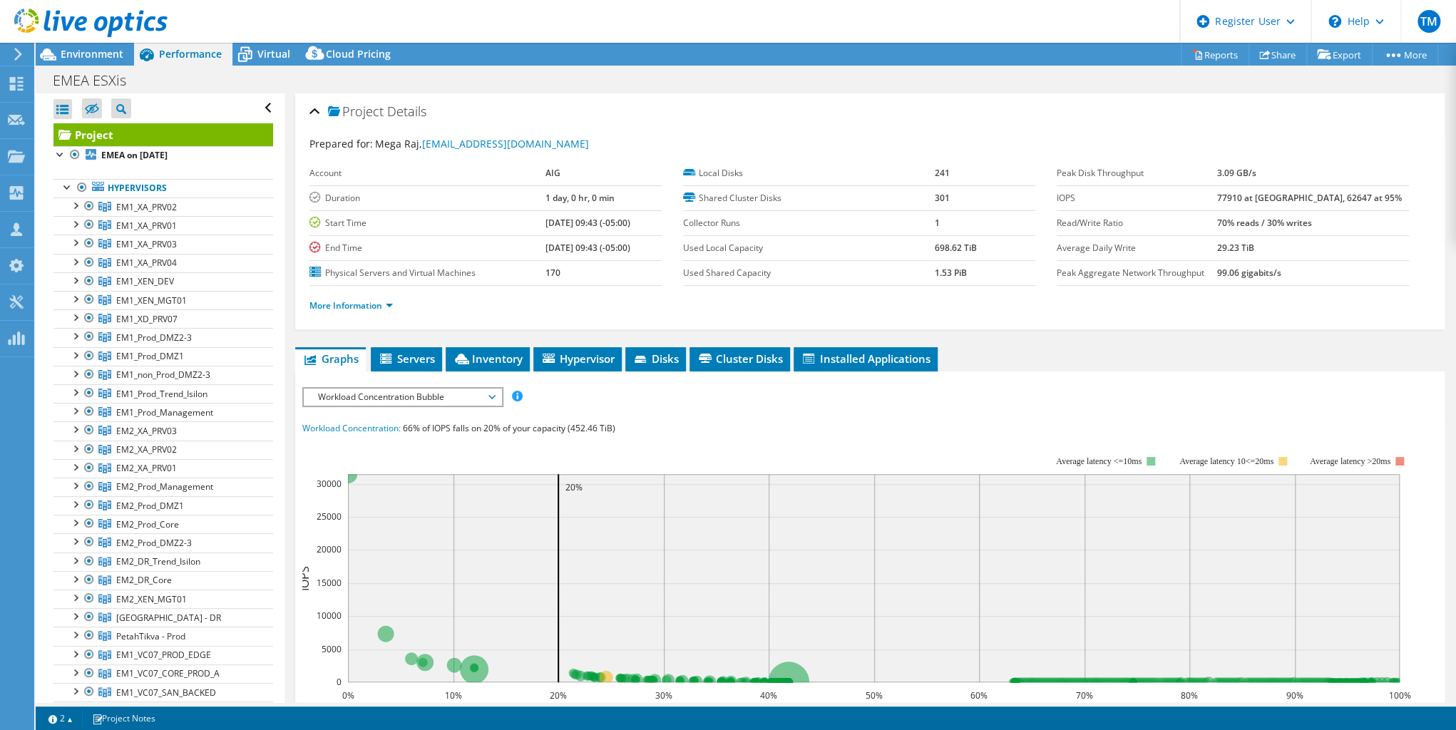
drag, startPoint x: 241, startPoint y: 354, endPoint x: 336, endPoint y: 513, distance: 185.8
click at [79, 184] on div at bounding box center [82, 187] width 14 height 17
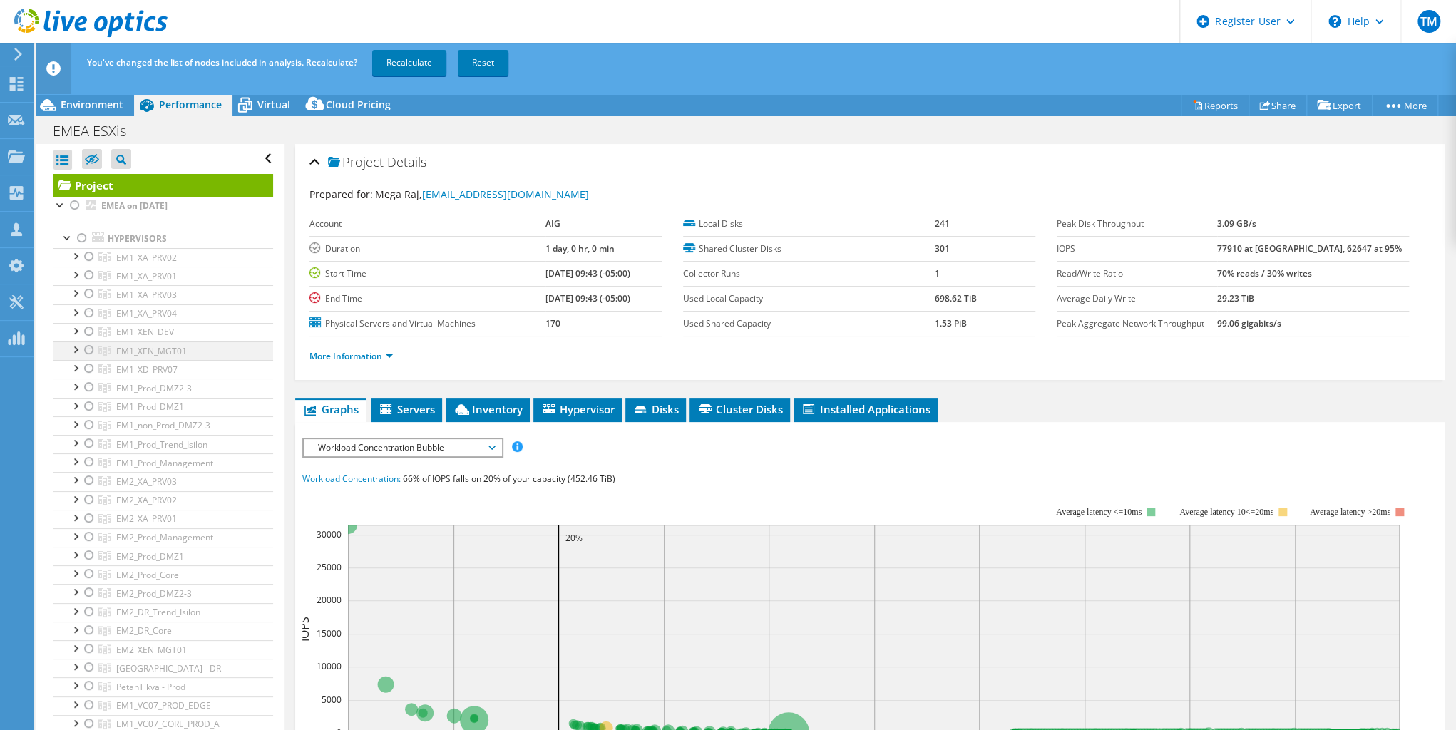
click at [83, 330] on div at bounding box center [89, 331] width 14 height 17
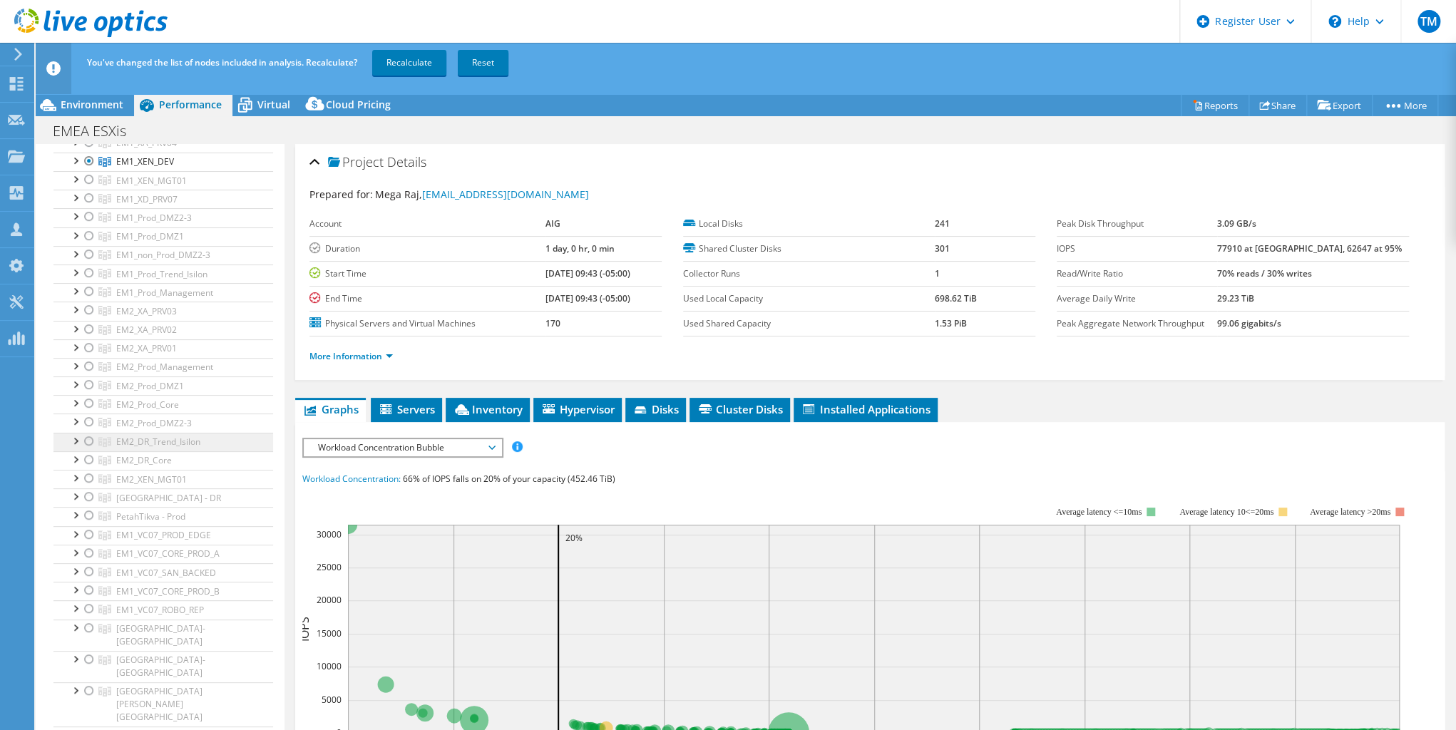
scroll to position [171, 0]
click at [86, 159] on div at bounding box center [89, 160] width 14 height 17
click at [83, 359] on div at bounding box center [89, 365] width 14 height 17
click at [75, 362] on div at bounding box center [75, 364] width 14 height 14
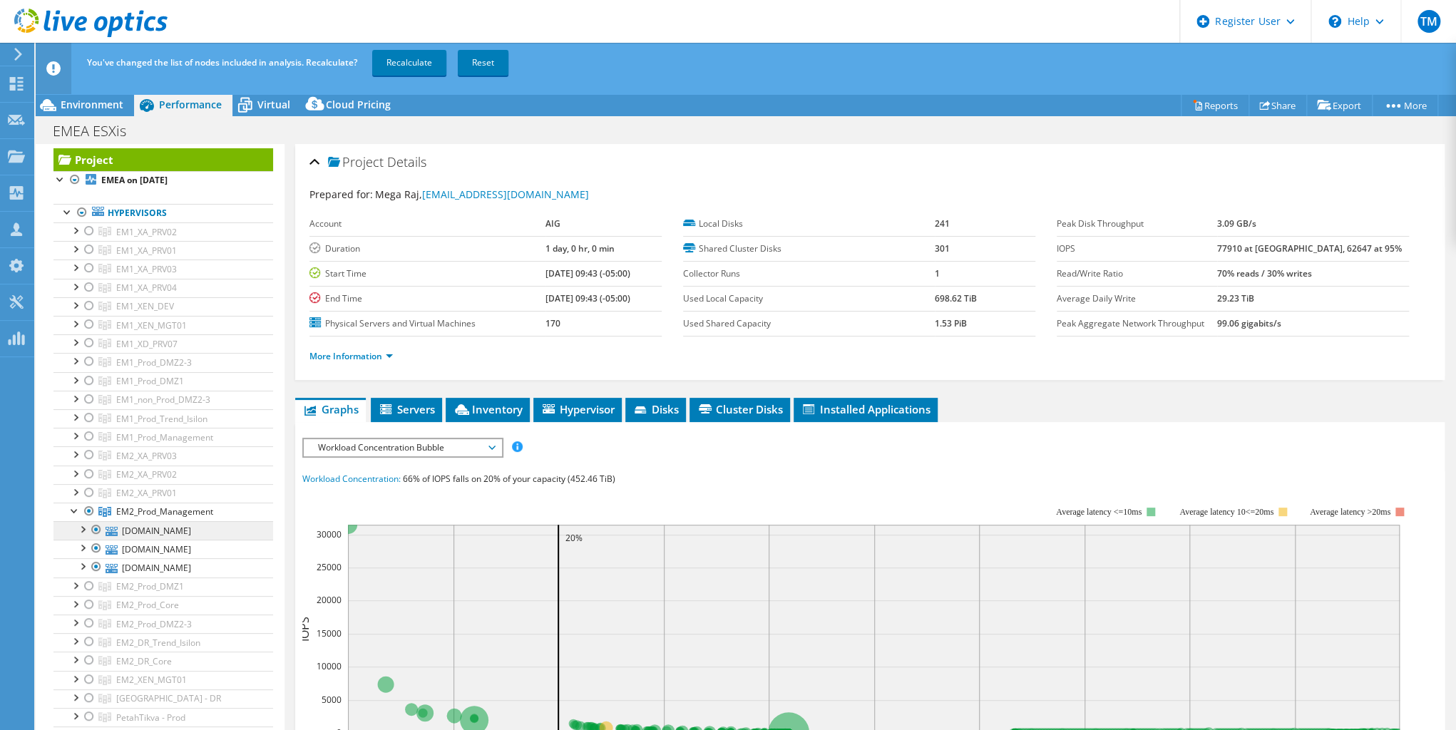
scroll to position [0, 0]
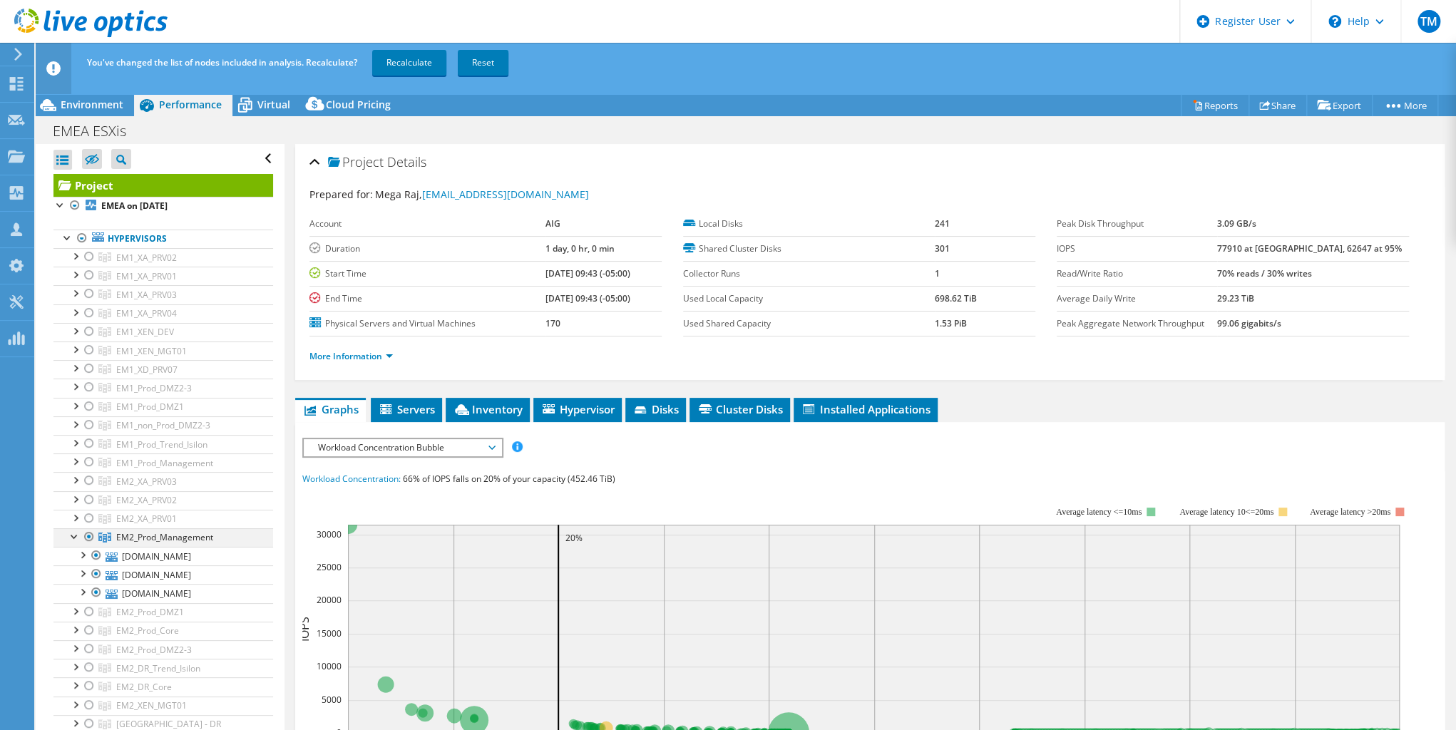
click at [73, 536] on div at bounding box center [75, 535] width 14 height 14
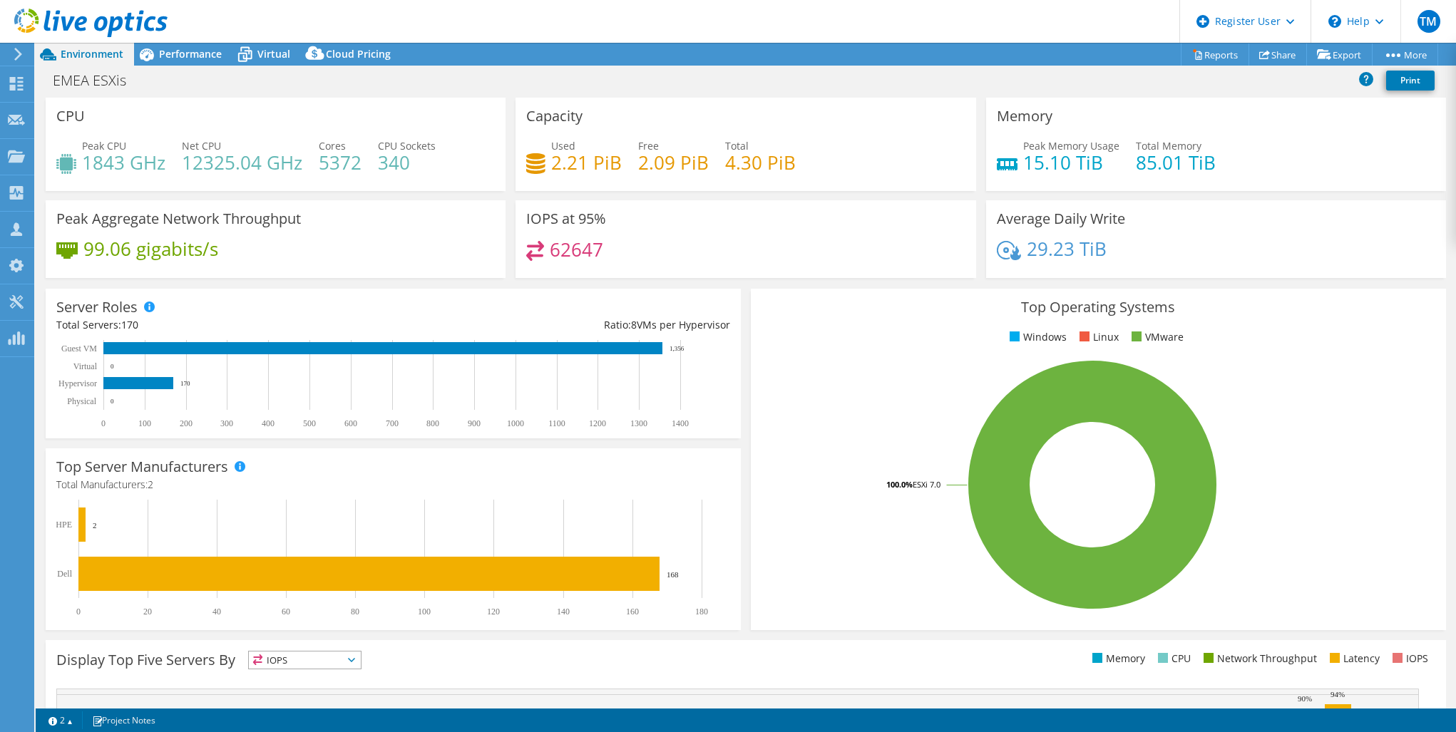
select select "USD"
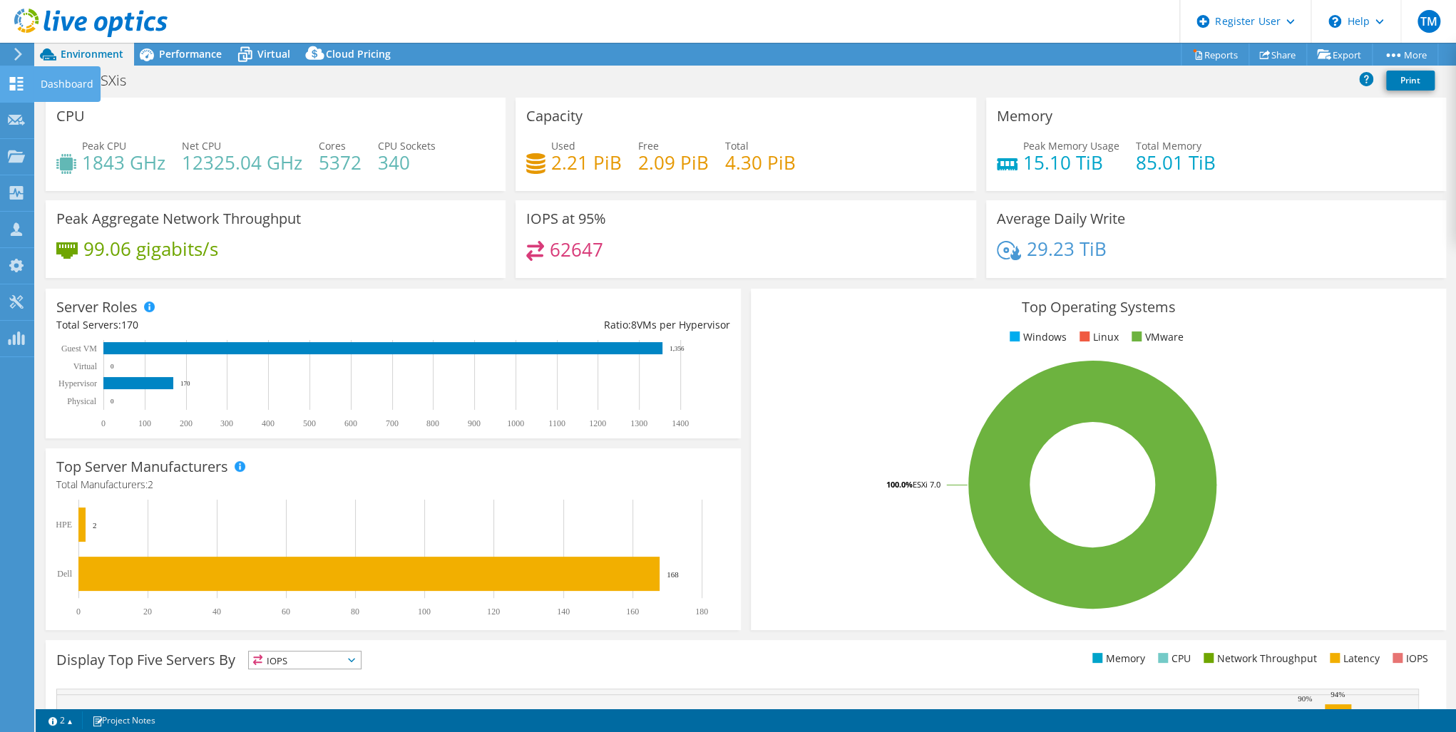
click at [16, 82] on icon at bounding box center [16, 84] width 17 height 14
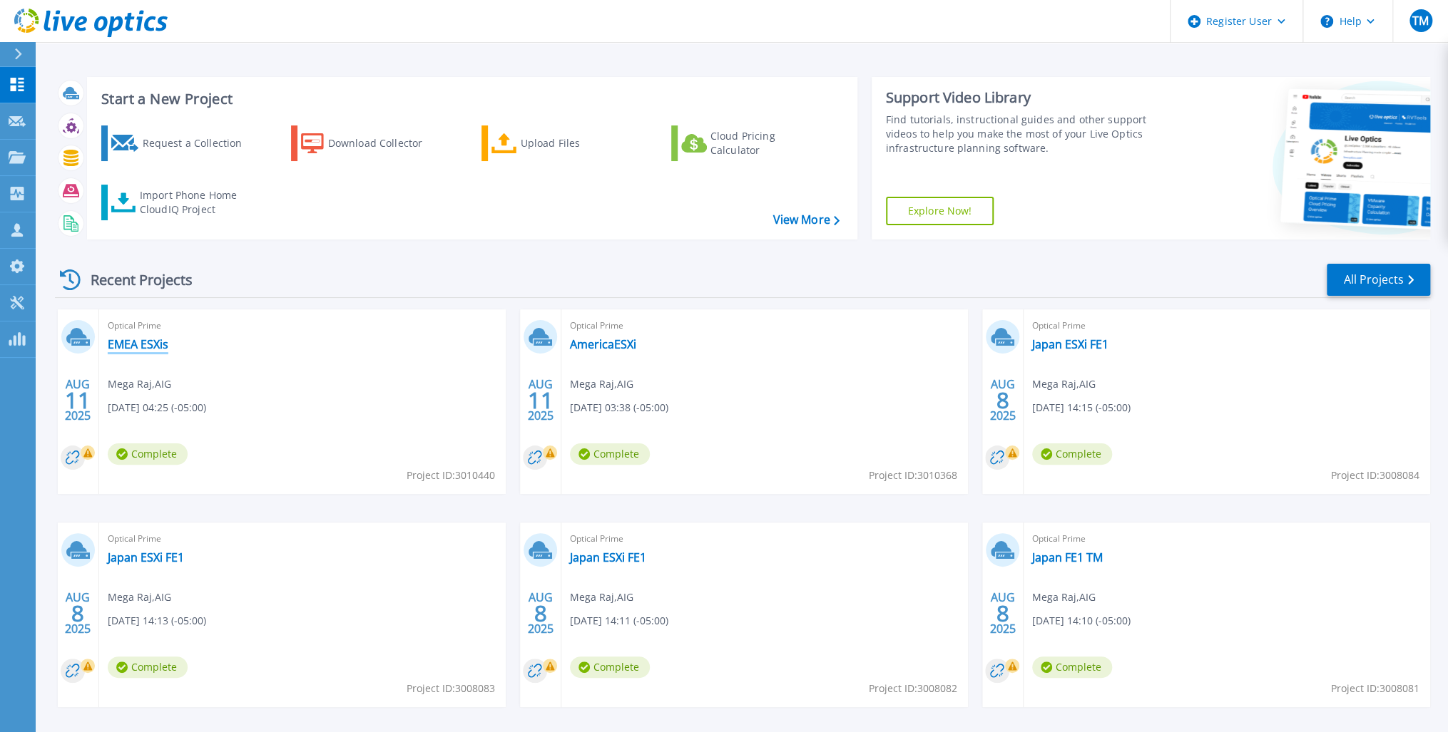
click at [140, 342] on link "EMEA ESXis" at bounding box center [138, 344] width 61 height 14
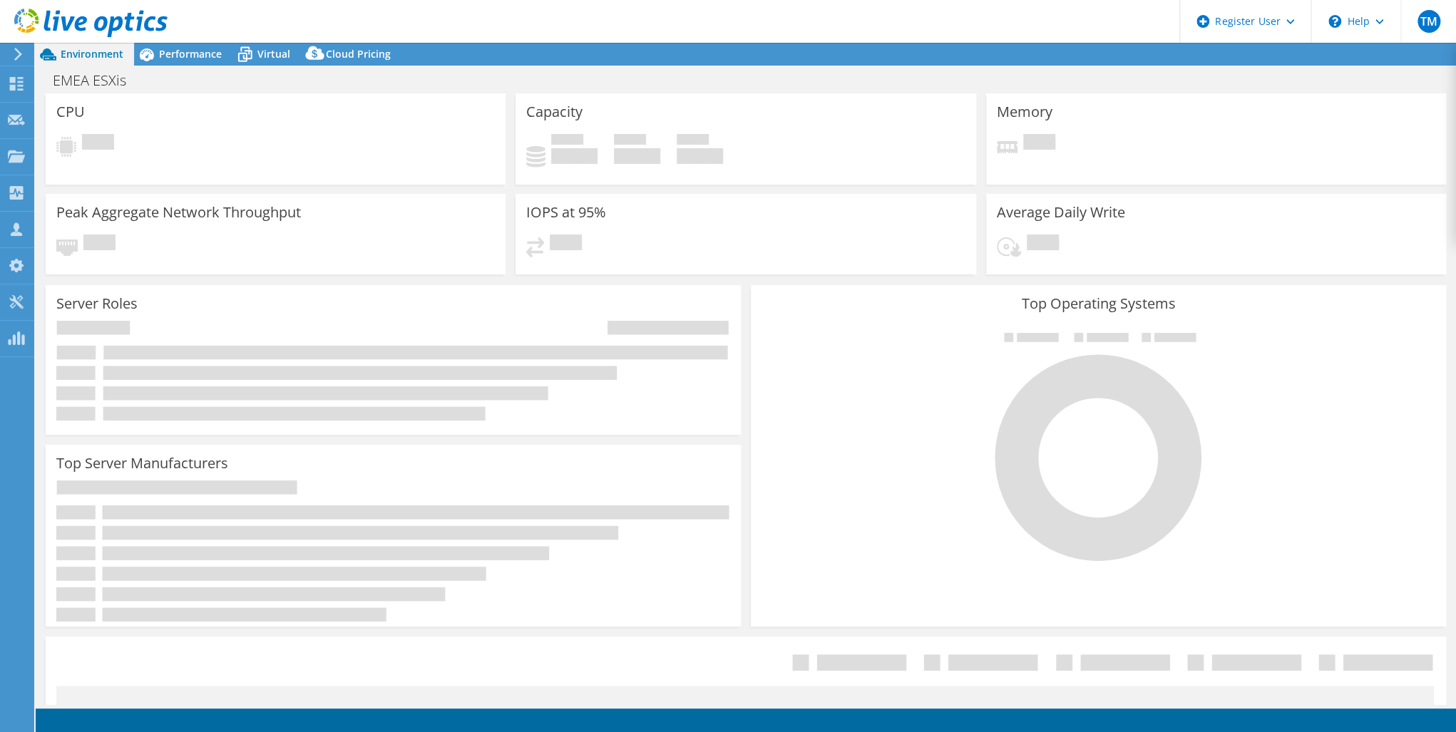
select select "USD"
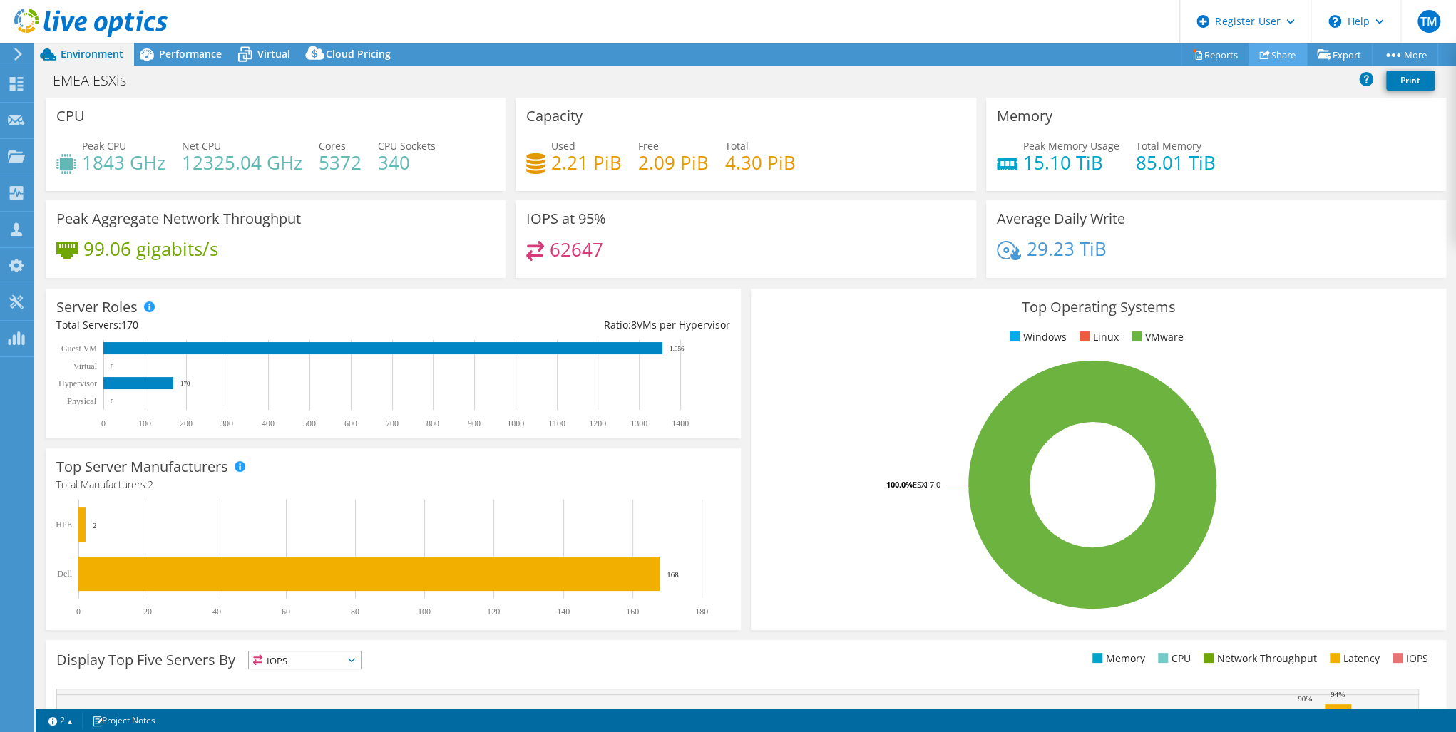
click at [1276, 53] on link "Share" at bounding box center [1278, 54] width 58 height 22
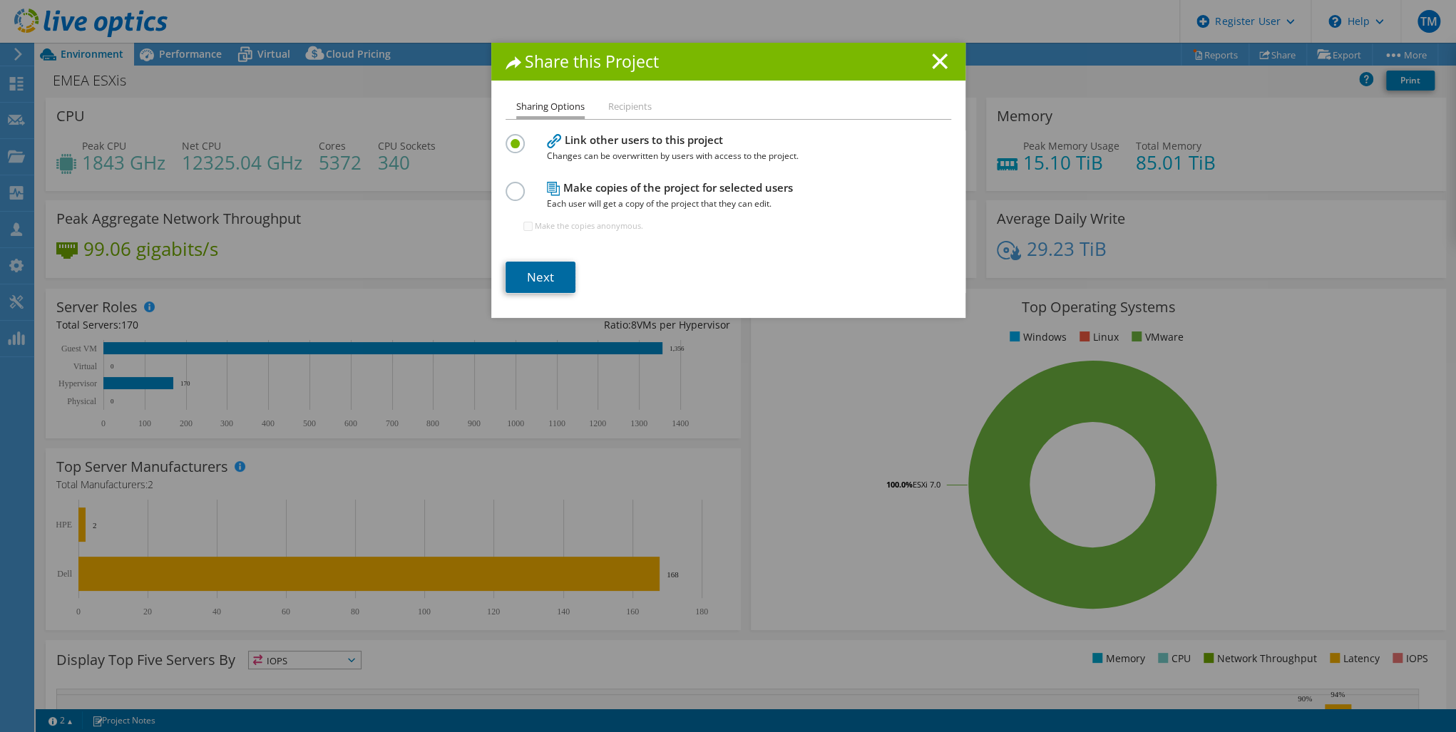
click at [536, 277] on link "Next" at bounding box center [541, 277] width 70 height 31
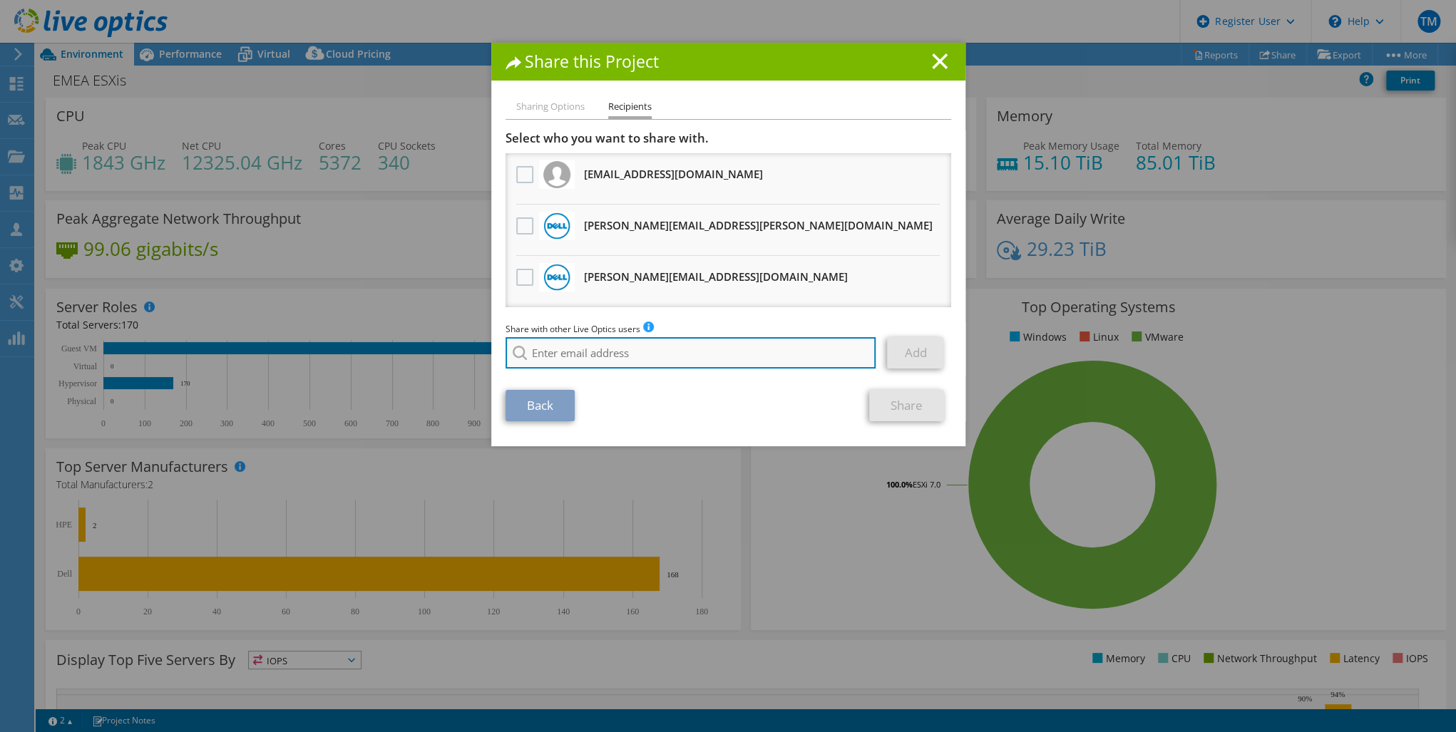
click at [548, 354] on input "search" at bounding box center [691, 352] width 371 height 31
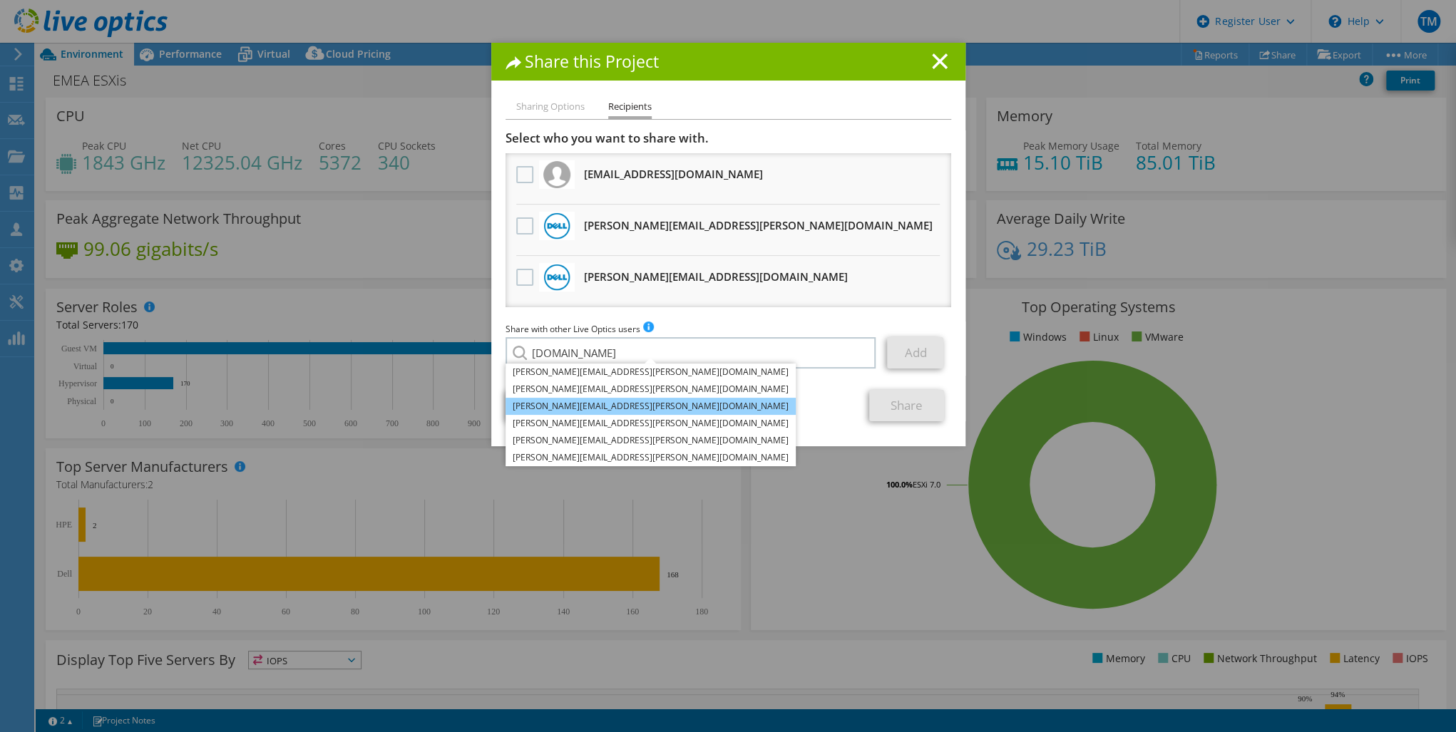
click at [545, 405] on li "Stuart.Campbell@dell.com" at bounding box center [651, 406] width 290 height 17
type input "Stuart.Campbell@dell.com"
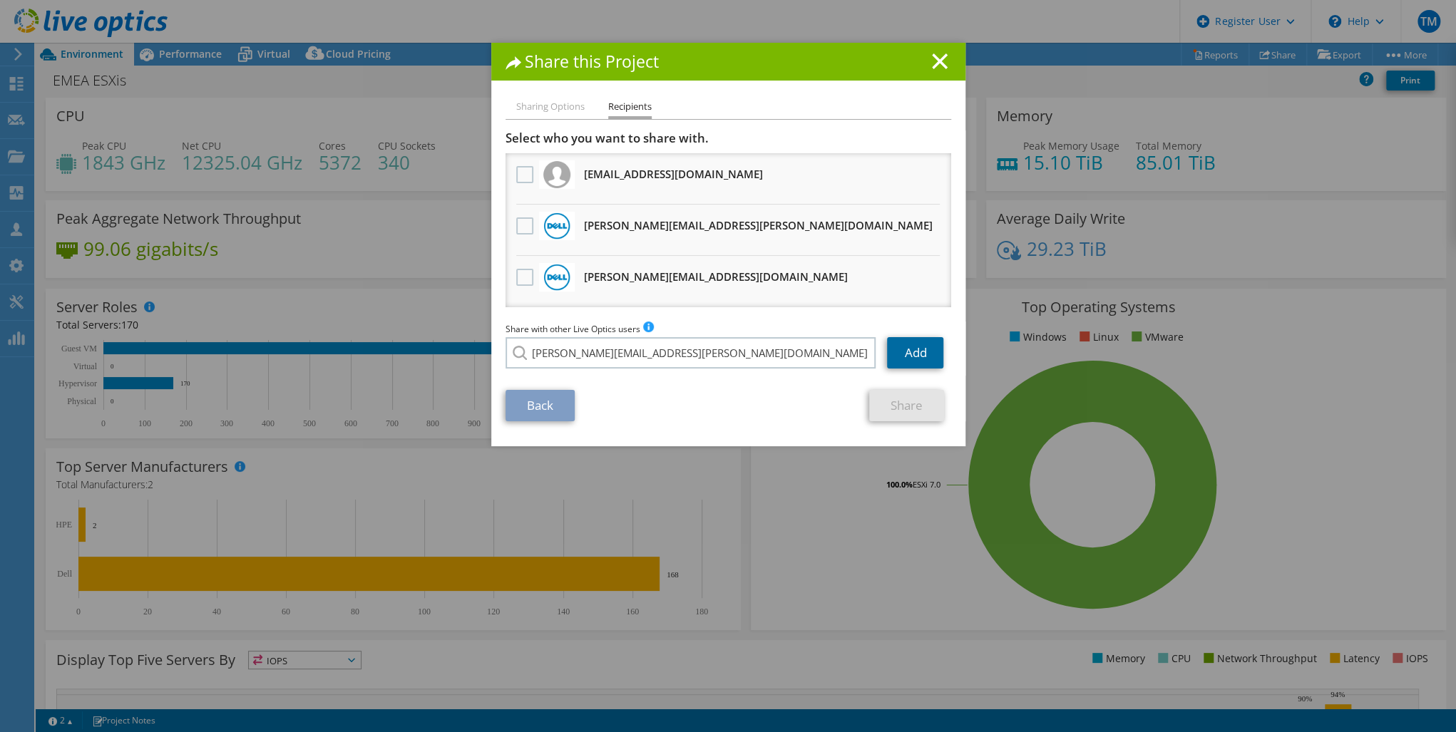
click at [916, 348] on link "Add" at bounding box center [915, 352] width 56 height 31
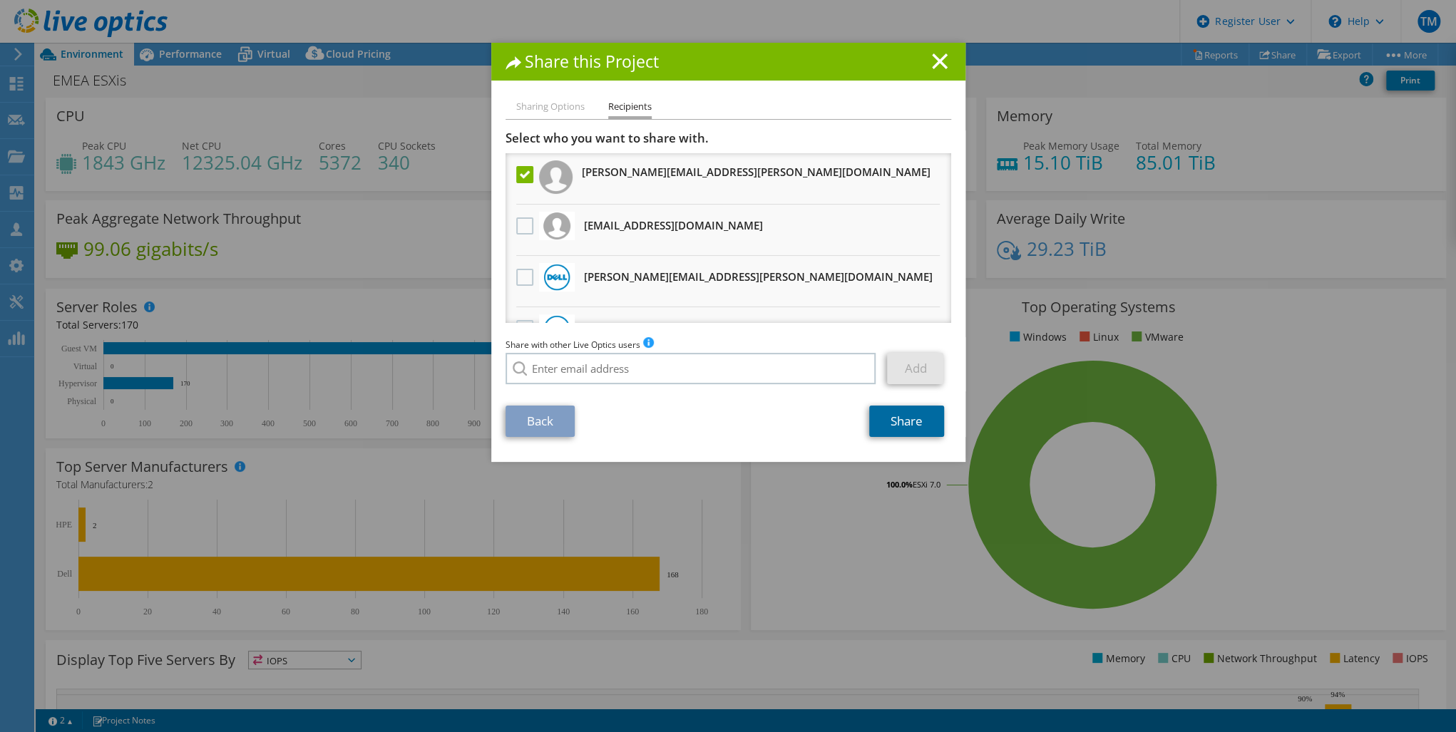
click at [904, 416] on link "Share" at bounding box center [906, 421] width 75 height 31
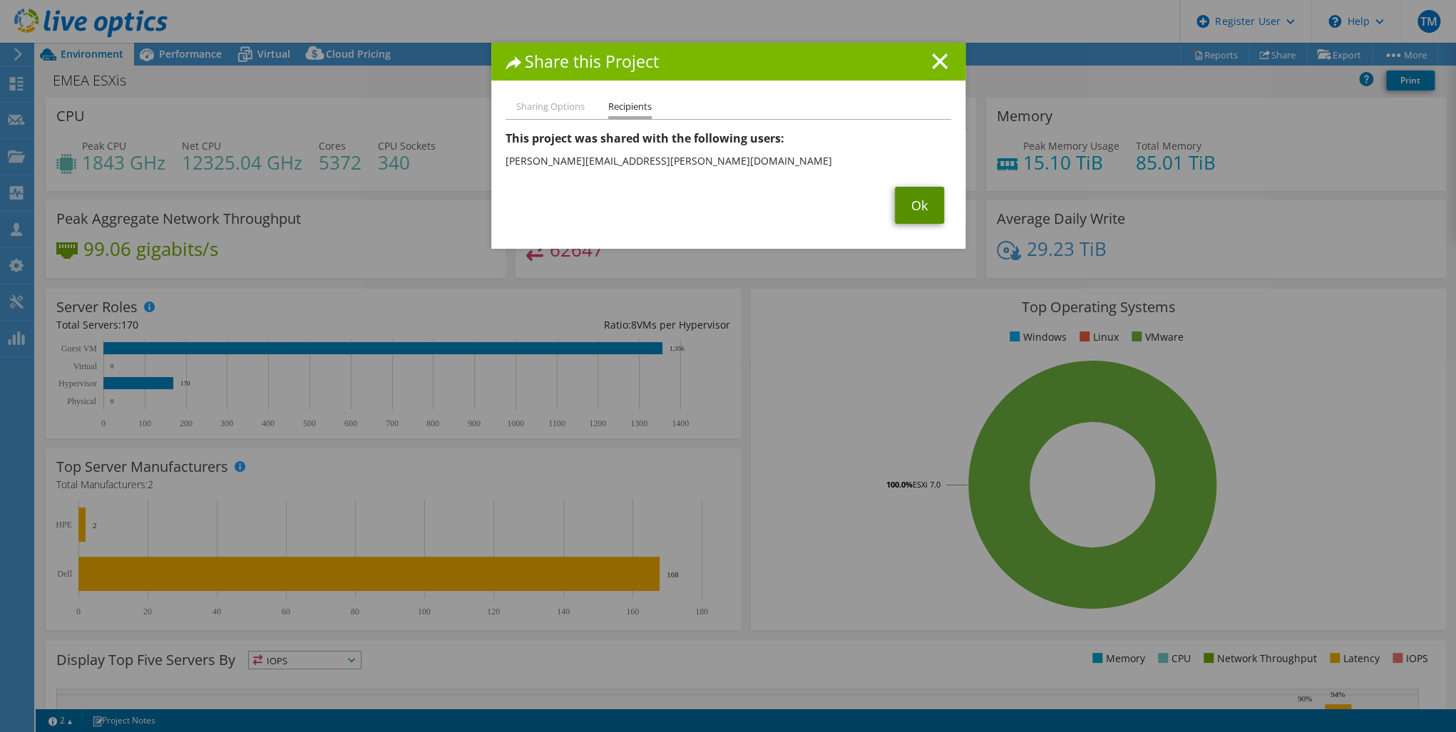
click at [908, 204] on link "Ok" at bounding box center [919, 205] width 49 height 37
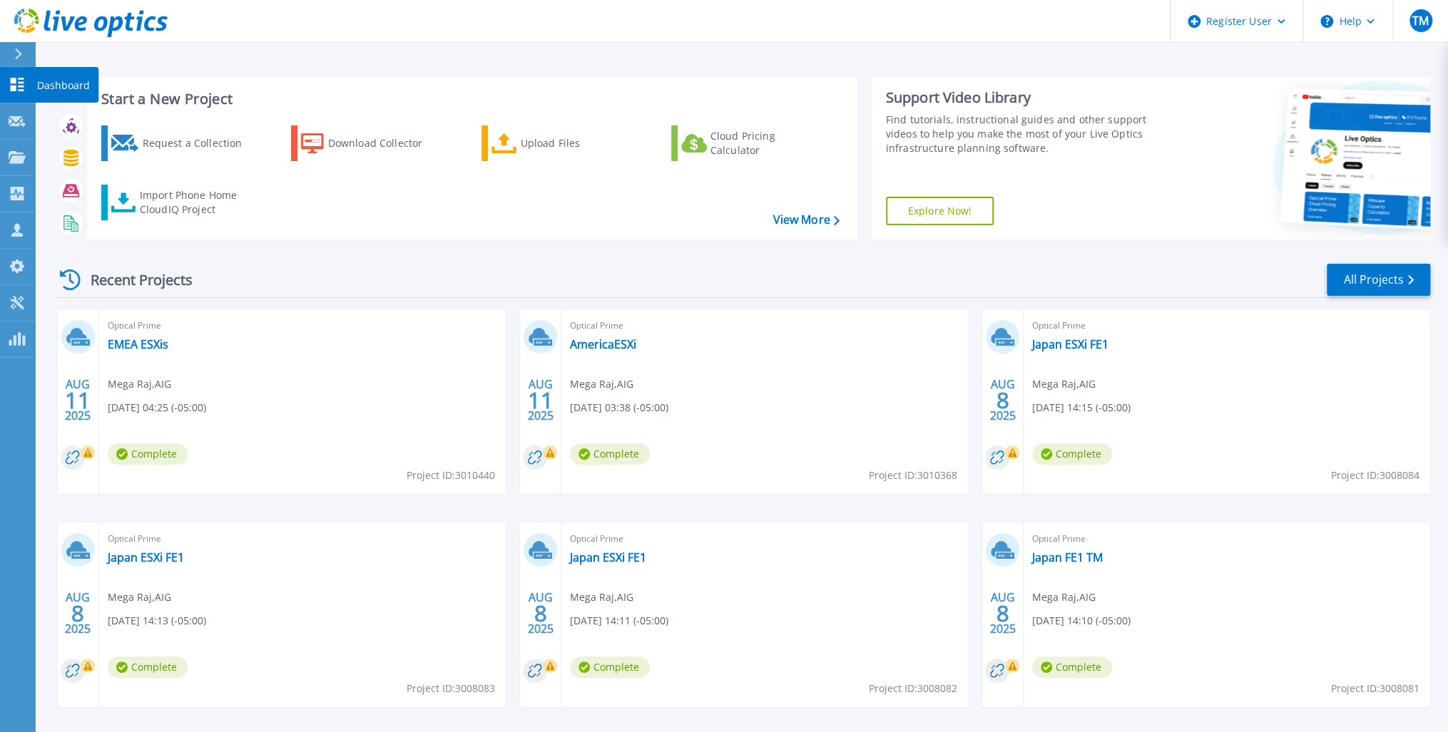
click at [23, 79] on icon at bounding box center [18, 85] width 14 height 14
click at [131, 342] on link "EMEA ESXis" at bounding box center [138, 344] width 61 height 14
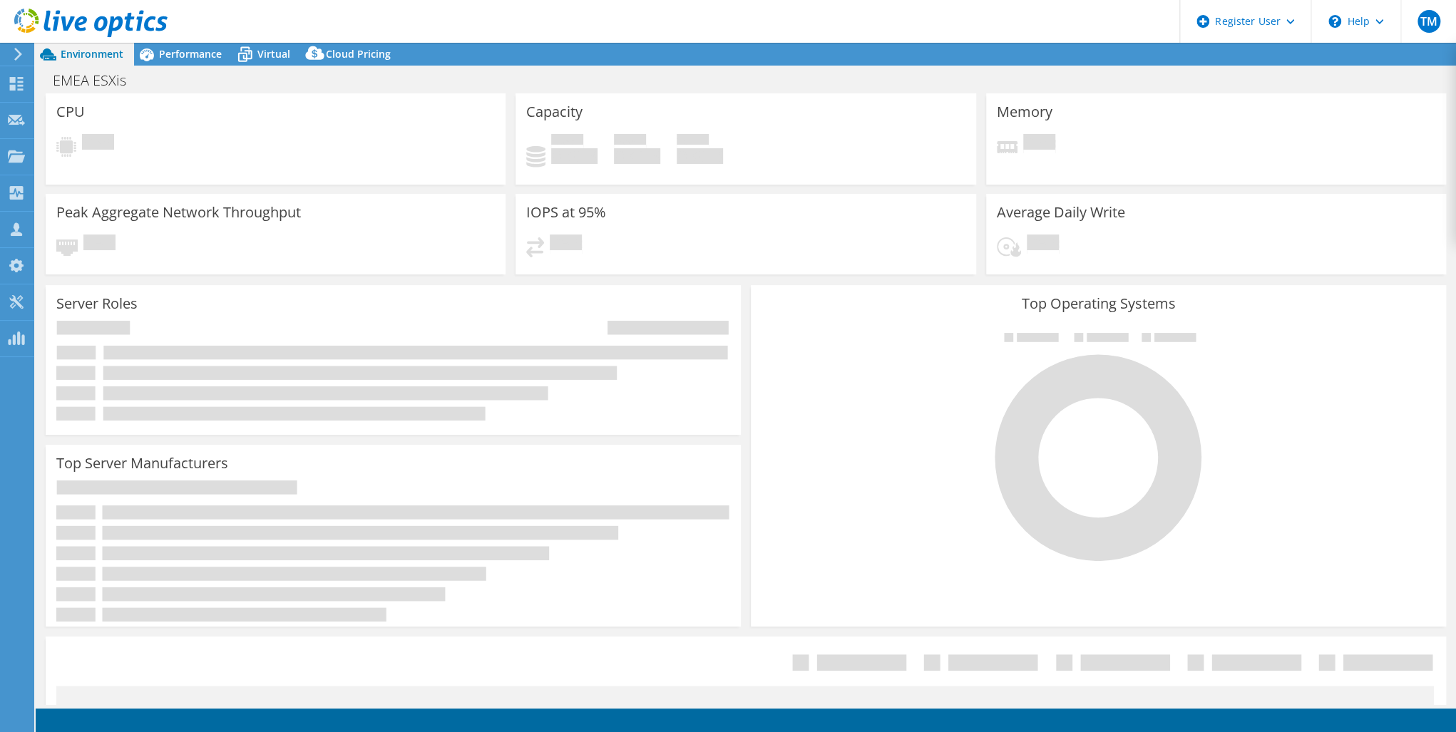
select select "USD"
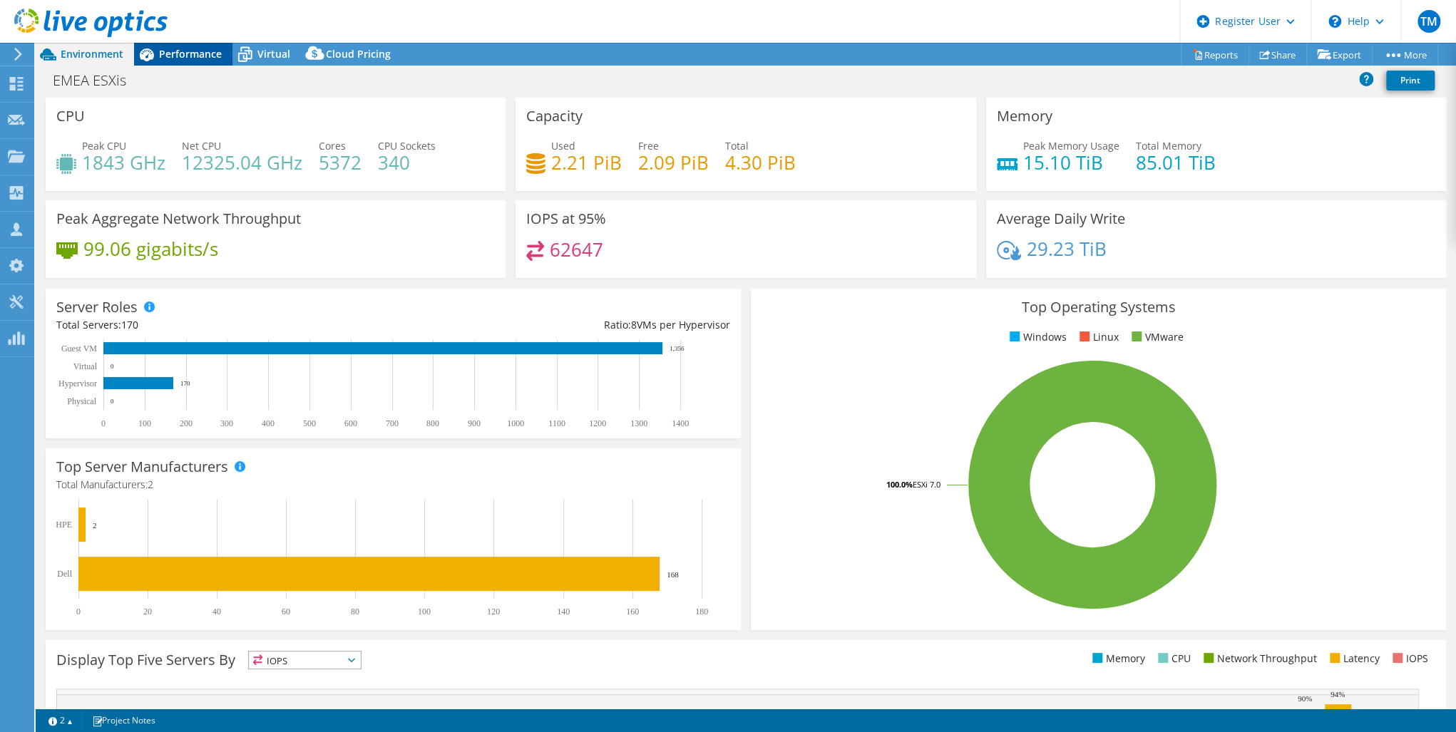
click at [188, 55] on span "Performance" at bounding box center [190, 54] width 63 height 14
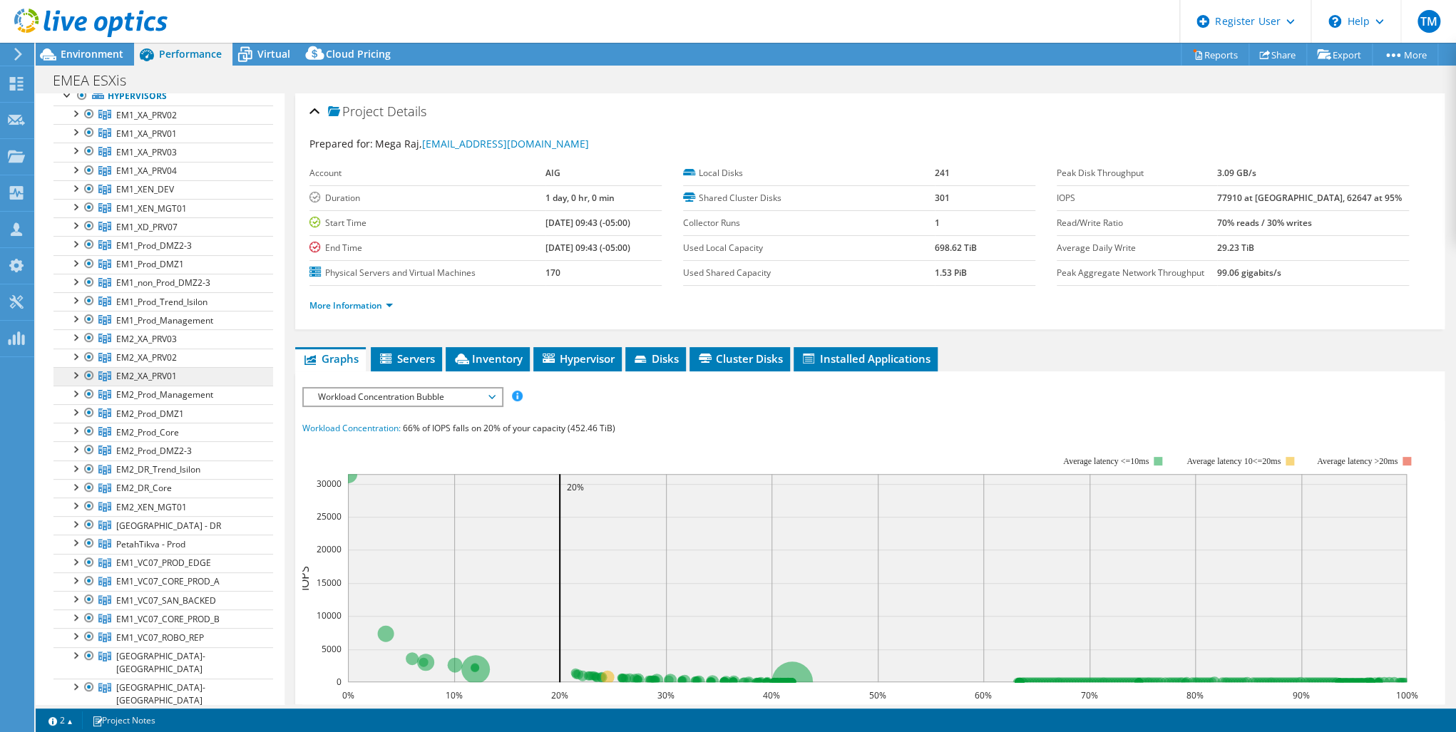
scroll to position [114, 0]
drag, startPoint x: 93, startPoint y: 165, endPoint x: 89, endPoint y: 196, distance: 30.9
click at [92, 167] on div at bounding box center [89, 166] width 14 height 17
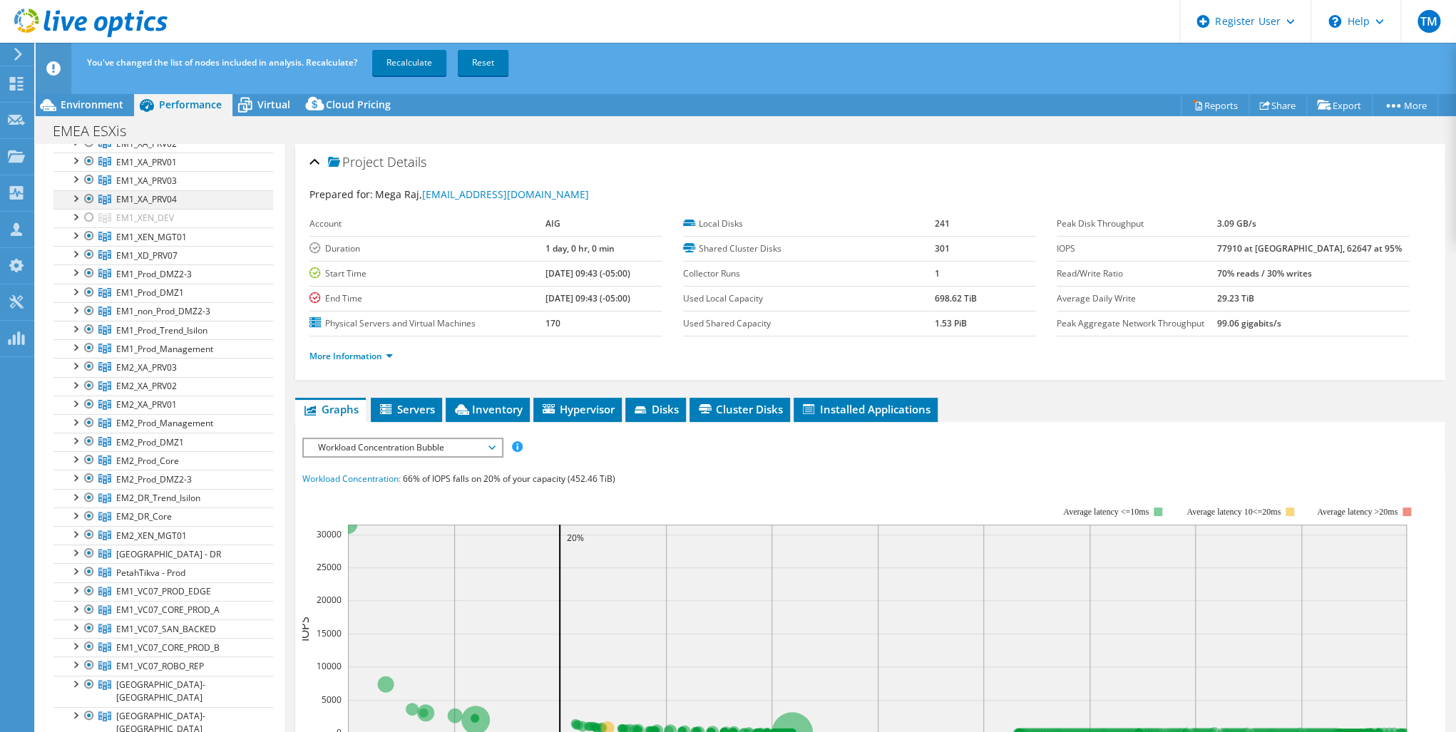
click at [91, 153] on link "EM1_XA_PRV03" at bounding box center [163, 143] width 220 height 19
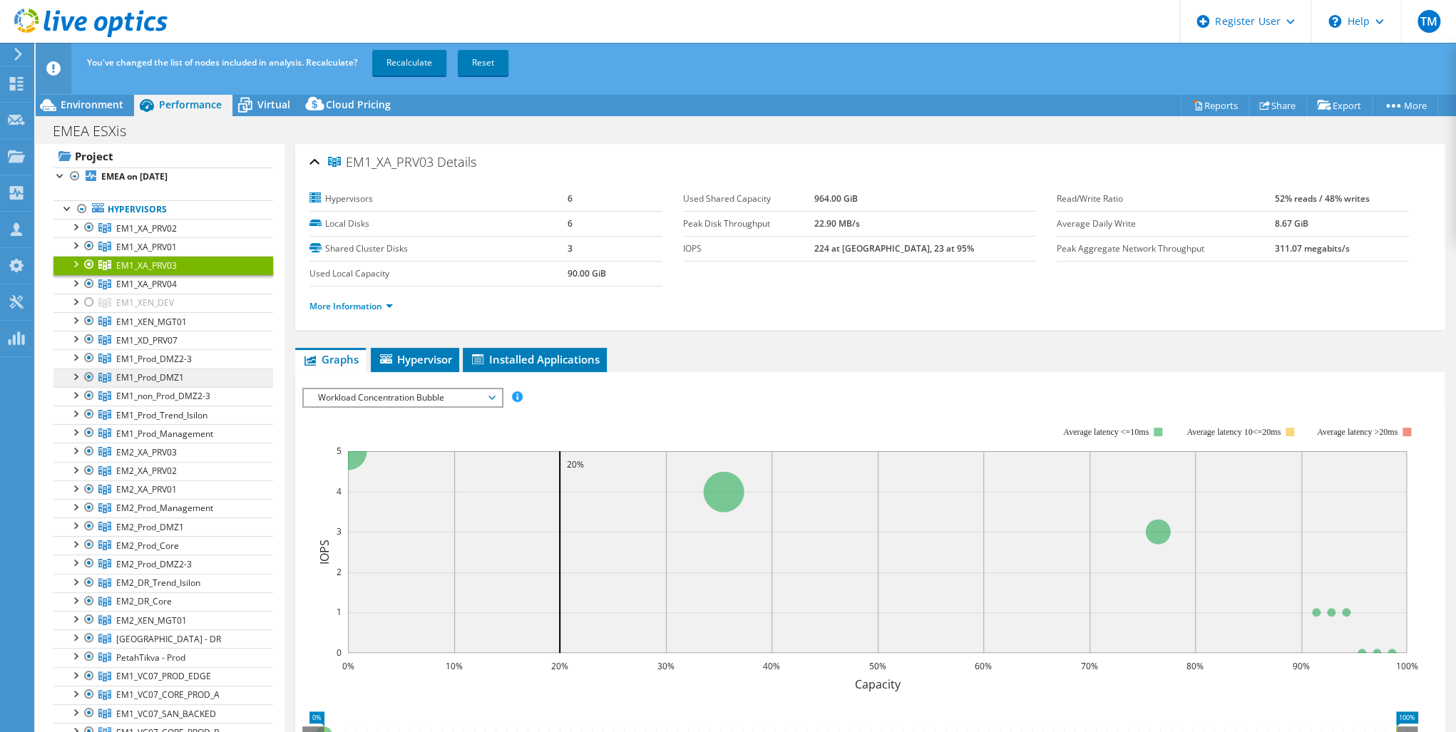
scroll to position [0, 0]
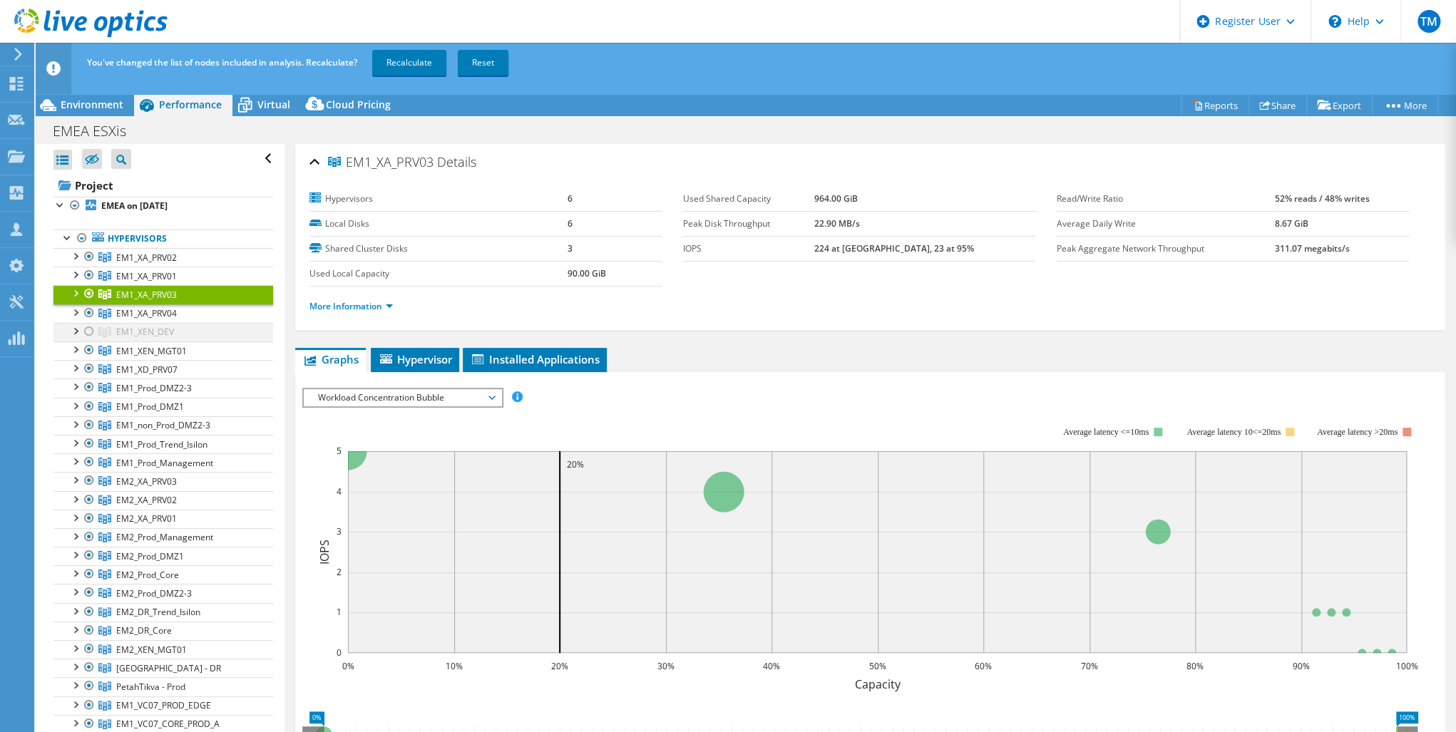
click at [88, 328] on div at bounding box center [89, 331] width 14 height 17
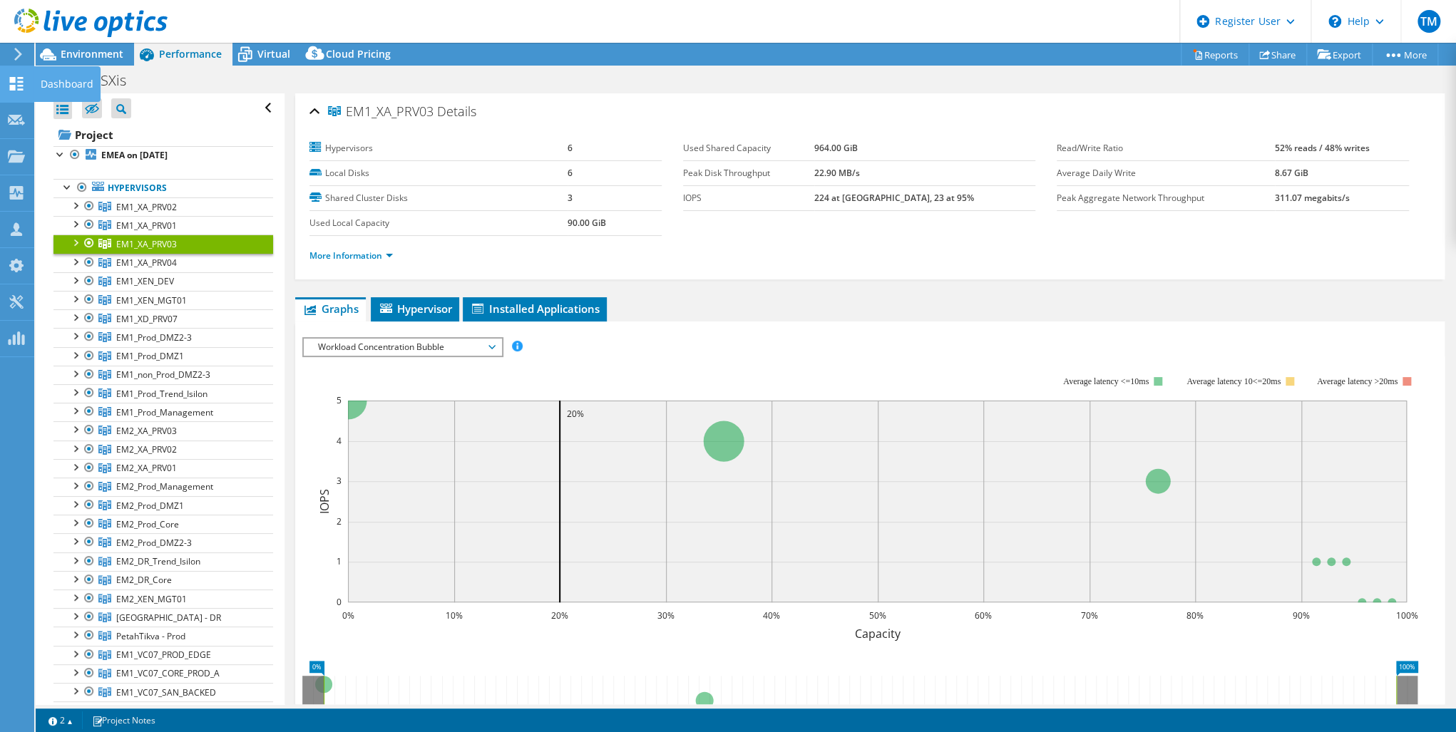
click at [14, 86] on use at bounding box center [17, 84] width 14 height 14
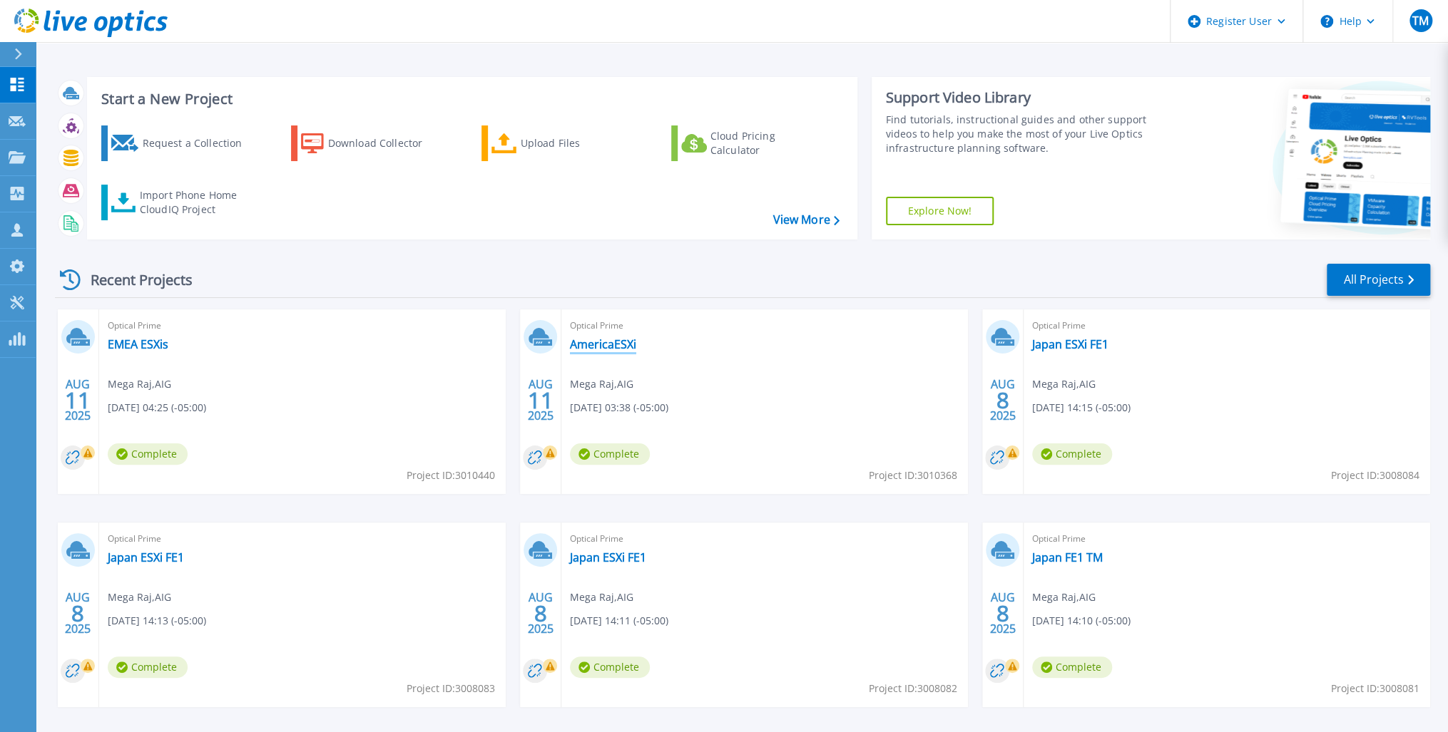
click at [596, 348] on link "AmericaESXi" at bounding box center [603, 344] width 66 height 14
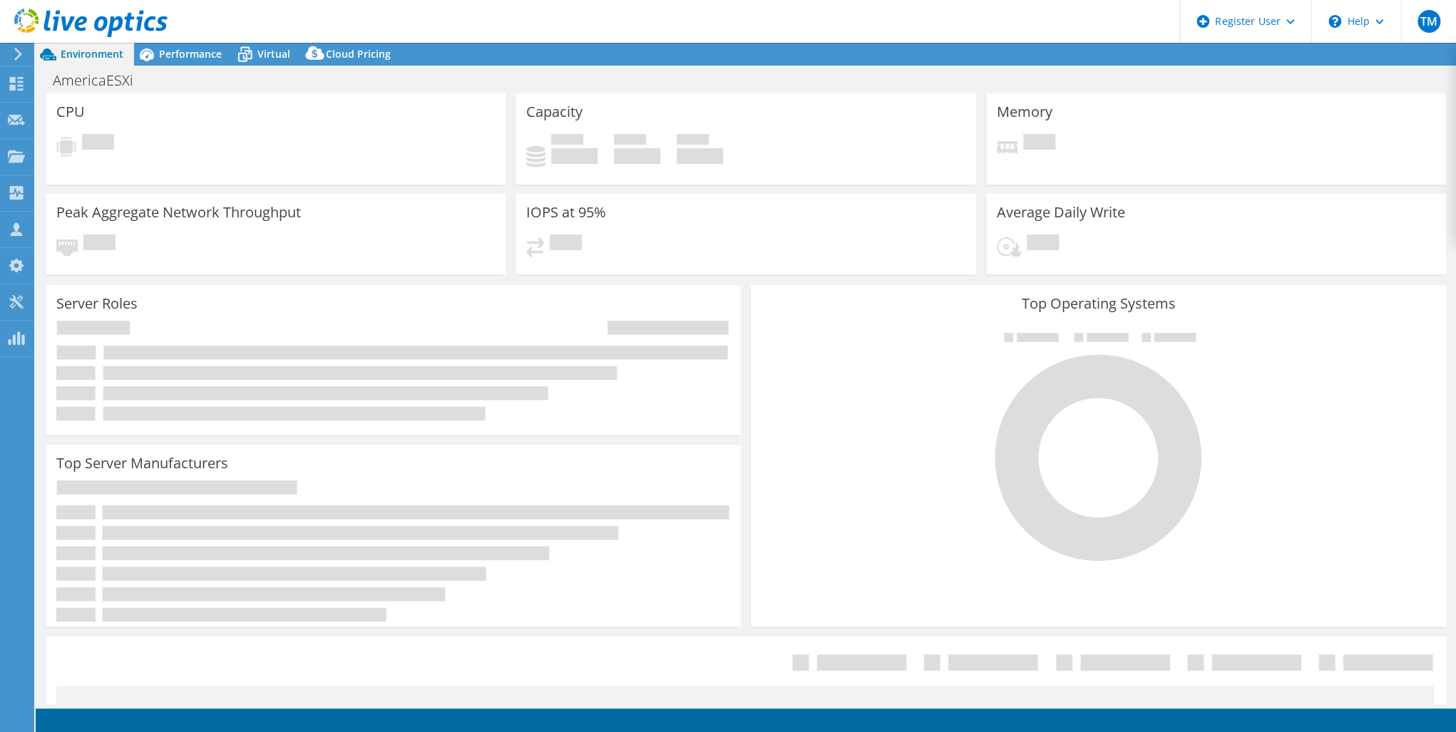
select select "USD"
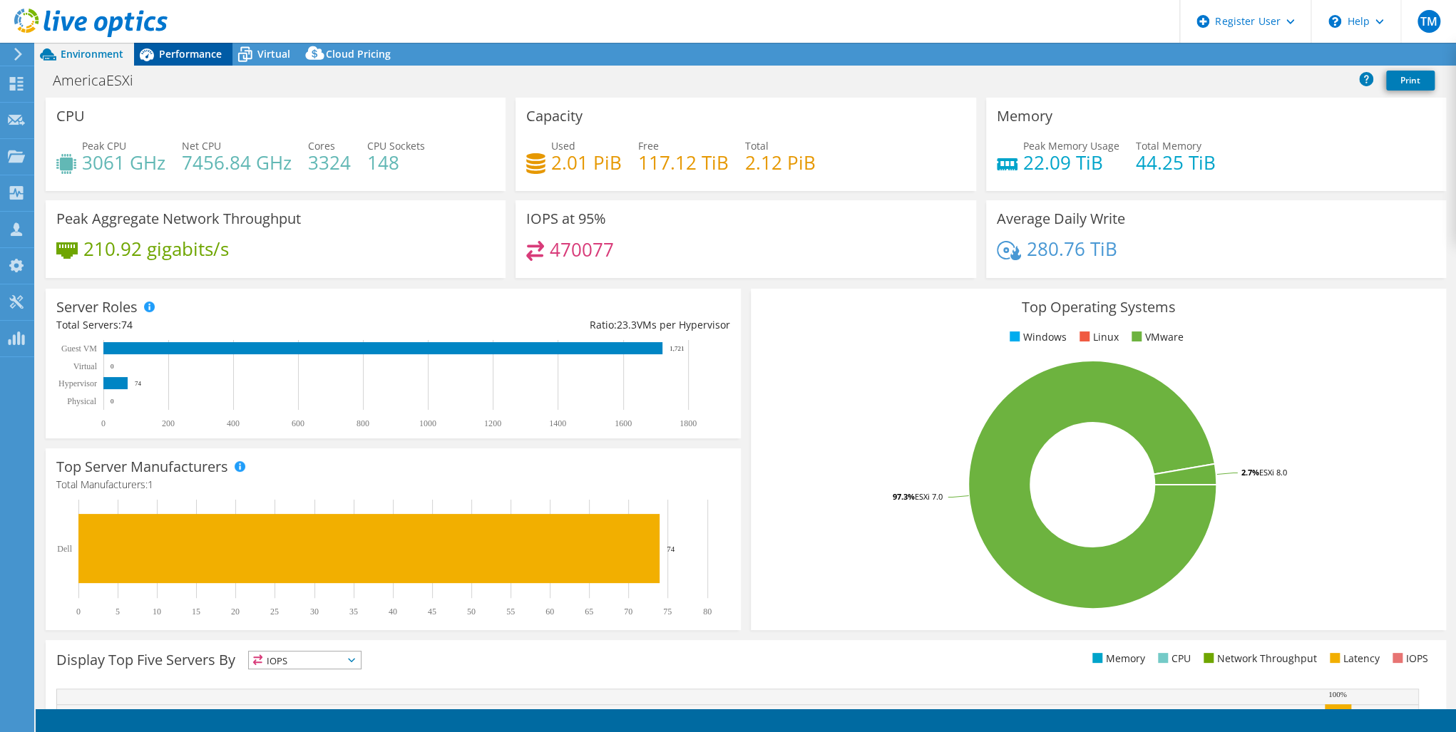
click at [180, 54] on span "Performance" at bounding box center [190, 54] width 63 height 14
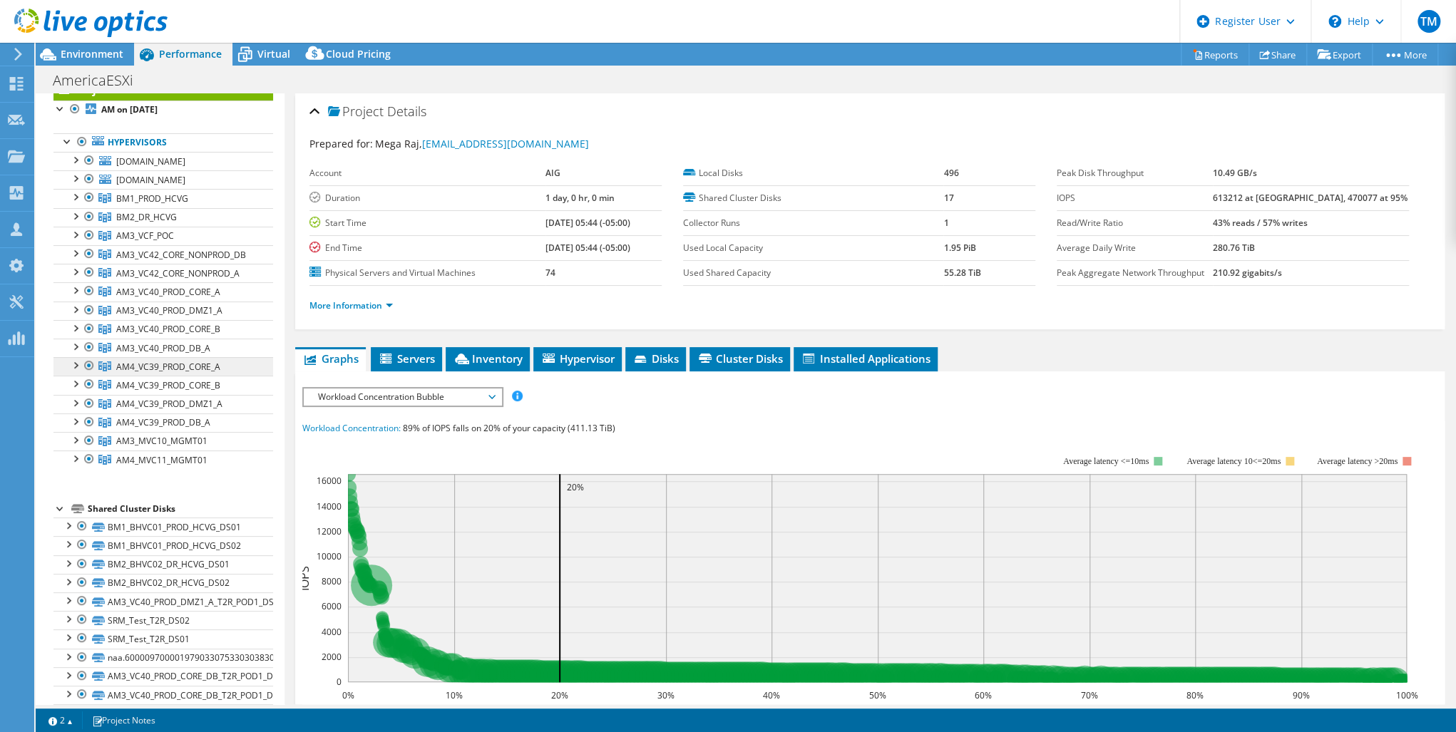
scroll to position [57, 0]
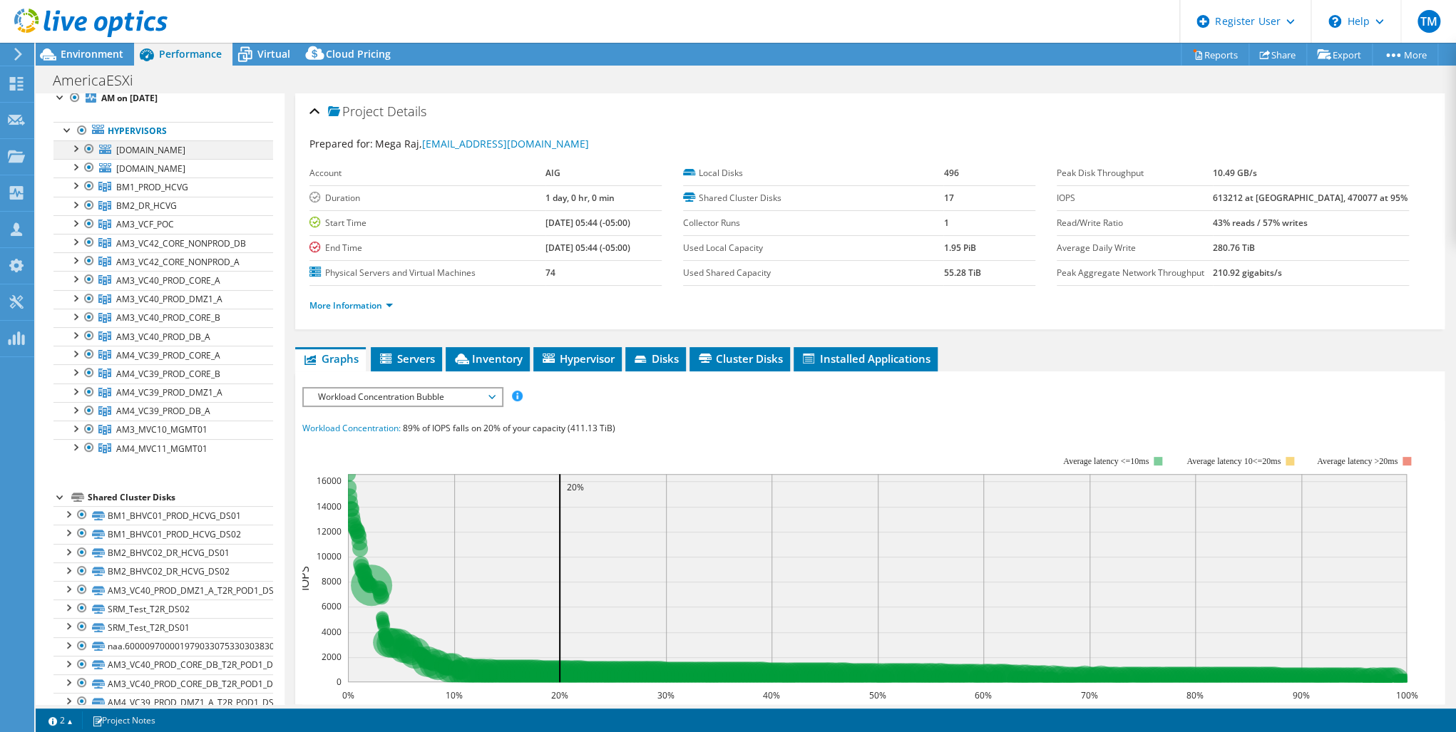
click at [88, 152] on div at bounding box center [89, 148] width 14 height 17
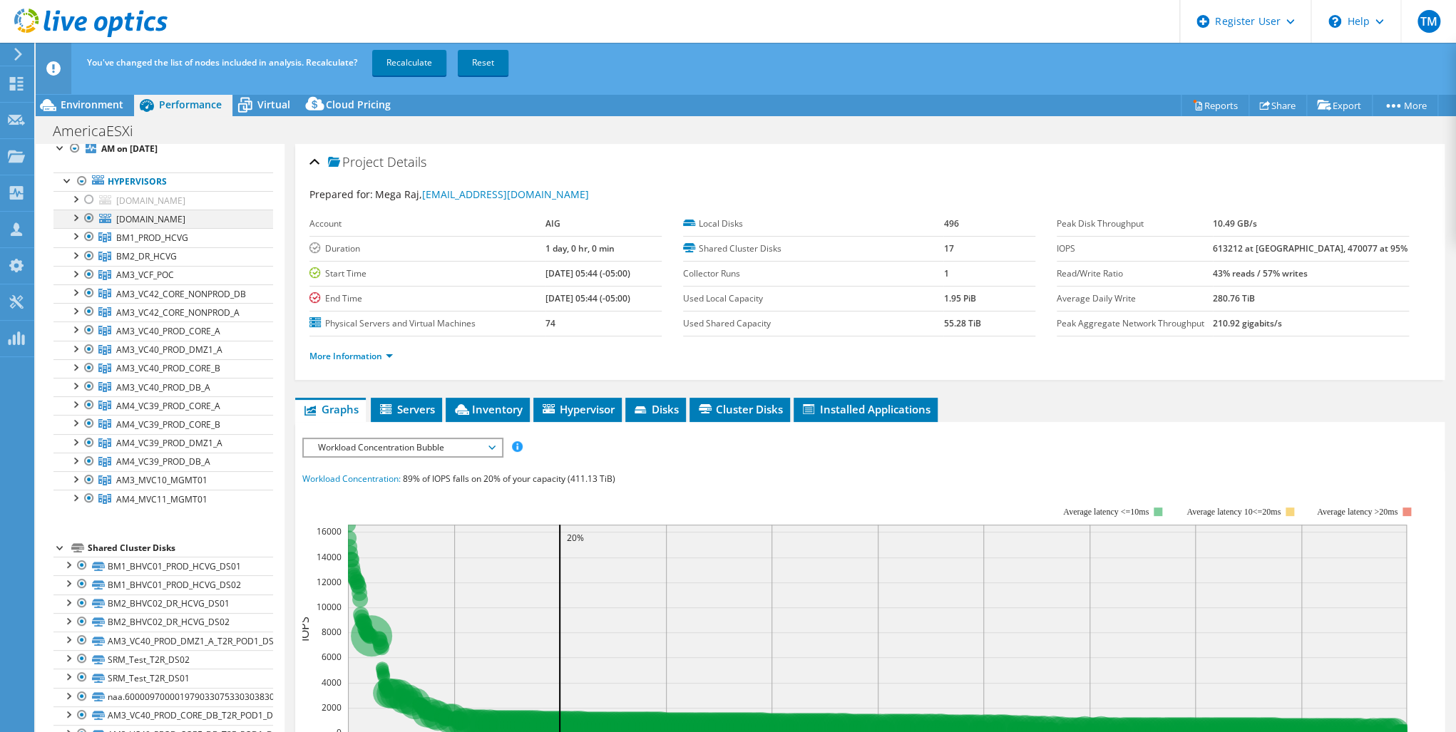
click at [93, 227] on div at bounding box center [89, 218] width 14 height 17
click at [89, 245] on div at bounding box center [89, 236] width 14 height 17
click at [88, 265] on div at bounding box center [89, 255] width 14 height 17
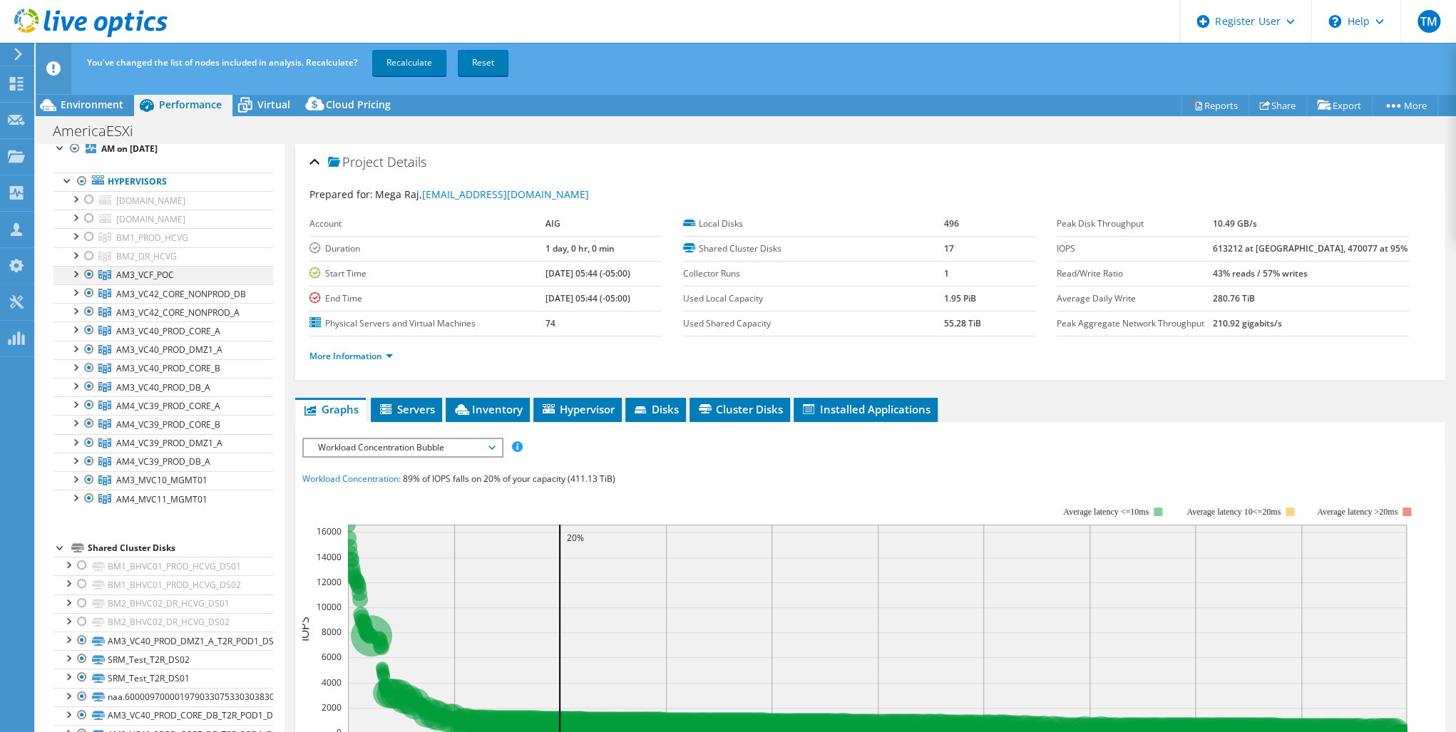
click at [89, 283] on div at bounding box center [89, 274] width 14 height 17
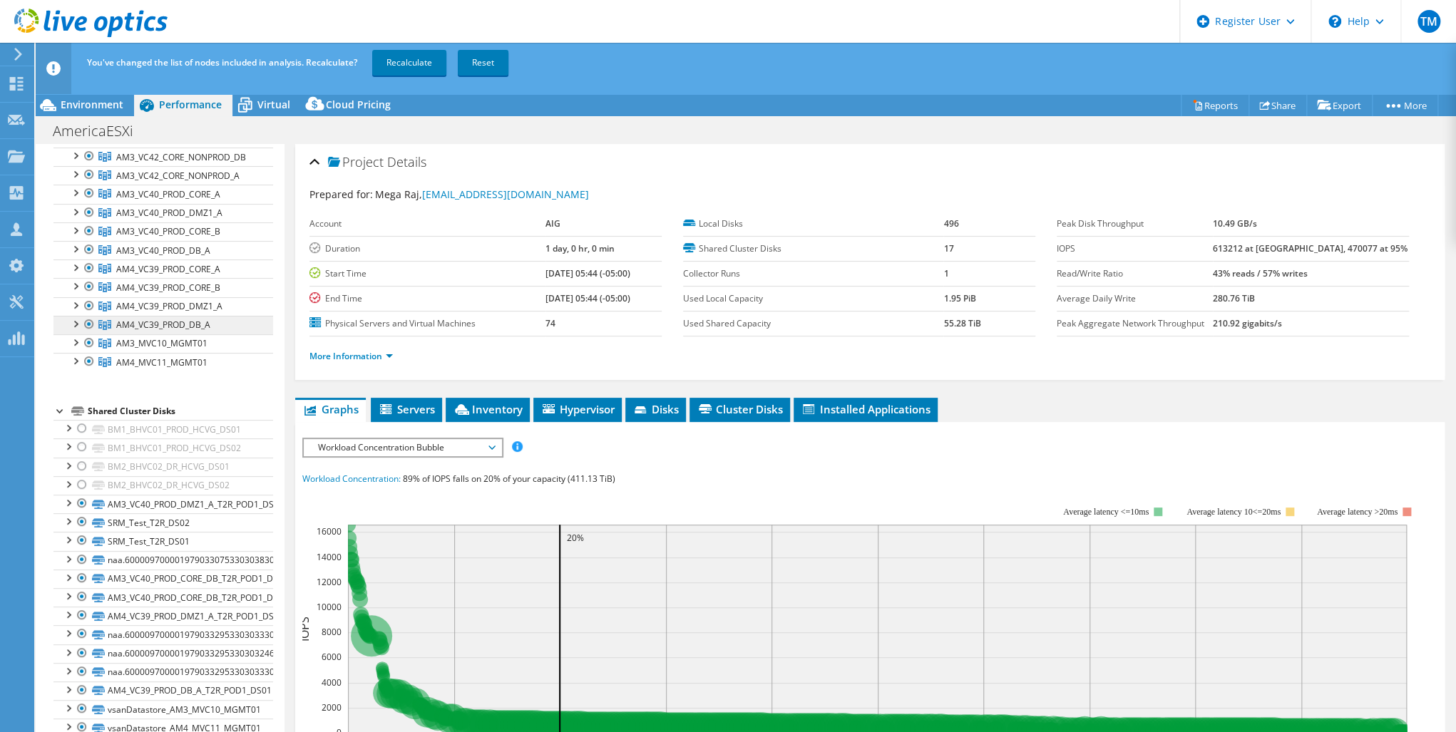
scroll to position [214, 0]
click at [17, 83] on icon at bounding box center [16, 84] width 17 height 14
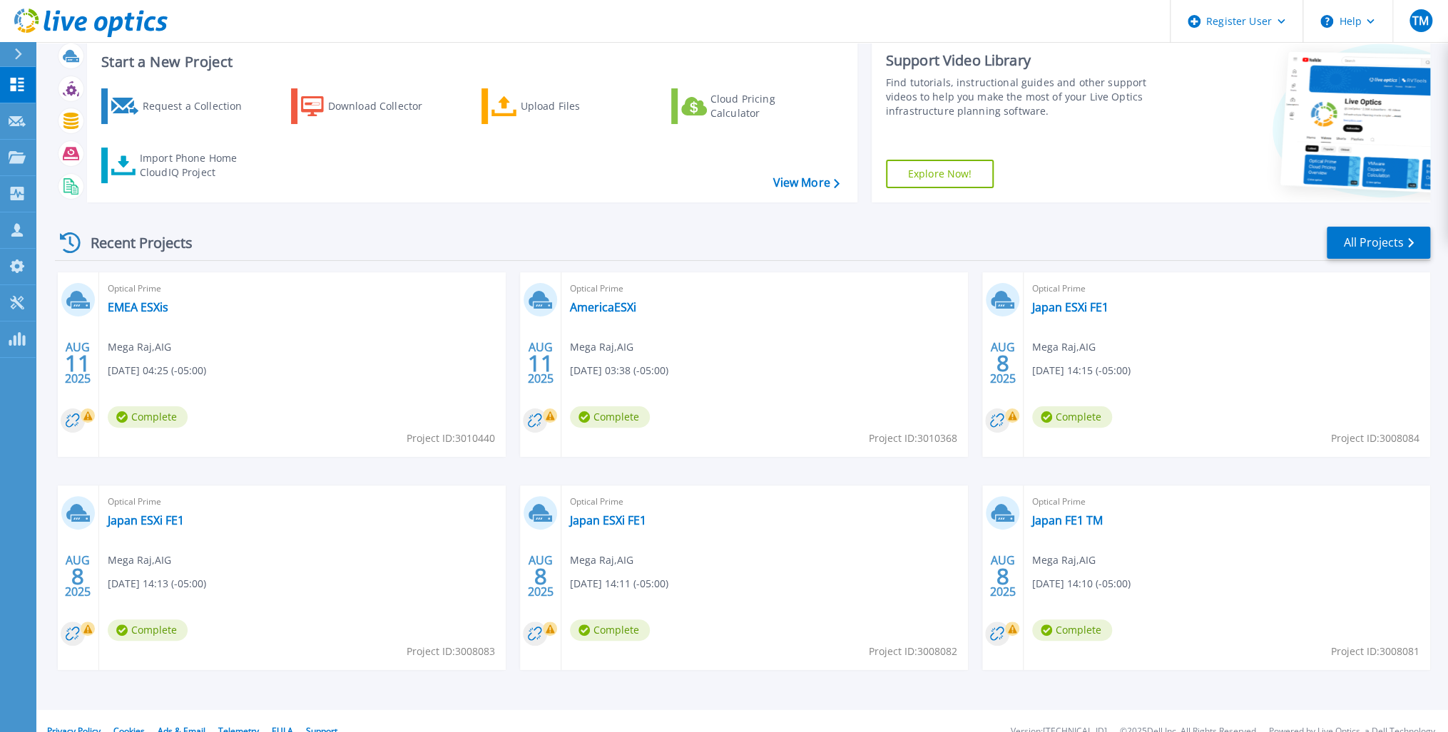
scroll to position [57, 0]
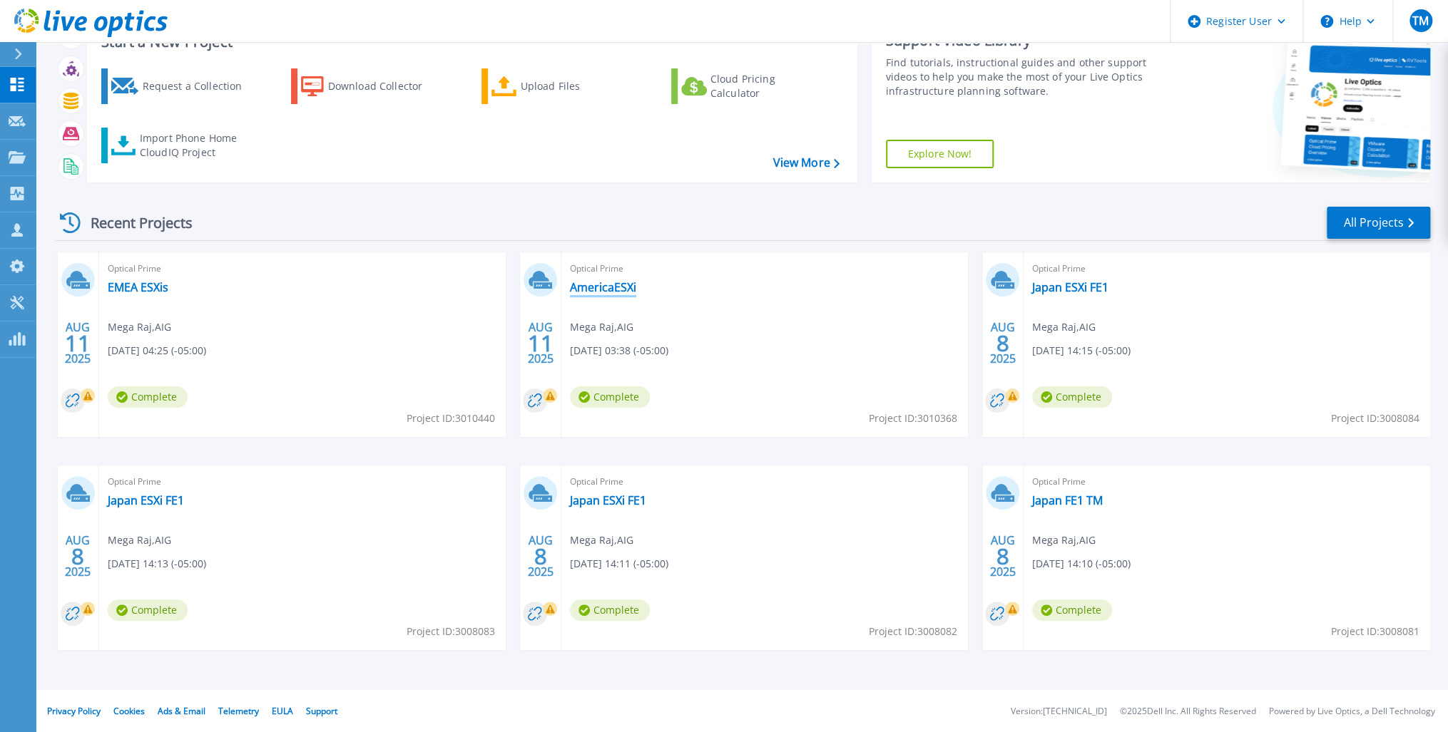
click at [598, 285] on link "AmericaESXi" at bounding box center [603, 287] width 66 height 14
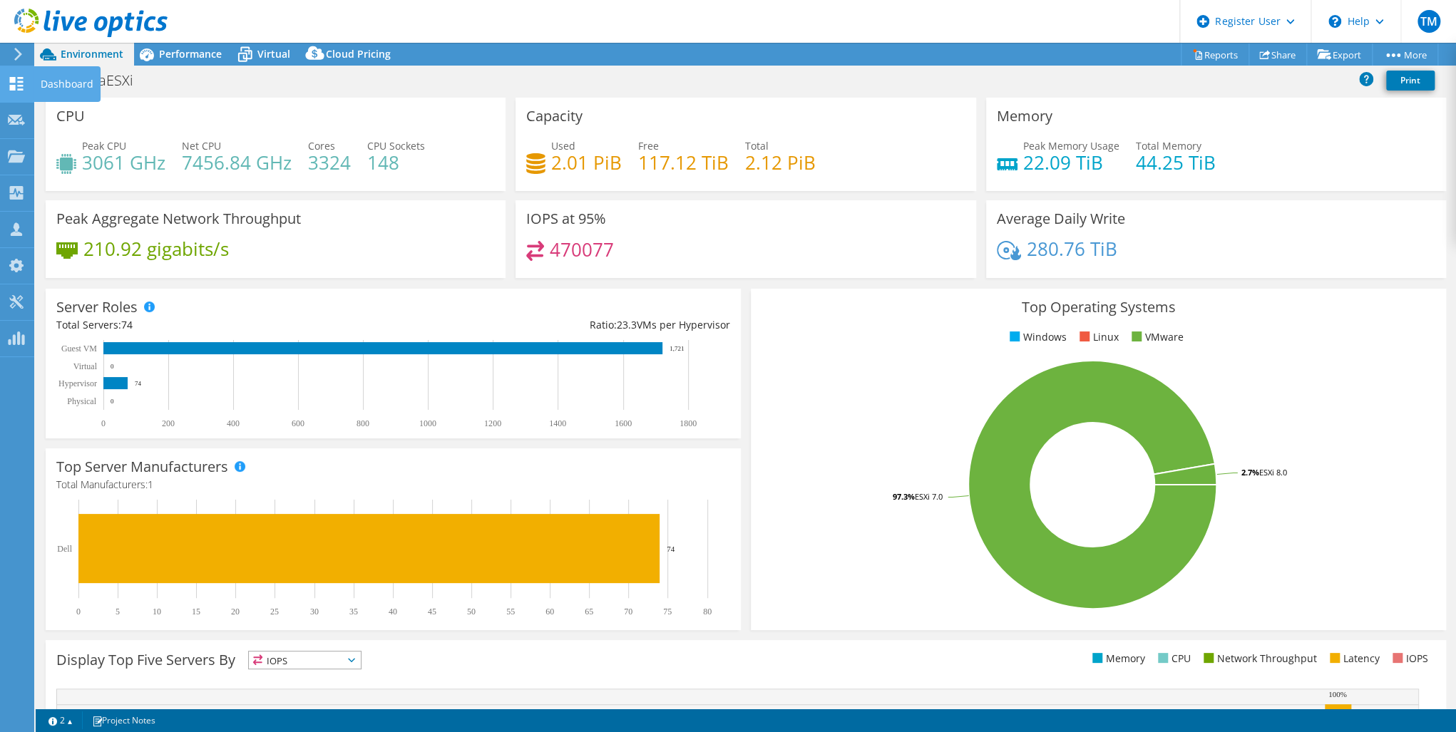
click at [14, 79] on use at bounding box center [17, 84] width 14 height 14
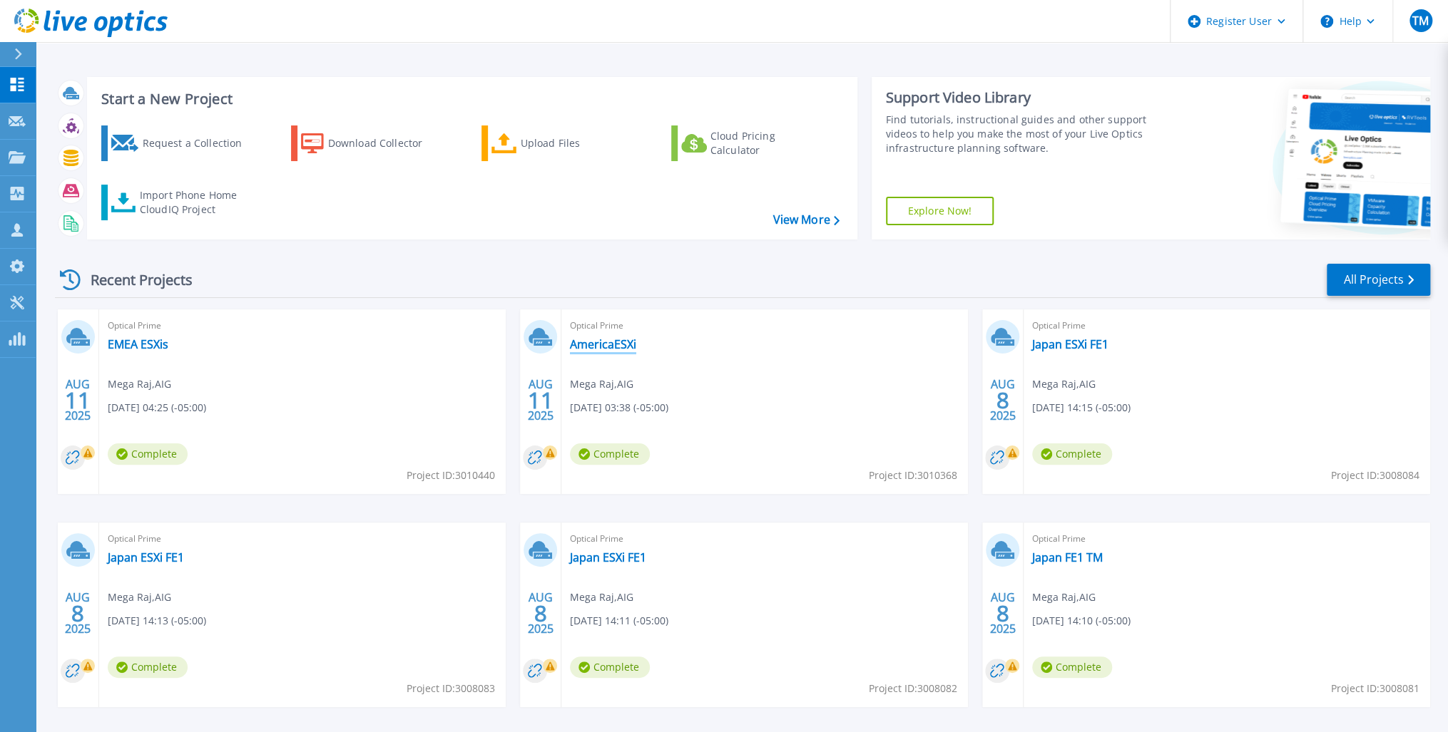
click at [596, 345] on link "AmericaESXi" at bounding box center [603, 344] width 66 height 14
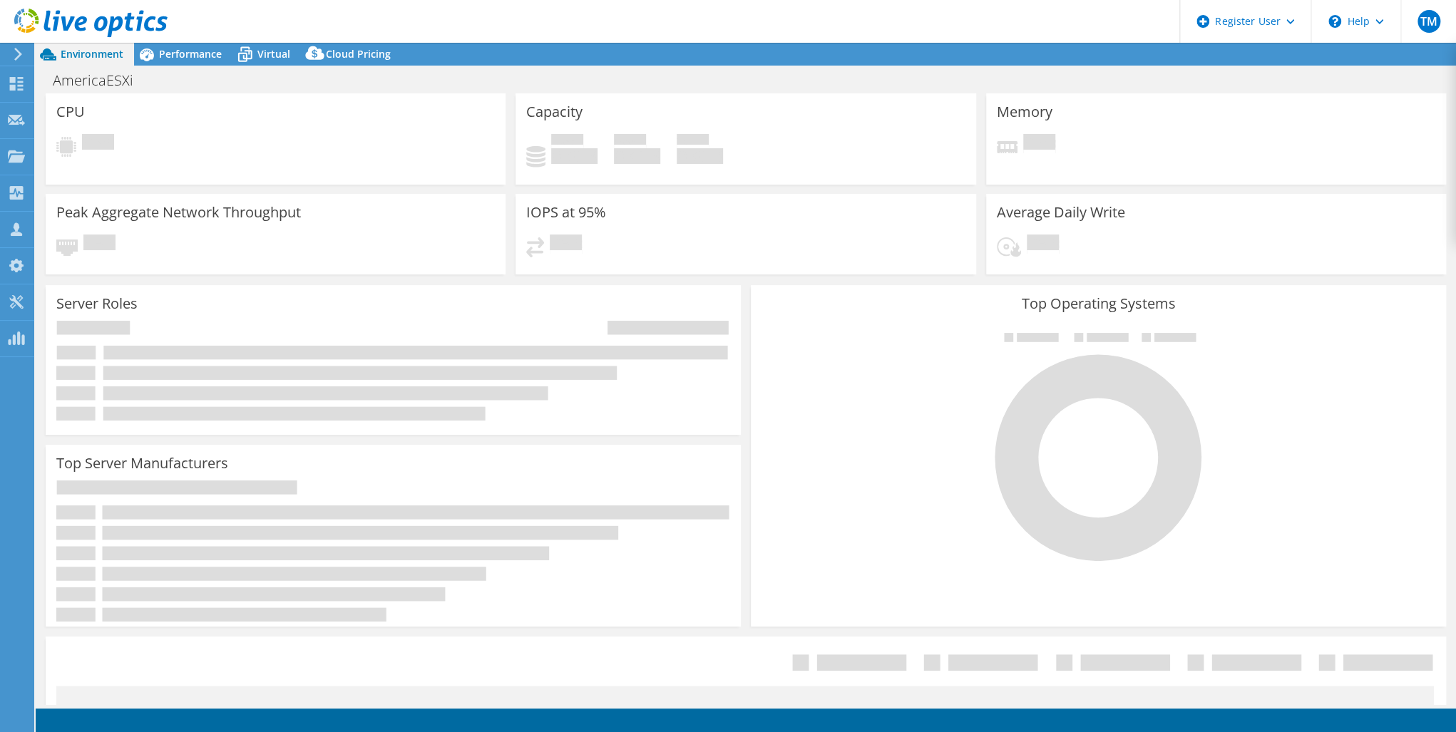
select select "USD"
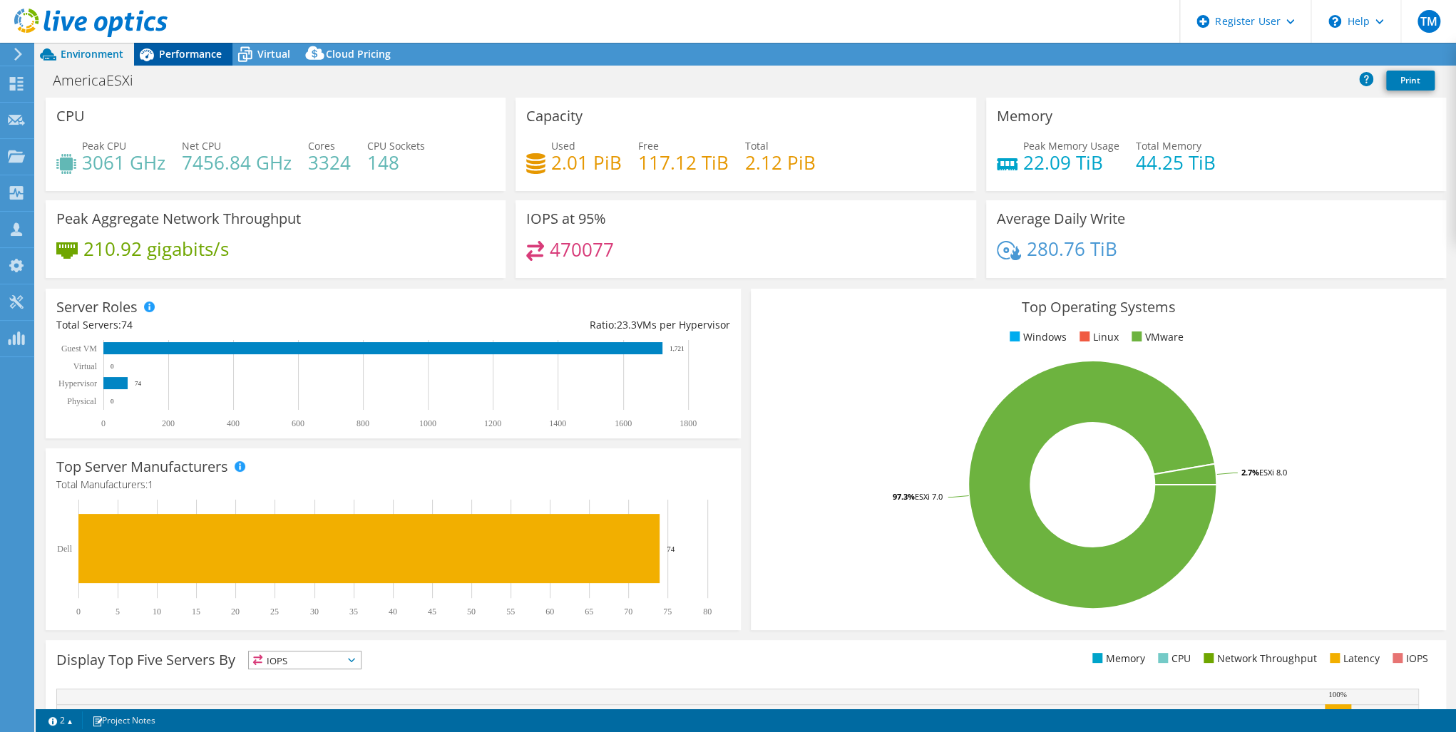
click at [183, 60] on span "Performance" at bounding box center [190, 54] width 63 height 14
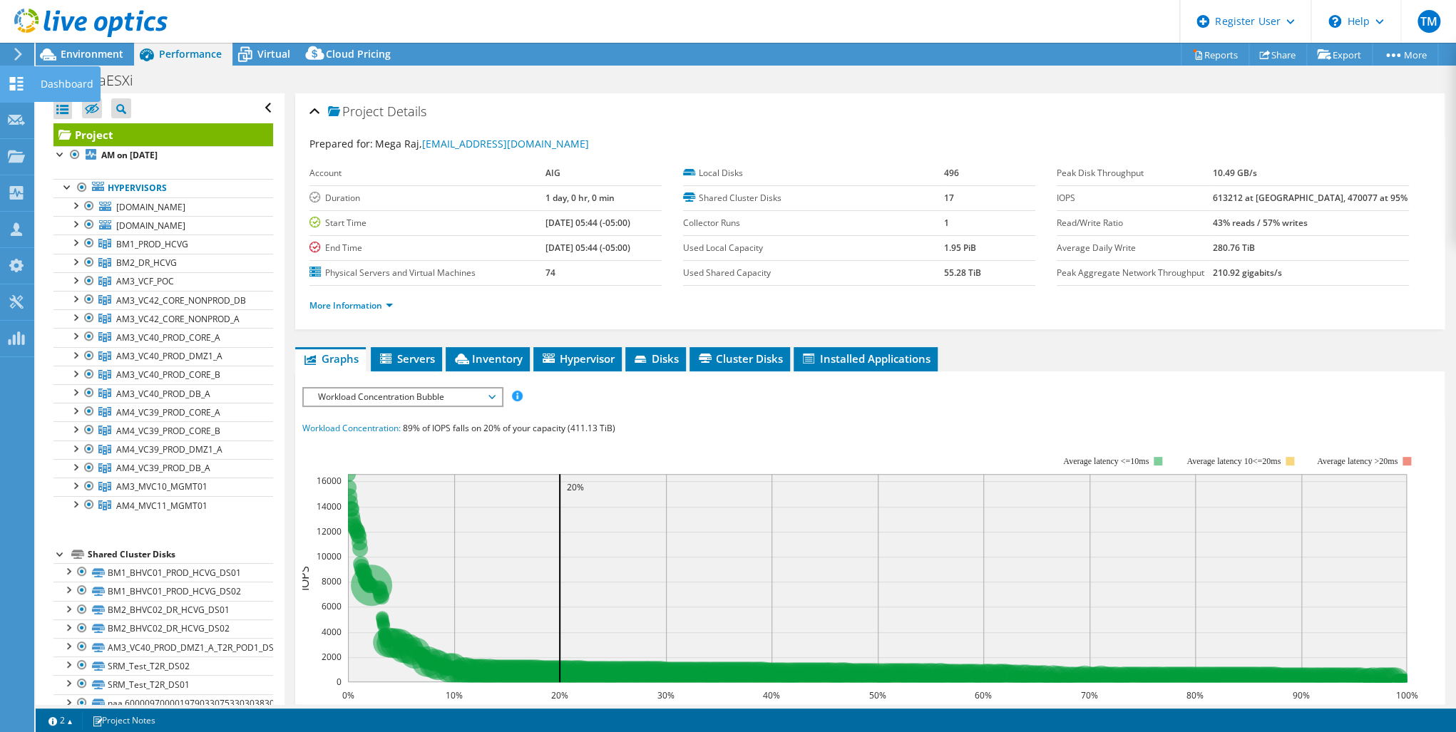
click at [16, 81] on icon at bounding box center [16, 84] width 17 height 14
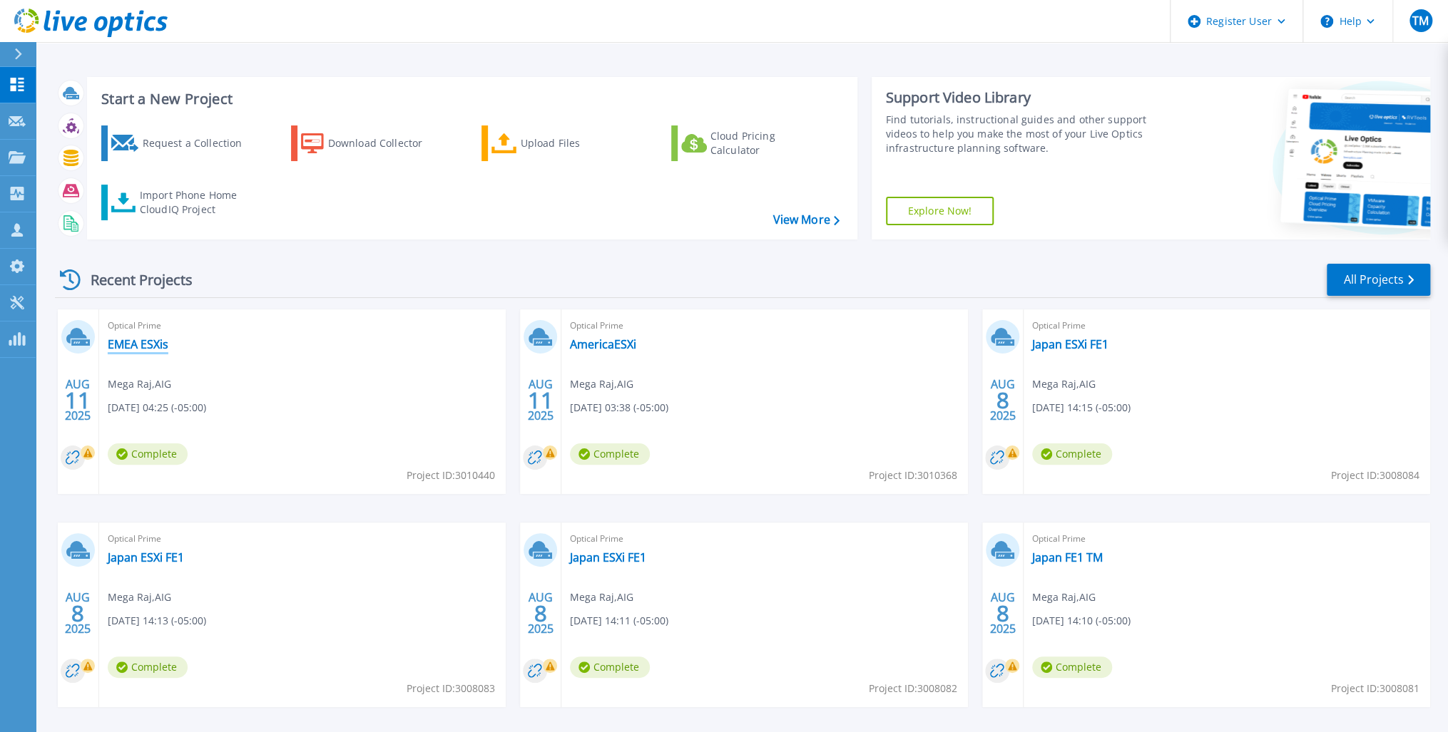
click at [140, 346] on link "EMEA ESXis" at bounding box center [138, 344] width 61 height 14
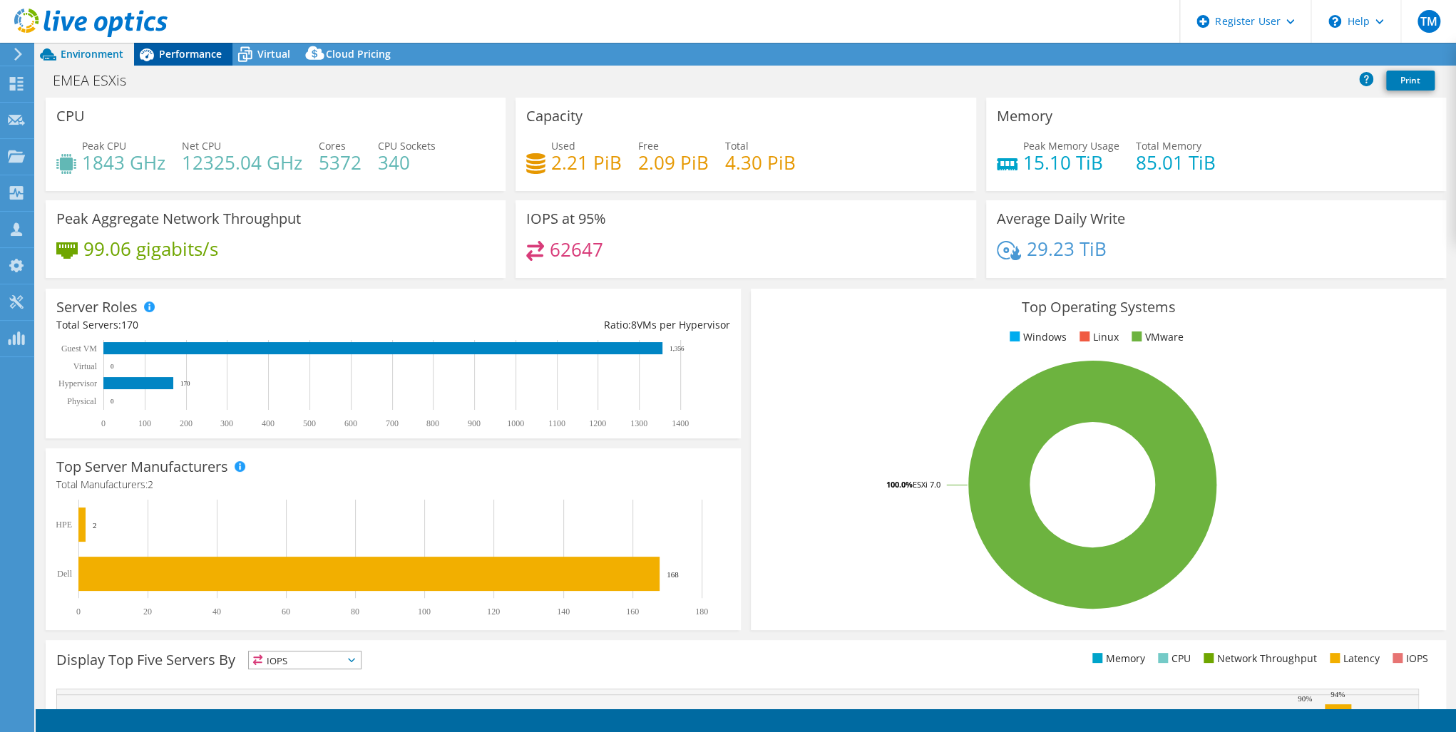
click at [188, 55] on span "Performance" at bounding box center [190, 54] width 63 height 14
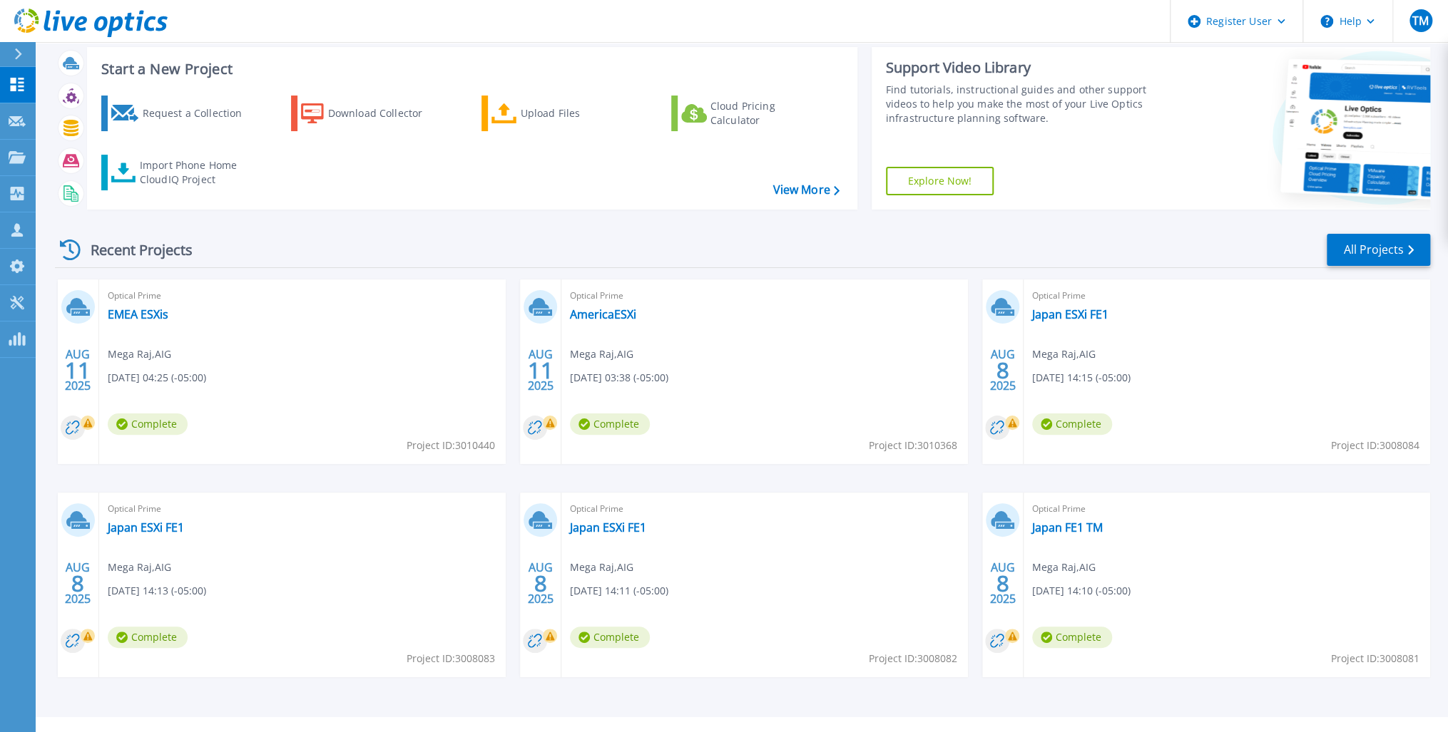
scroll to position [57, 0]
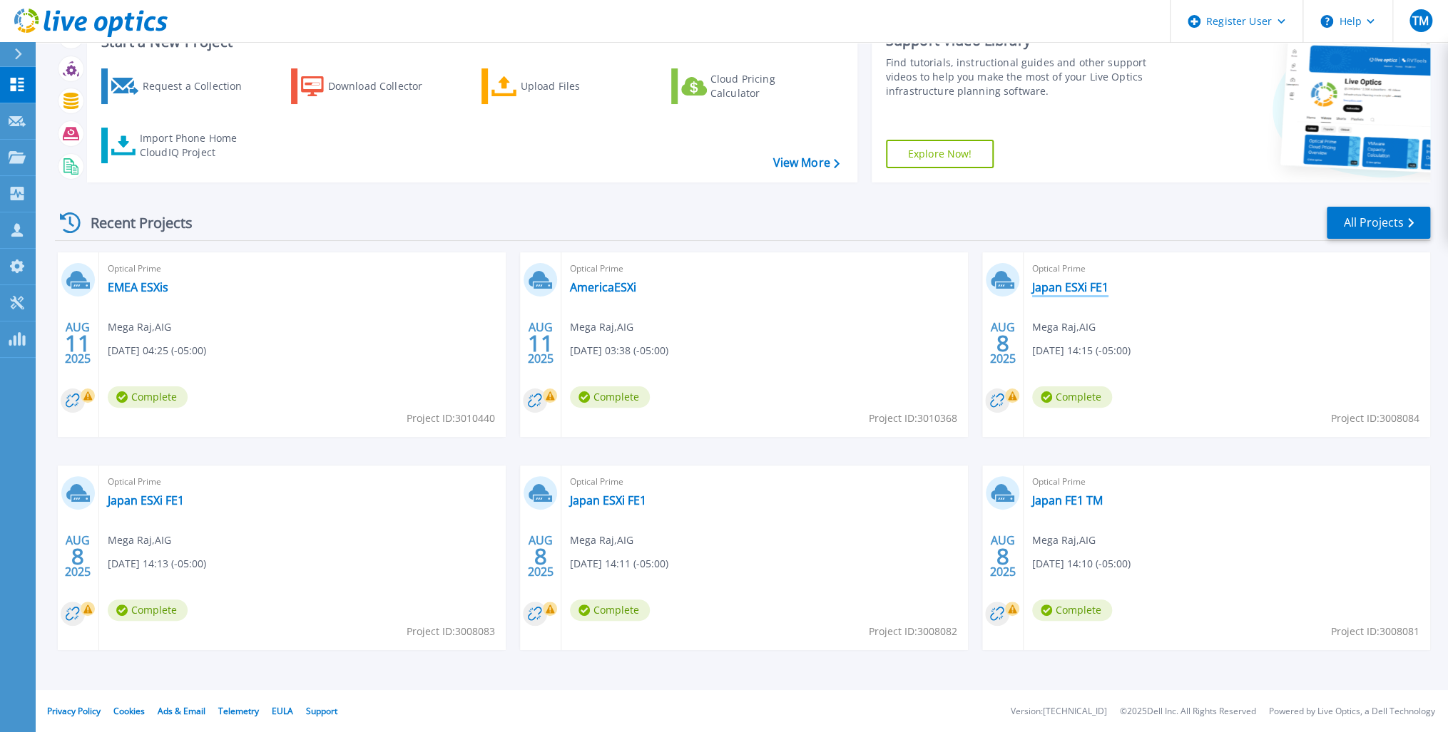
click at [1062, 284] on link "Japan ESXi FE1" at bounding box center [1070, 287] width 76 height 14
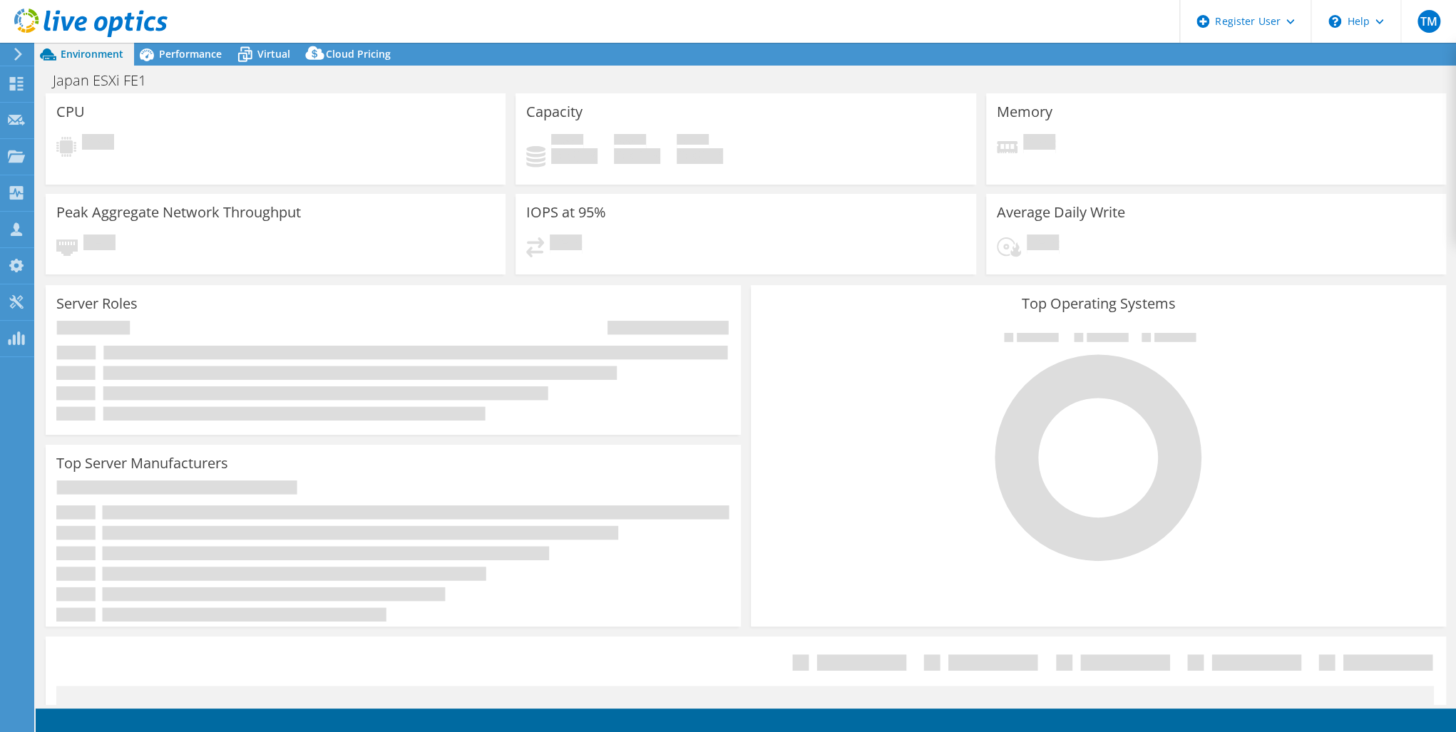
select select "USD"
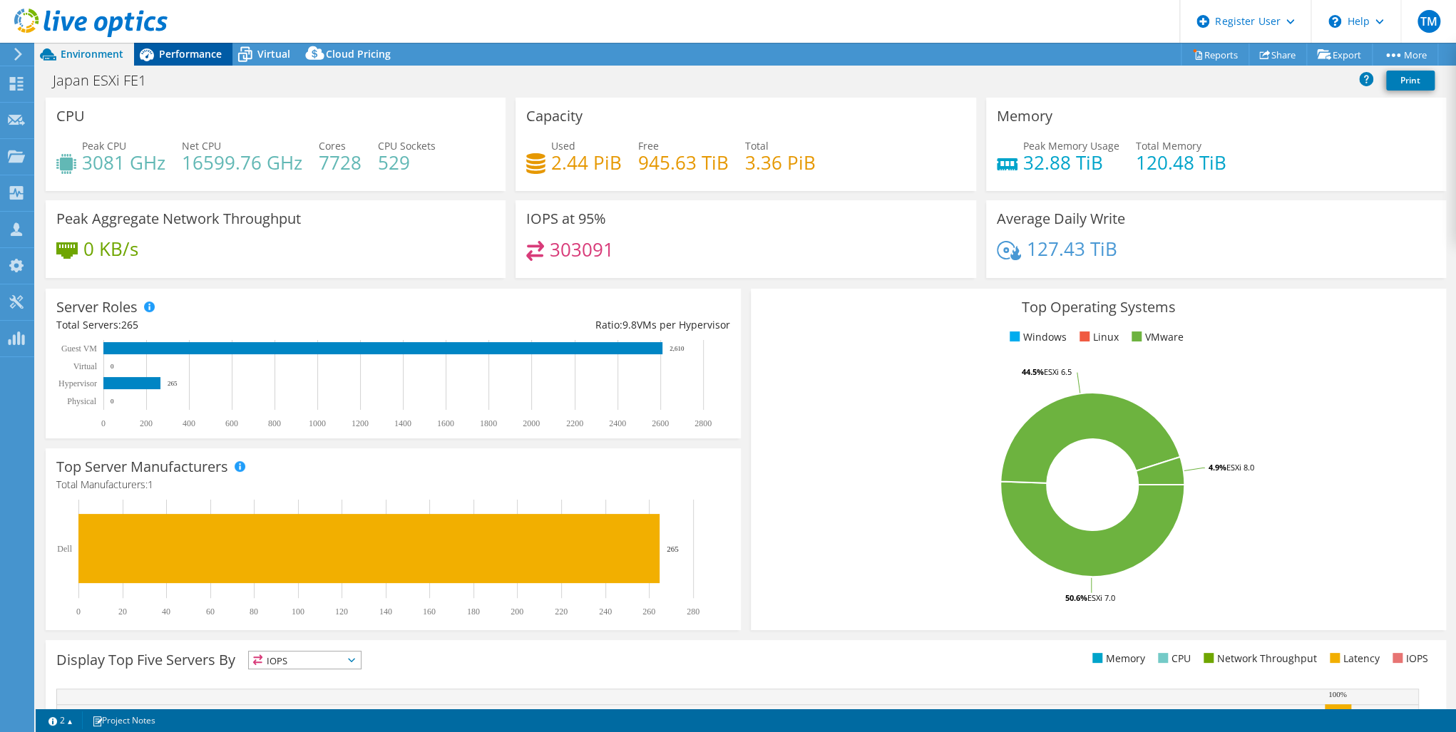
click at [167, 56] on span "Performance" at bounding box center [190, 54] width 63 height 14
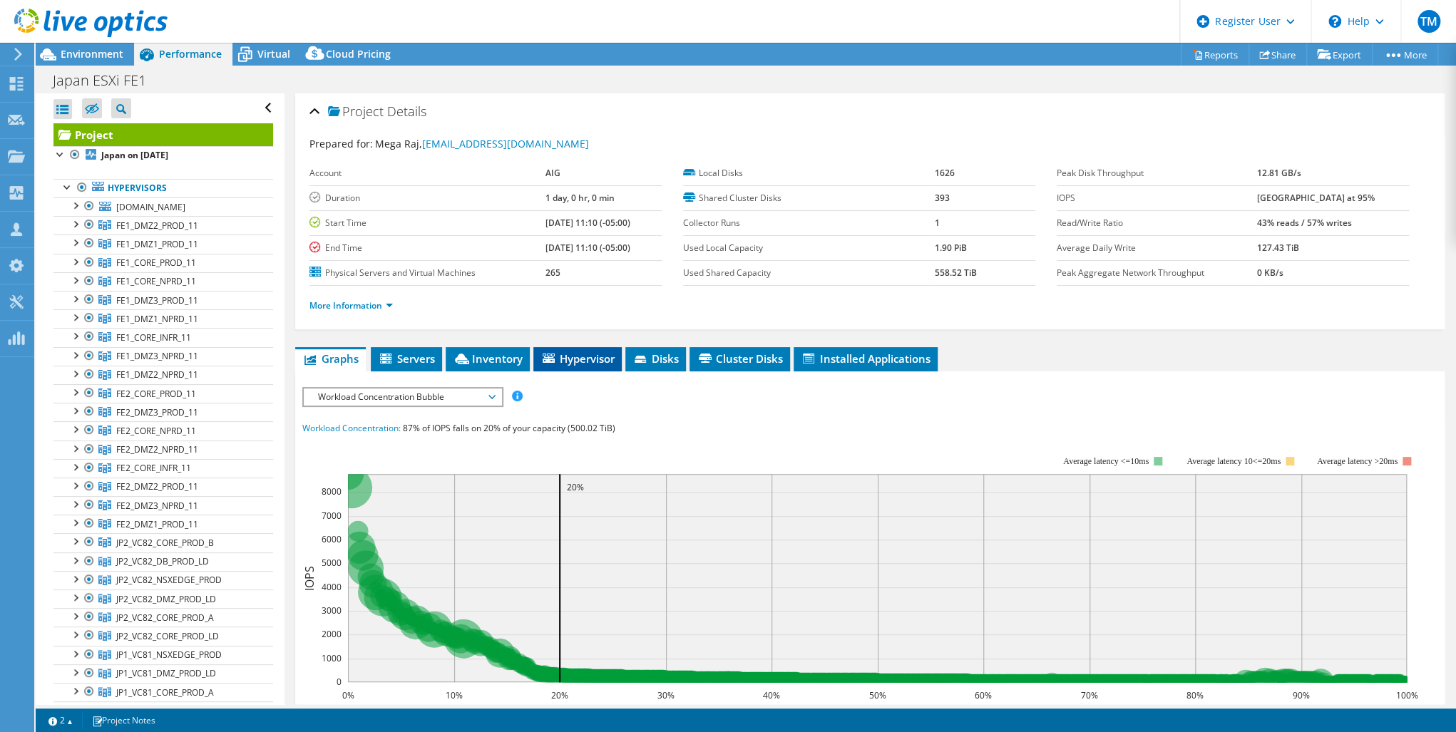
click at [570, 354] on span "Hypervisor" at bounding box center [578, 359] width 74 height 14
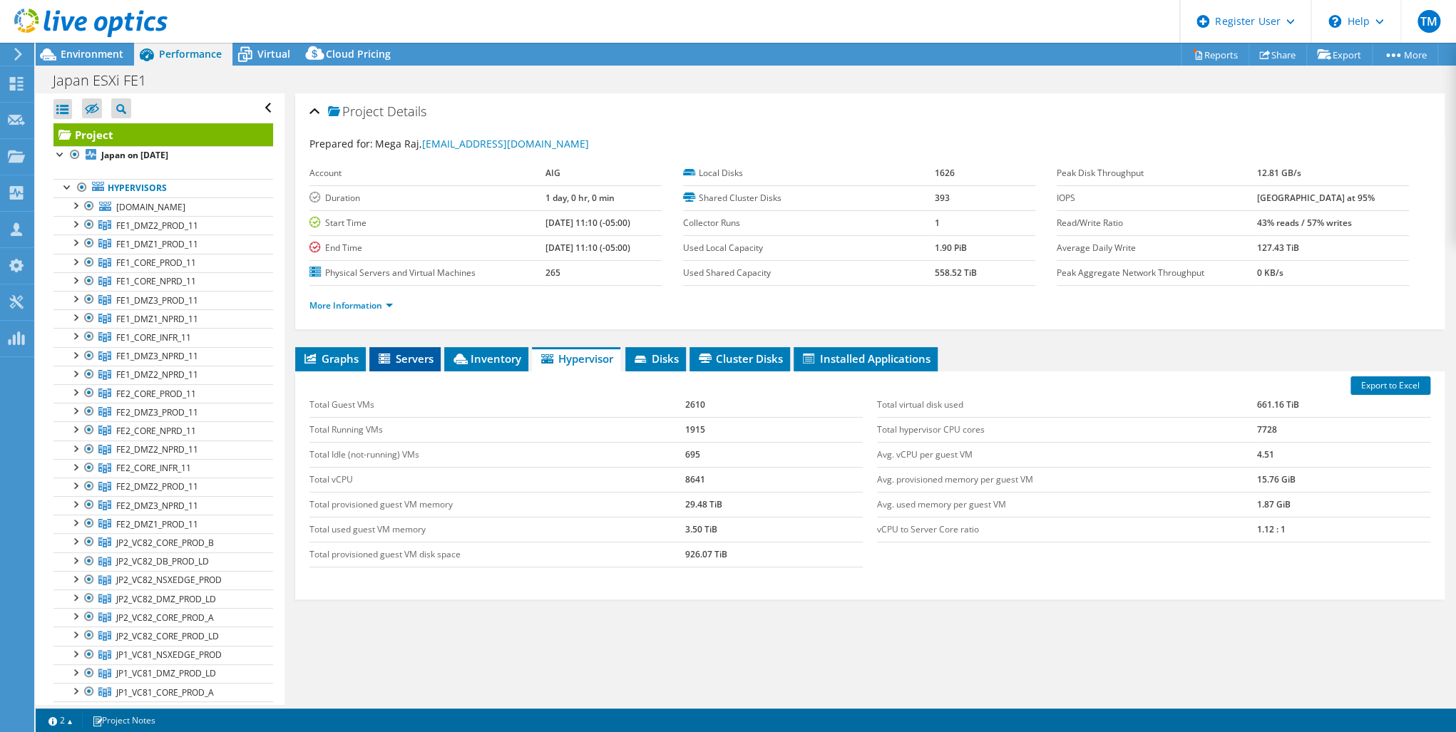
click at [407, 356] on span "Servers" at bounding box center [405, 359] width 57 height 14
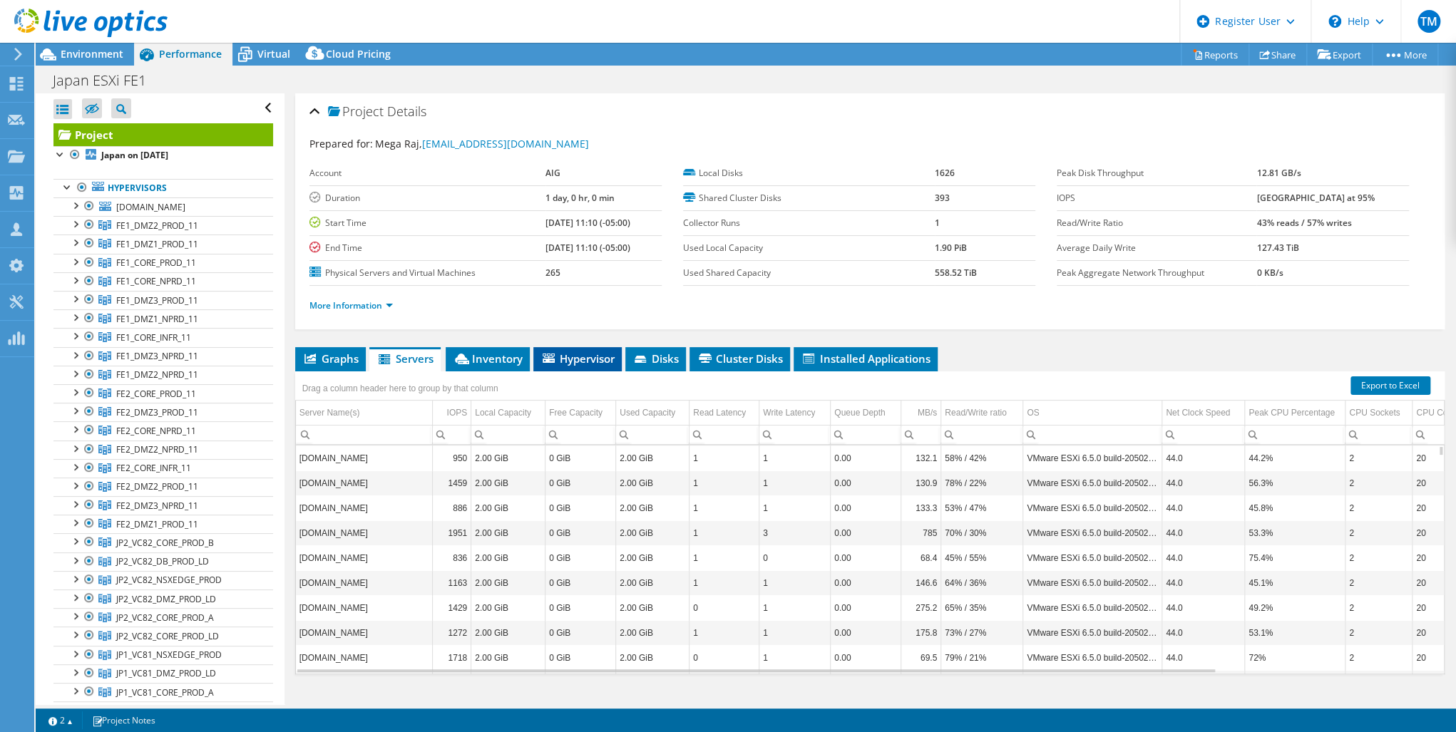
click at [575, 352] on span "Hypervisor" at bounding box center [578, 359] width 74 height 14
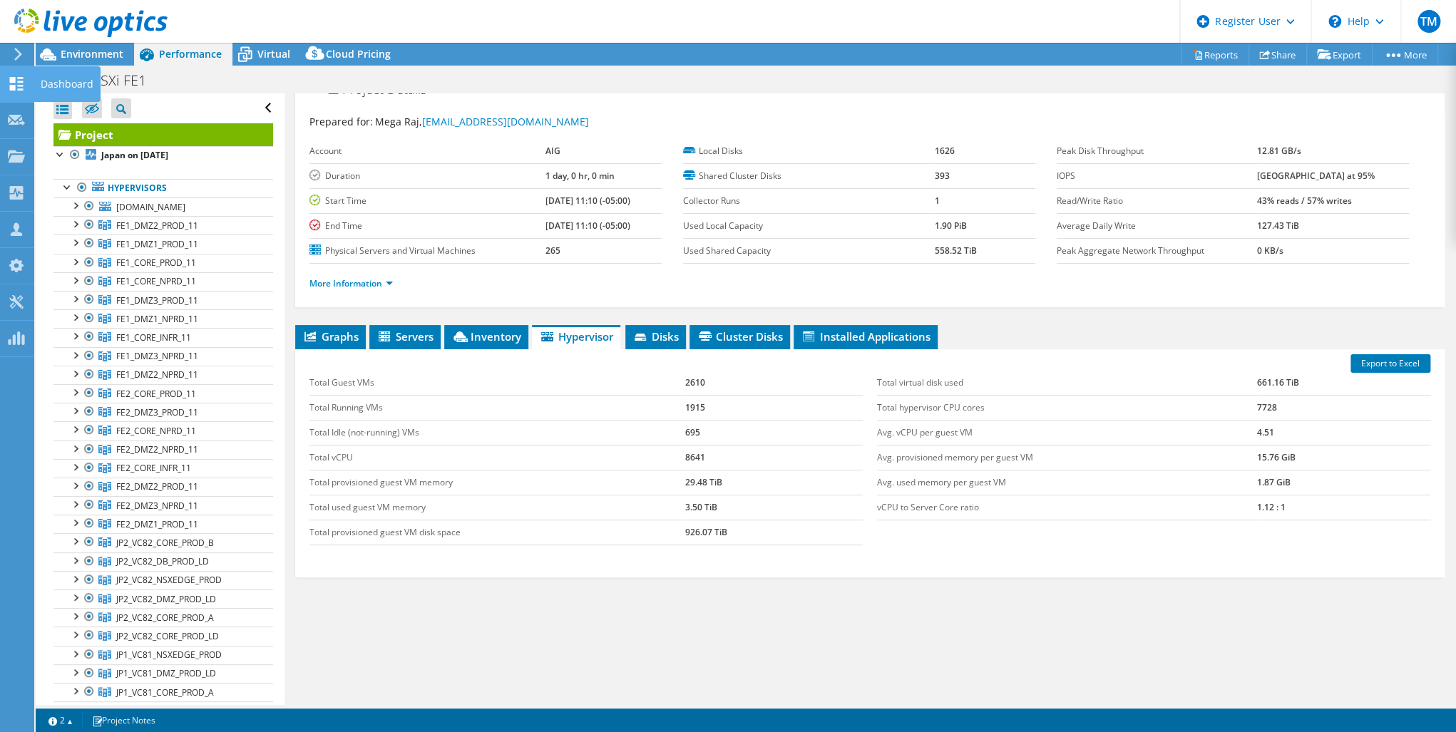
click at [64, 81] on div "Dashboard" at bounding box center [67, 84] width 67 height 36
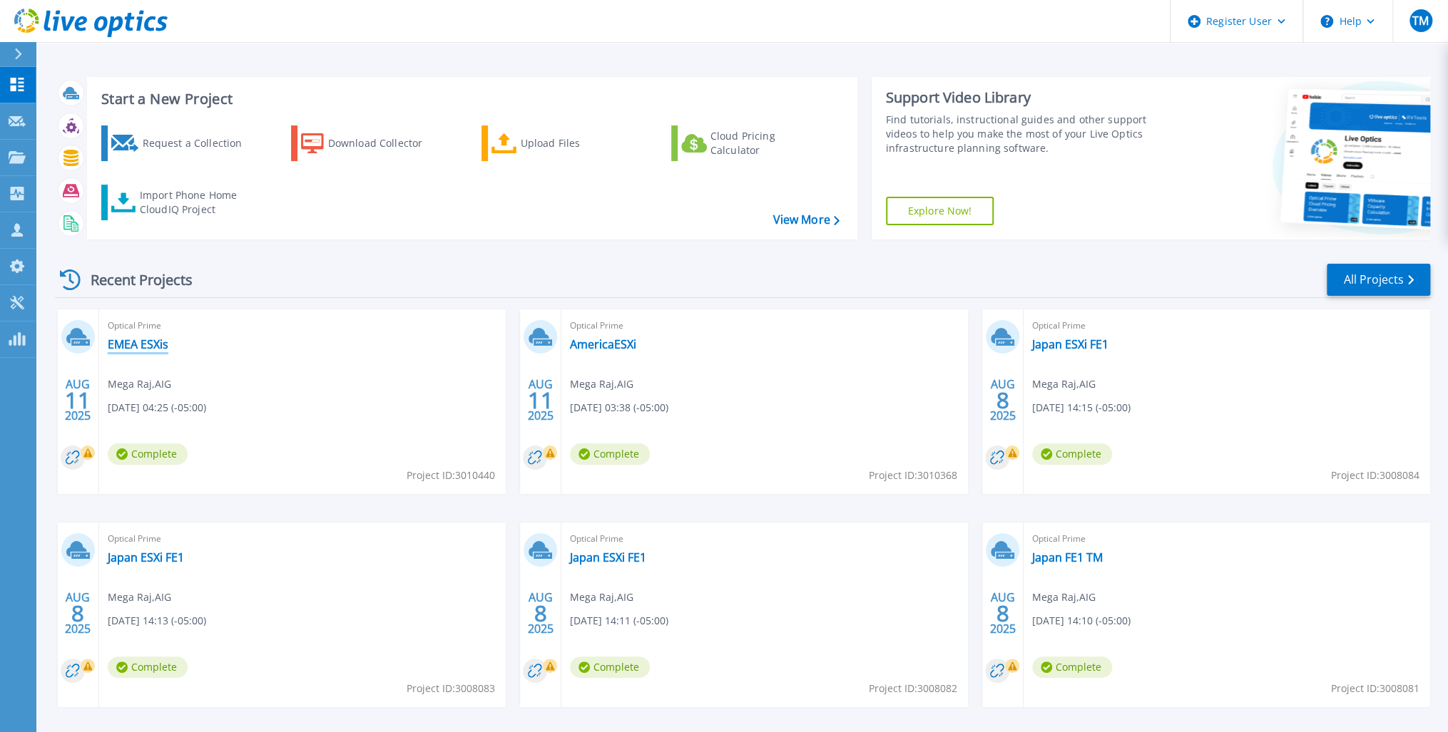
click at [136, 344] on link "EMEA ESXis" at bounding box center [138, 344] width 61 height 14
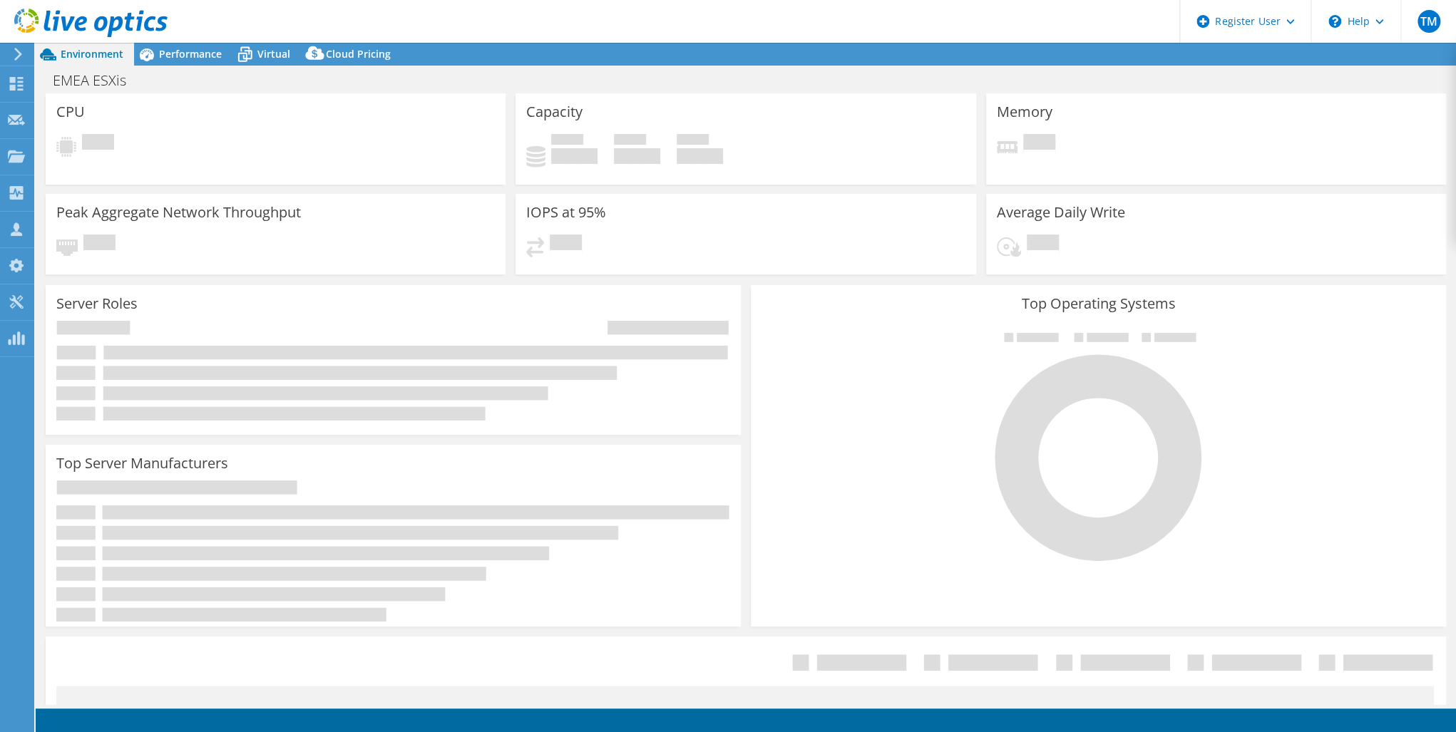
select select "USD"
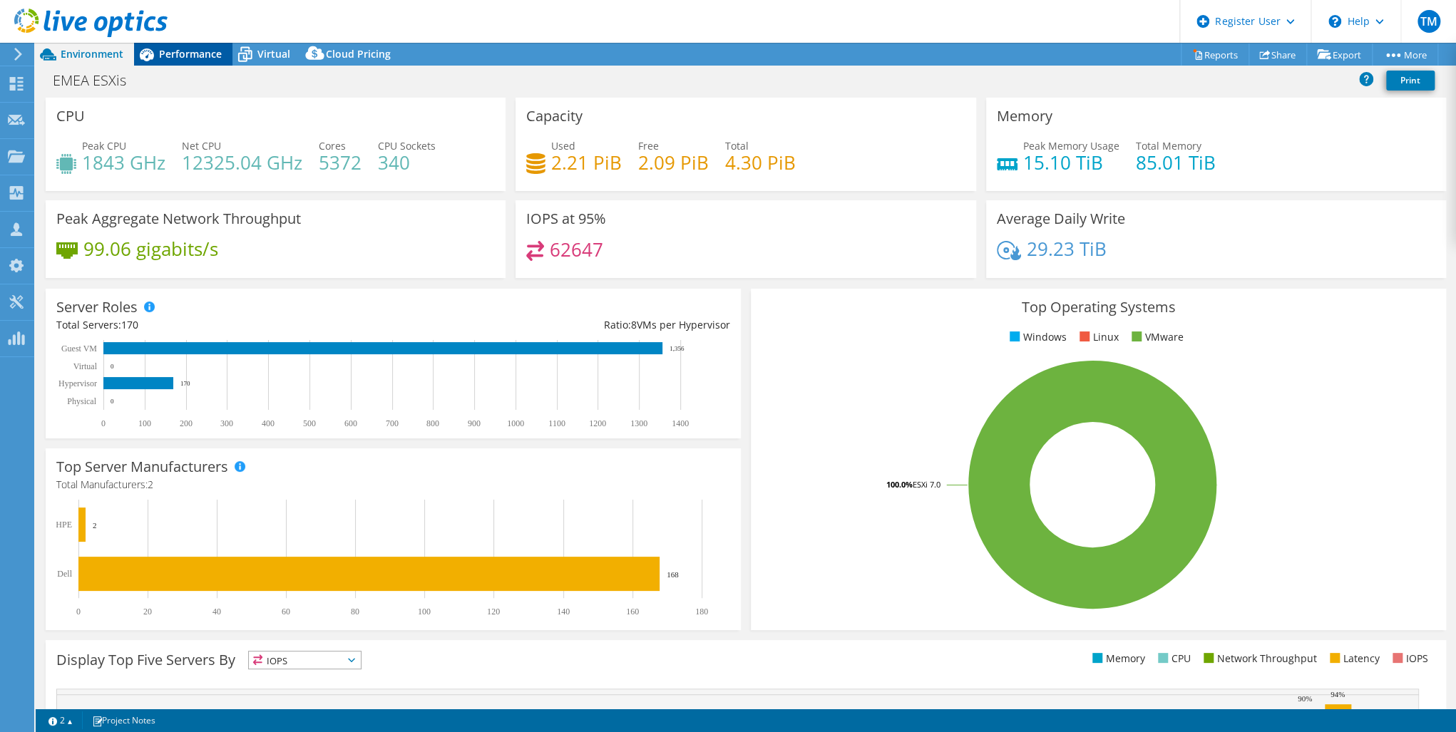
click at [178, 57] on span "Performance" at bounding box center [190, 54] width 63 height 14
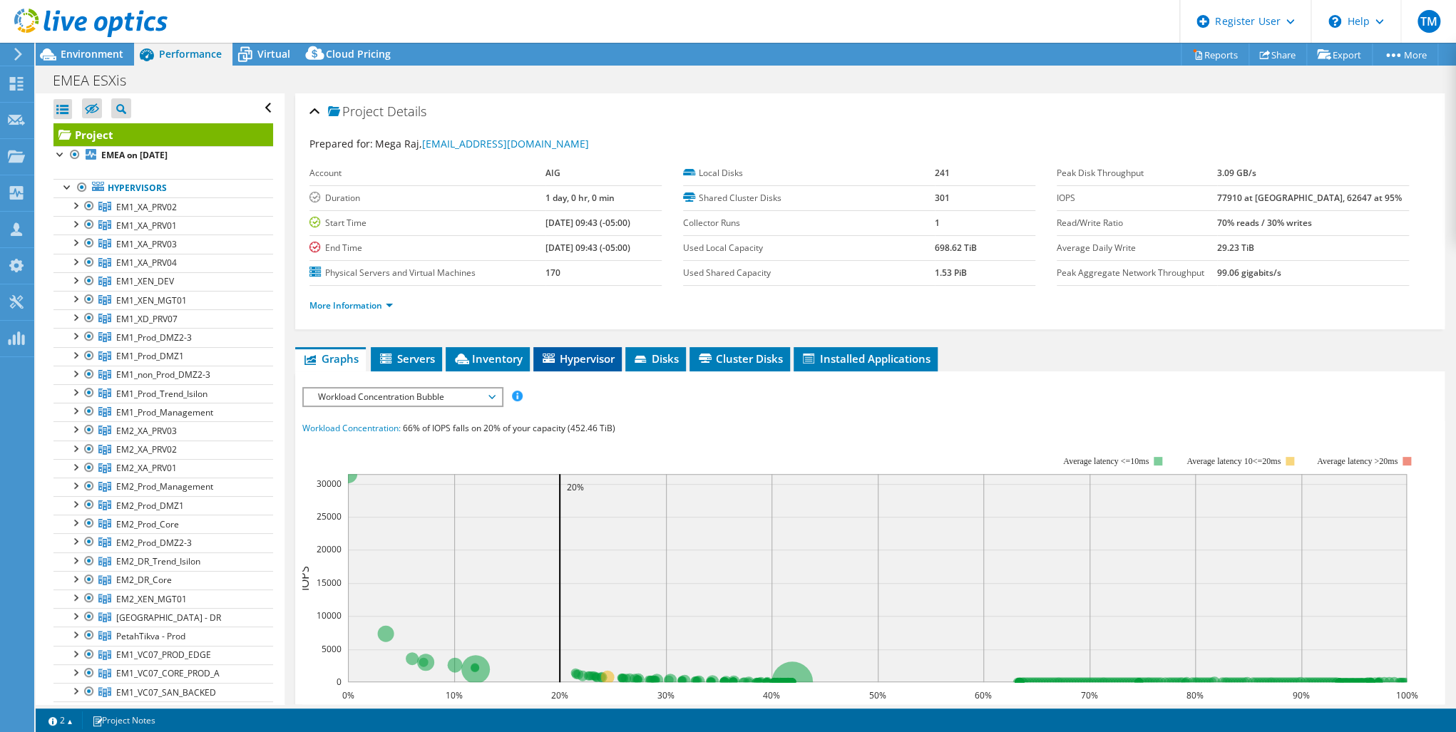
click at [565, 356] on span "Hypervisor" at bounding box center [578, 359] width 74 height 14
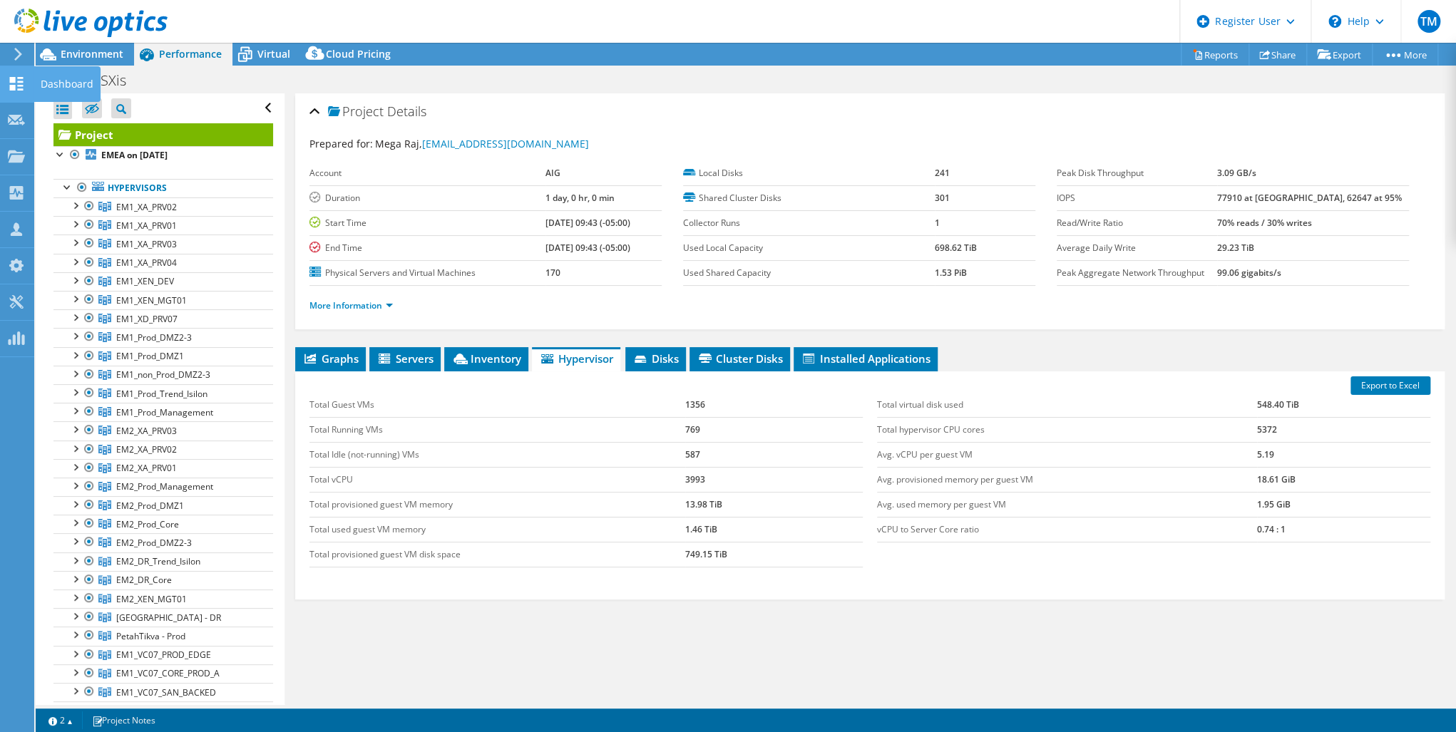
click at [10, 78] on use at bounding box center [17, 84] width 14 height 14
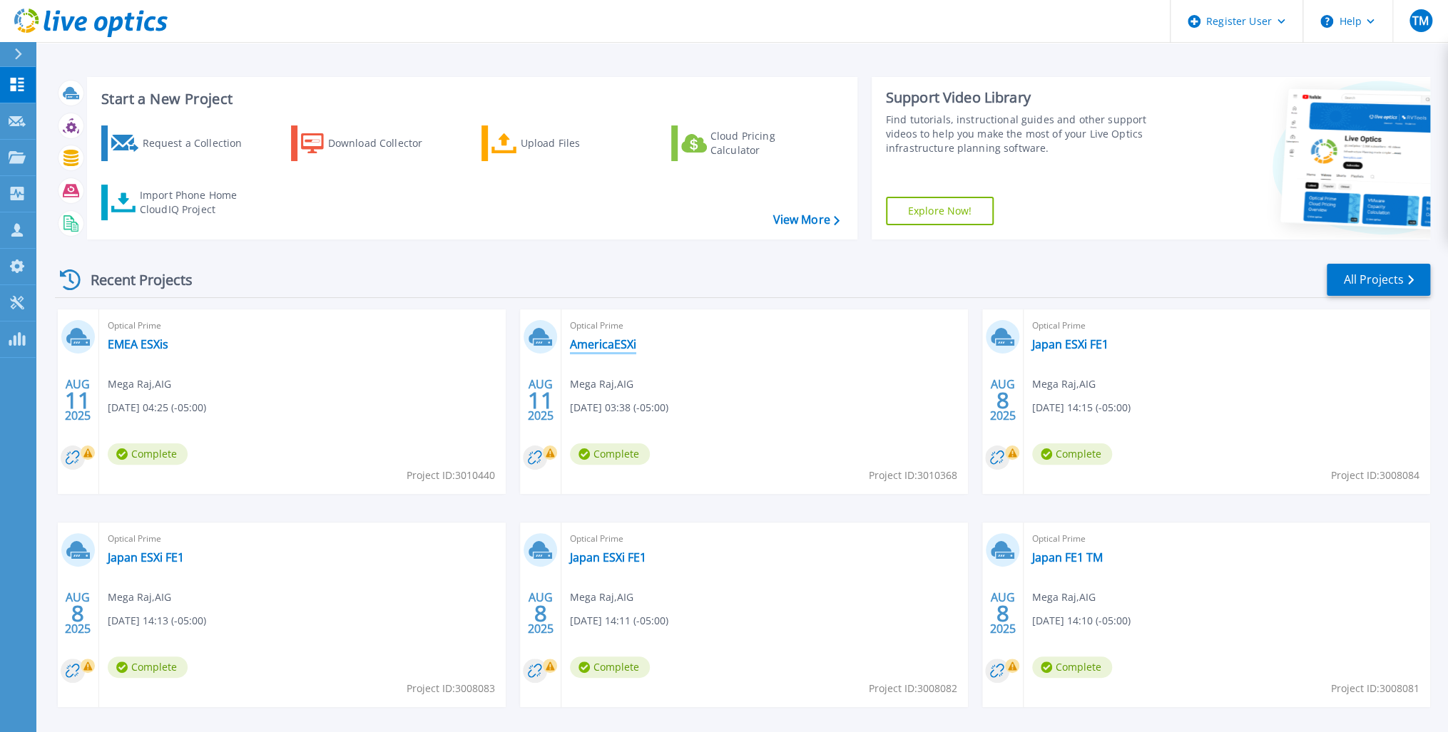
drag, startPoint x: 608, startPoint y: 343, endPoint x: 599, endPoint y: 332, distance: 14.3
click at [607, 343] on link "AmericaESXi" at bounding box center [603, 344] width 66 height 14
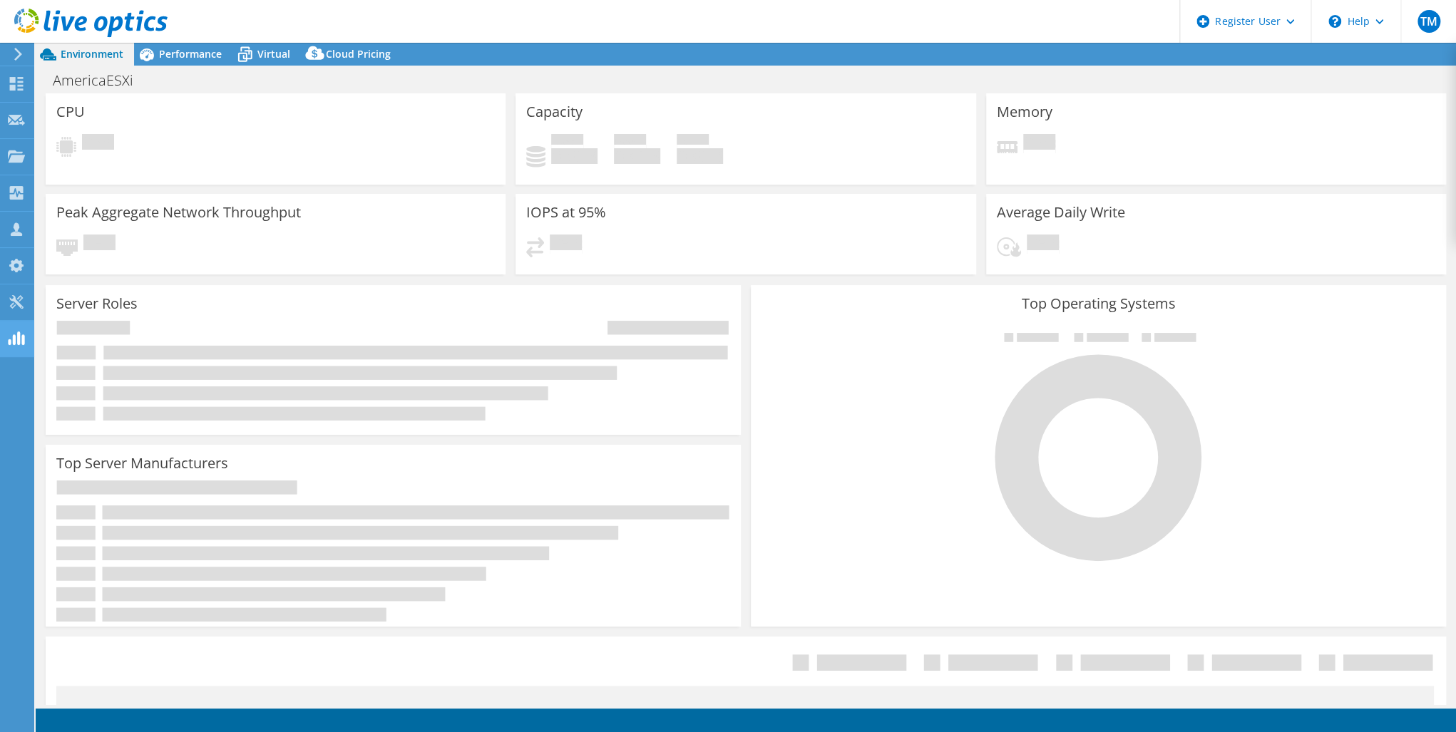
select select "USD"
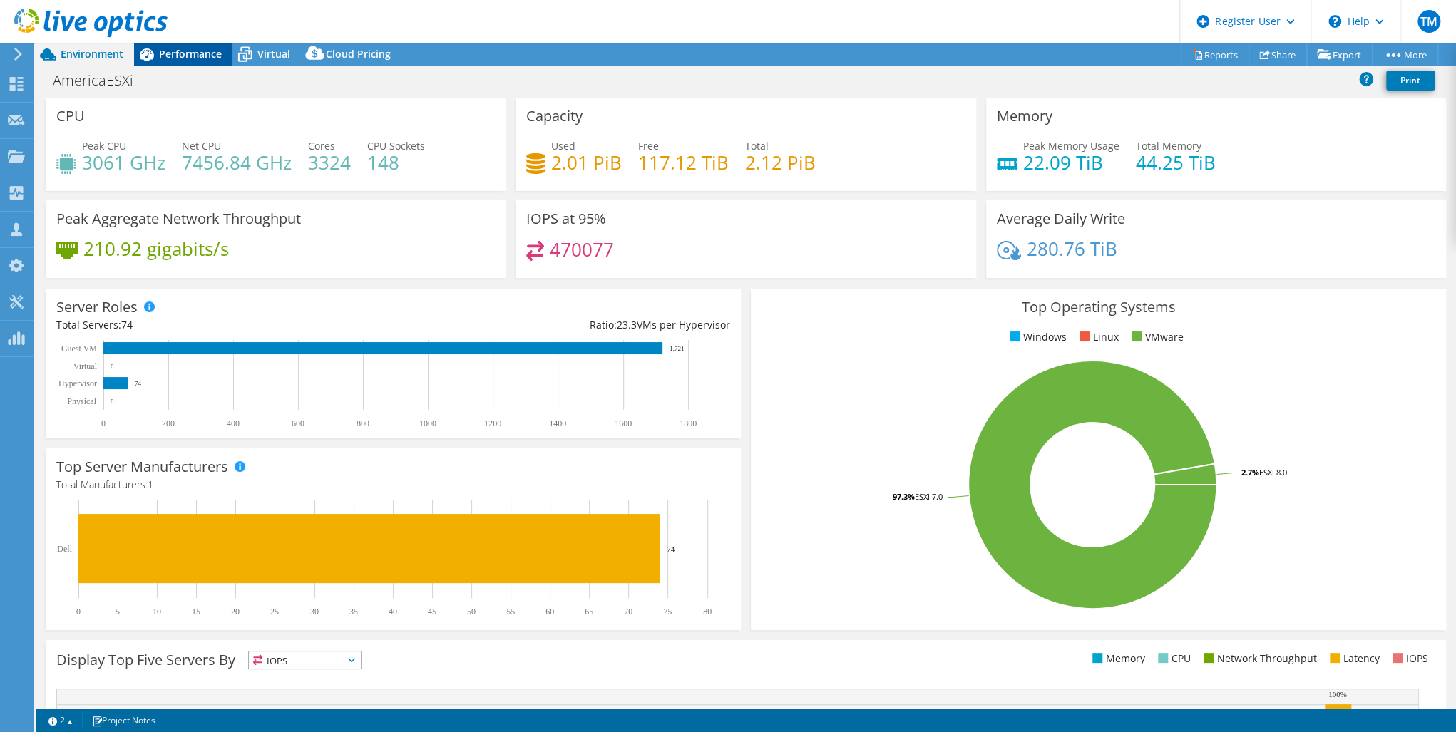
click at [180, 54] on span "Performance" at bounding box center [190, 54] width 63 height 14
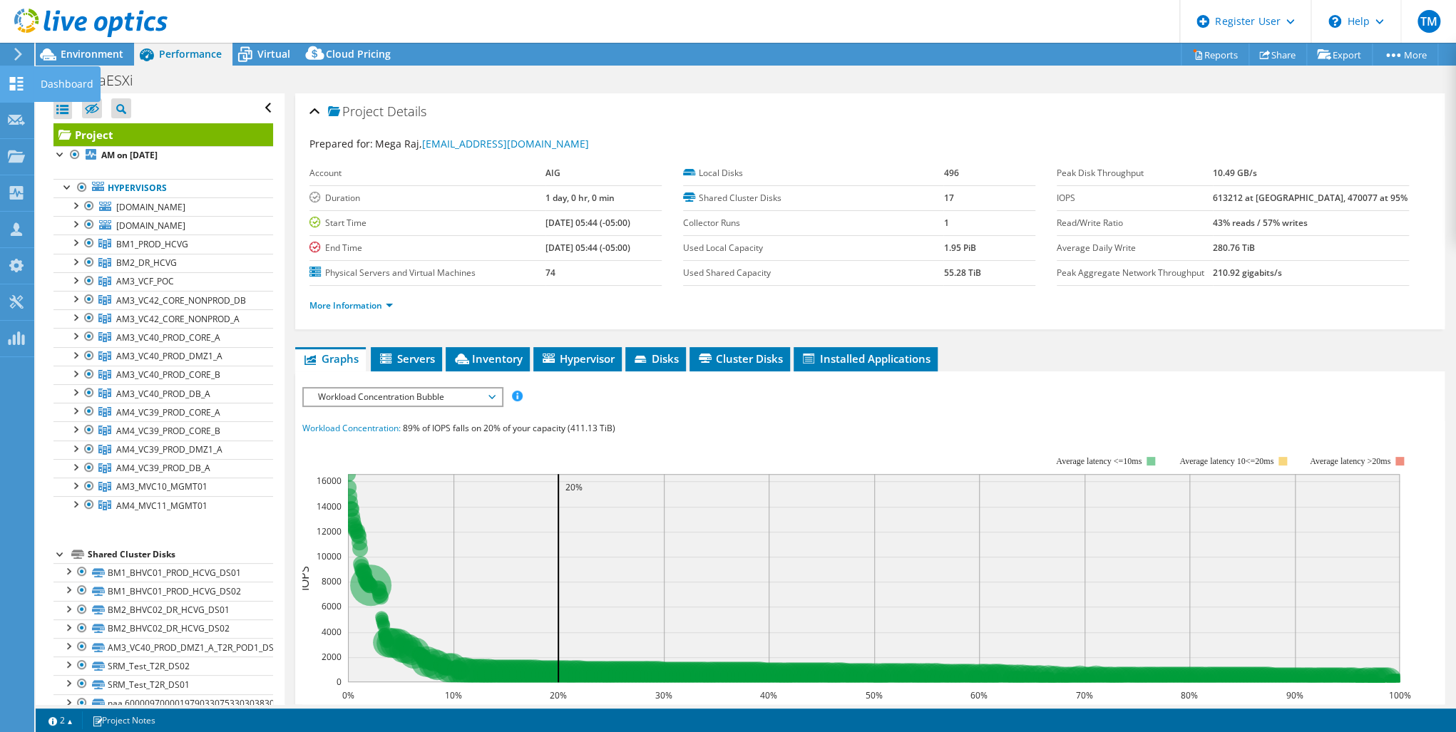
click at [20, 81] on use at bounding box center [17, 84] width 14 height 14
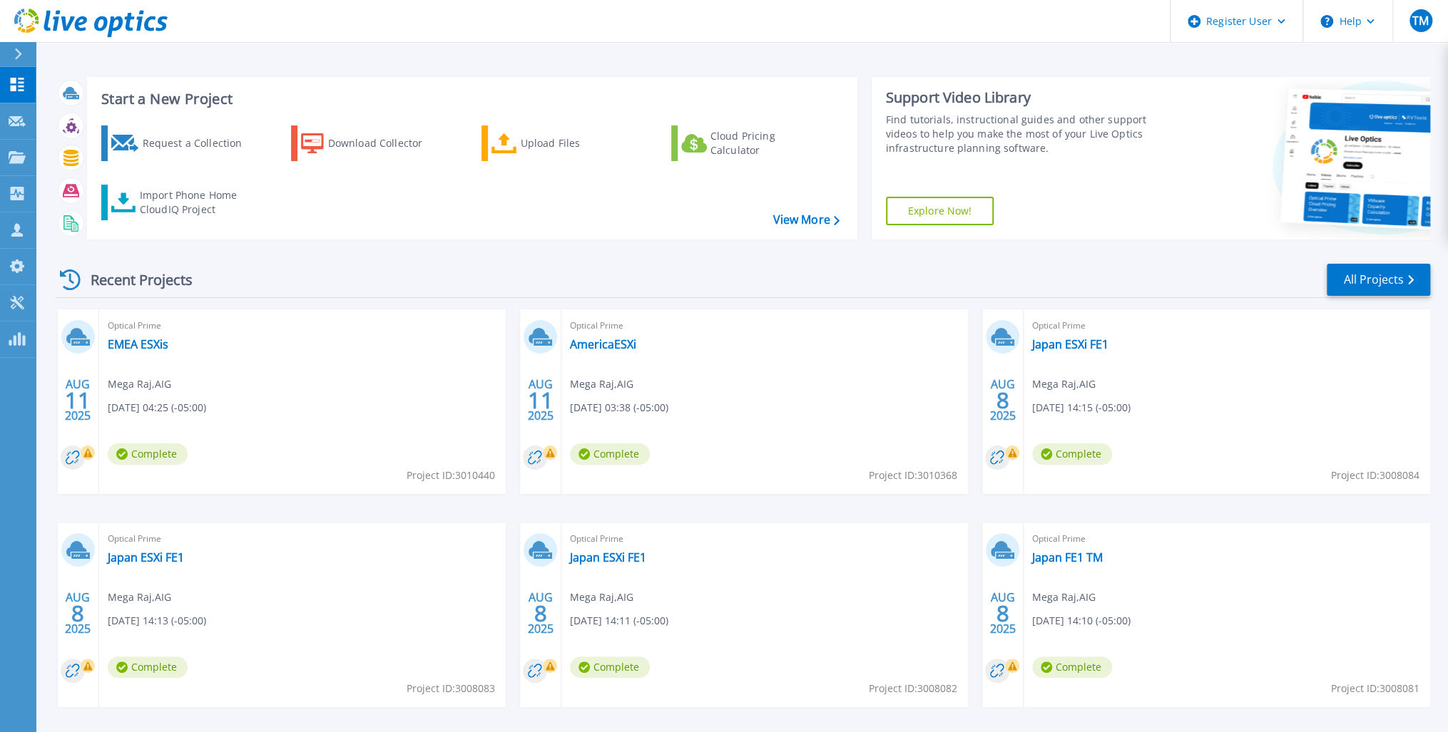
scroll to position [57, 0]
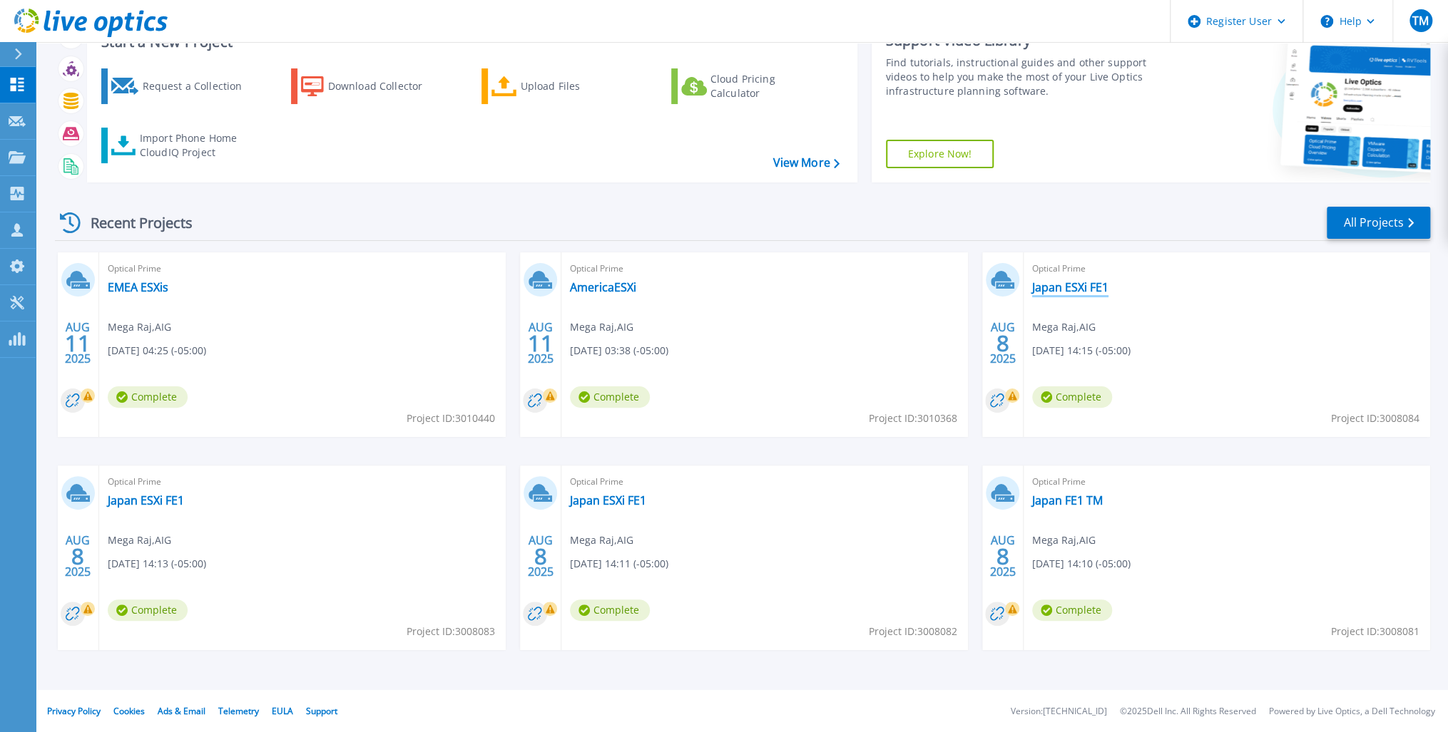
click at [1075, 285] on link "Japan ESXi FE1" at bounding box center [1070, 287] width 76 height 14
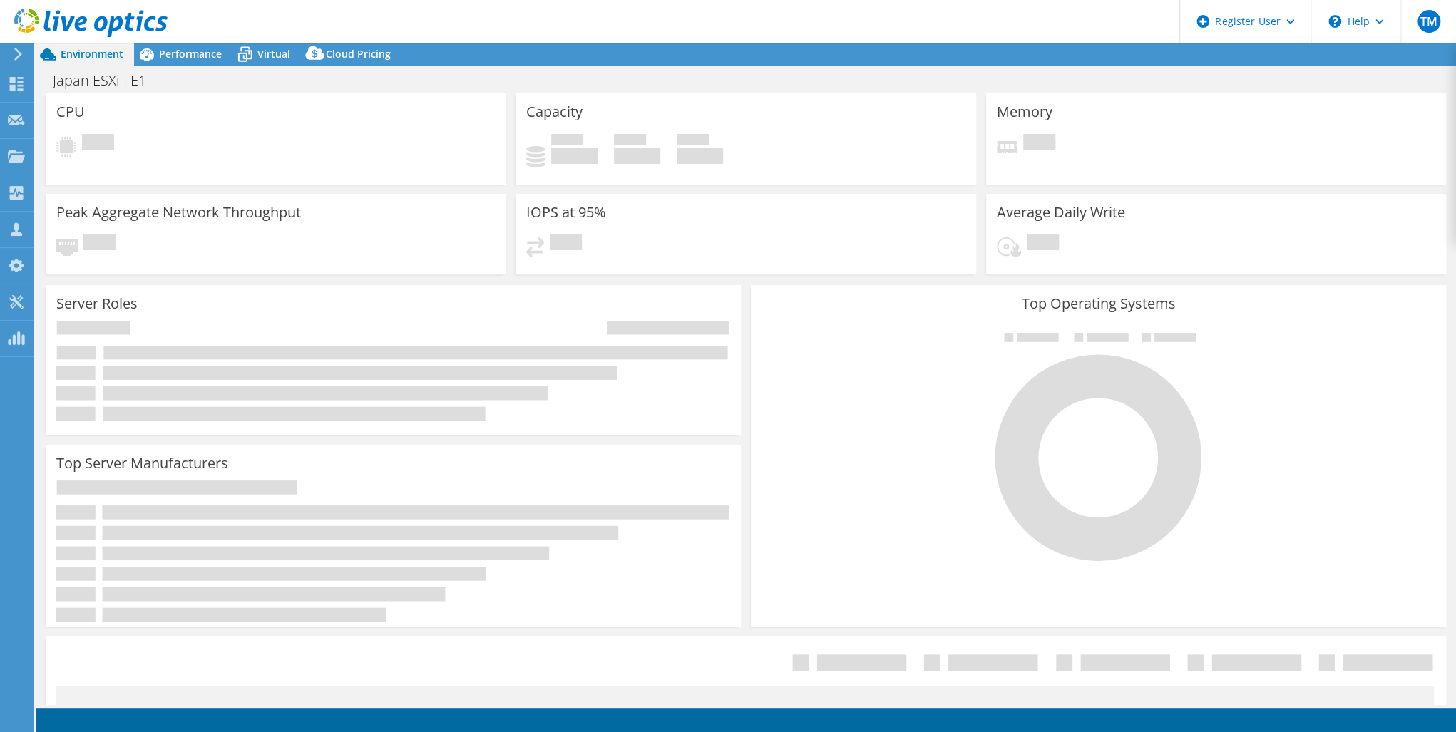
select select "USD"
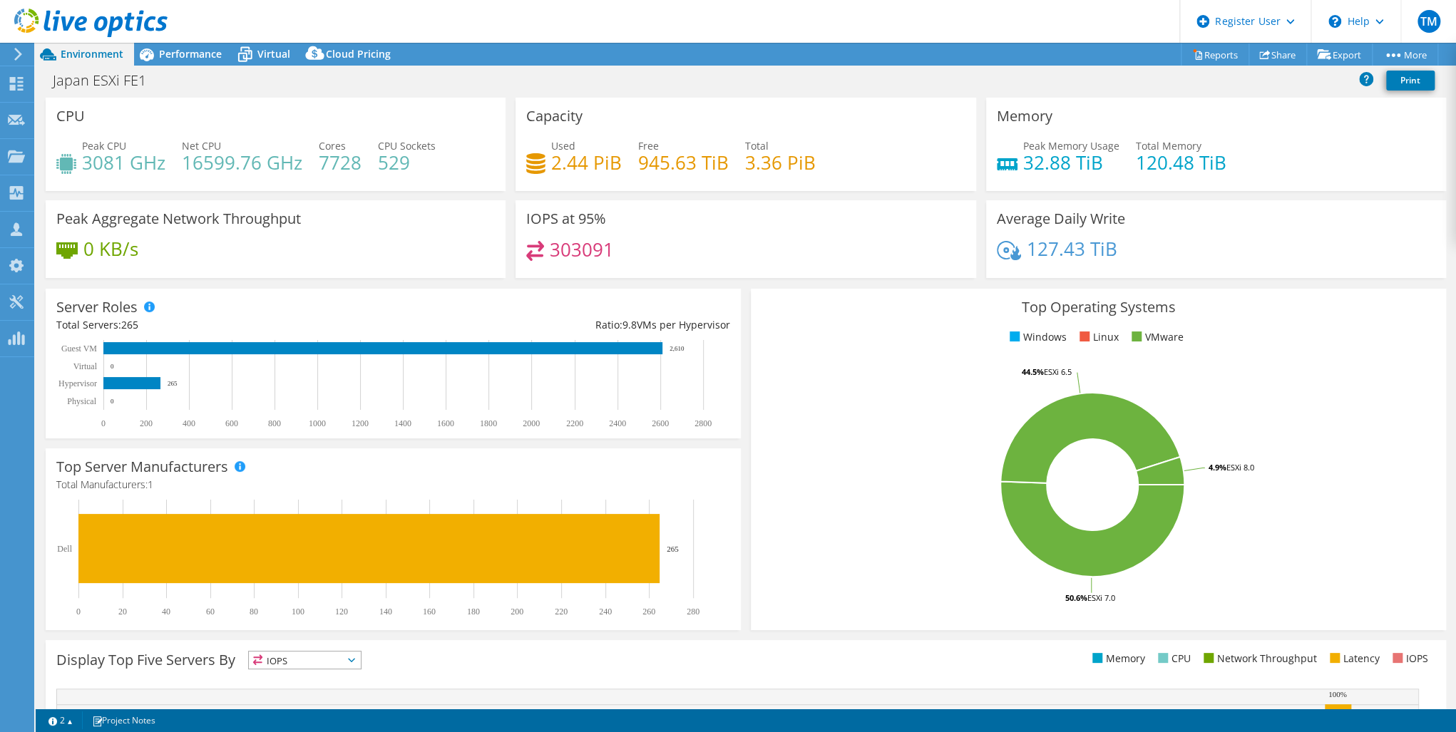
click at [177, 41] on header "TM Dell User [PERSON_NAME] [PERSON_NAME][EMAIL_ADDRESS][PERSON_NAME][DOMAIN_NAM…" at bounding box center [728, 21] width 1456 height 43
click at [178, 52] on span "Performance" at bounding box center [190, 54] width 63 height 14
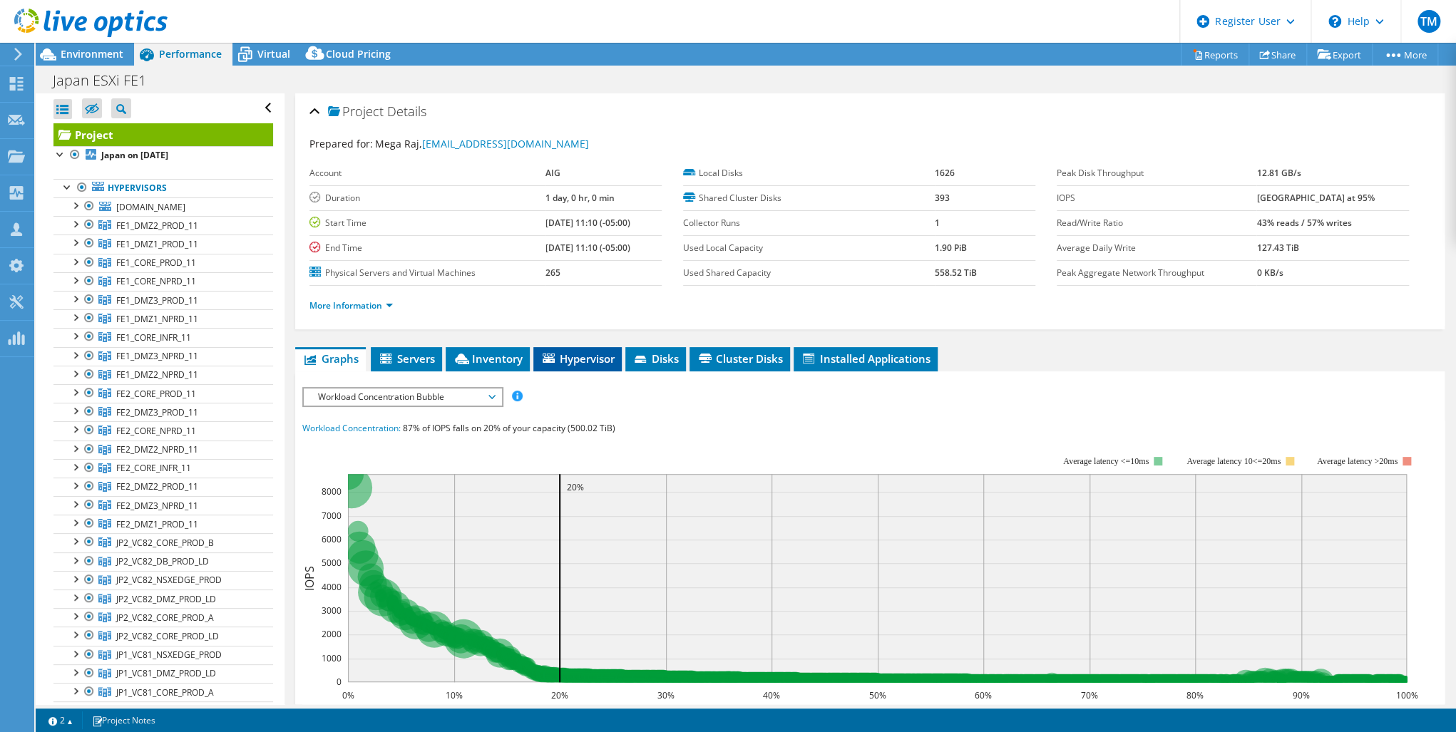
click at [580, 357] on span "Hypervisor" at bounding box center [578, 359] width 74 height 14
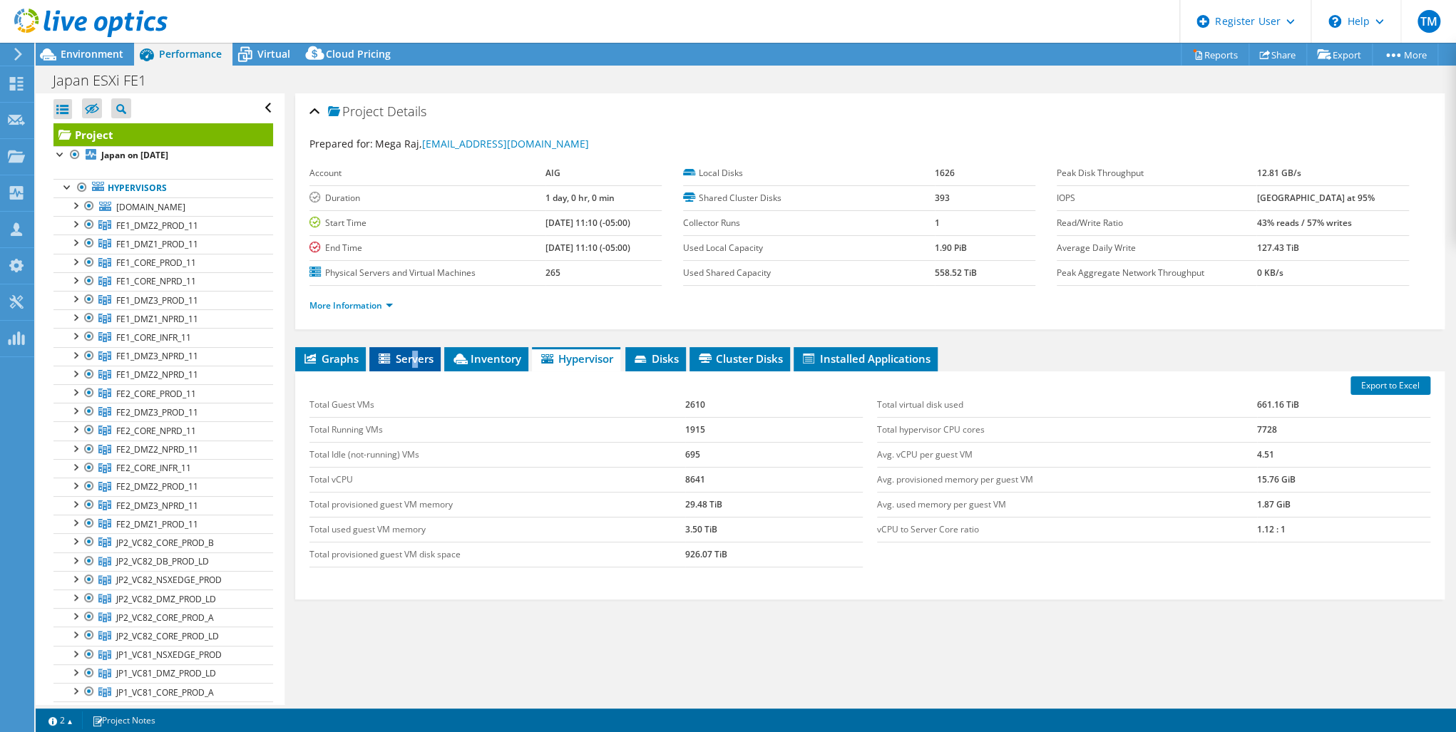
click at [415, 362] on span "Servers" at bounding box center [405, 359] width 57 height 14
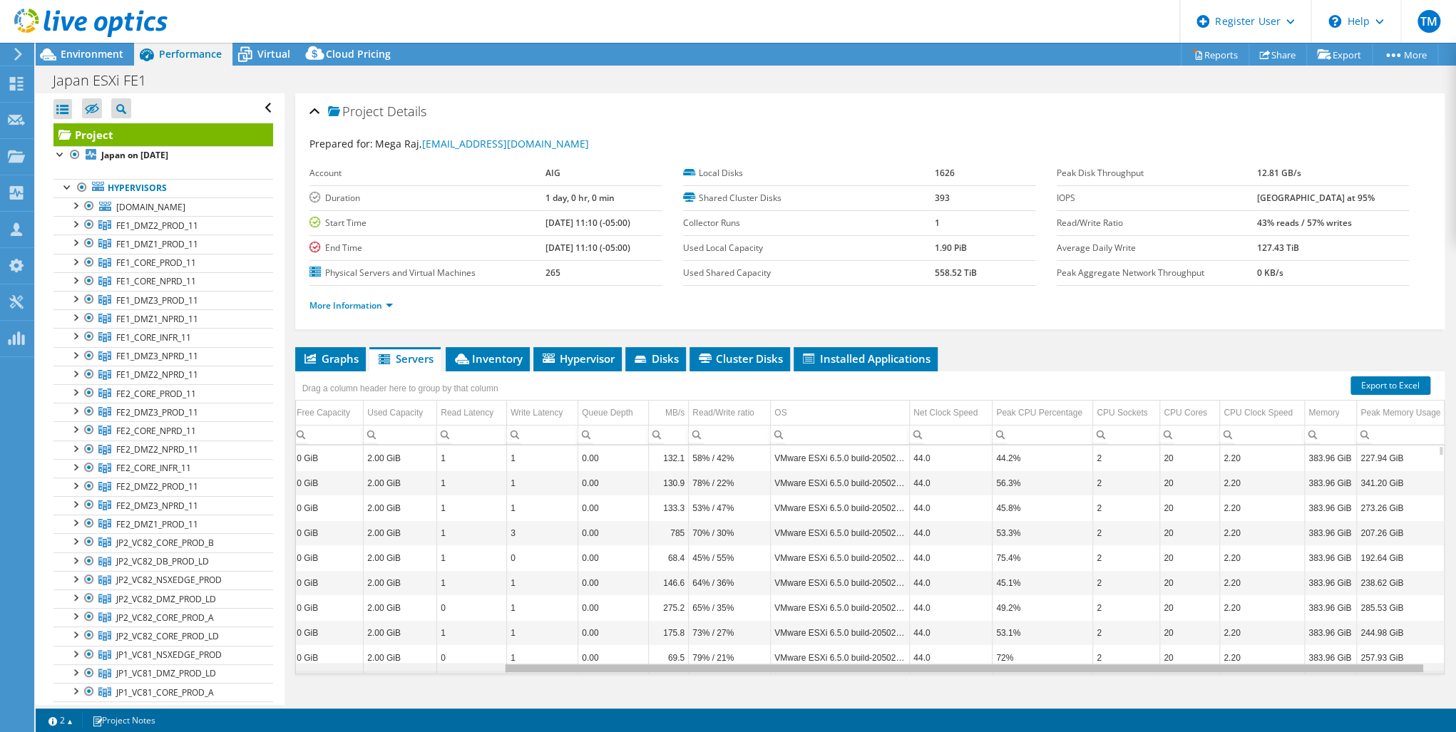
scroll to position [0, 271]
drag, startPoint x: 1075, startPoint y: 668, endPoint x: 1067, endPoint y: 665, distance: 8.6
click at [1082, 671] on body "TM Dell User [PERSON_NAME] [PERSON_NAME][EMAIL_ADDRESS][PERSON_NAME][DOMAIN_NAM…" at bounding box center [728, 366] width 1456 height 732
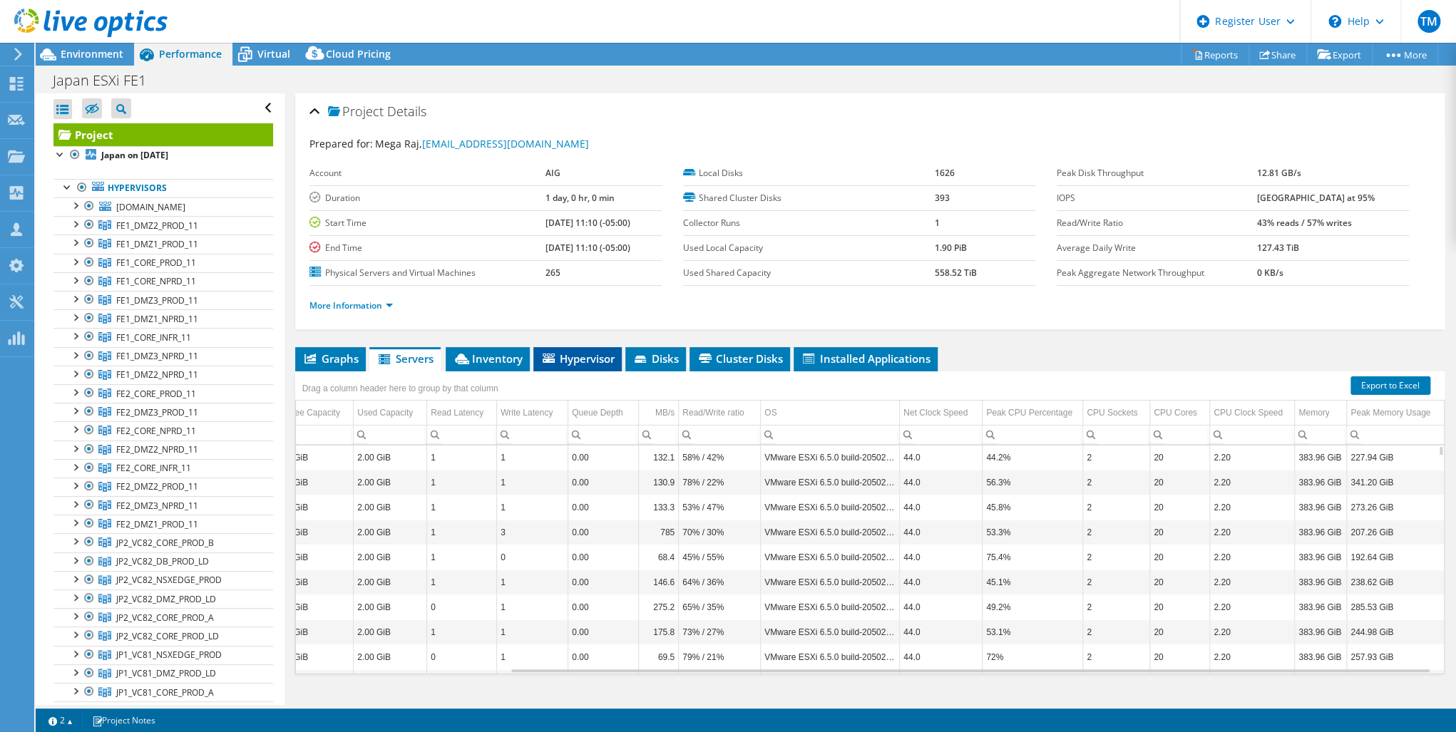
click at [577, 352] on span "Hypervisor" at bounding box center [578, 359] width 74 height 14
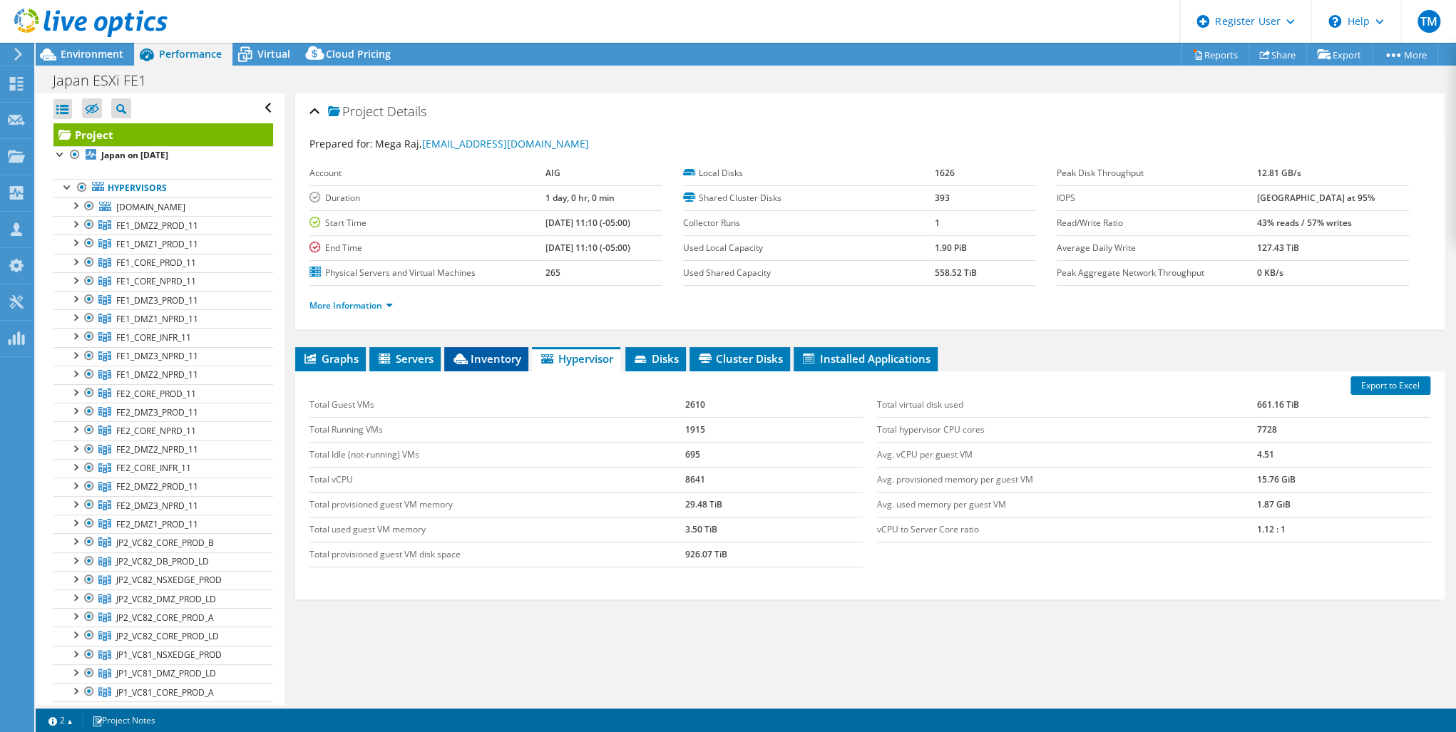
drag, startPoint x: 577, startPoint y: 352, endPoint x: 492, endPoint y: 359, distance: 85.2
click at [492, 359] on span "Inventory" at bounding box center [486, 359] width 70 height 14
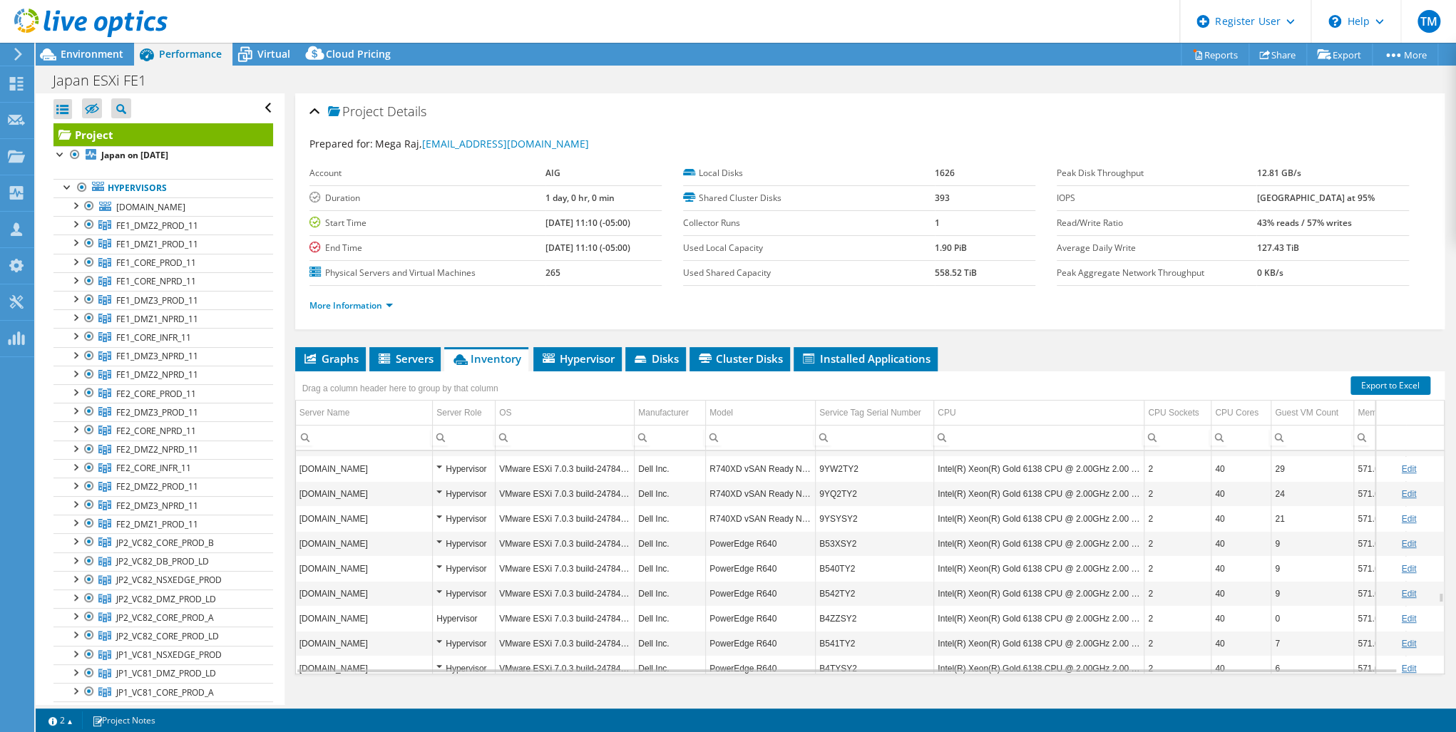
click at [734, 434] on input "Column Model, Filter cell" at bounding box center [760, 438] width 109 height 19
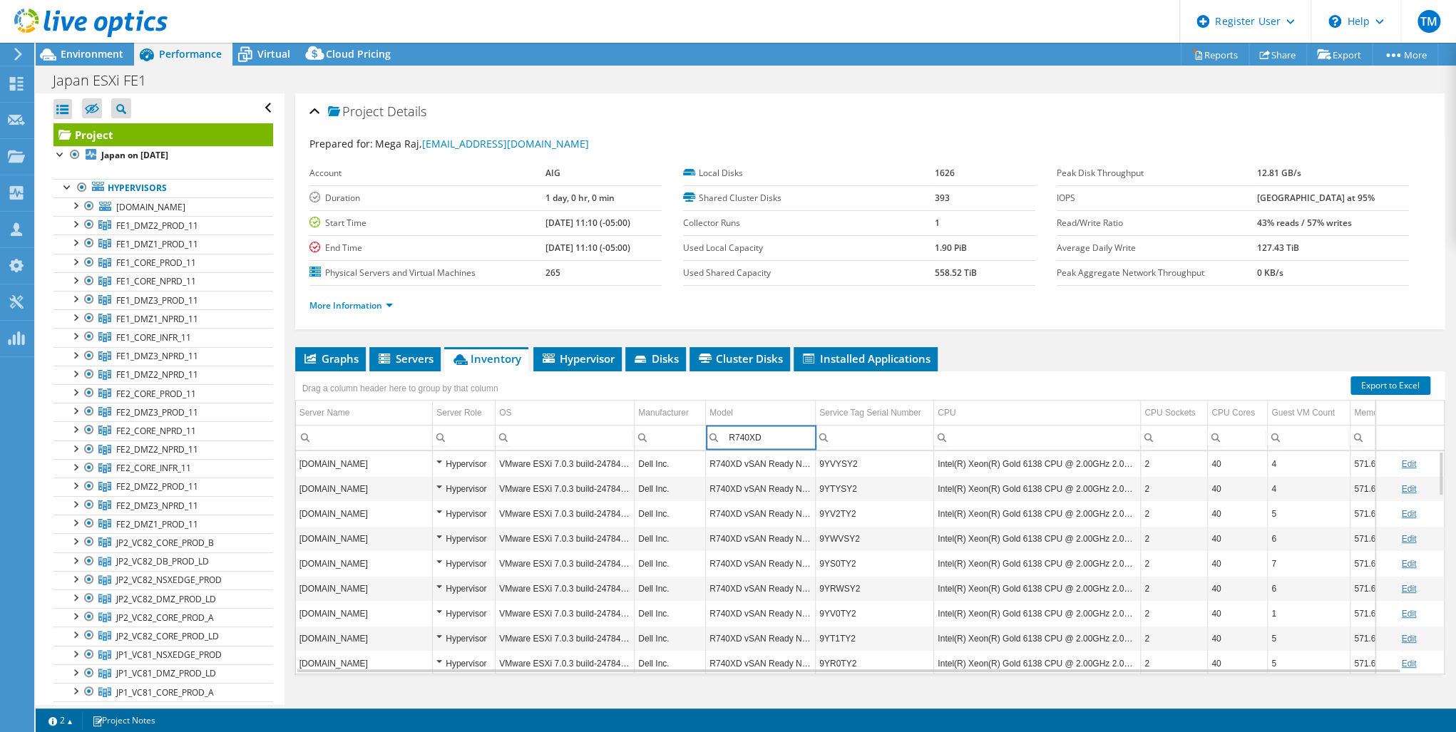
type input "R740XD"
drag, startPoint x: 787, startPoint y: 433, endPoint x: 690, endPoint y: 435, distance: 97.0
click at [690, 435] on tr "Contains Does not contain Starts with Ends with Equals Does not equal Reset R74…" at bounding box center [883, 437] width 1175 height 25
drag, startPoint x: 852, startPoint y: 281, endPoint x: 862, endPoint y: 261, distance: 22.3
click at [853, 281] on td "Used Shared Capacity" at bounding box center [809, 272] width 252 height 25
